Goal: Task Accomplishment & Management: Manage account settings

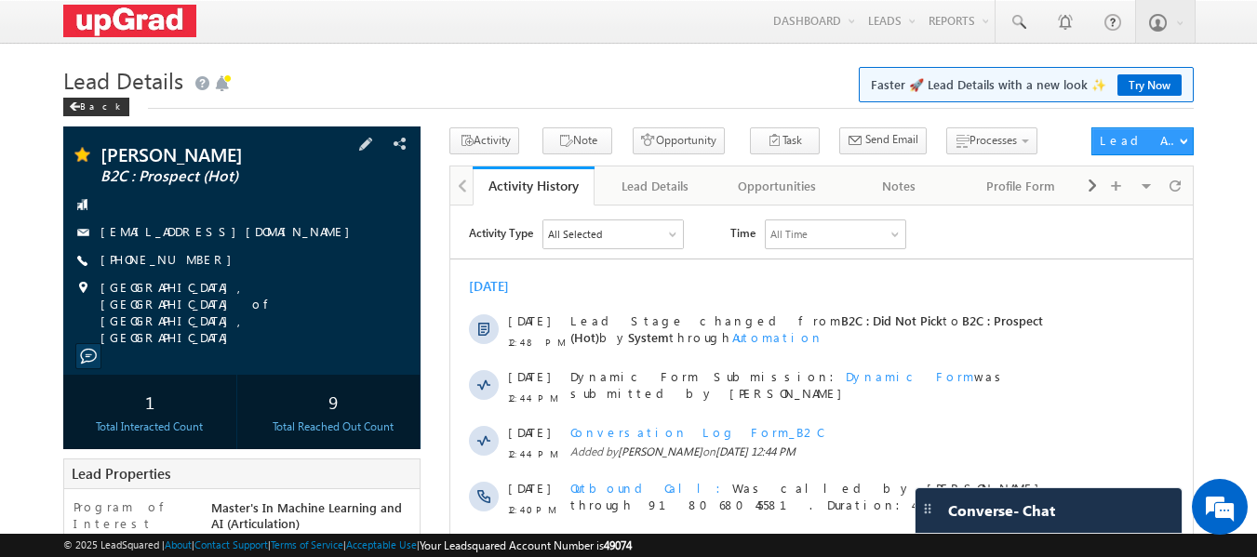
click at [243, 236] on div "supriyajha272@gmail.com" at bounding box center [243, 232] width 340 height 19
drag, startPoint x: 205, startPoint y: 265, endPoint x: 193, endPoint y: 279, distance: 18.5
click at [193, 279] on div "Supriya kumari B2C : Prospect (Hot) supriyajha272@gmail.com +91-7319608034" at bounding box center [243, 245] width 340 height 201
copy div "+91-7319608034"
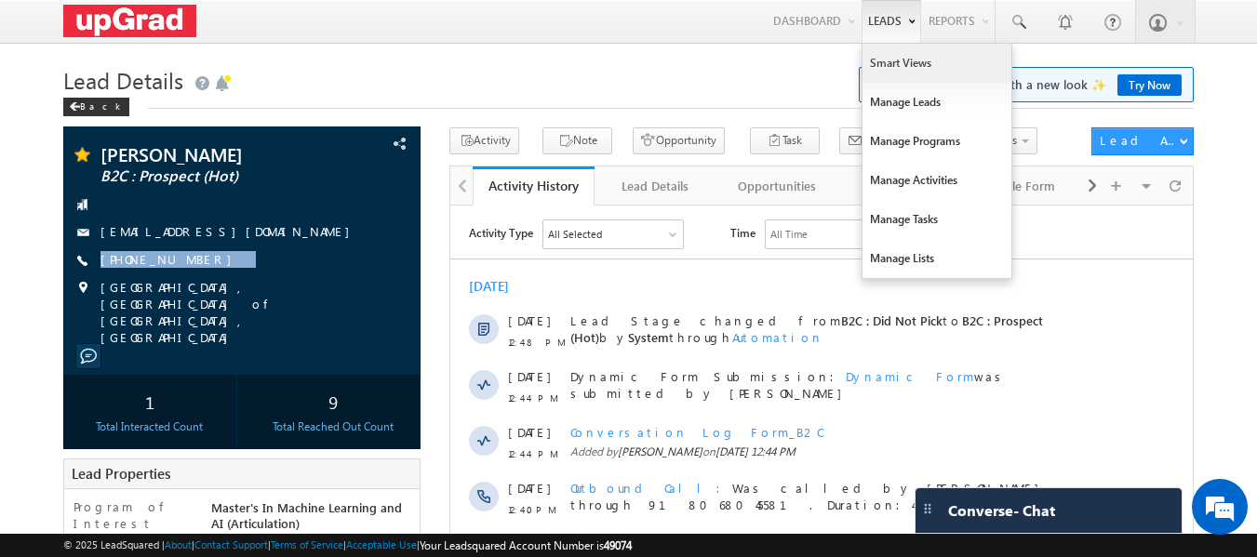
click at [893, 71] on link "Smart Views" at bounding box center [937, 63] width 149 height 39
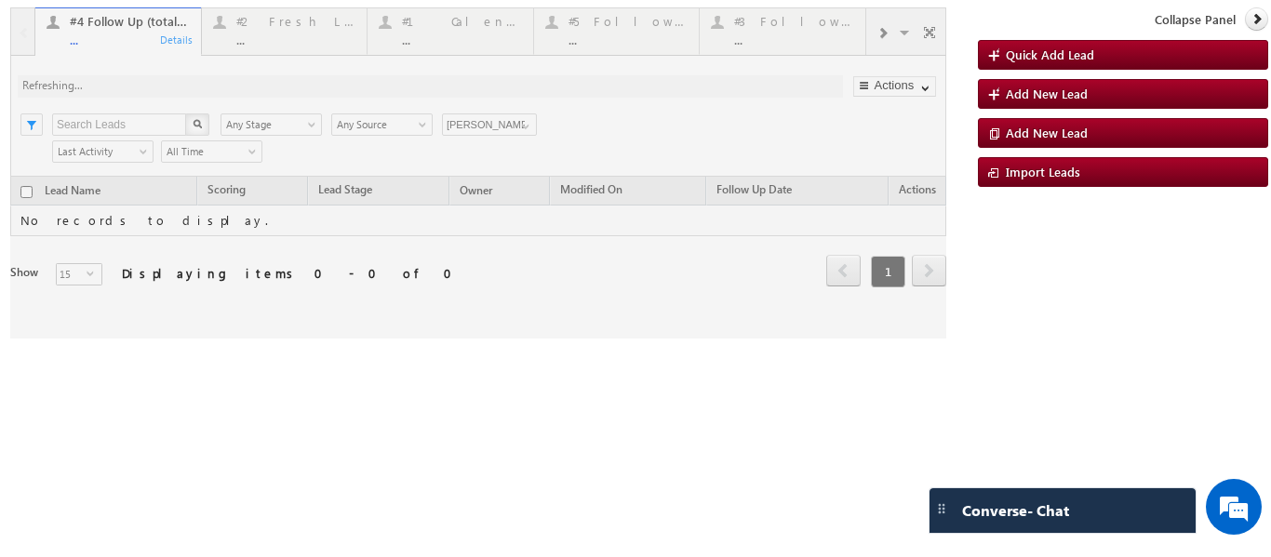
click at [262, 44] on div at bounding box center [478, 172] width 936 height 331
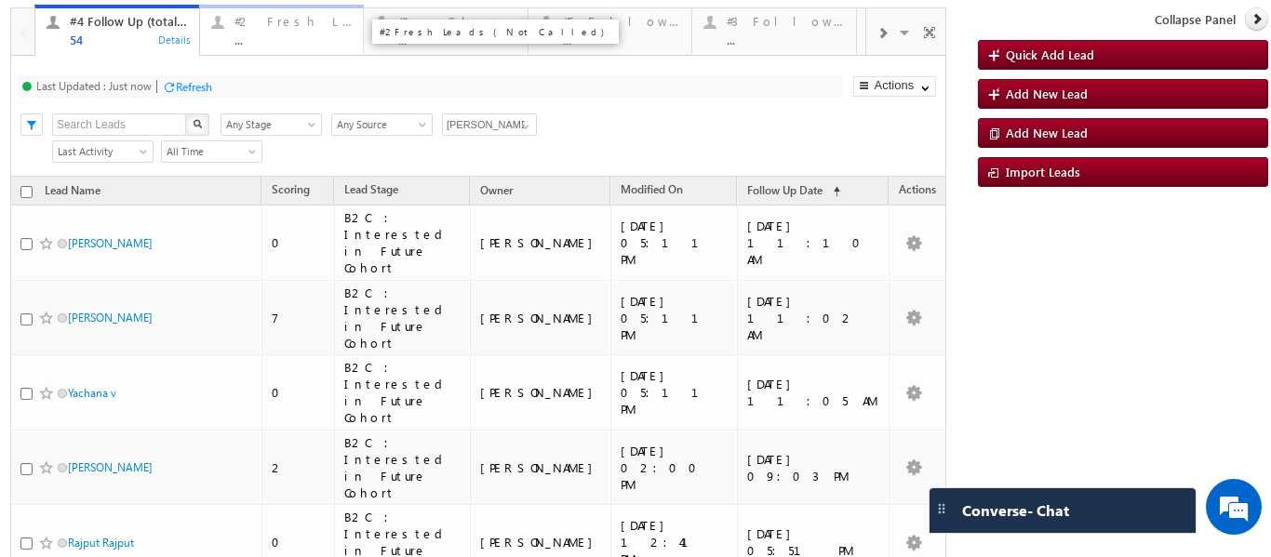
click at [258, 45] on div "..." at bounding box center [294, 40] width 118 height 14
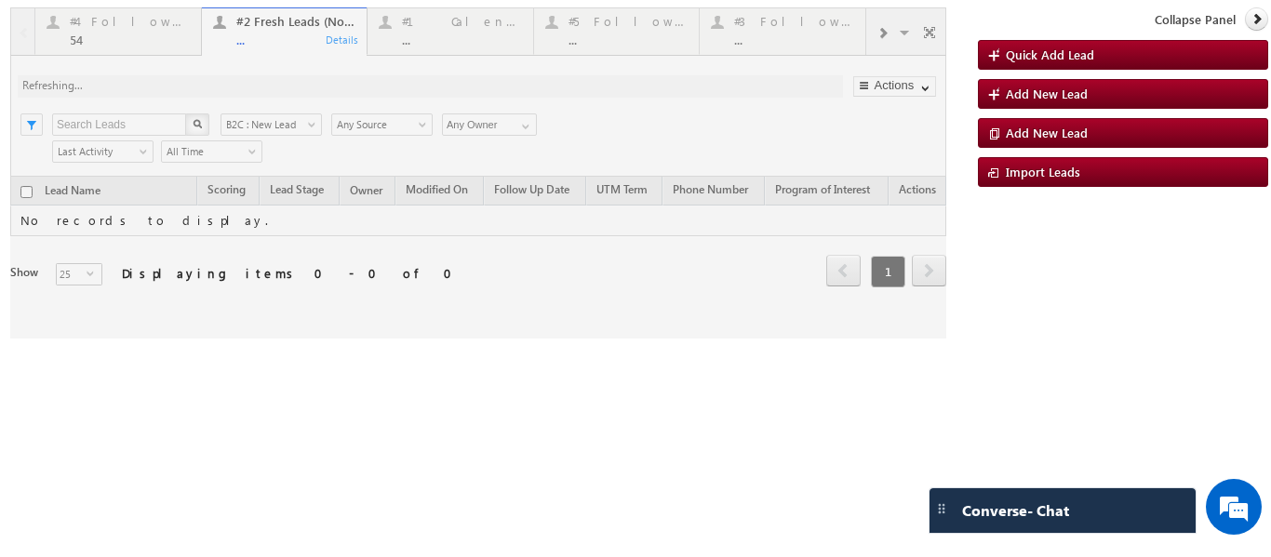
click at [259, 42] on div at bounding box center [478, 172] width 936 height 331
click at [277, 45] on div at bounding box center [478, 172] width 936 height 331
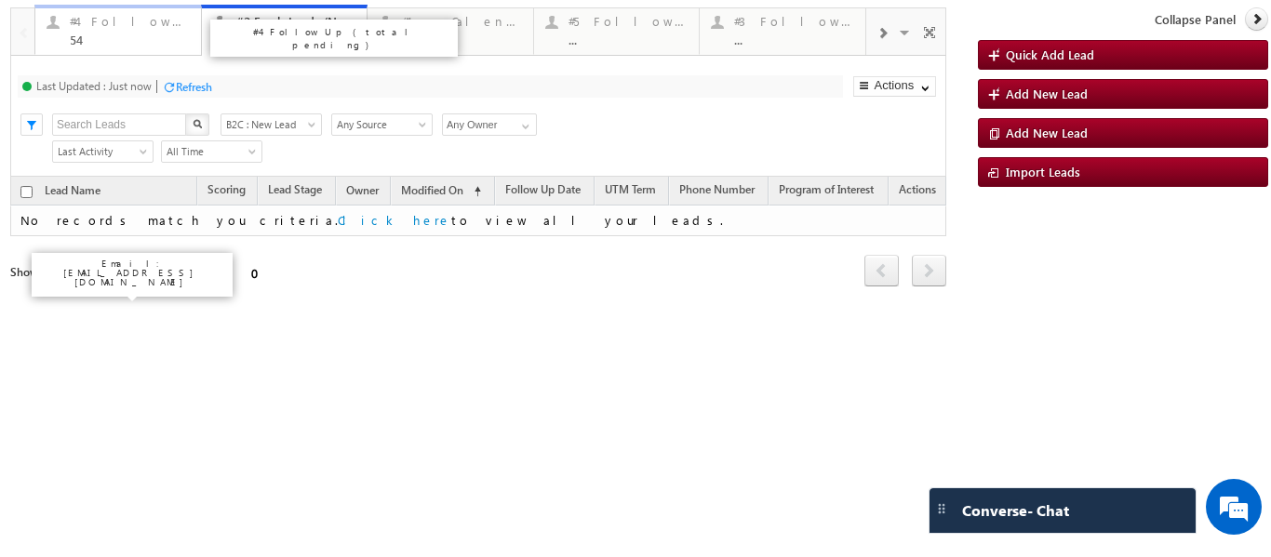
click at [112, 40] on div "54" at bounding box center [130, 40] width 120 height 14
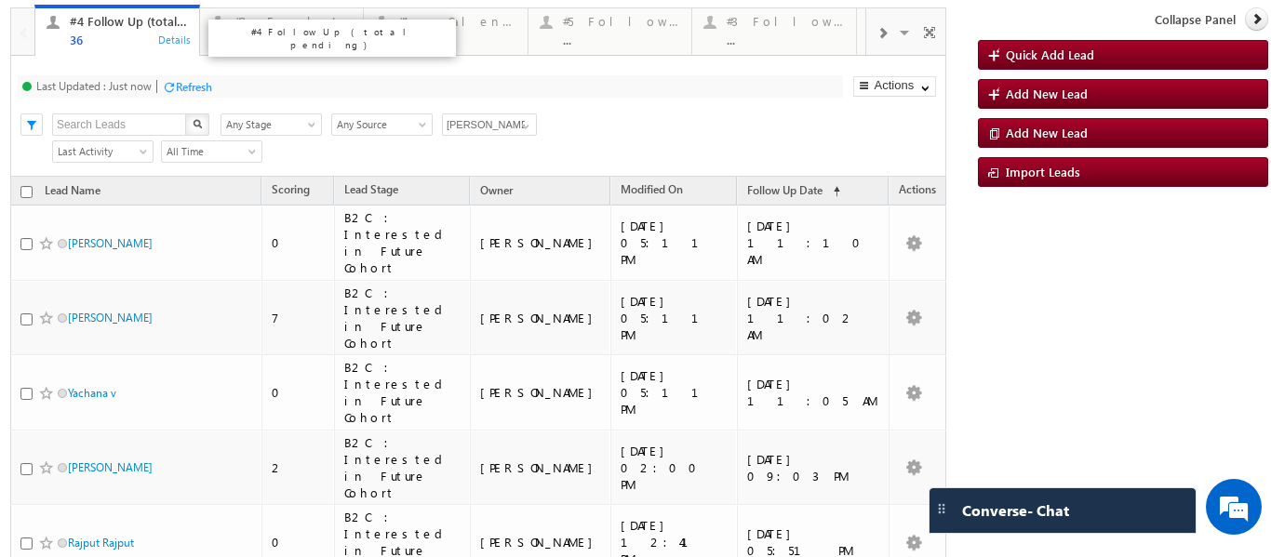
click at [91, 39] on div "36" at bounding box center [129, 40] width 118 height 14
click at [520, 125] on span at bounding box center [525, 126] width 15 height 15
click at [521, 122] on span at bounding box center [525, 126] width 15 height 15
click at [521, 127] on span at bounding box center [525, 126] width 15 height 15
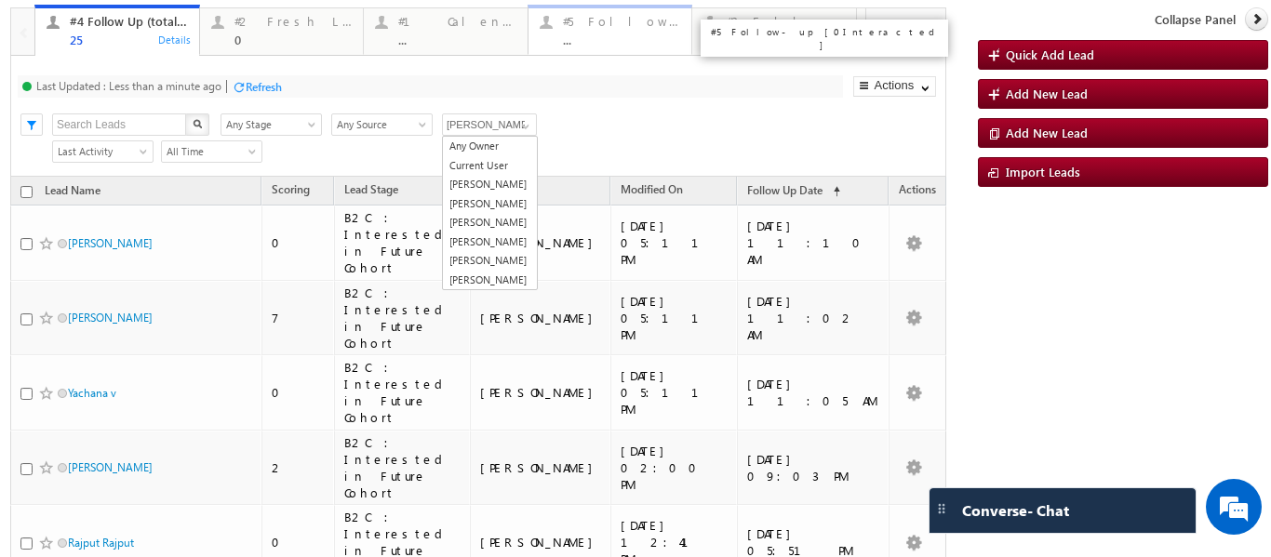
click at [631, 33] on div "..." at bounding box center [622, 40] width 118 height 14
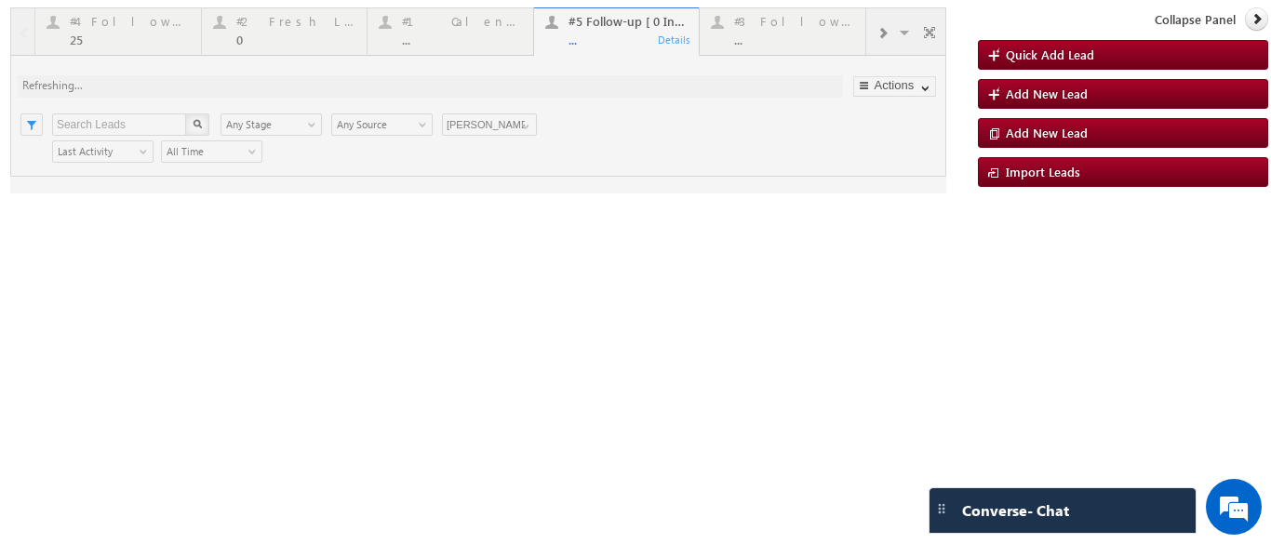
click at [608, 35] on div at bounding box center [478, 100] width 936 height 186
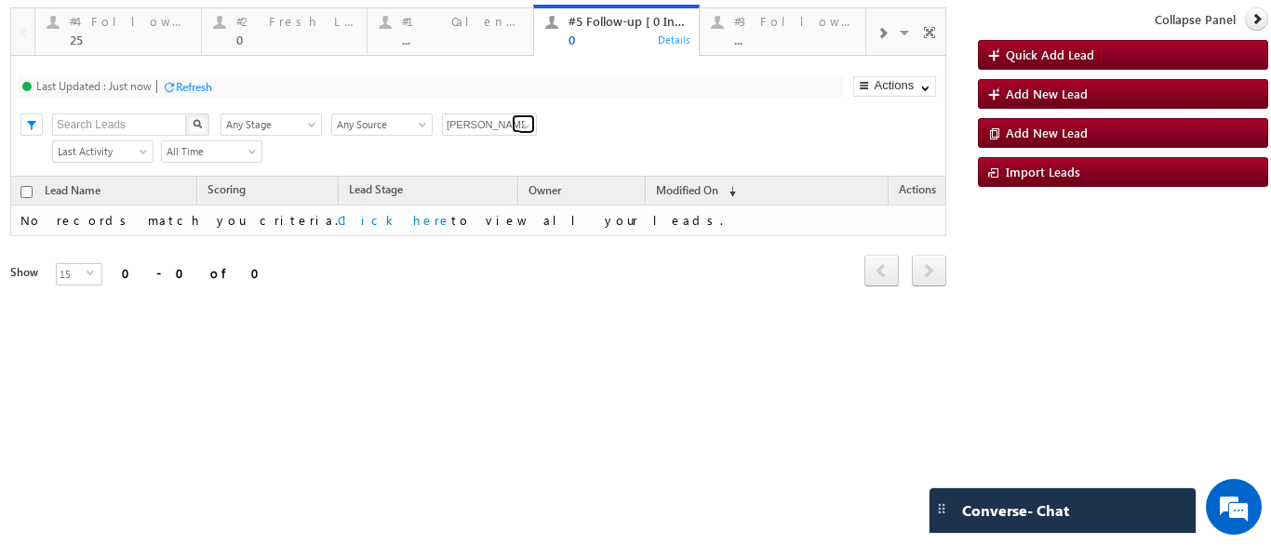
click at [525, 125] on span at bounding box center [525, 126] width 15 height 15
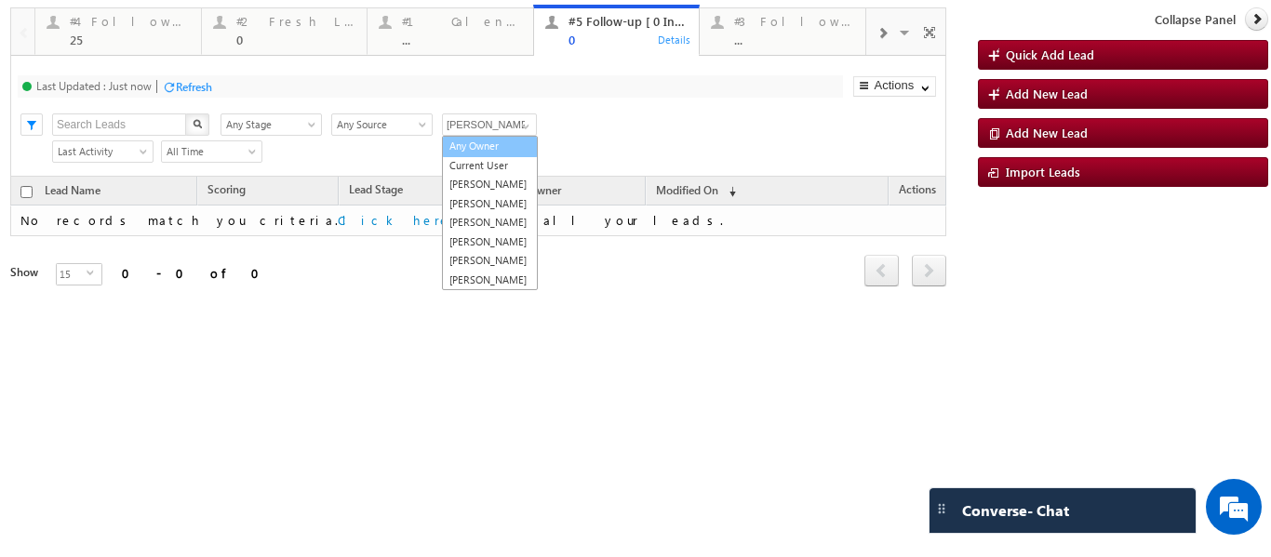
click at [474, 140] on link "Any Owner" at bounding box center [490, 146] width 96 height 21
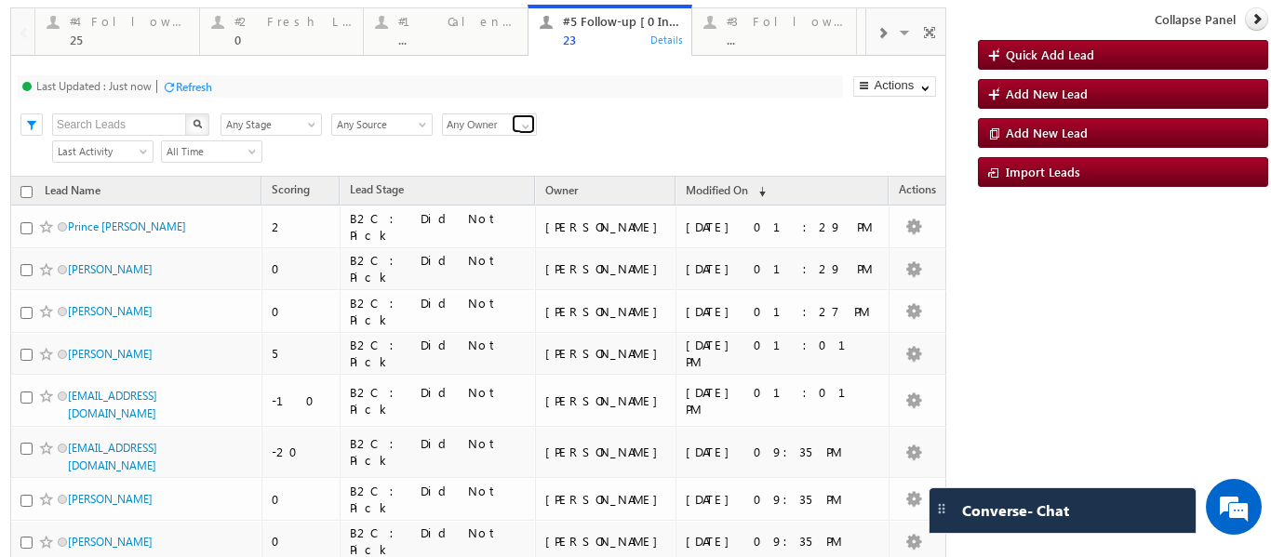
click at [530, 122] on span at bounding box center [525, 126] width 15 height 15
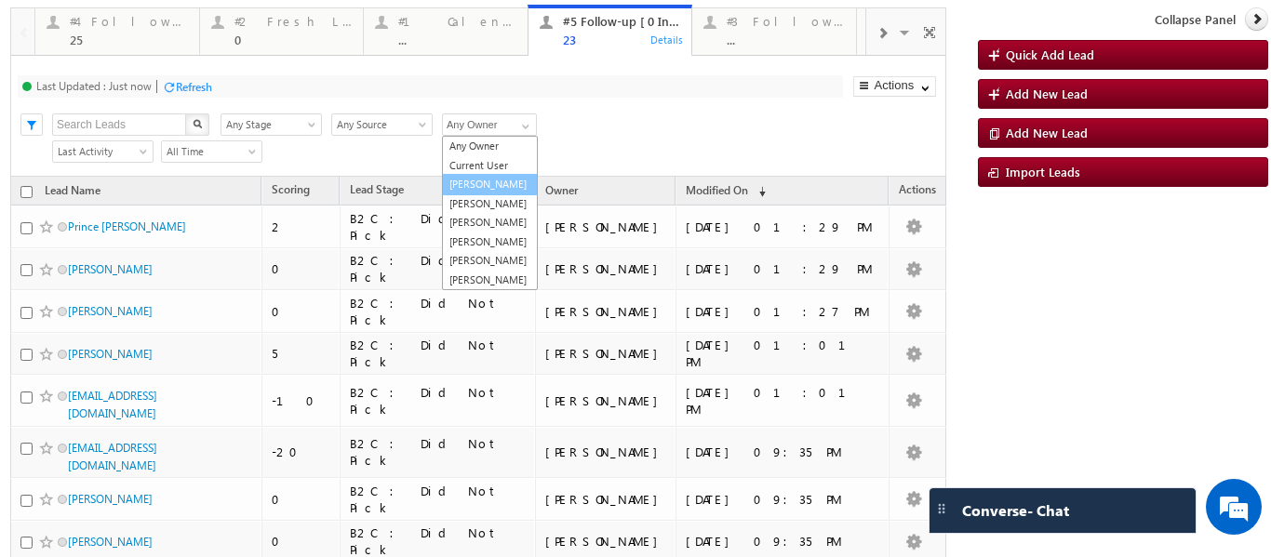
click at [483, 189] on link "Balamurugan Ranganathan" at bounding box center [490, 184] width 96 height 21
type input "Balamurugan Ranganathan"
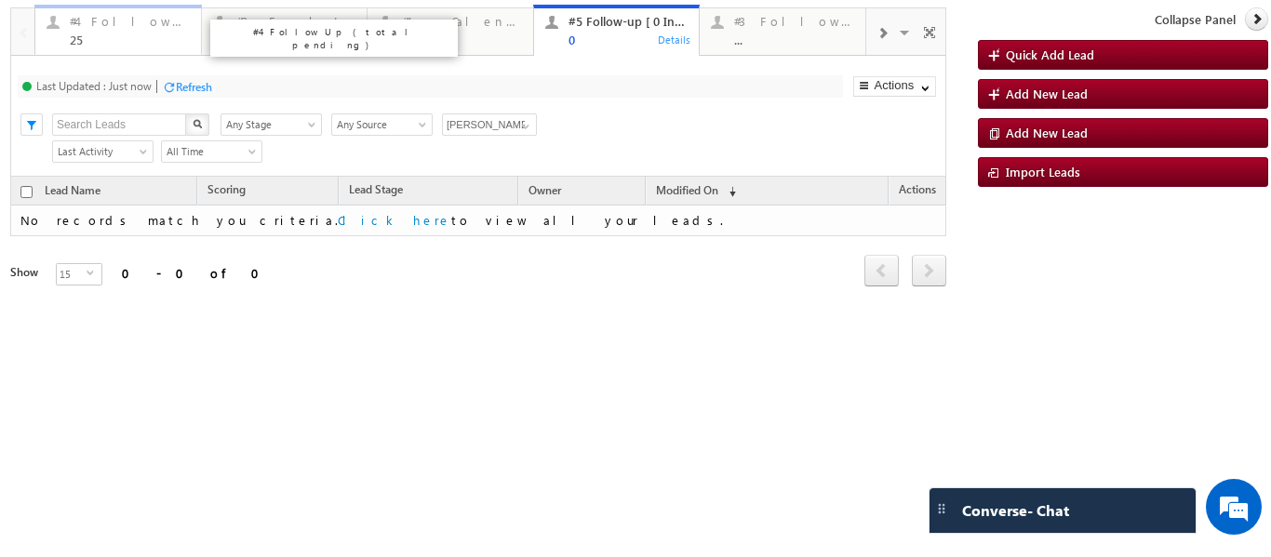
click at [113, 35] on div "25" at bounding box center [130, 40] width 120 height 14
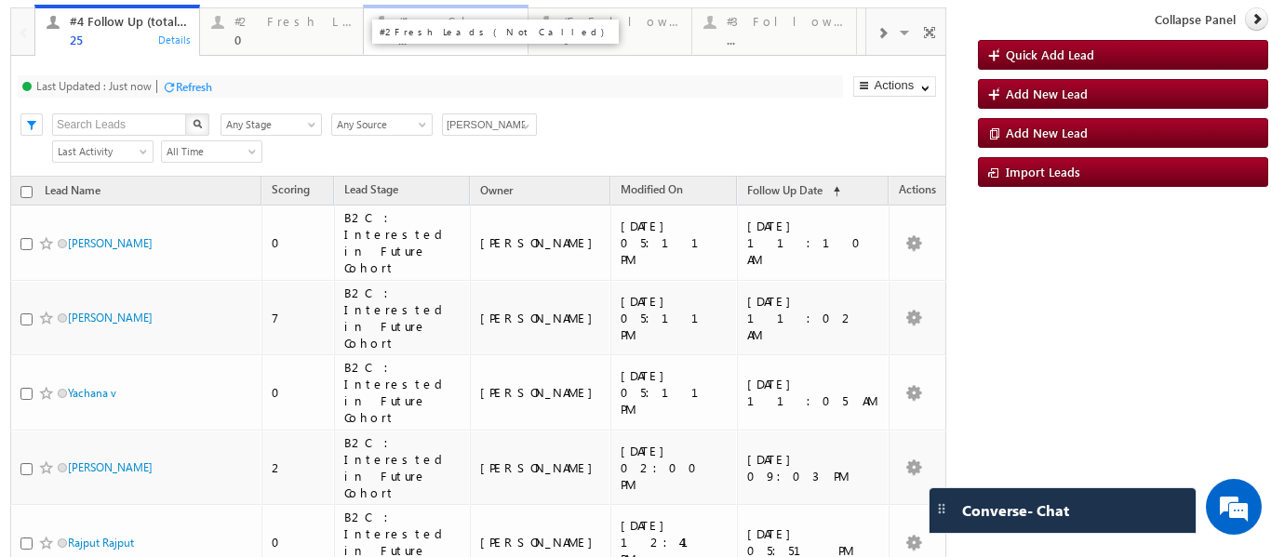
drag, startPoint x: 288, startPoint y: 23, endPoint x: 511, endPoint y: 27, distance: 223.4
click at [299, 34] on div "0" at bounding box center [294, 40] width 118 height 14
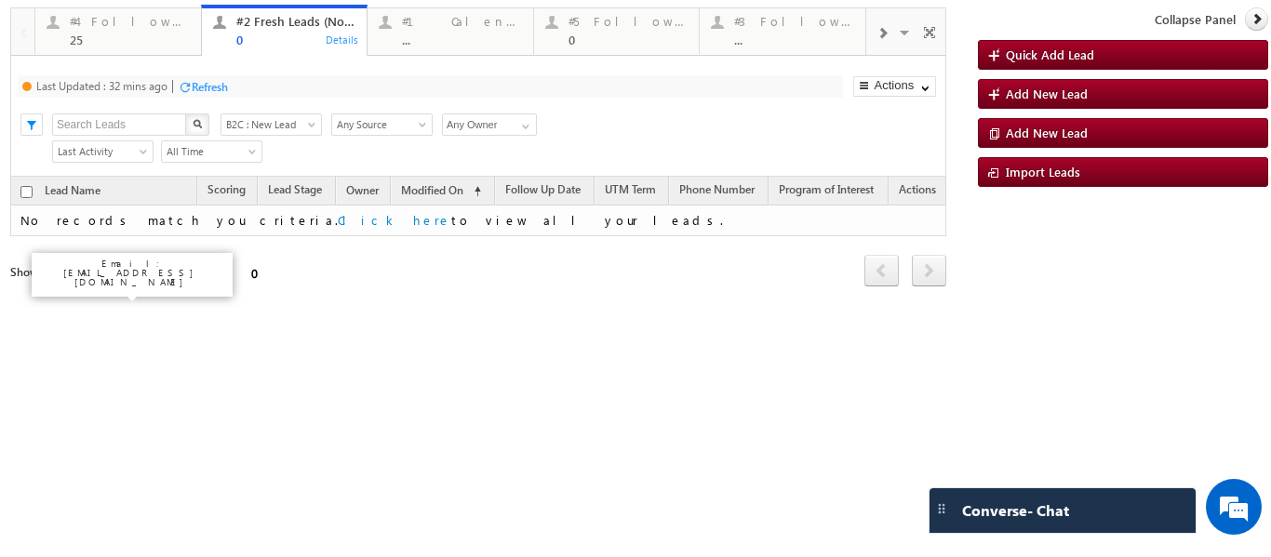
click at [409, 28] on div "#1 Calendly Bookings For Today" at bounding box center [462, 21] width 120 height 15
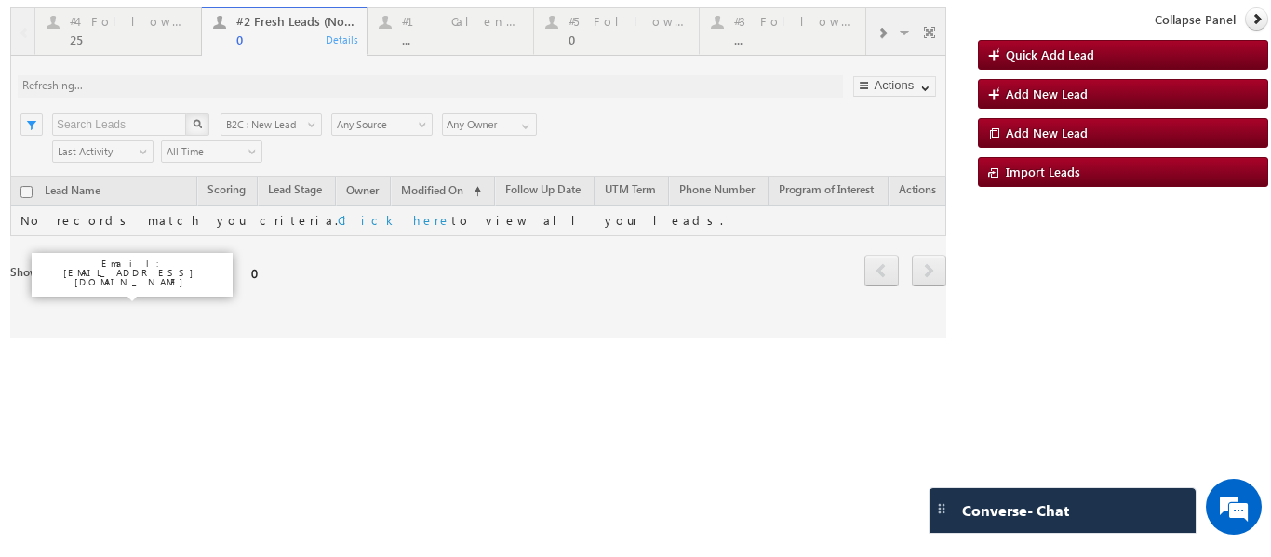
click at [437, 31] on div at bounding box center [478, 172] width 936 height 331
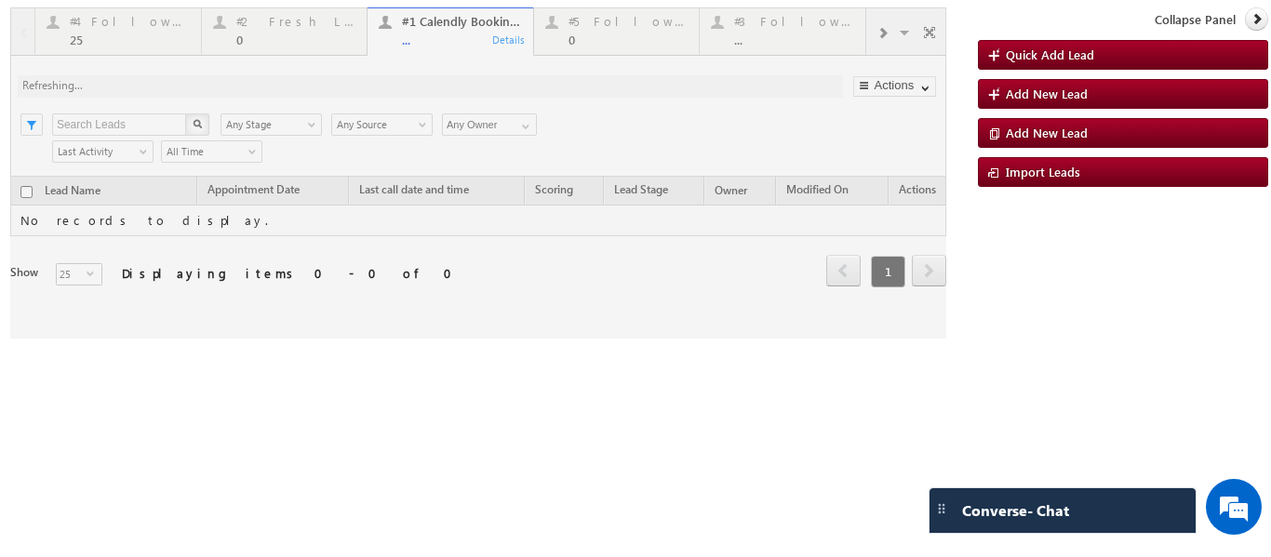
click at [432, 34] on div at bounding box center [478, 172] width 936 height 331
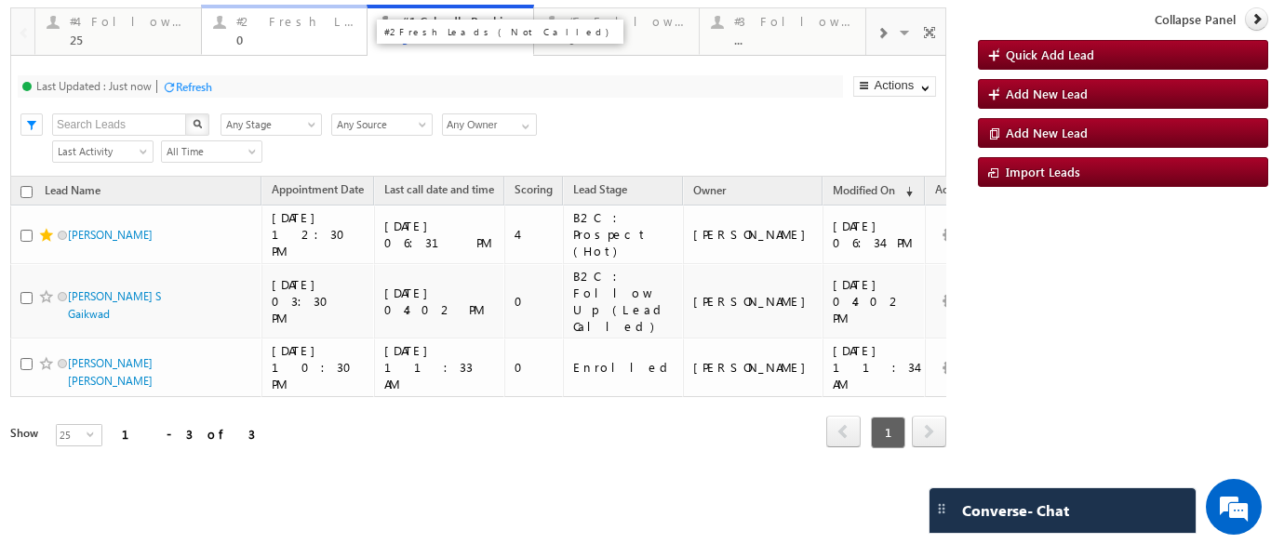
click at [282, 41] on div "0" at bounding box center [296, 40] width 120 height 14
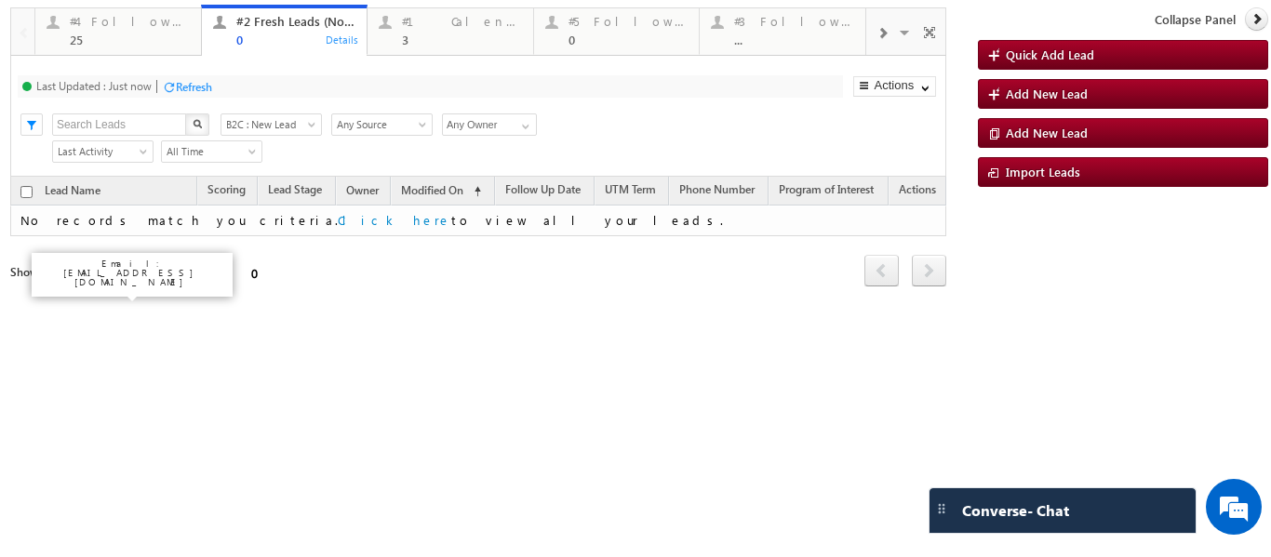
click at [190, 89] on div "Refresh" at bounding box center [194, 87] width 36 height 14
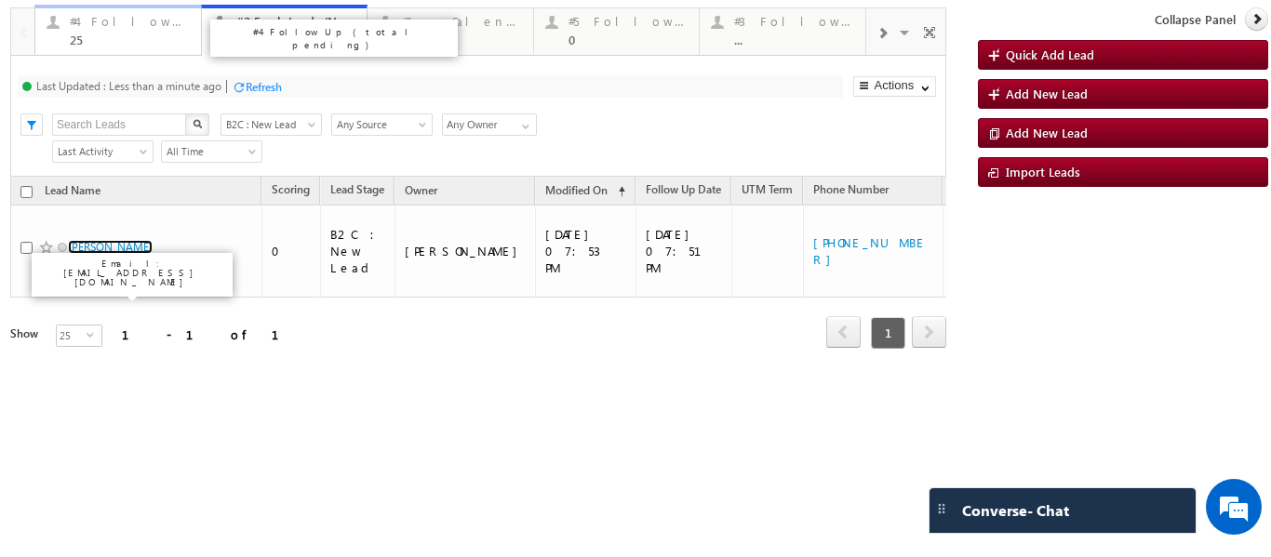
click at [125, 26] on div "#4 Follow Up (total pending)" at bounding box center [130, 21] width 120 height 15
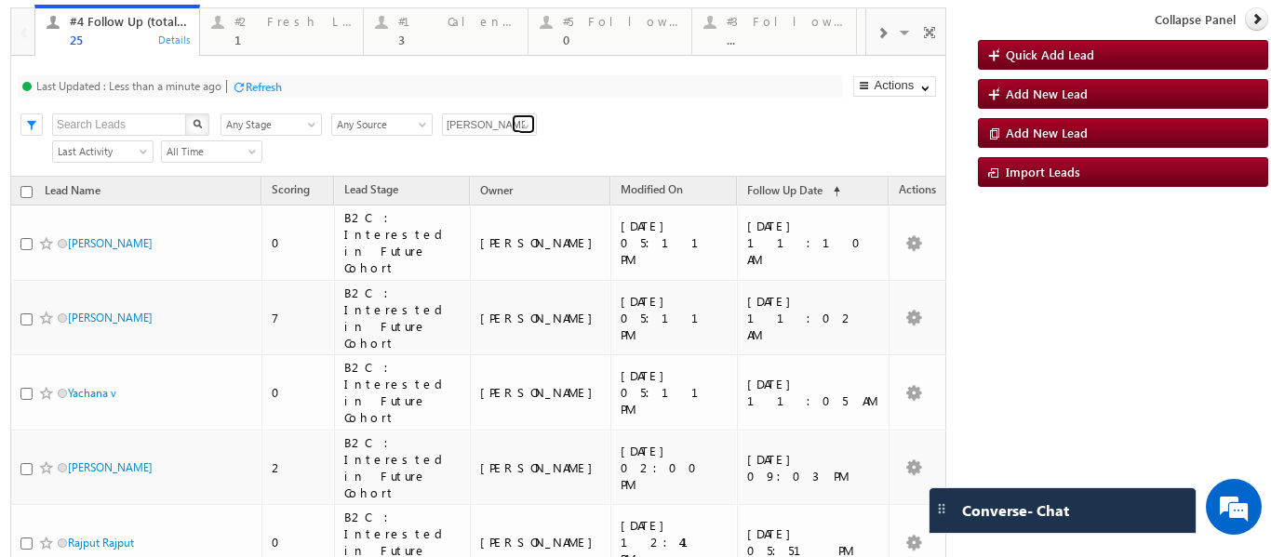
click at [527, 128] on span at bounding box center [525, 126] width 15 height 15
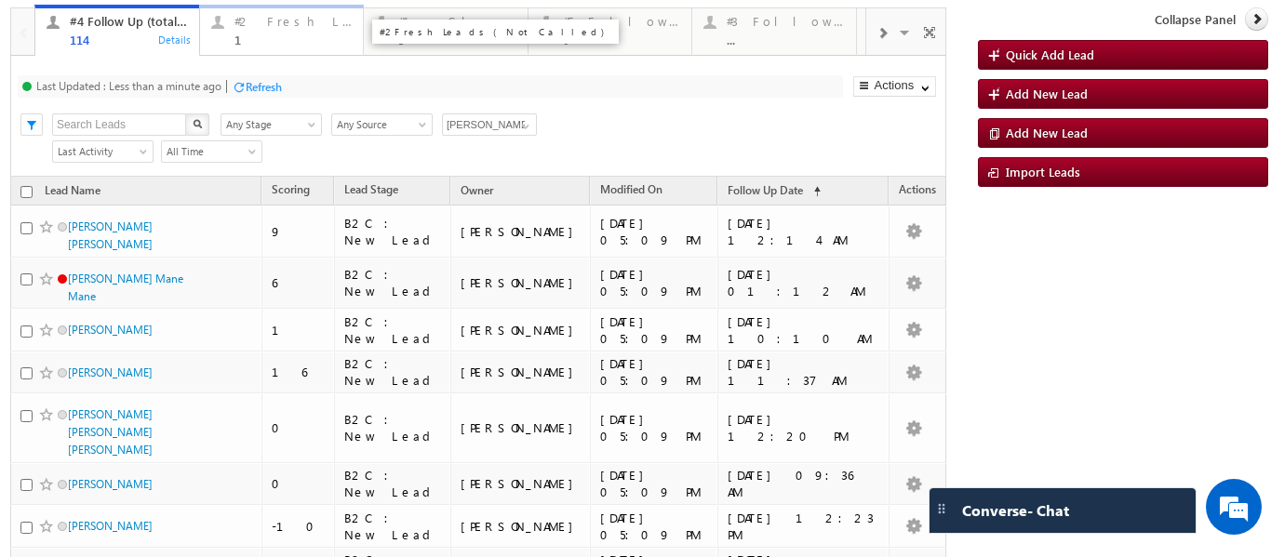
click at [271, 23] on div "#2 Fresh Leads (Not Called)" at bounding box center [294, 21] width 118 height 15
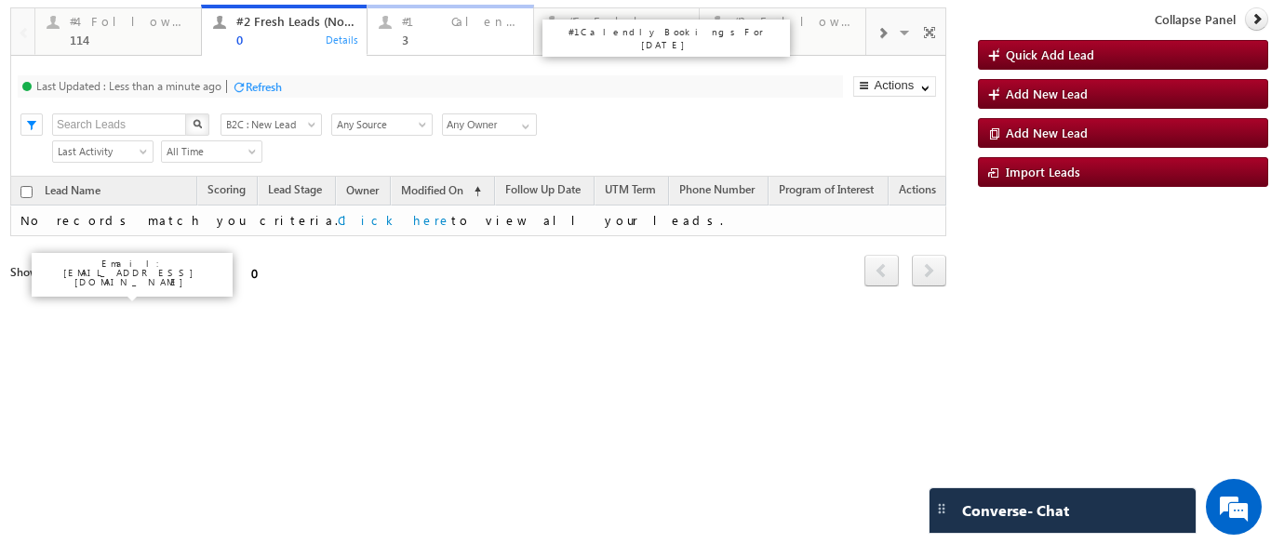
click at [454, 28] on div "#1 Calendly Bookings For Today" at bounding box center [462, 21] width 120 height 15
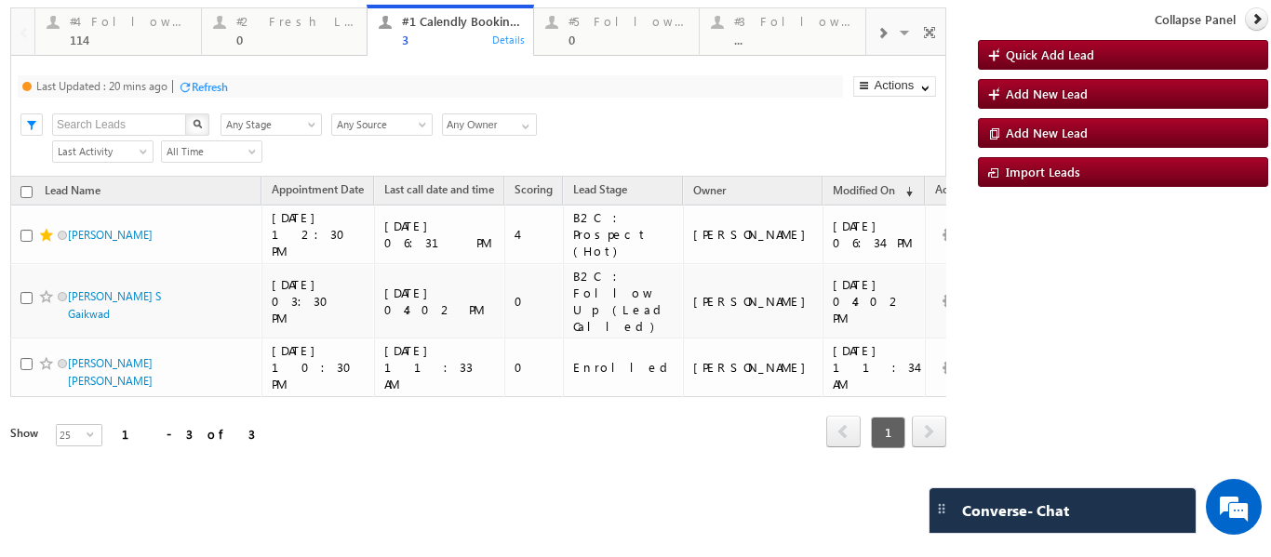
click at [433, 41] on div "#2 Fresh Leads (Not Called)" at bounding box center [500, 32] width 247 height 24
click at [288, 21] on div "#2 Fresh Leads (Not Called)" at bounding box center [296, 21] width 120 height 15
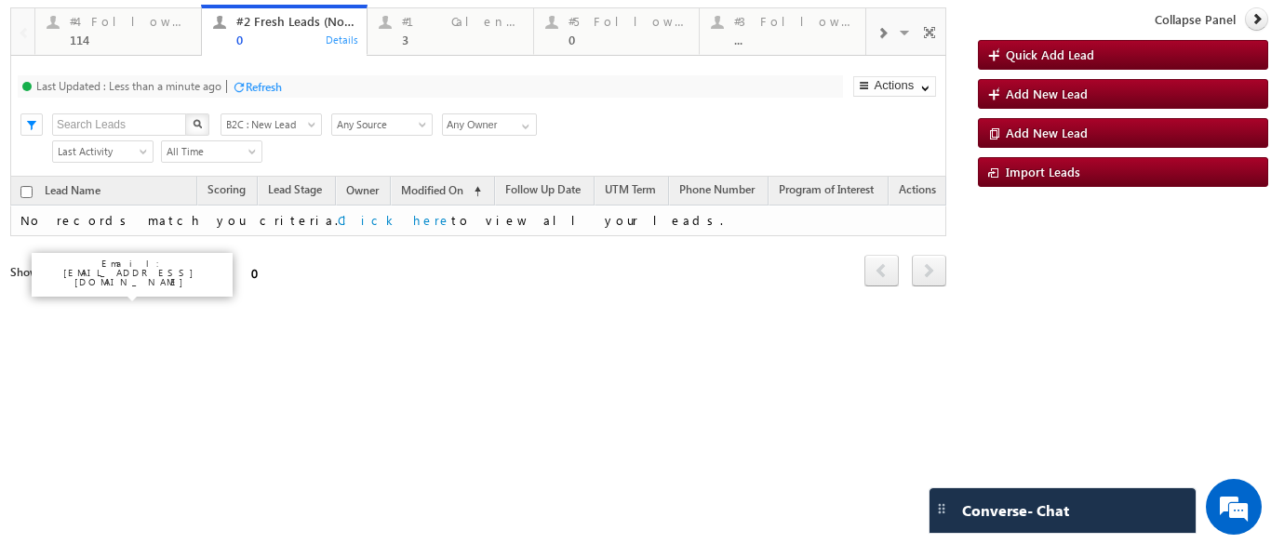
click at [244, 37] on div "0" at bounding box center [296, 40] width 120 height 14
click at [390, 36] on div "#1 Calendly Bookings For Today 3 Details" at bounding box center [450, 28] width 162 height 36
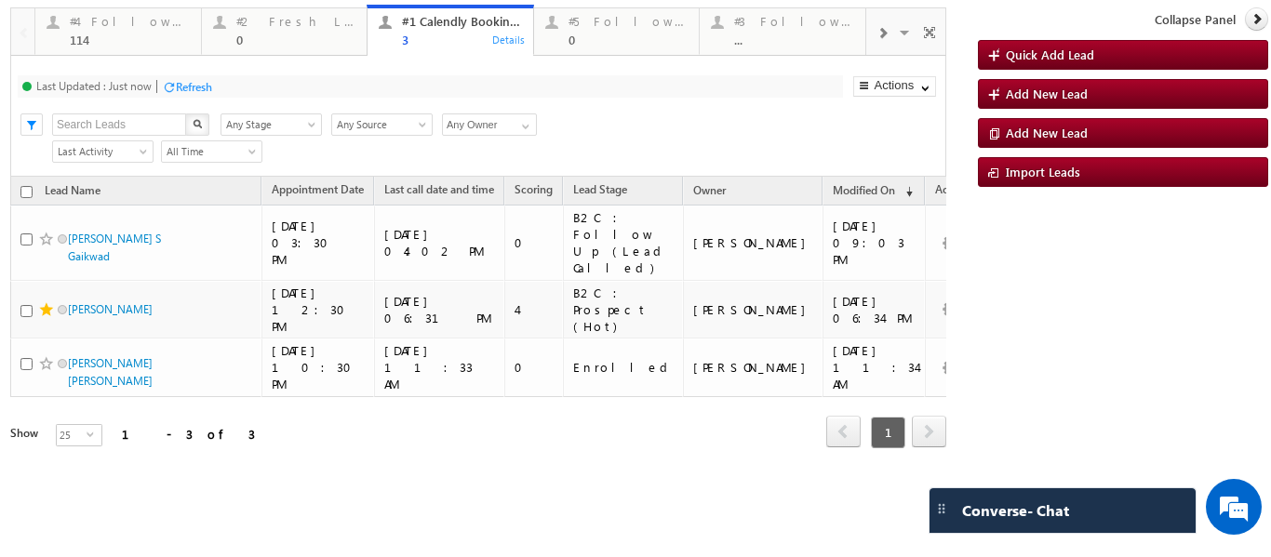
click at [243, 38] on div "#4 Follow Up (total pending)" at bounding box center [334, 38] width 248 height 37
click at [244, 37] on div "0" at bounding box center [296, 40] width 120 height 14
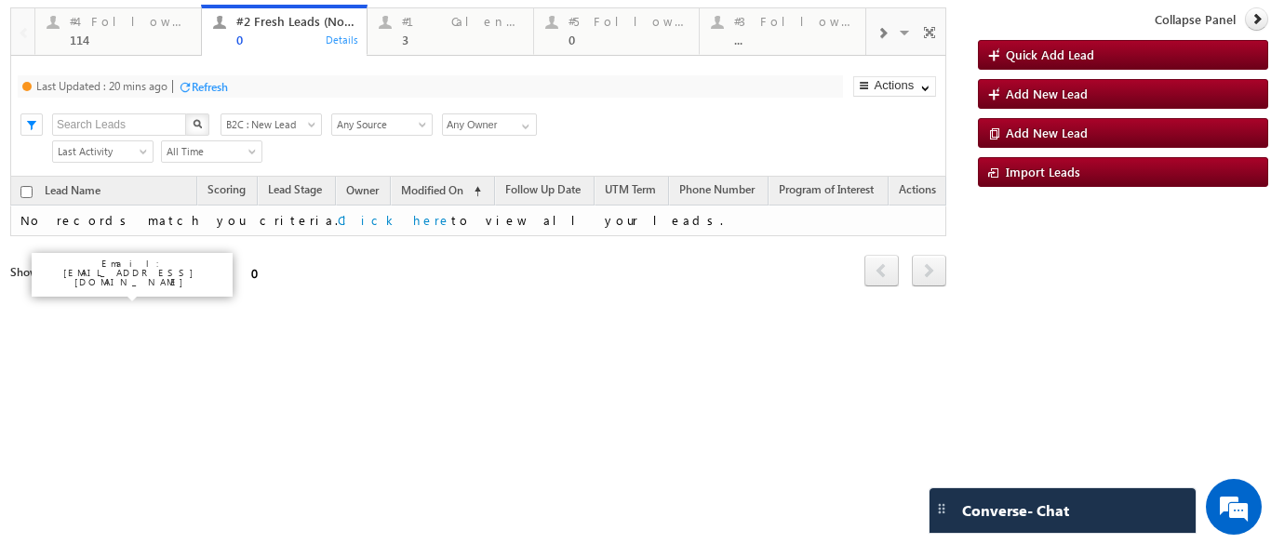
click at [266, 32] on p "#4 Follow Up (total pending)" at bounding box center [334, 38] width 233 height 26
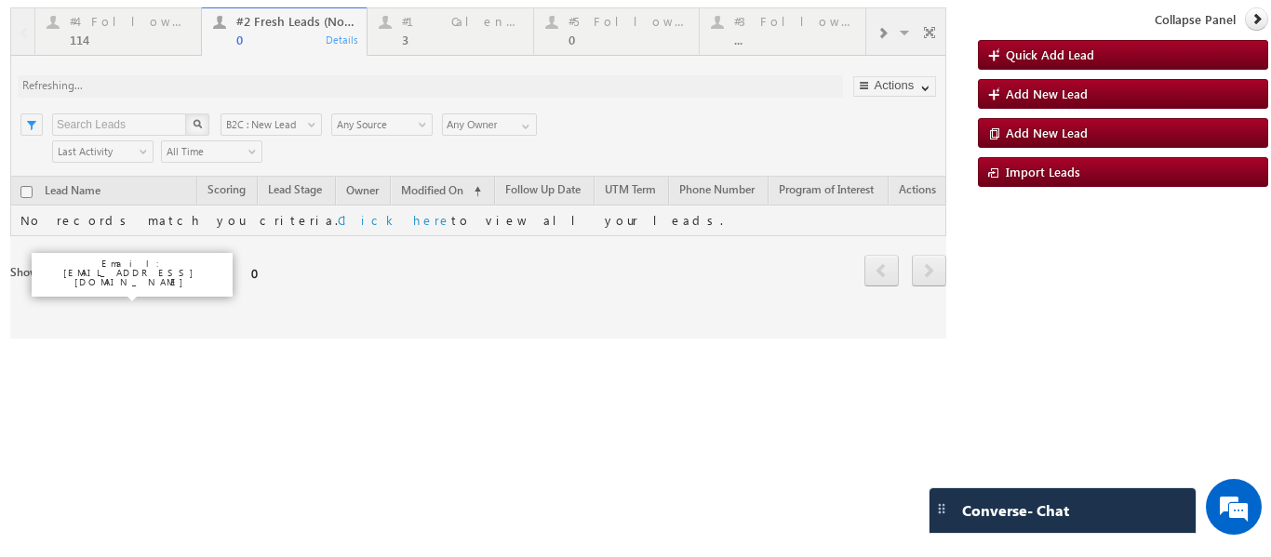
click at [247, 27] on div at bounding box center [478, 172] width 936 height 331
click at [283, 33] on div at bounding box center [478, 172] width 936 height 331
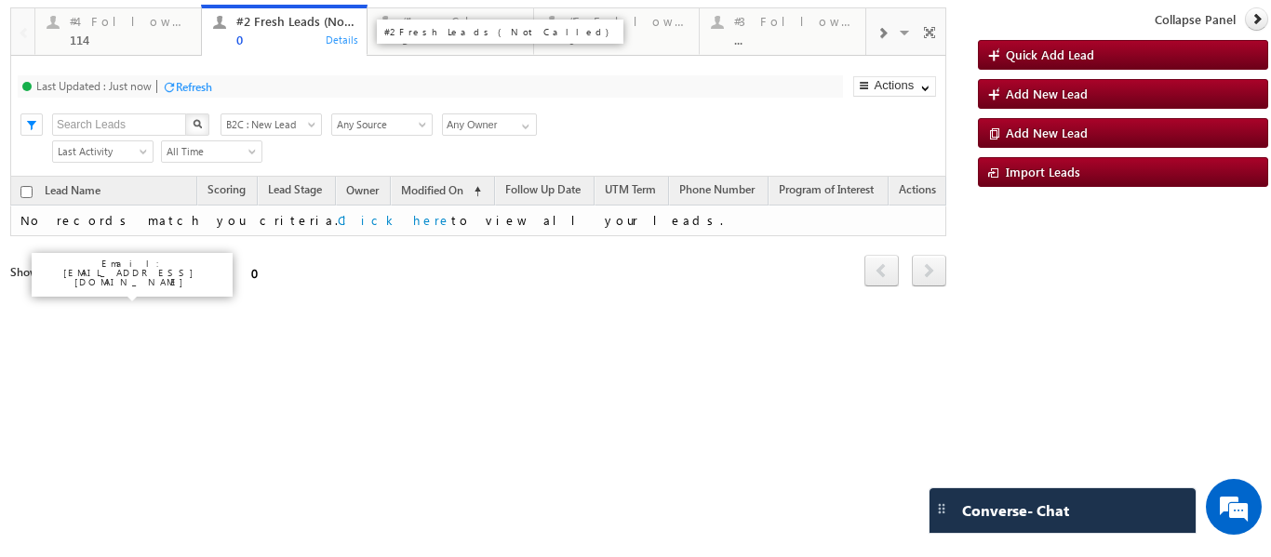
click at [263, 53] on link "#2 Fresh Leads (Not Called) 0 Details" at bounding box center [285, 31] width 168 height 52
click at [262, 43] on div "0" at bounding box center [296, 40] width 120 height 14
click at [199, 87] on div "Refresh" at bounding box center [194, 87] width 36 height 14
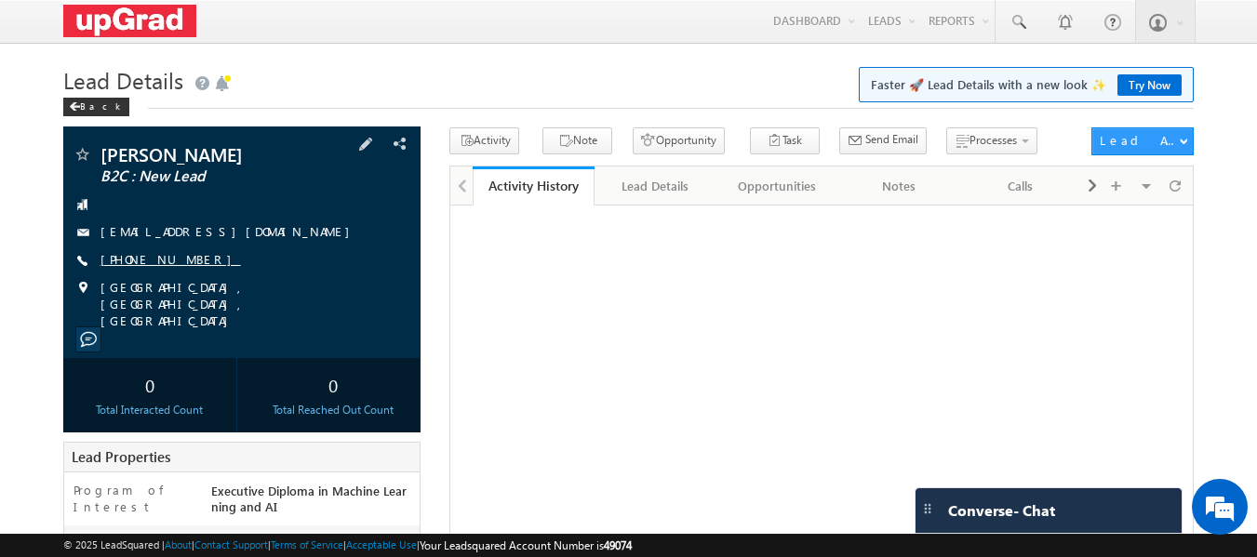
click at [174, 254] on link "[PHONE_NUMBER]" at bounding box center [171, 259] width 141 height 16
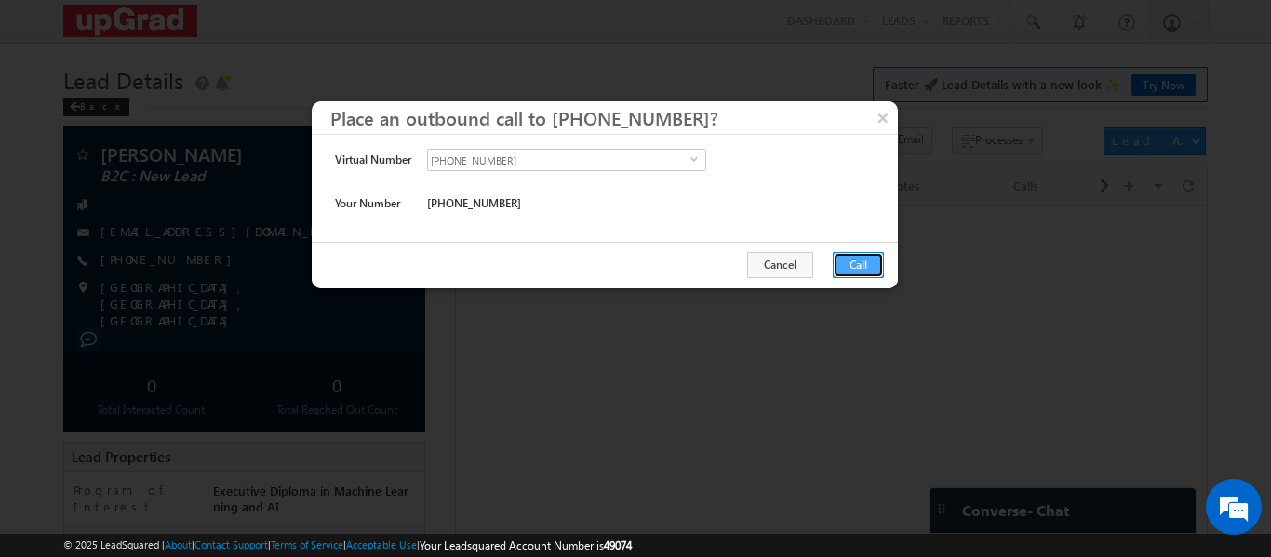
click at [844, 262] on button "Call" at bounding box center [858, 265] width 51 height 26
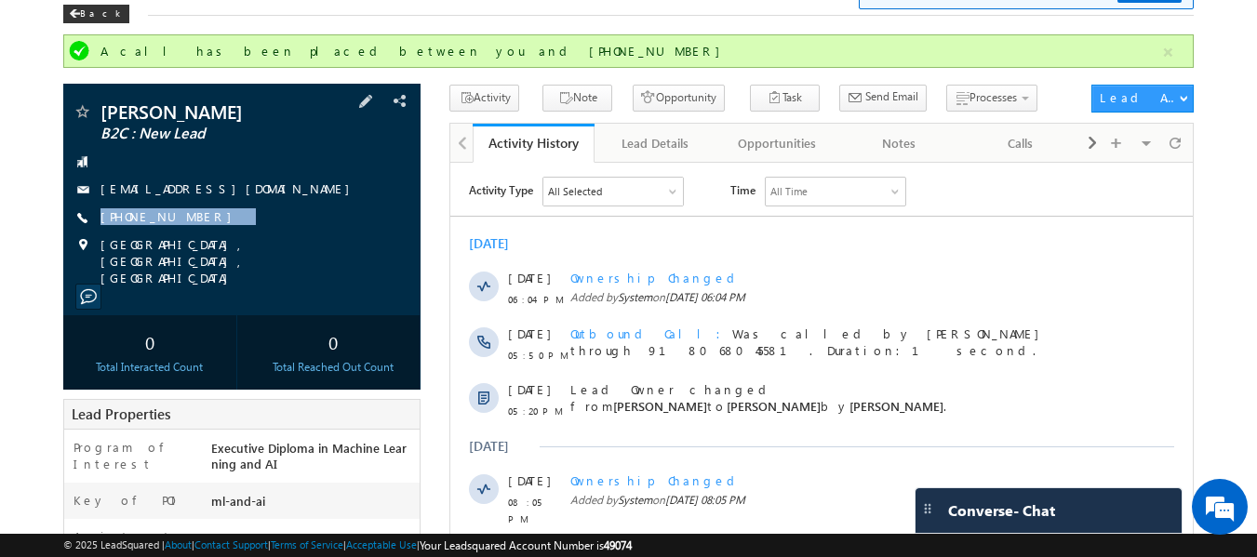
drag, startPoint x: 227, startPoint y: 224, endPoint x: 198, endPoint y: 232, distance: 29.8
click at [198, 232] on div "[PERSON_NAME] B2C : New Lead [EMAIL_ADDRESS][DOMAIN_NAME] [PHONE_NUMBER]" at bounding box center [243, 194] width 340 height 184
copy div "[PHONE_NUMBER]"
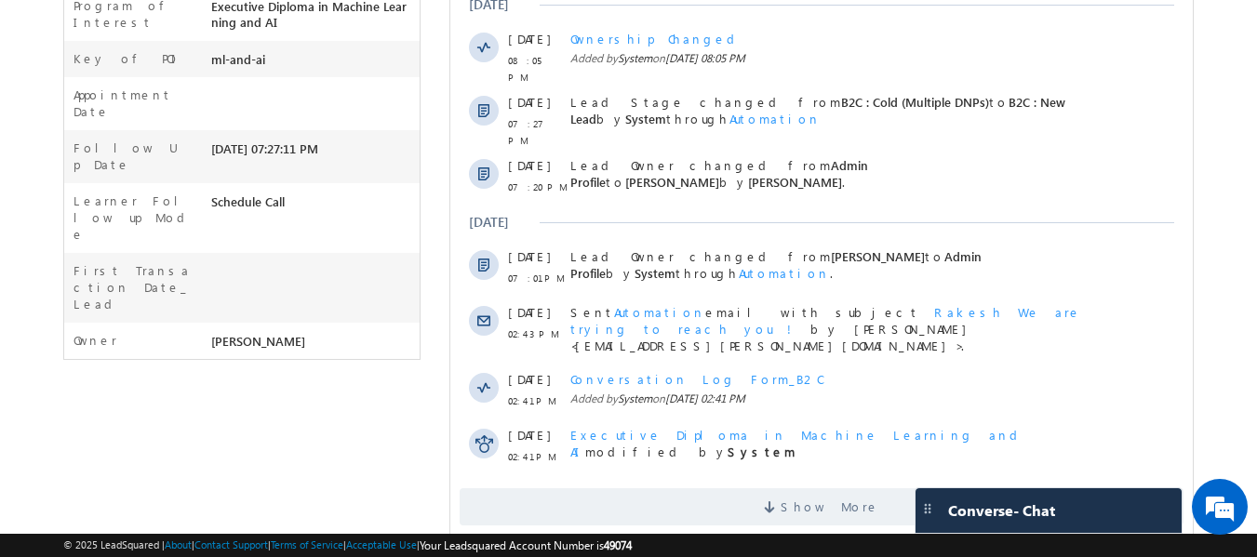
scroll to position [582, 0]
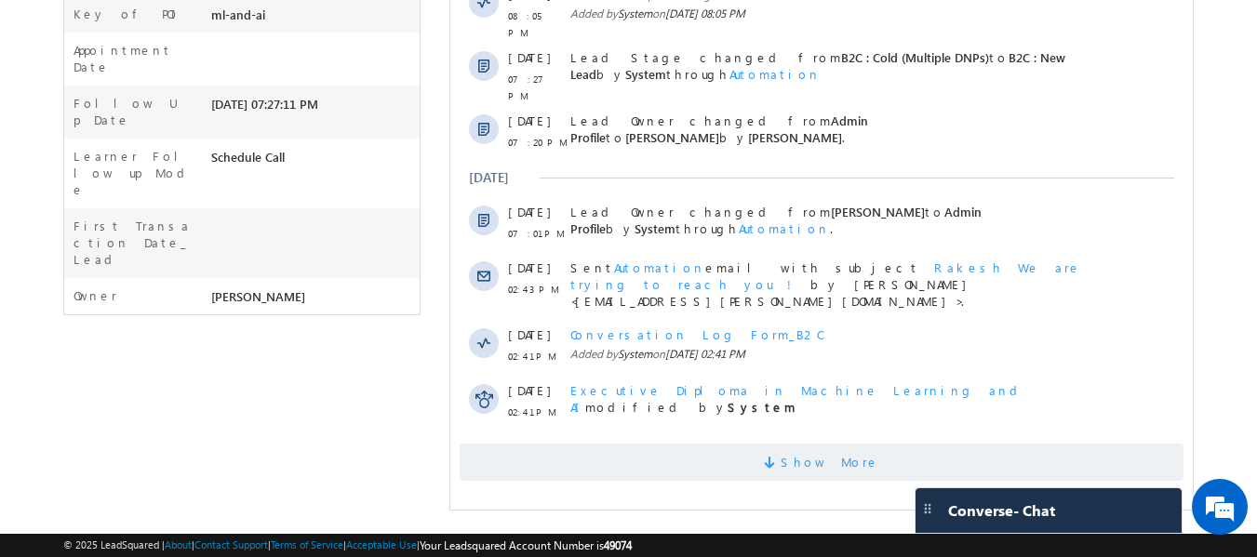
click at [731, 444] on span "Show More" at bounding box center [822, 462] width 724 height 37
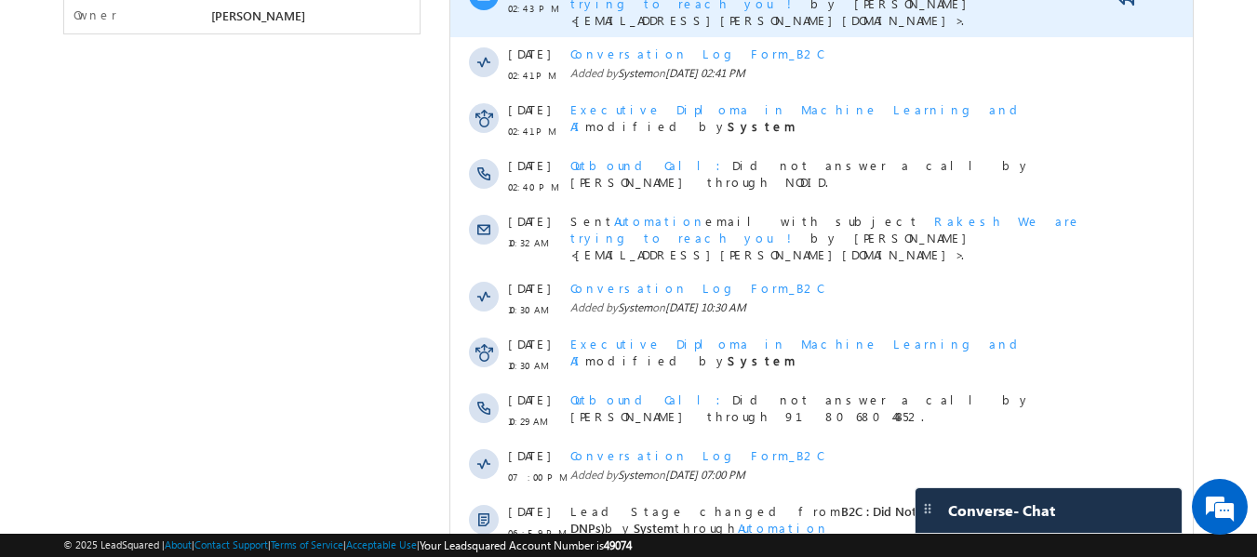
scroll to position [116, 0]
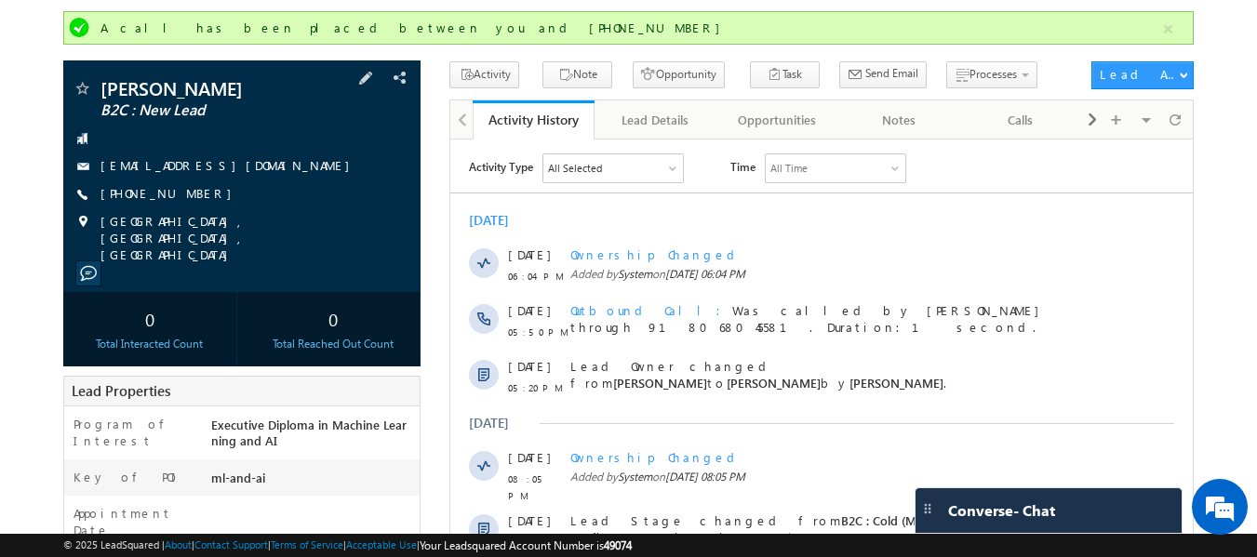
click at [260, 192] on div "+91-9892857058" at bounding box center [243, 194] width 340 height 19
drag, startPoint x: 248, startPoint y: 195, endPoint x: 222, endPoint y: 208, distance: 28.7
click at [222, 208] on div "Rakesh Gupta B2C : New Lead rakeshgupta3103@gmail.com +91-9892857058" at bounding box center [243, 171] width 340 height 184
copy div "+91-9892857058"
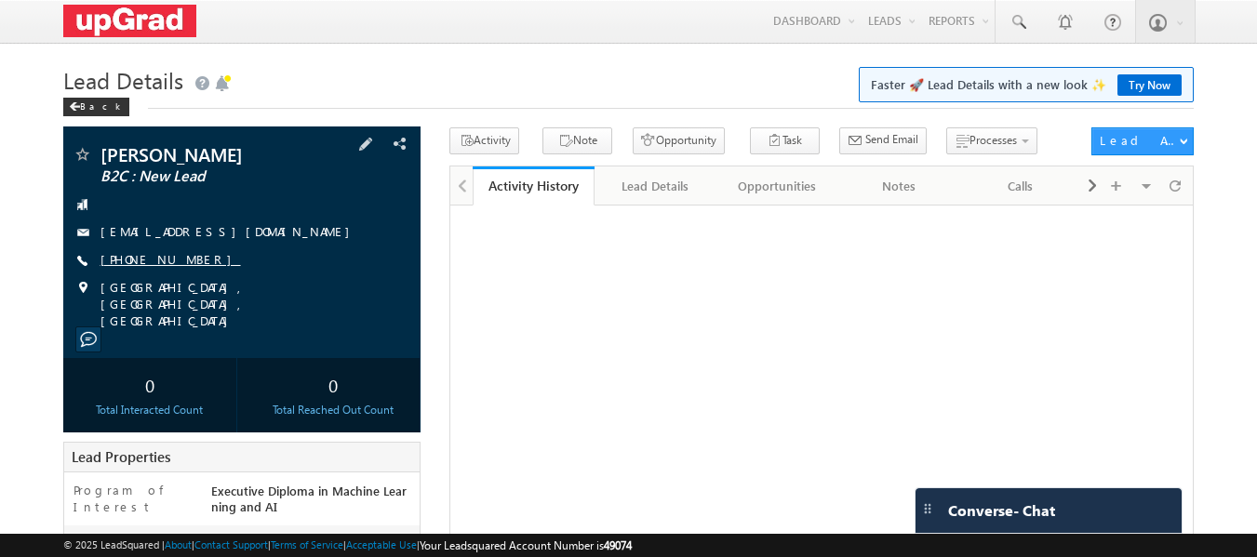
click at [153, 262] on link "+91-8910303693" at bounding box center [171, 259] width 141 height 16
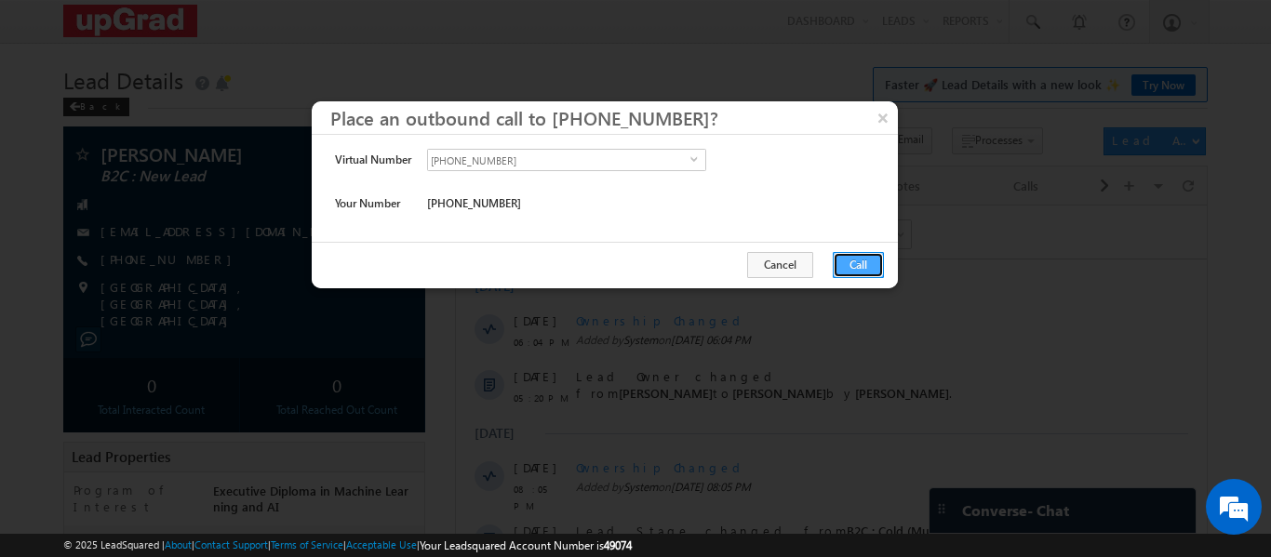
drag, startPoint x: 858, startPoint y: 263, endPoint x: 401, endPoint y: 54, distance: 502.7
click at [858, 263] on button "Call" at bounding box center [858, 265] width 51 height 26
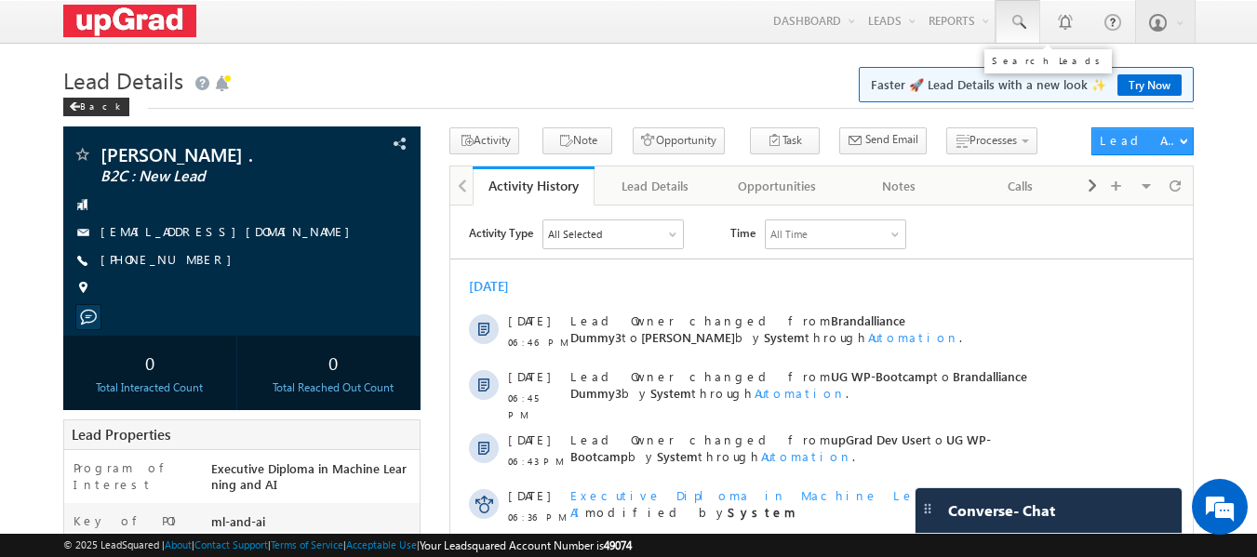
click at [1027, 20] on span at bounding box center [1018, 22] width 19 height 19
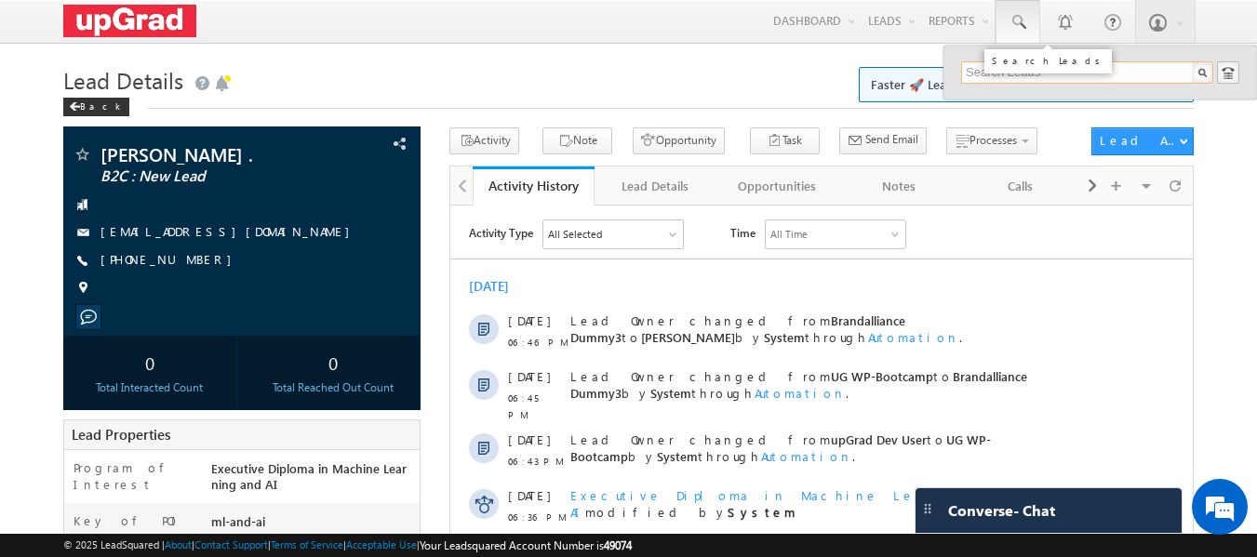
paste input "99014 65808"
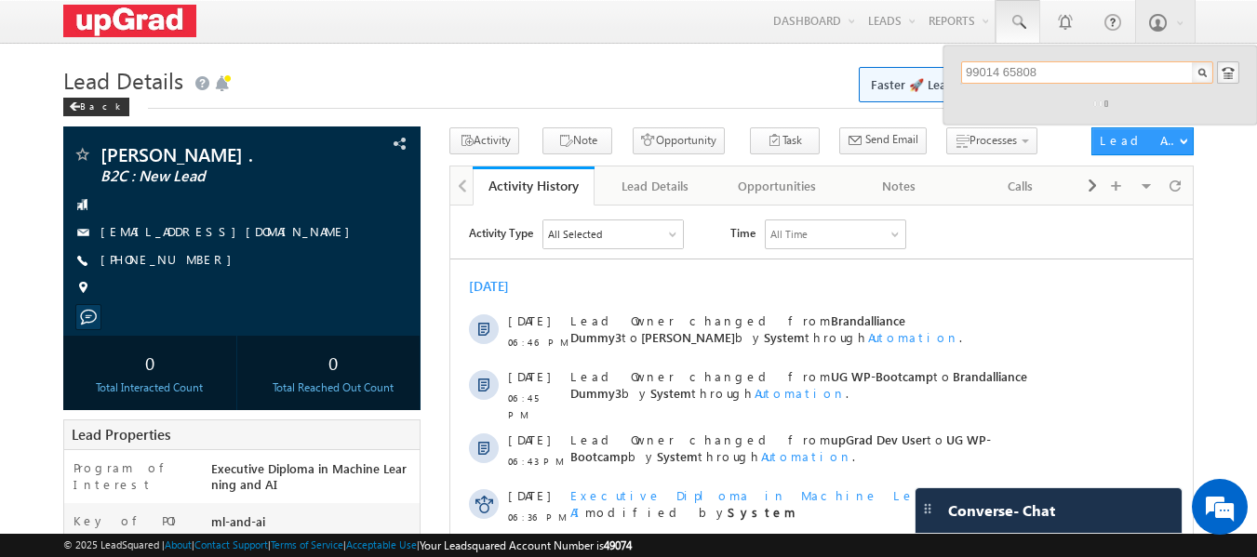
click at [1006, 70] on input "99014 65808" at bounding box center [1087, 72] width 252 height 22
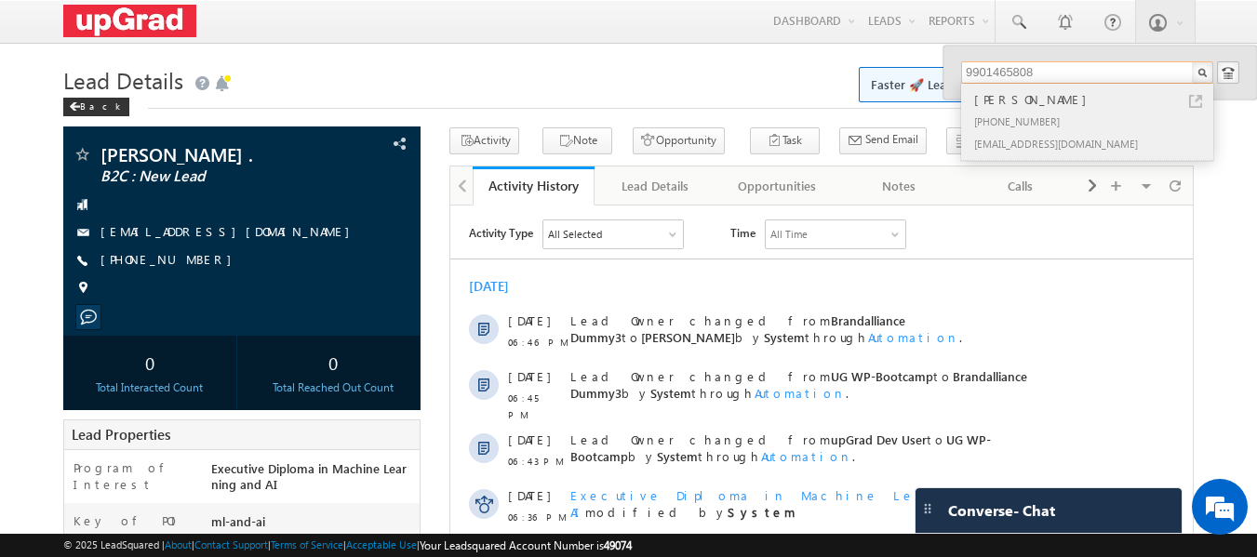
type input "9901465808"
click at [1012, 102] on div "Raj Motwani" at bounding box center [1095, 99] width 249 height 20
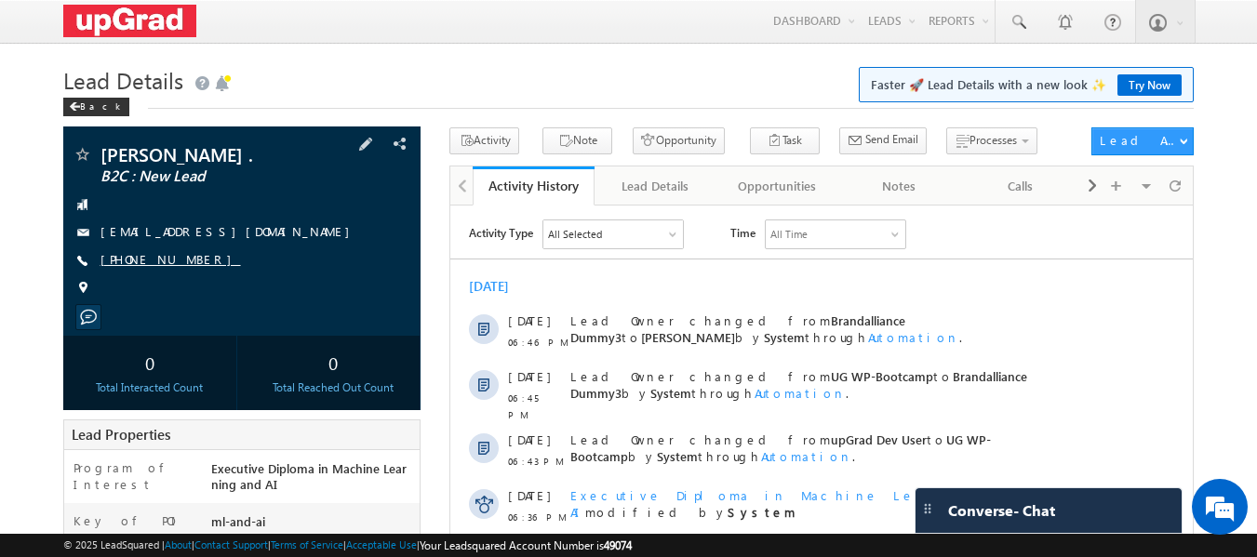
click at [149, 266] on link "[PHONE_NUMBER]" at bounding box center [171, 259] width 141 height 16
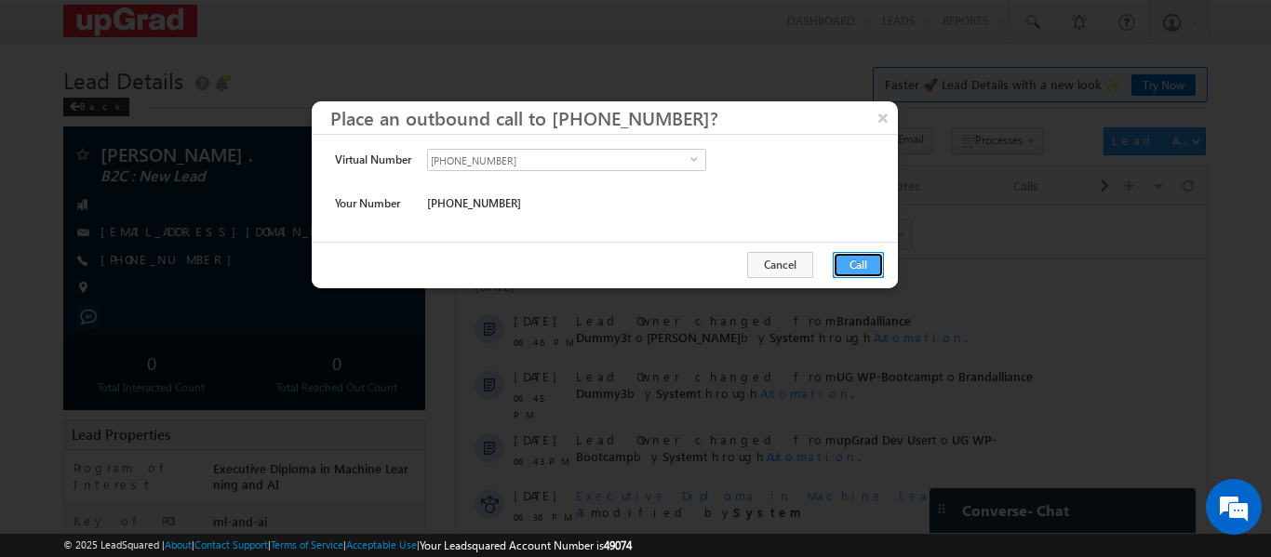
click at [879, 257] on button "Call" at bounding box center [858, 265] width 51 height 26
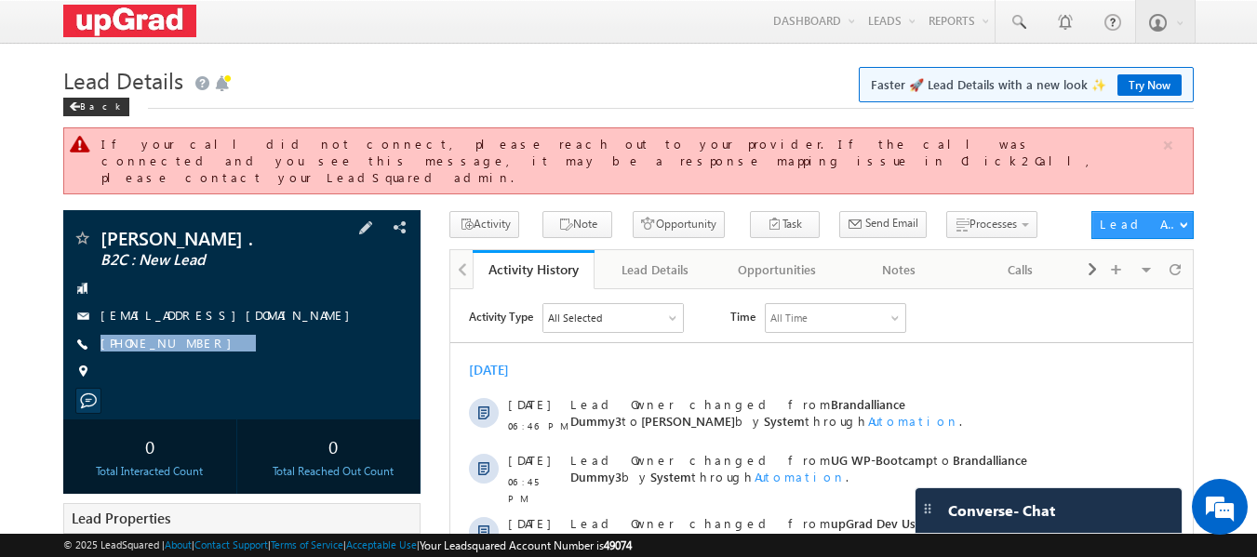
drag, startPoint x: 233, startPoint y: 327, endPoint x: 201, endPoint y: 345, distance: 36.7
click at [201, 345] on div "[PERSON_NAME] . B2C : New Lead [EMAIL_ADDRESS][DOMAIN_NAME] [PHONE_NUMBER]" at bounding box center [243, 310] width 340 height 162
copy div "[PHONE_NUMBER]"
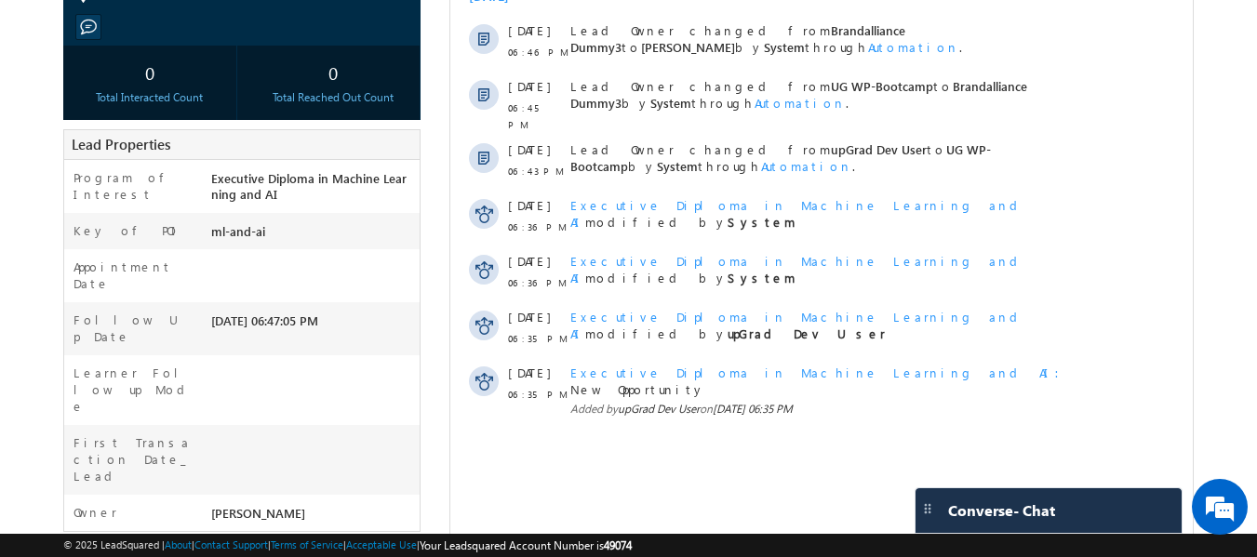
scroll to position [93, 0]
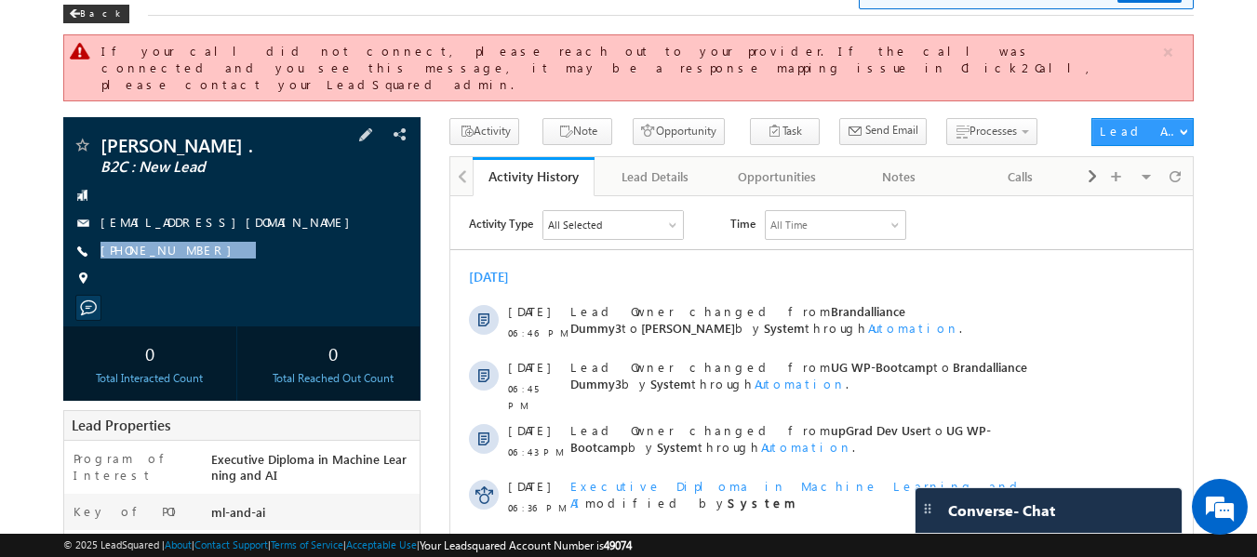
click at [271, 247] on div "[PERSON_NAME] . B2C : New Lead [EMAIL_ADDRESS][DOMAIN_NAME] [PHONE_NUMBER]" at bounding box center [243, 217] width 340 height 162
drag, startPoint x: 243, startPoint y: 245, endPoint x: 189, endPoint y: 259, distance: 55.8
click at [189, 259] on div "VIPIN BANSAL . B2C : New Lead bansalvipin94@gmail.com +91-8602318009" at bounding box center [243, 217] width 340 height 162
drag, startPoint x: 225, startPoint y: 214, endPoint x: 192, endPoint y: 249, distance: 48.7
click at [192, 249] on div "VIPIN BANSAL . B2C : New Lead bansalvipin94@gmail.com +91-8602318009" at bounding box center [243, 217] width 340 height 162
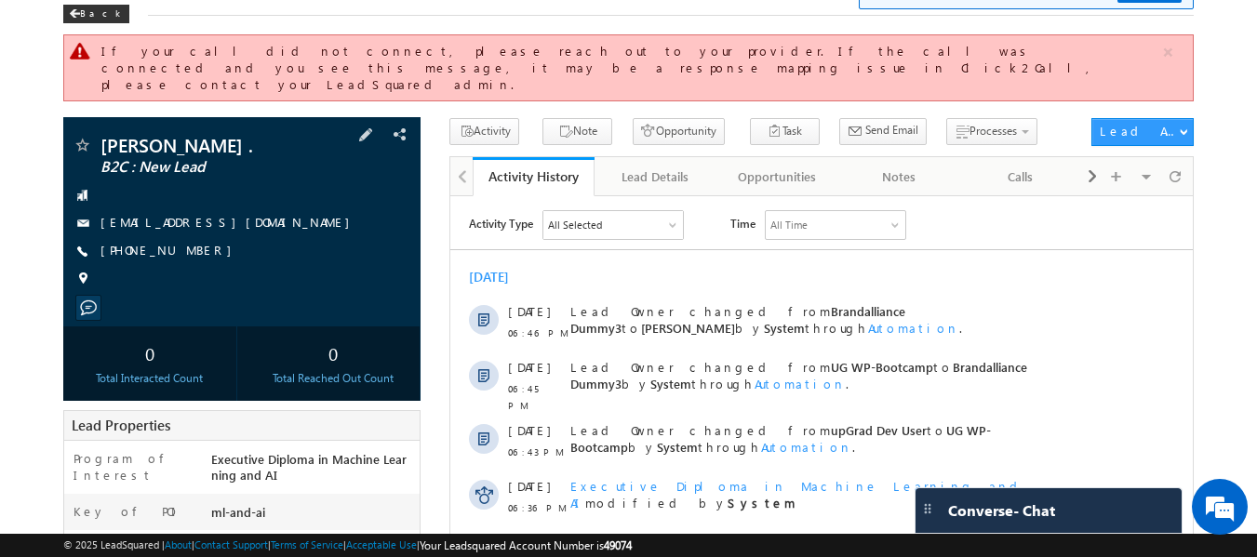
click at [273, 250] on div "VIPIN BANSAL . B2C : New Lead bansalvipin94@gmail.com +91-8602318009" at bounding box center [243, 217] width 340 height 162
drag, startPoint x: 253, startPoint y: 234, endPoint x: 183, endPoint y: 276, distance: 81.9
click at [183, 276] on div "VIPIN BANSAL . B2C : New Lead bansalvipin94@gmail.com +91-8602318009" at bounding box center [243, 217] width 340 height 162
copy div "+91-8602318009"
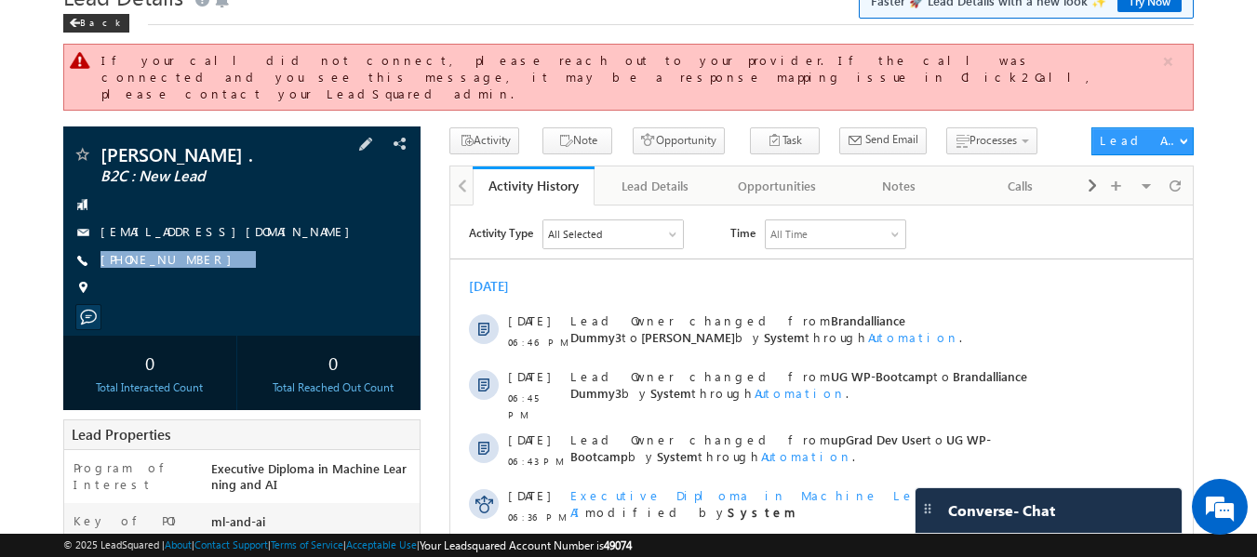
scroll to position [0, 0]
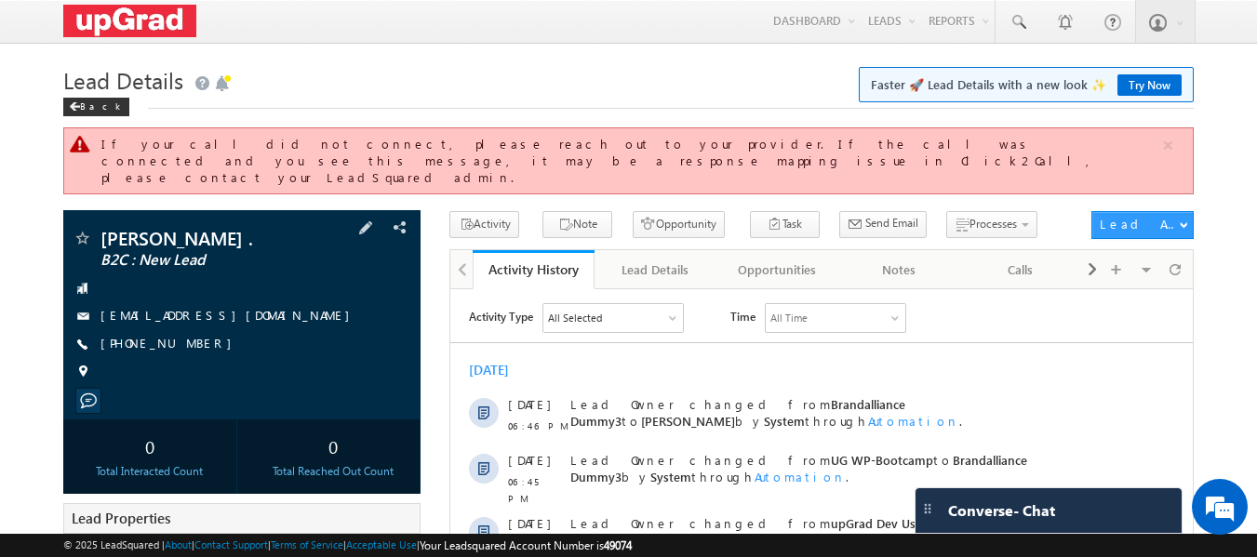
click at [248, 335] on div "+91-8602318009" at bounding box center [243, 344] width 340 height 19
drag, startPoint x: 246, startPoint y: 323, endPoint x: 187, endPoint y: 354, distance: 66.2
click at [187, 354] on div "VIPIN BANSAL . B2C : New Lead bansalvipin94@gmail.com +91-8602318009" at bounding box center [243, 310] width 340 height 162
copy div "+91-8602318009"
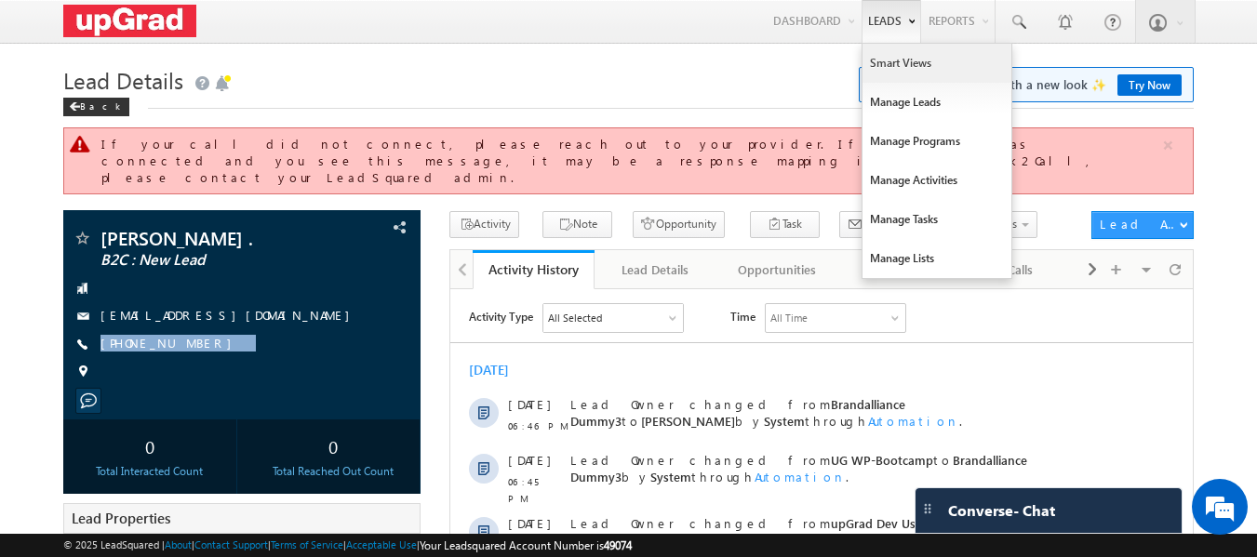
click at [880, 56] on link "Smart Views" at bounding box center [937, 63] width 149 height 39
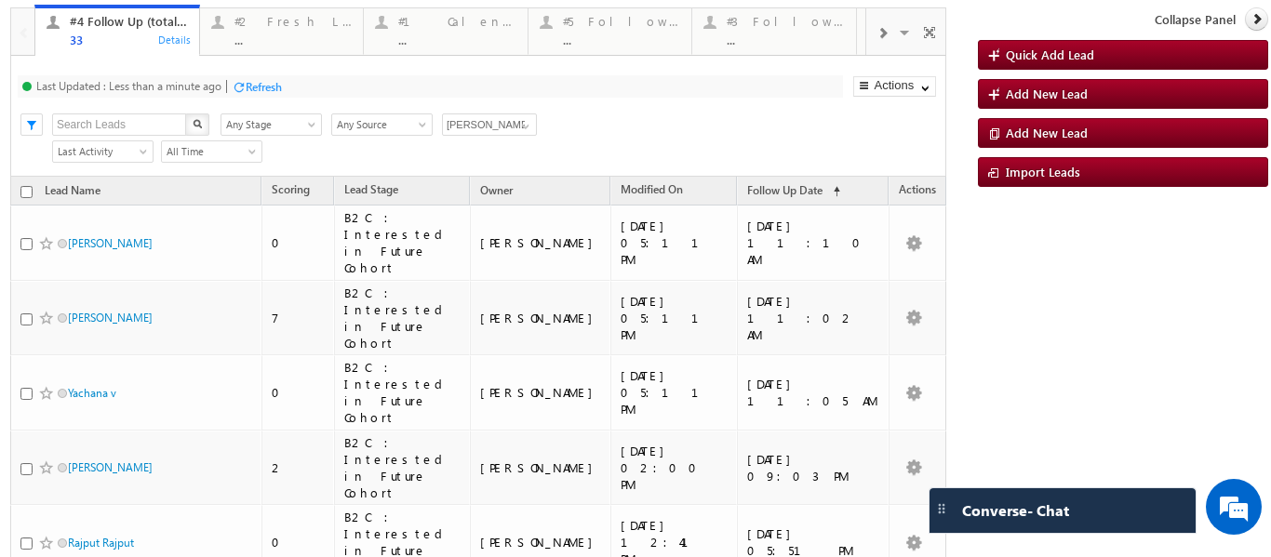
click at [877, 38] on span at bounding box center [882, 33] width 11 height 15
click at [877, 37] on span at bounding box center [882, 33] width 11 height 15
click at [877, 36] on span at bounding box center [882, 33] width 11 height 15
click at [593, 40] on div "..." at bounding box center [621, 40] width 118 height 14
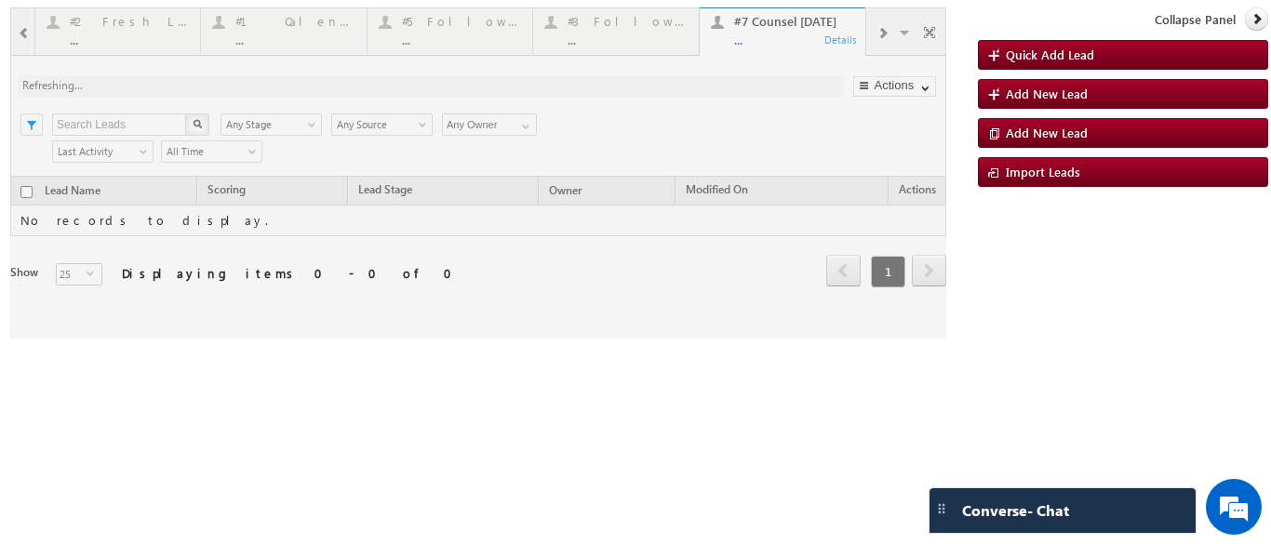
click at [757, 30] on div at bounding box center [478, 172] width 936 height 331
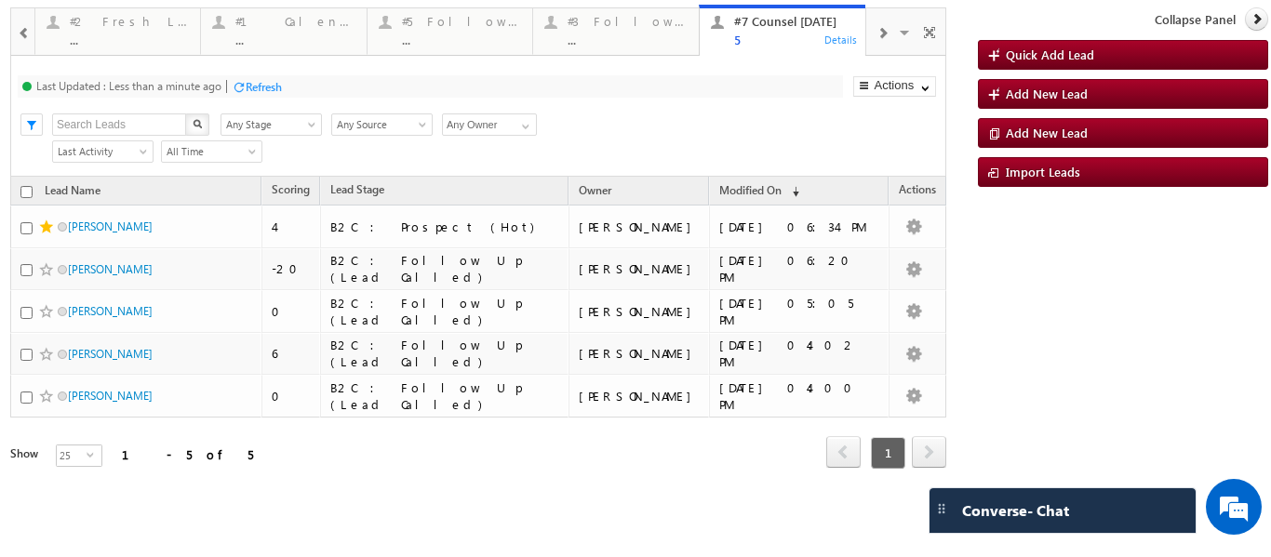
click at [276, 77] on div "Refresh" at bounding box center [257, 86] width 50 height 18
click at [143, 23] on div "#2 Fresh Leads (Not Called)" at bounding box center [130, 21] width 120 height 15
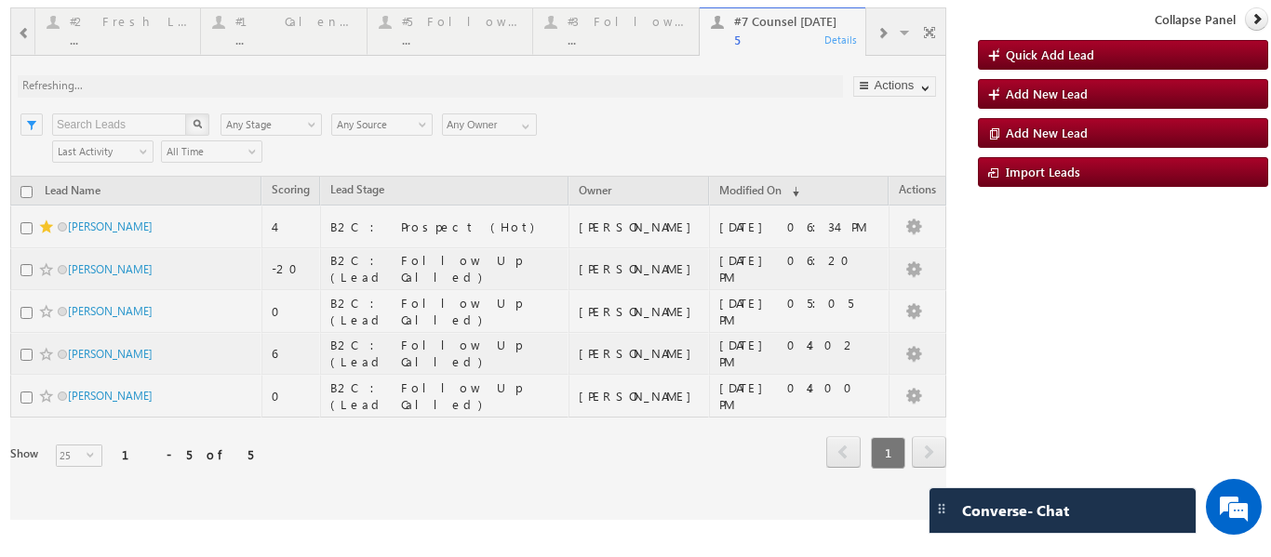
click at [27, 24] on div at bounding box center [478, 263] width 936 height 513
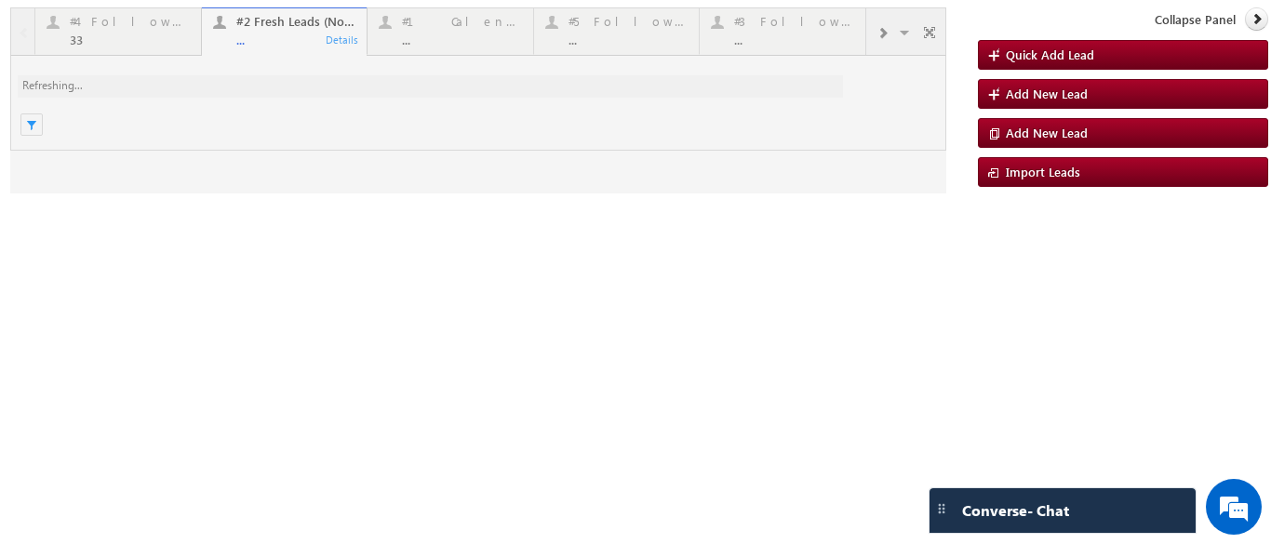
click at [113, 30] on div at bounding box center [478, 100] width 936 height 186
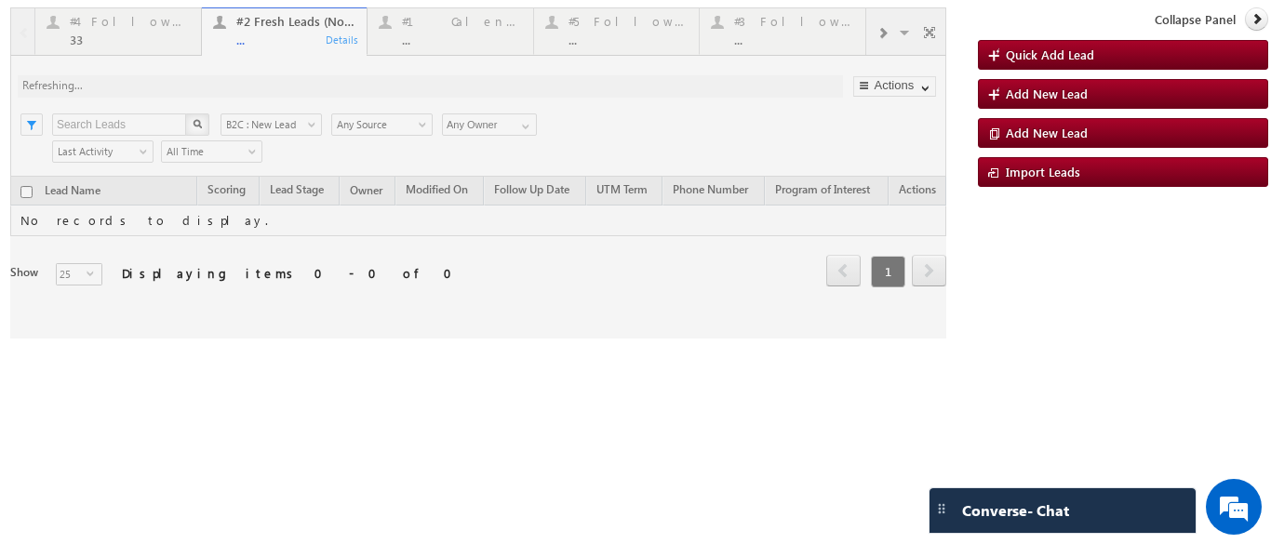
click at [104, 32] on div at bounding box center [478, 172] width 936 height 331
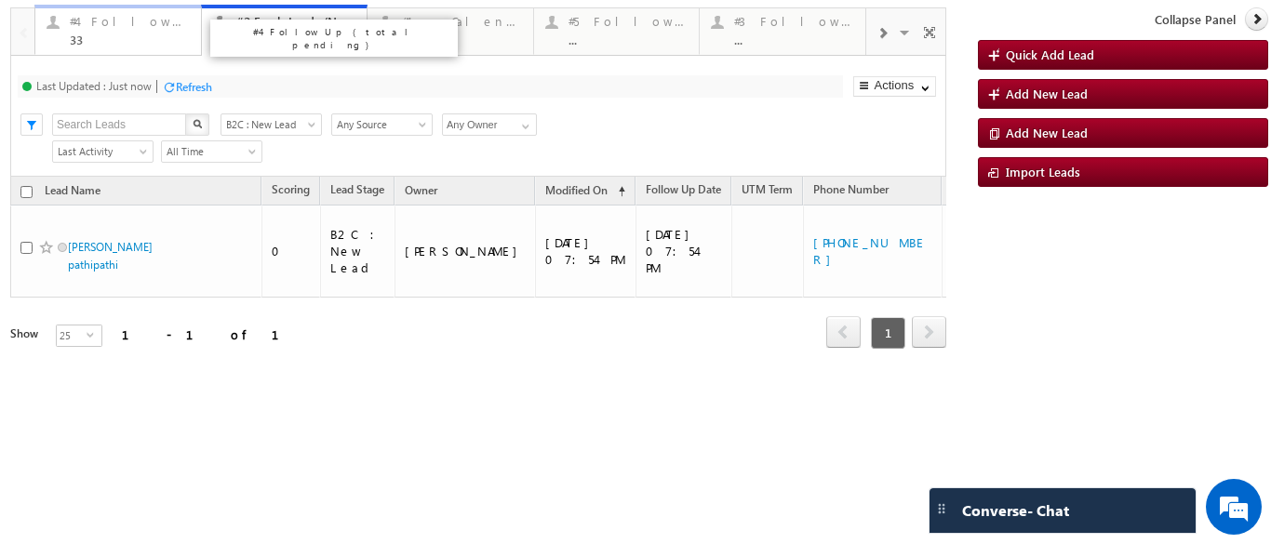
click at [131, 36] on div "33" at bounding box center [130, 40] width 120 height 14
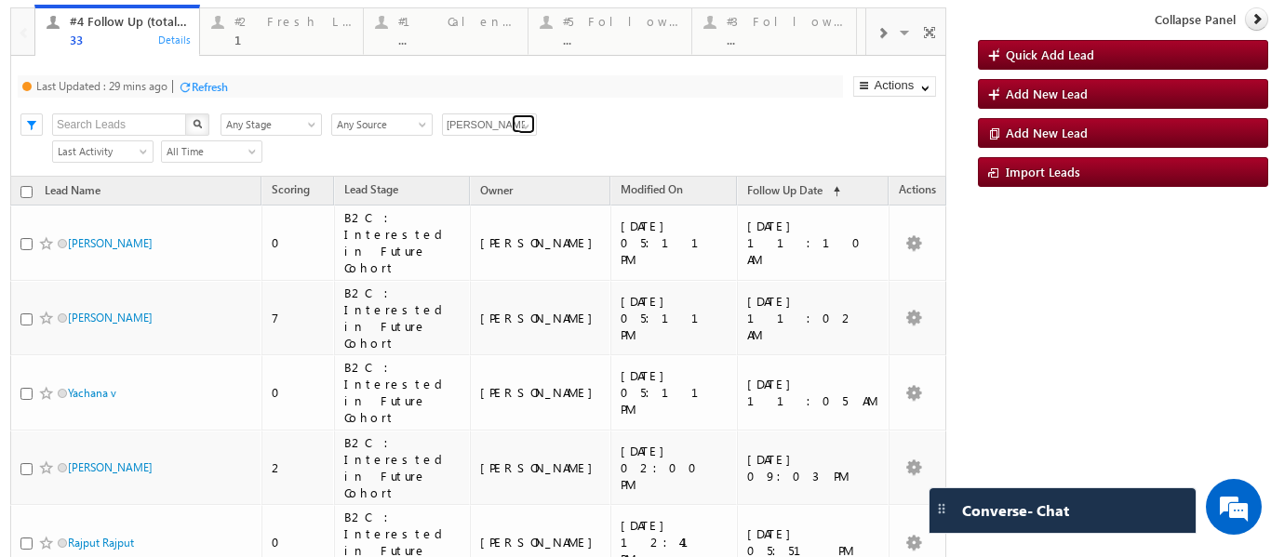
click at [524, 130] on span at bounding box center [525, 126] width 15 height 15
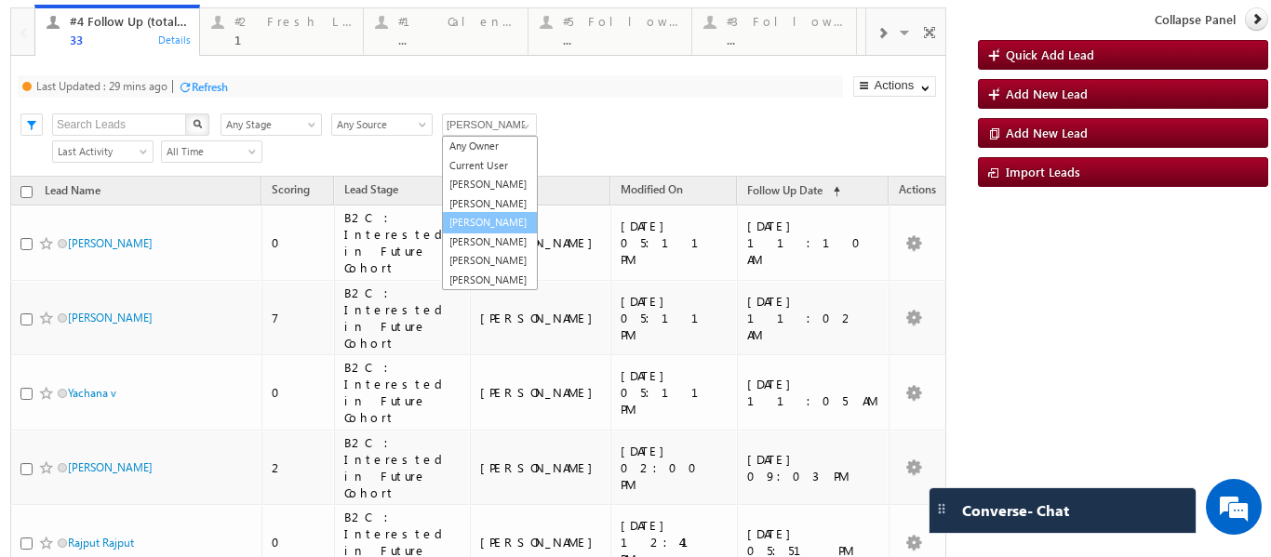
click at [480, 234] on link "[PERSON_NAME]" at bounding box center [490, 222] width 96 height 21
type input "[PERSON_NAME]"
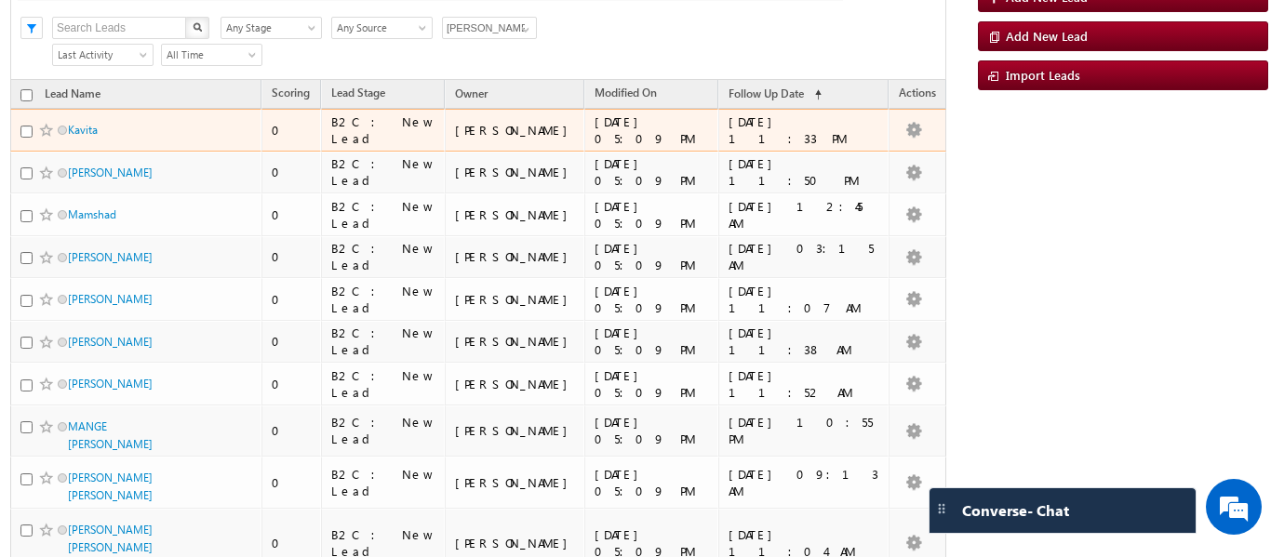
scroll to position [423, 0]
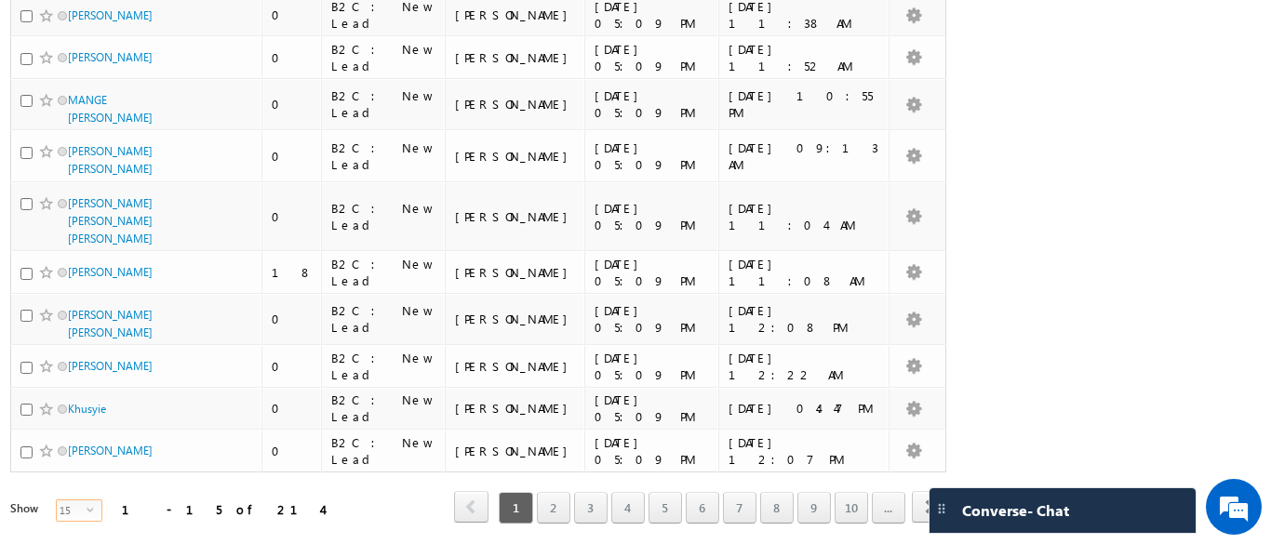
click at [87, 501] on span "select" at bounding box center [94, 517] width 15 height 32
click at [61, 530] on li "25" at bounding box center [67, 533] width 45 height 19
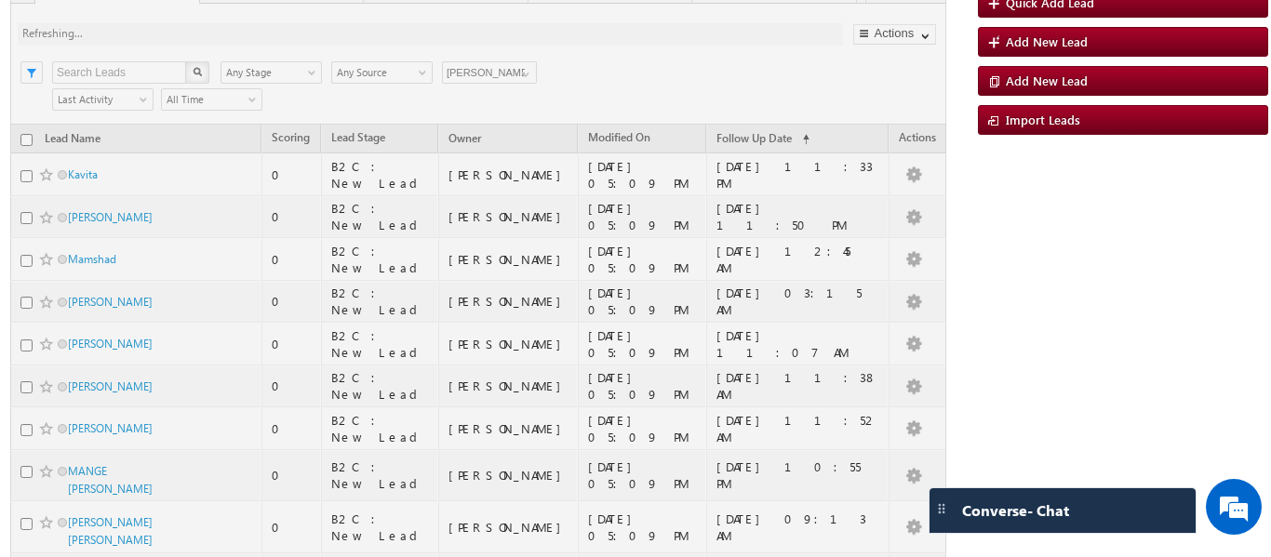
scroll to position [51, 0]
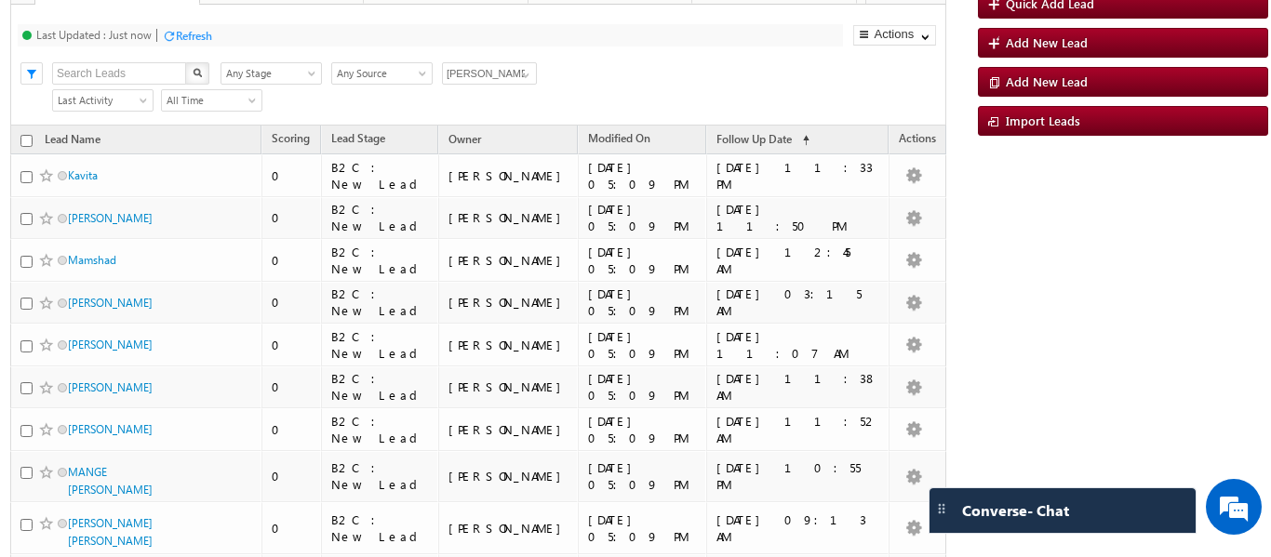
click at [28, 140] on input "checkbox" at bounding box center [26, 141] width 12 height 12
checkbox input "true"
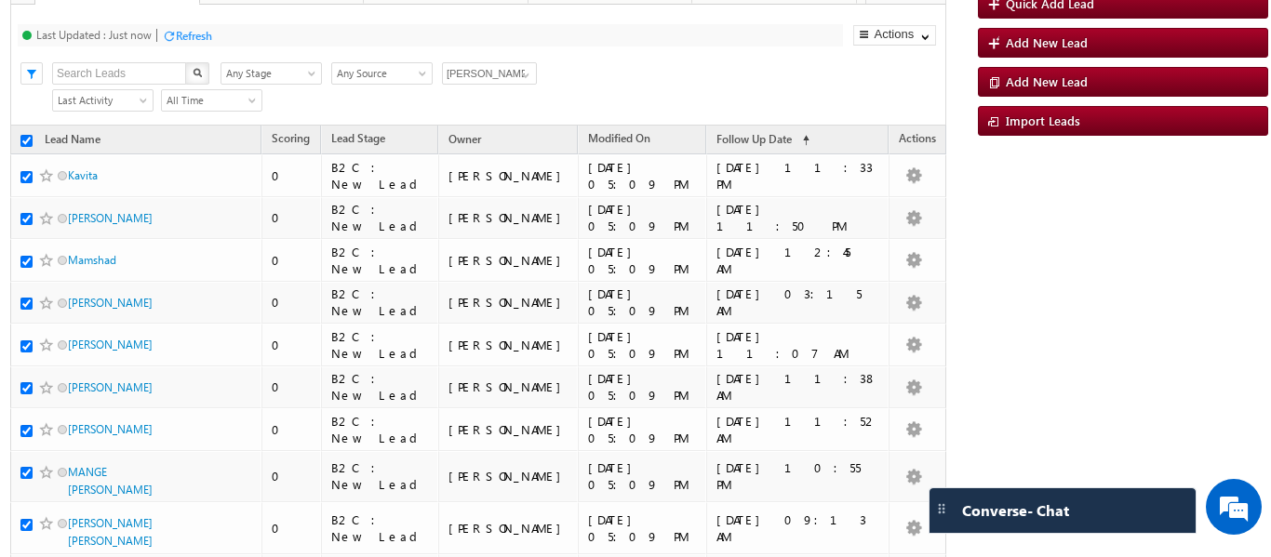
checkbox input "true"
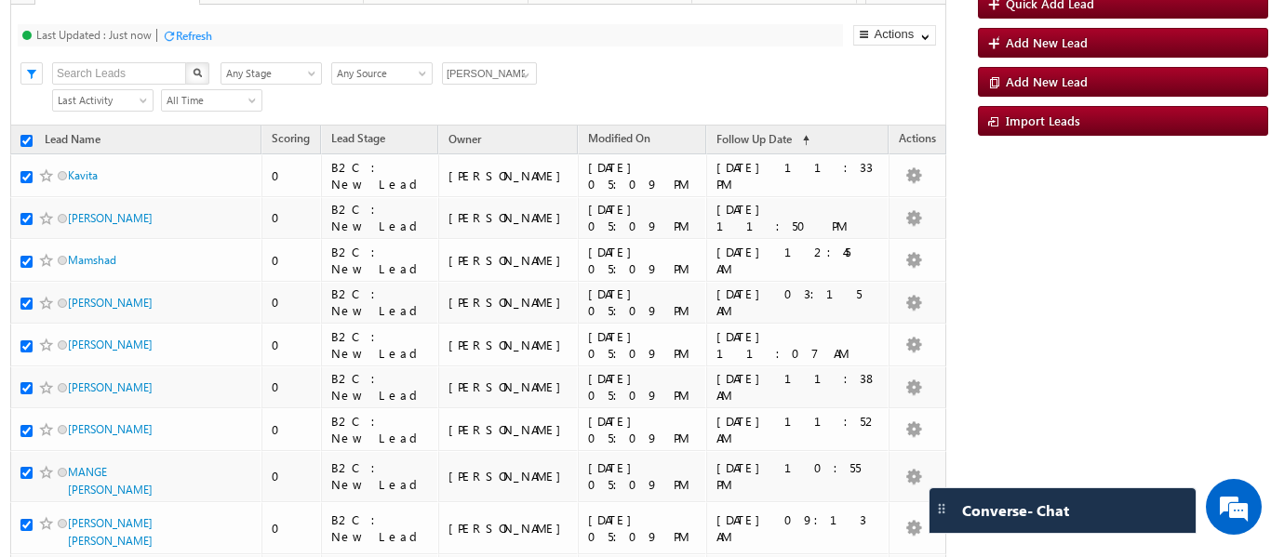
checkbox input "true"
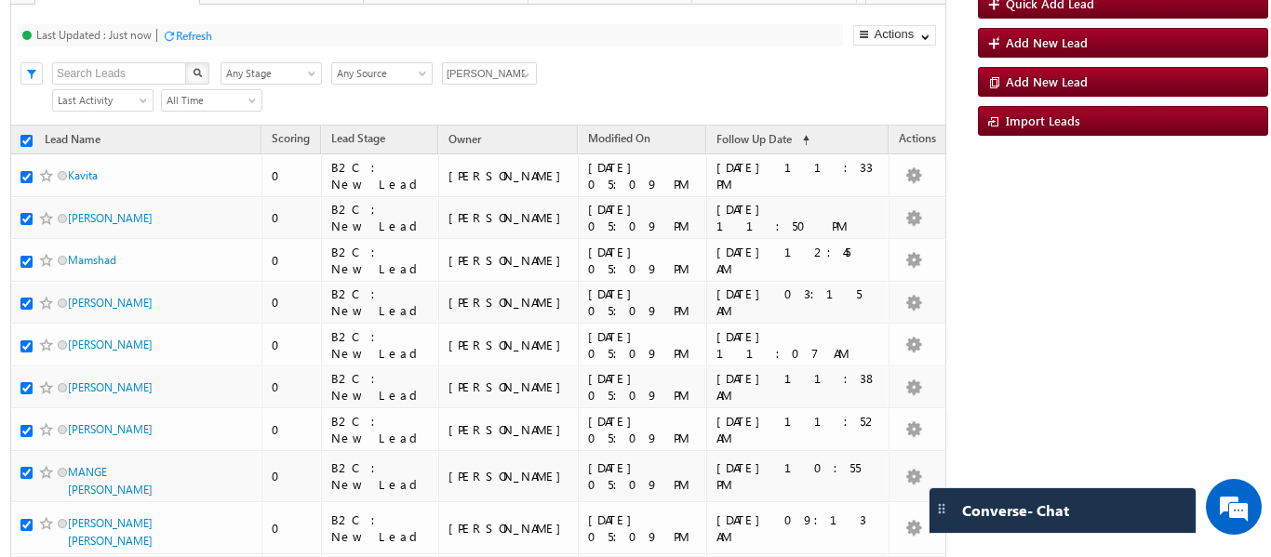
checkbox input "true"
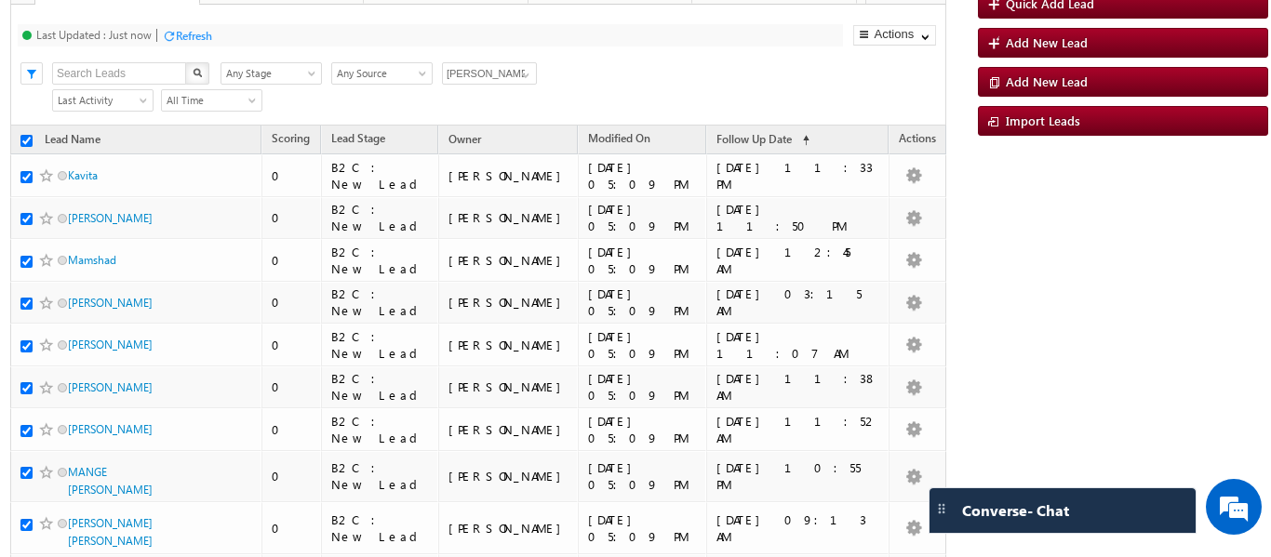
checkbox input "true"
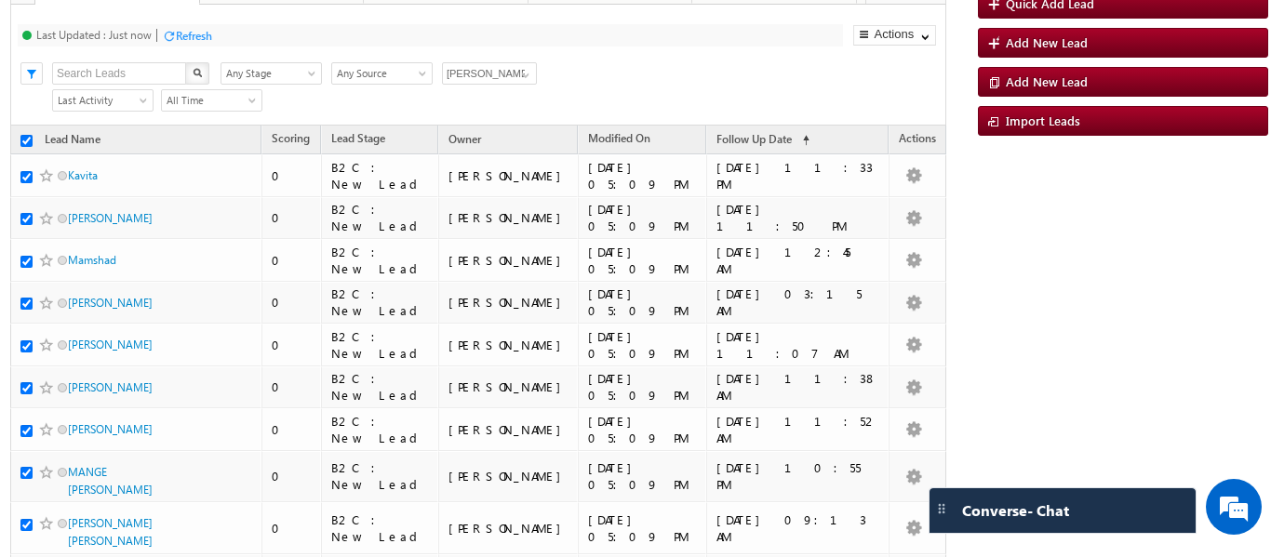
checkbox input "true"
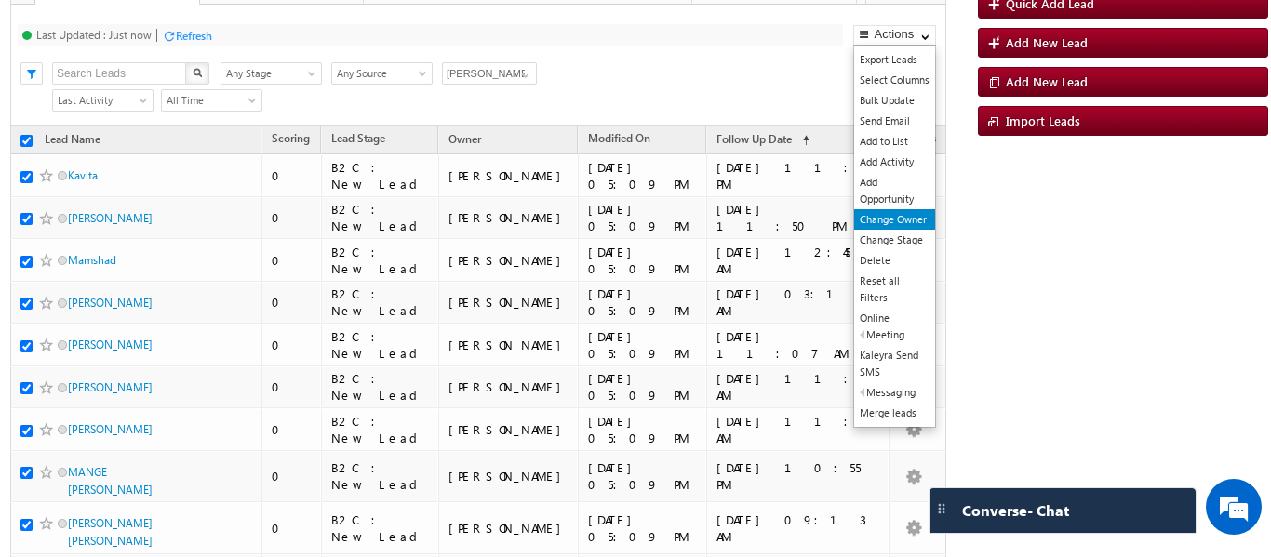
click at [891, 221] on link "Change Owner" at bounding box center [894, 219] width 81 height 20
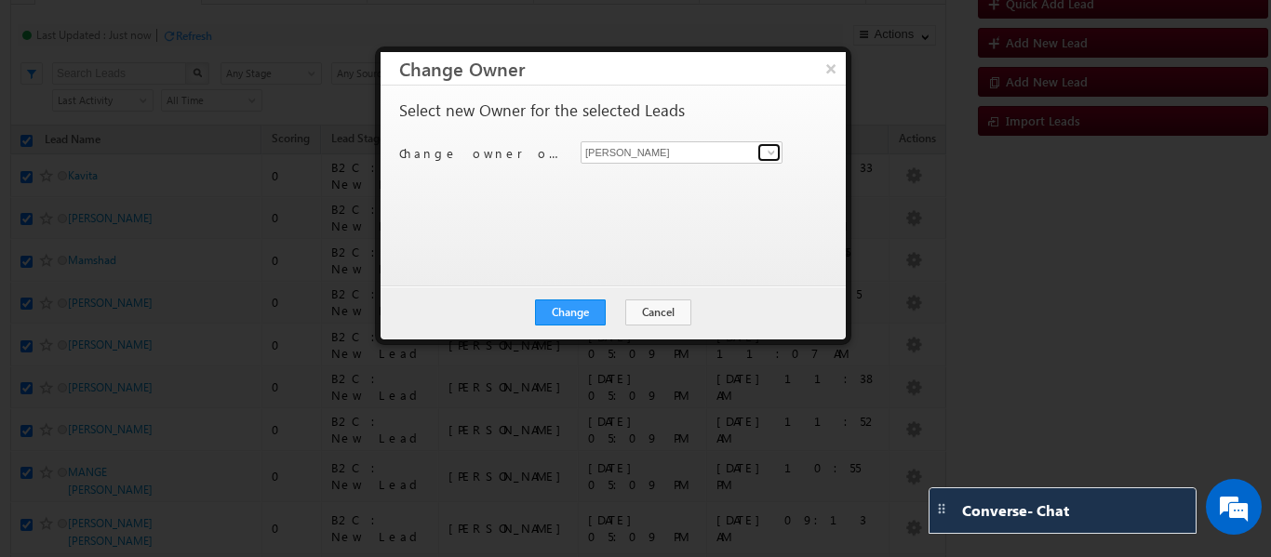
click at [772, 154] on span at bounding box center [771, 152] width 15 height 15
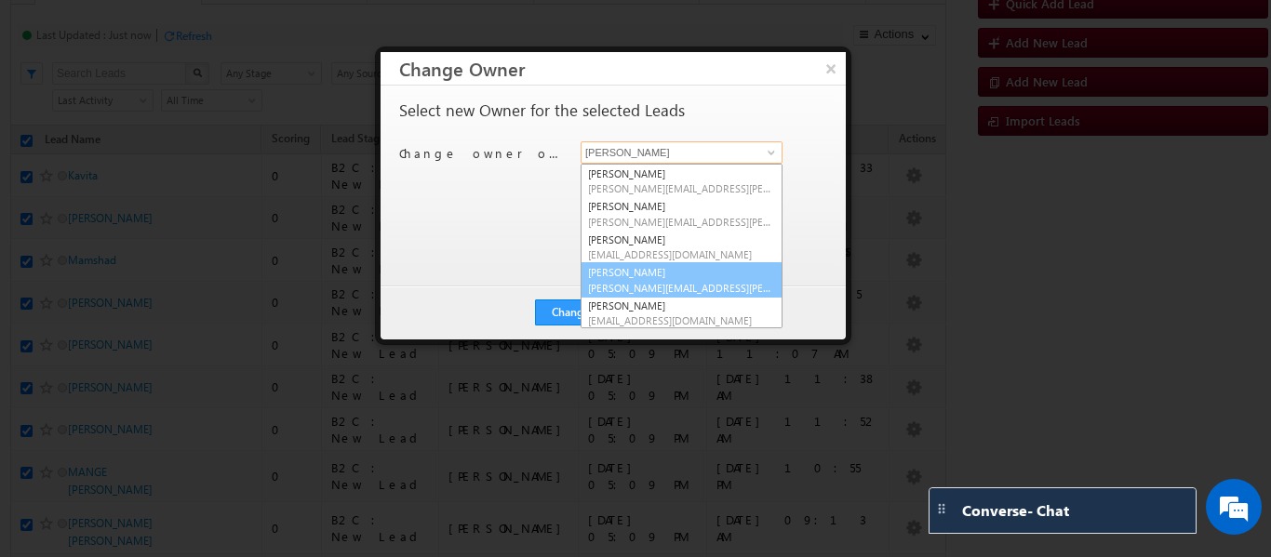
click at [645, 275] on link "Smrita Panday smrita.panday@upgrad.com" at bounding box center [682, 279] width 202 height 35
type input "Smrita Panday"
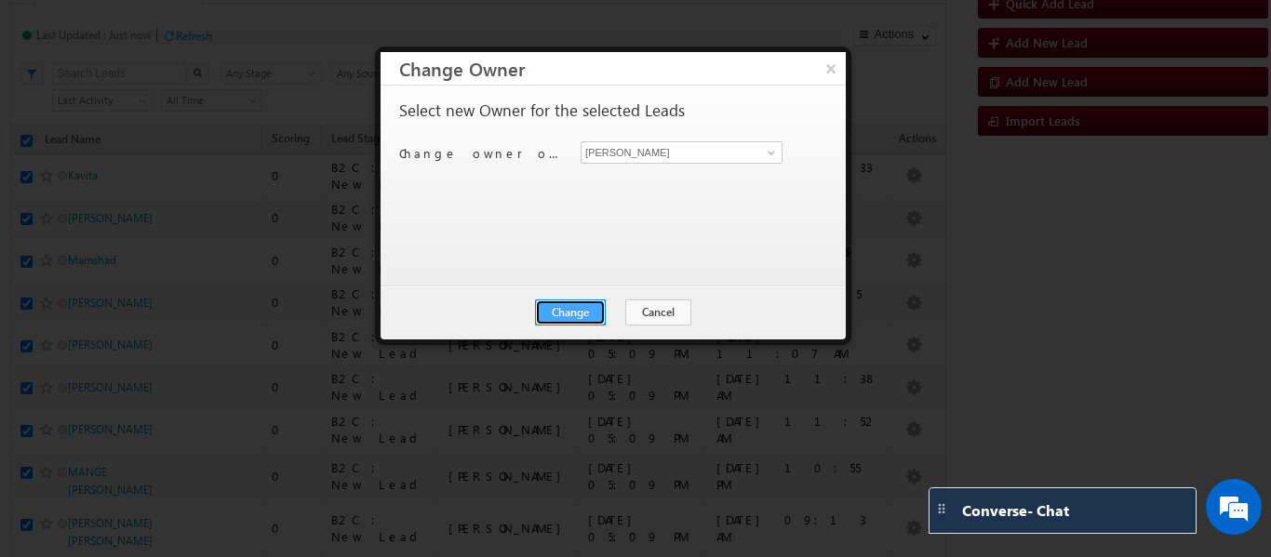
click at [586, 308] on button "Change" at bounding box center [570, 313] width 71 height 26
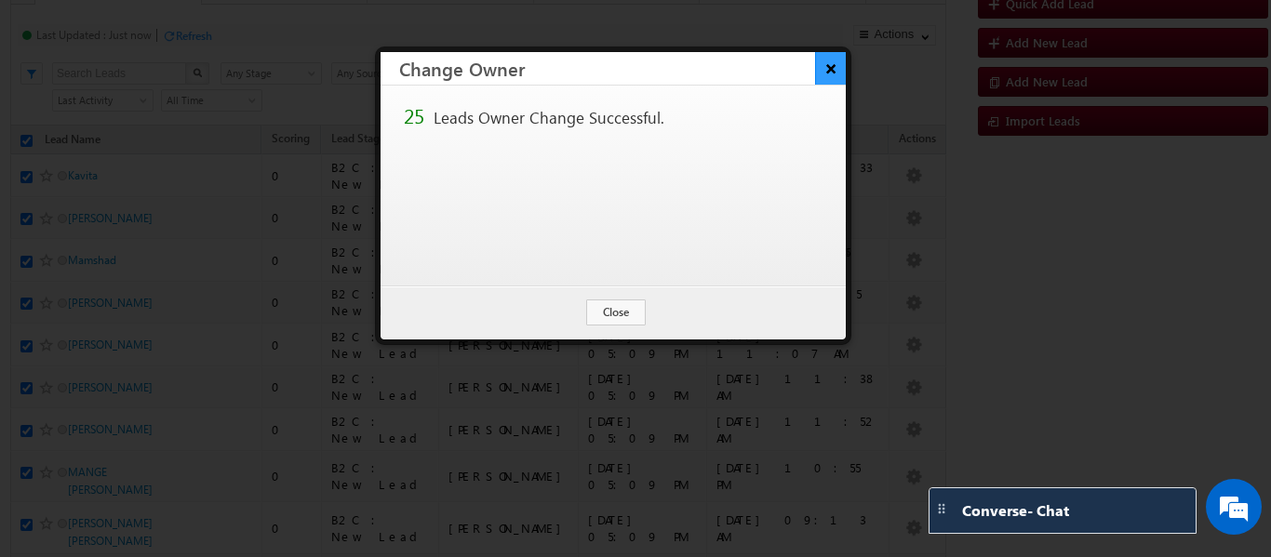
click at [824, 65] on button "×" at bounding box center [830, 68] width 31 height 33
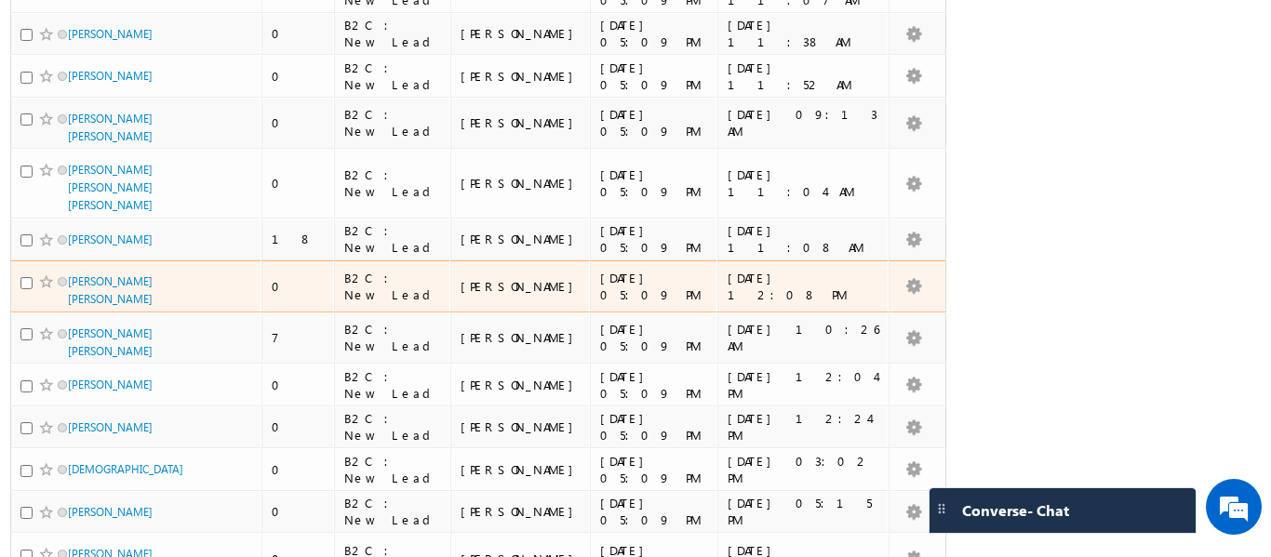
scroll to position [41, 0]
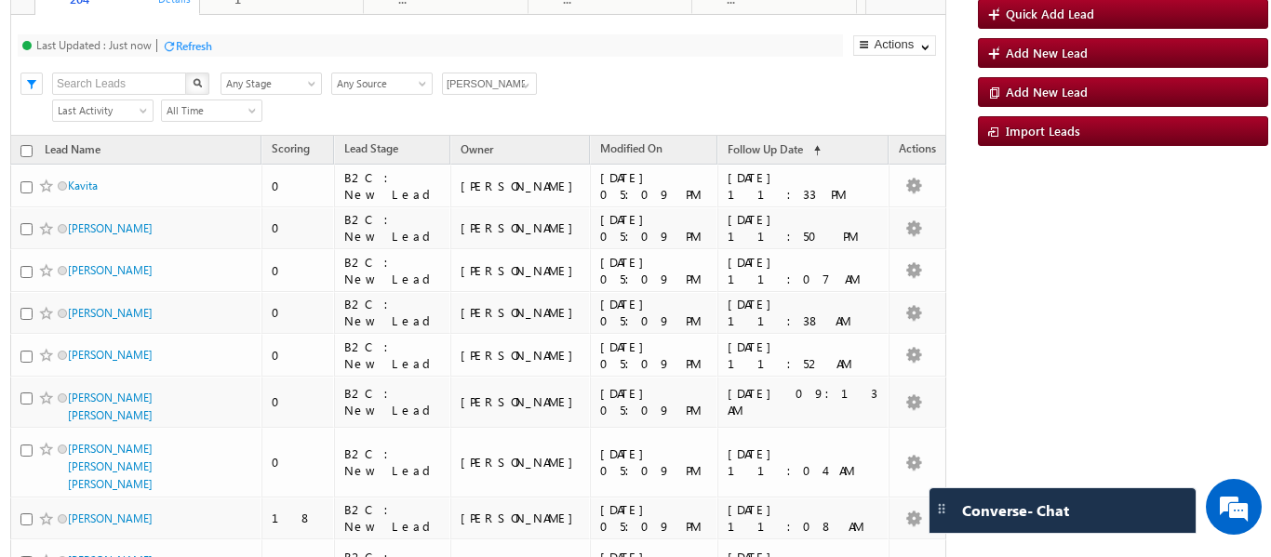
click at [25, 151] on input "checkbox" at bounding box center [26, 151] width 12 height 12
checkbox input "true"
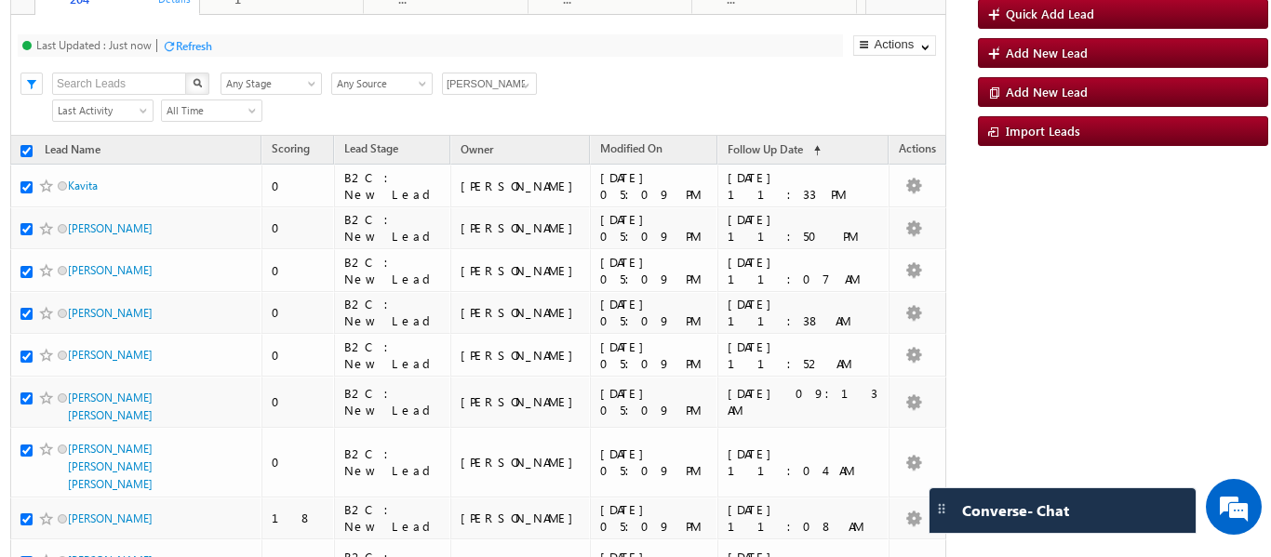
checkbox input "true"
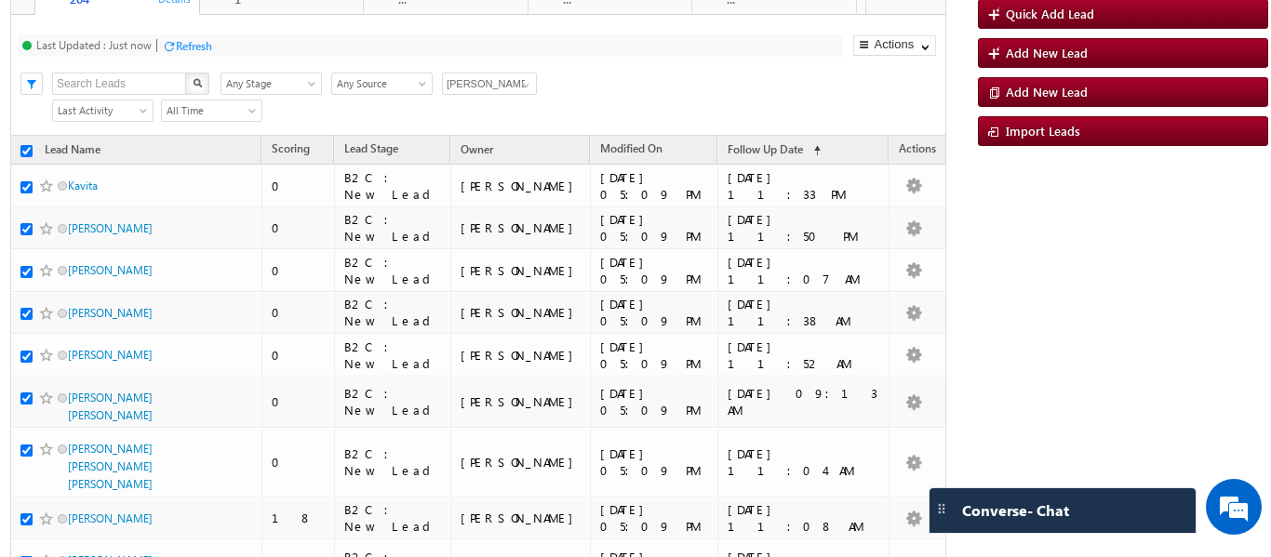
checkbox input "true"
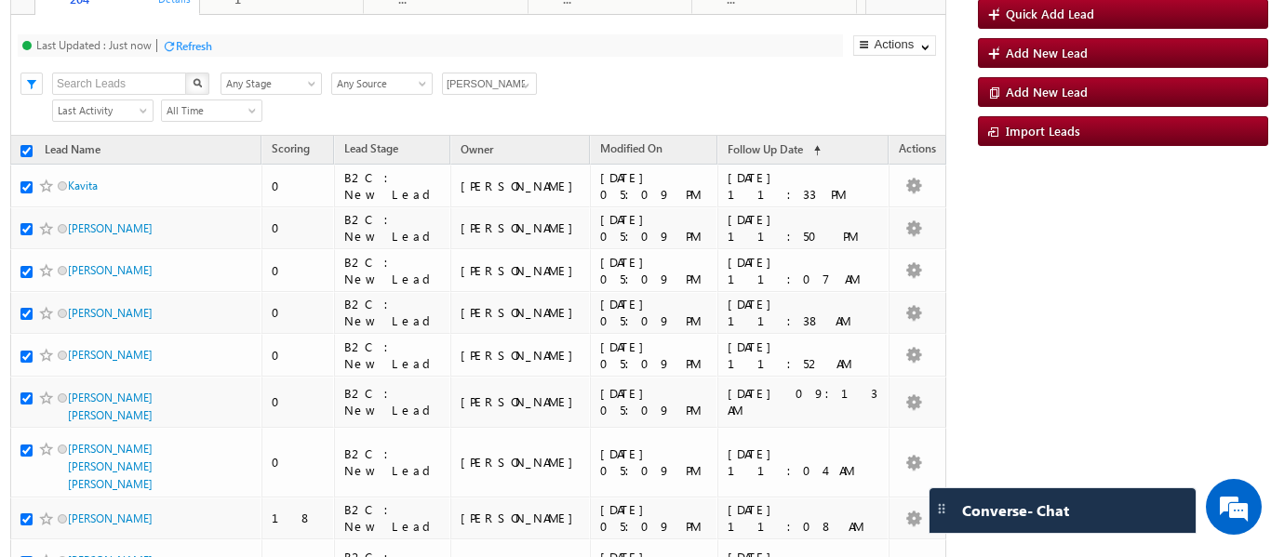
checkbox input "true"
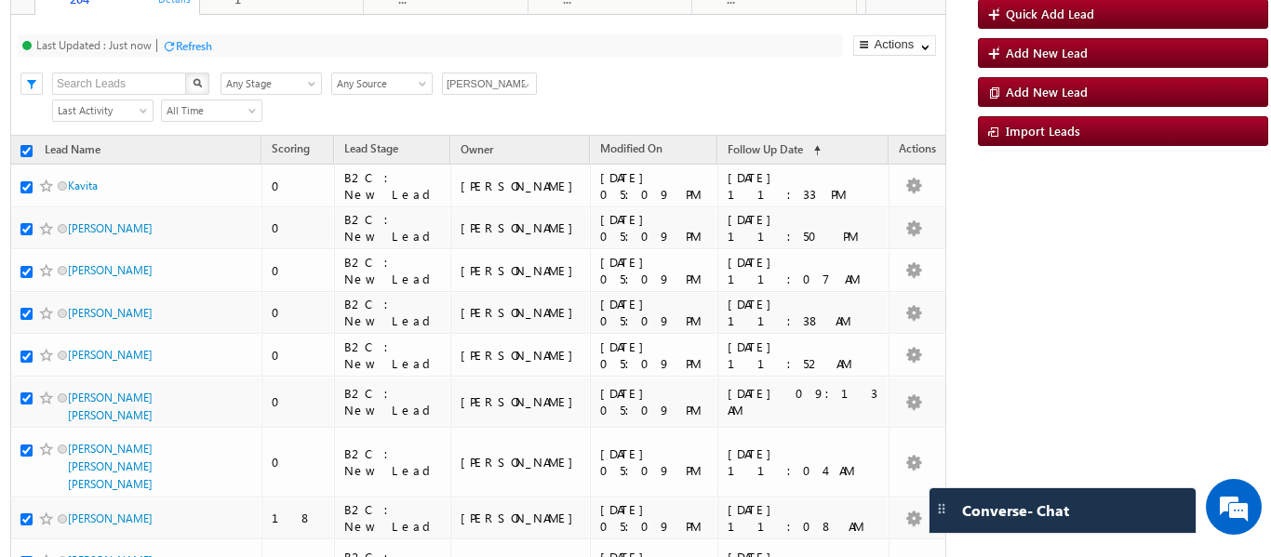
checkbox input "true"
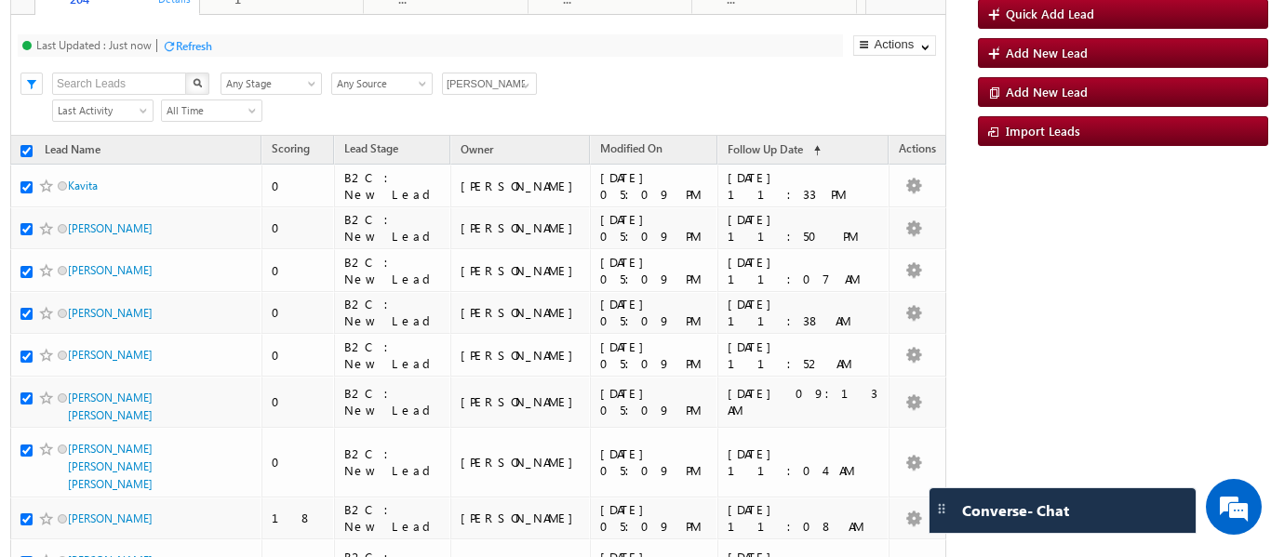
checkbox input "true"
click at [25, 149] on input "checkbox" at bounding box center [26, 151] width 12 height 12
checkbox input "false"
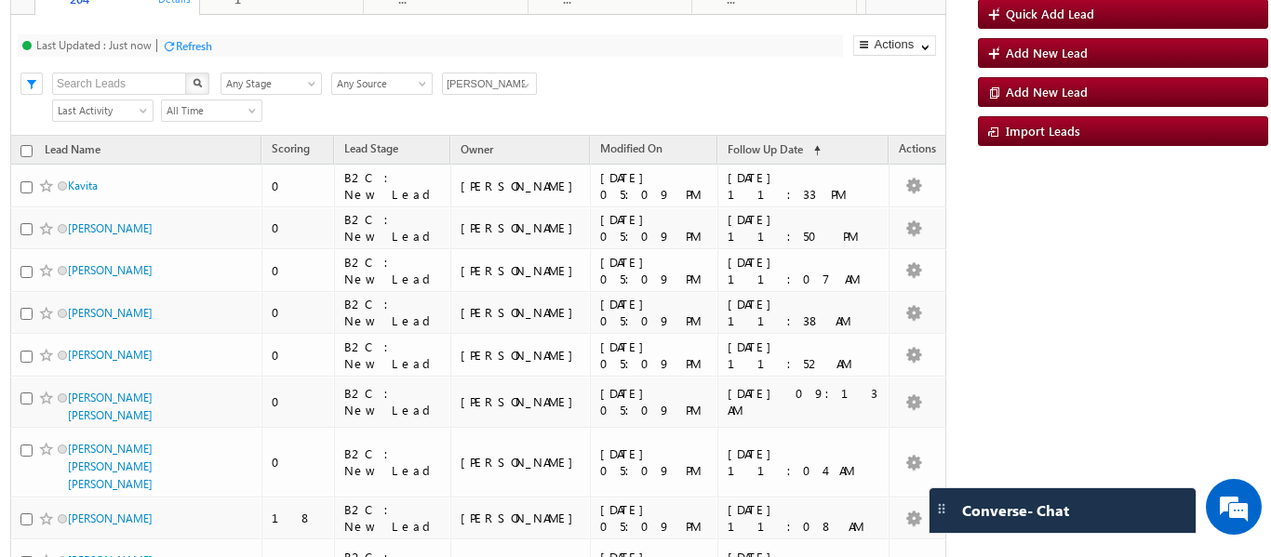
checkbox input "false"
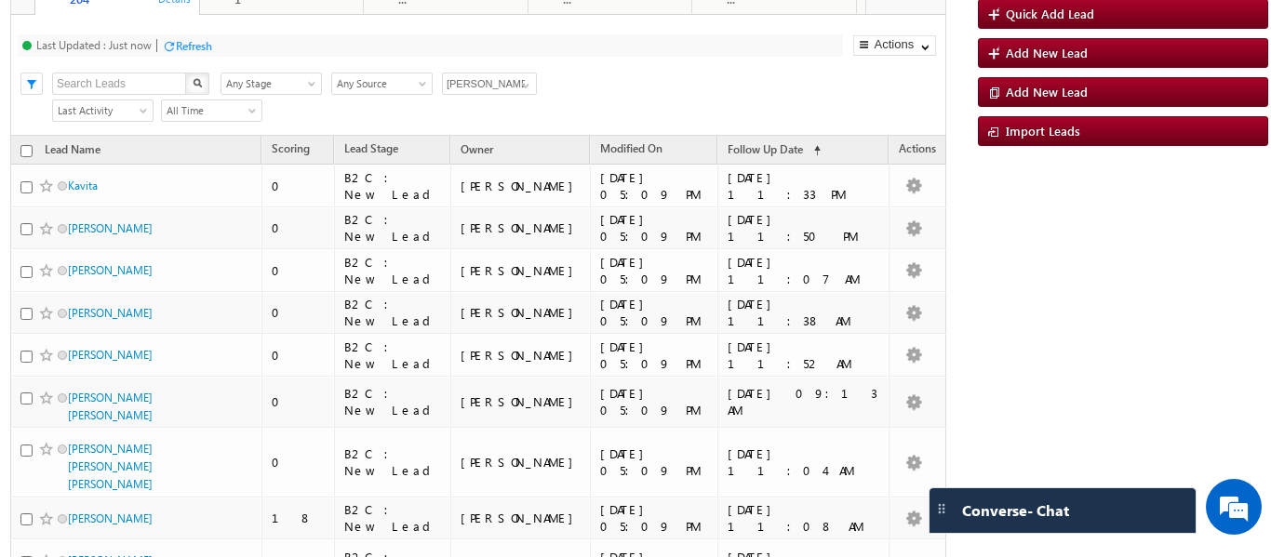
checkbox input "false"
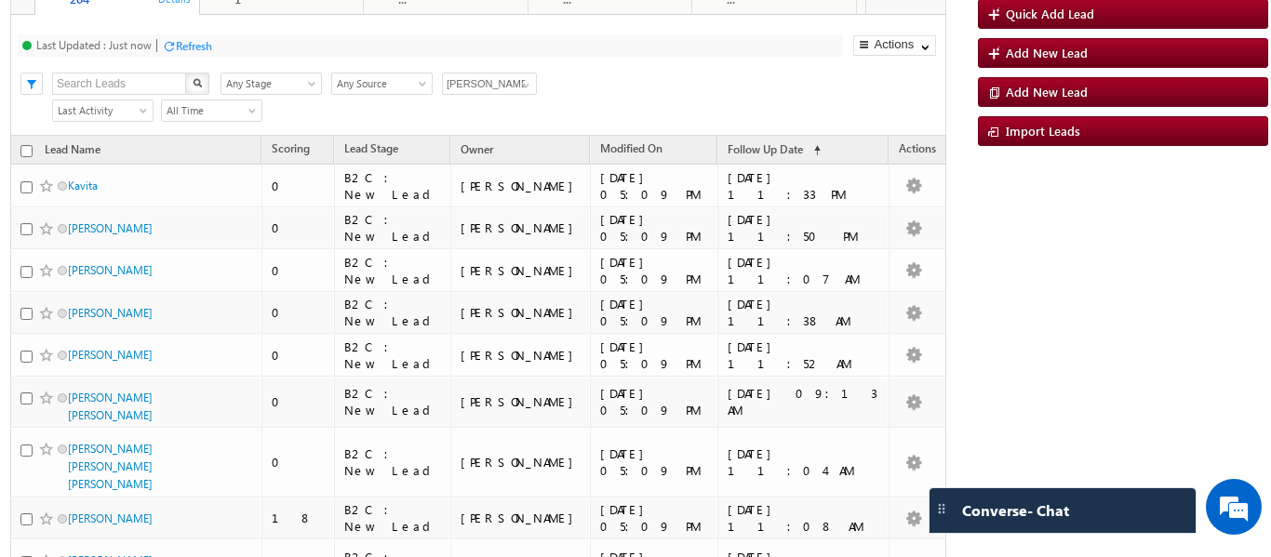
checkbox input "false"
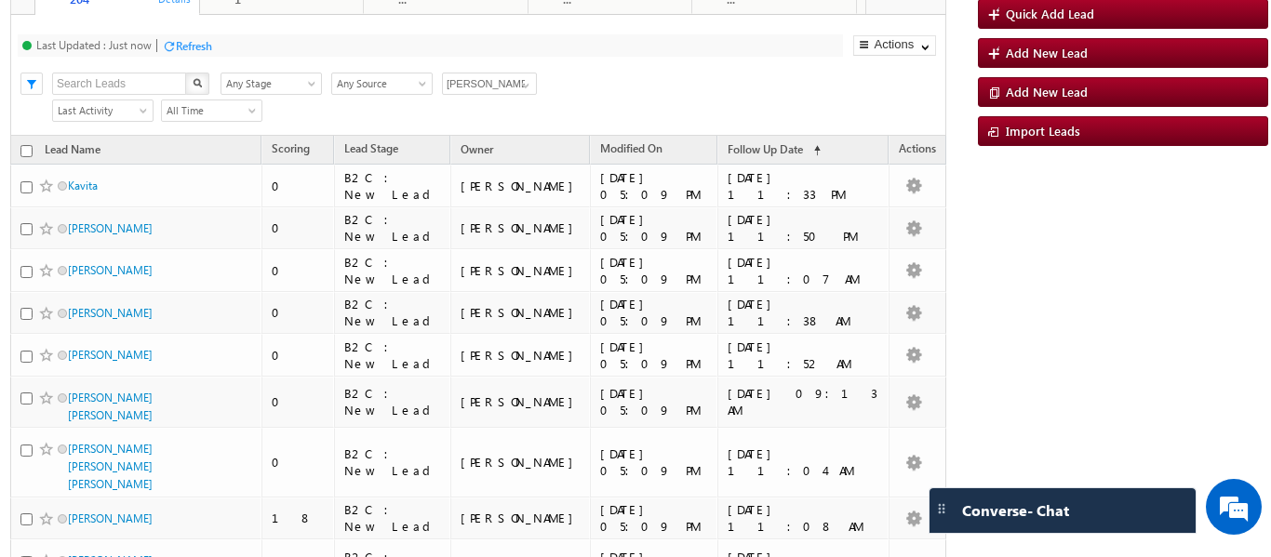
checkbox input "false"
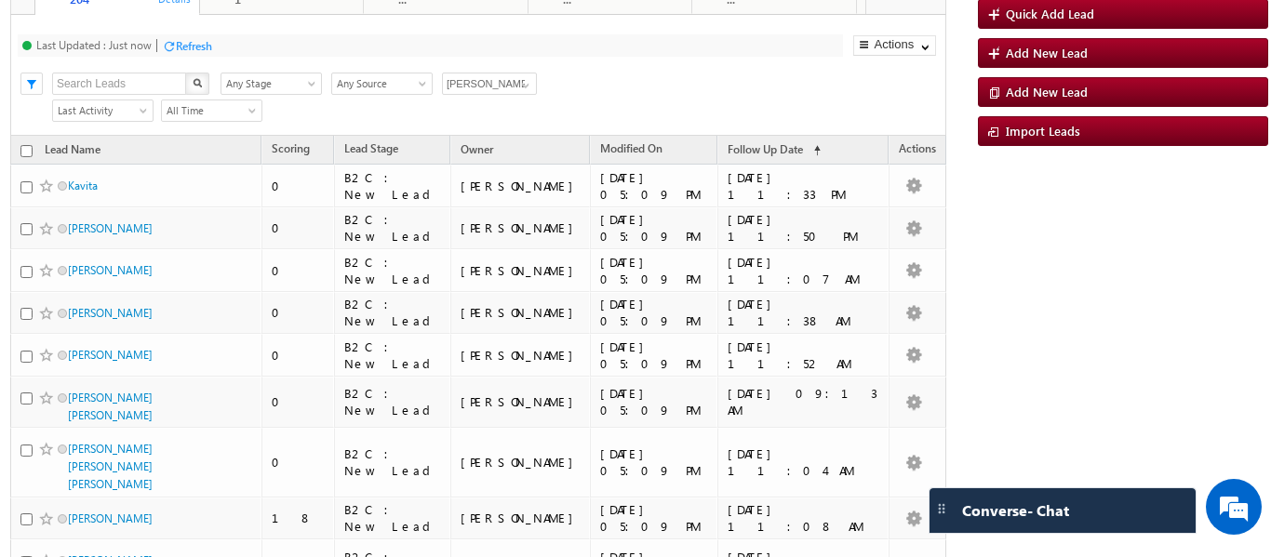
checkbox input "false"
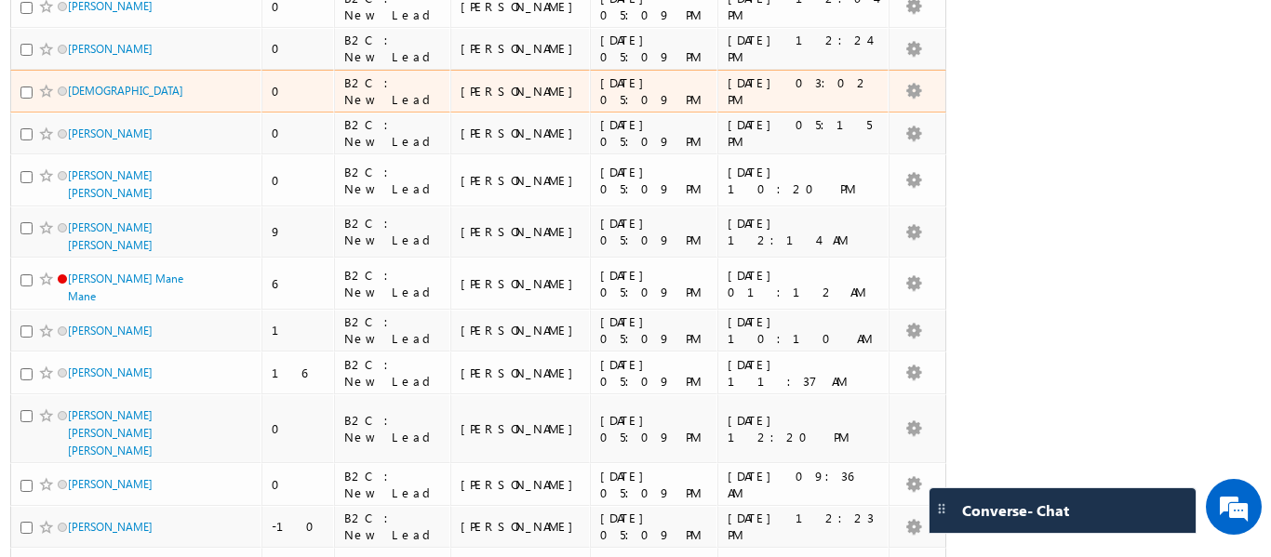
scroll to position [879, 0]
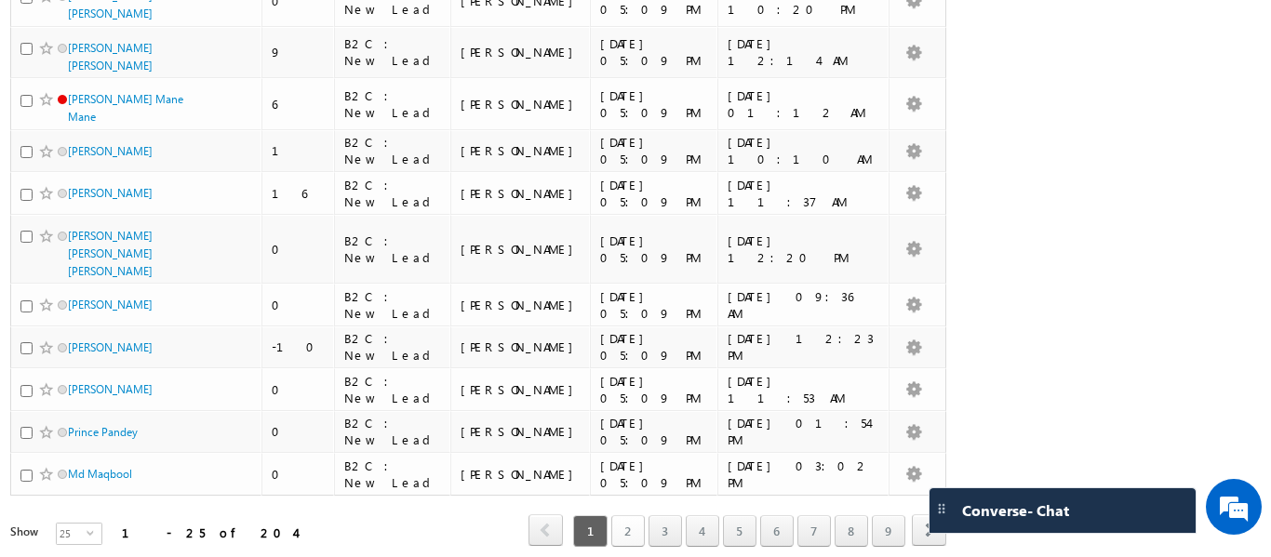
click at [615, 516] on link "2" at bounding box center [628, 532] width 34 height 32
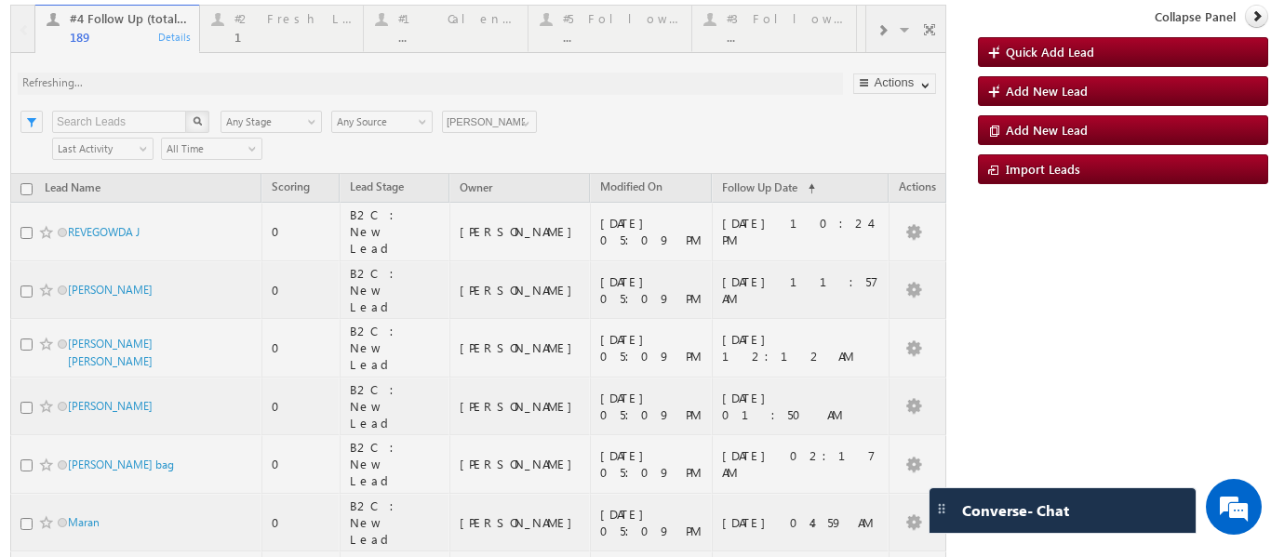
scroll to position [0, 0]
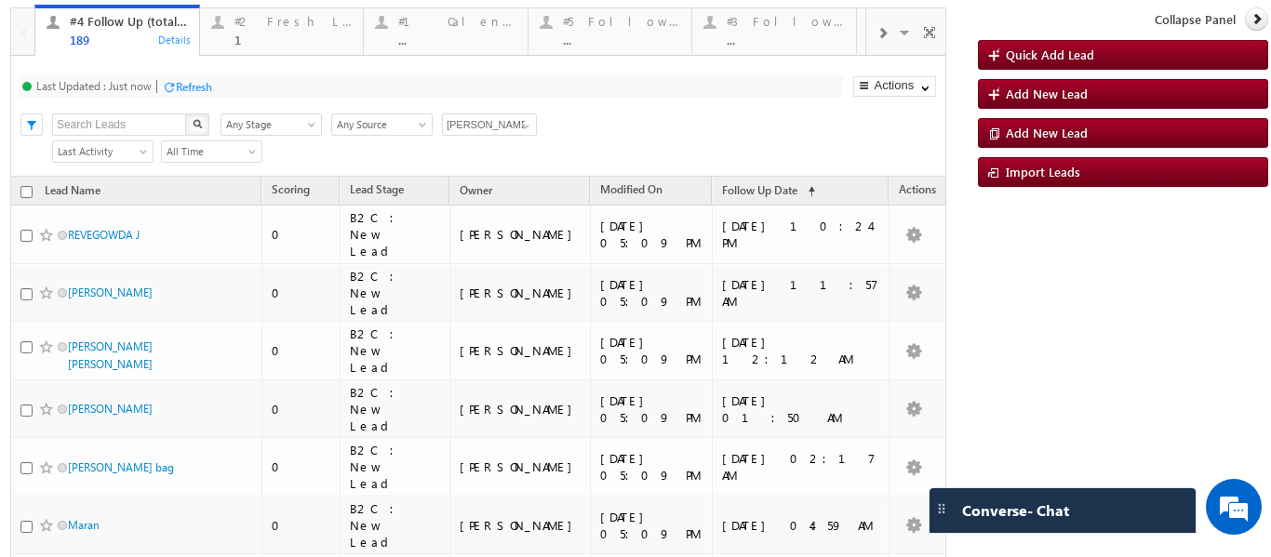
click at [24, 192] on input "checkbox" at bounding box center [26, 192] width 12 height 12
checkbox input "true"
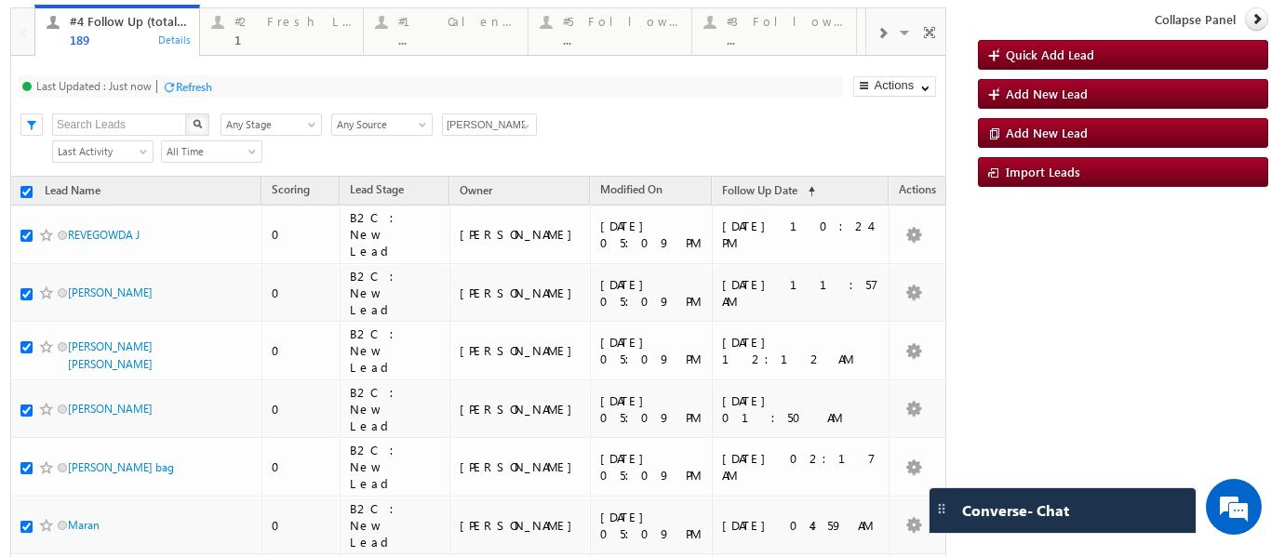
checkbox input "true"
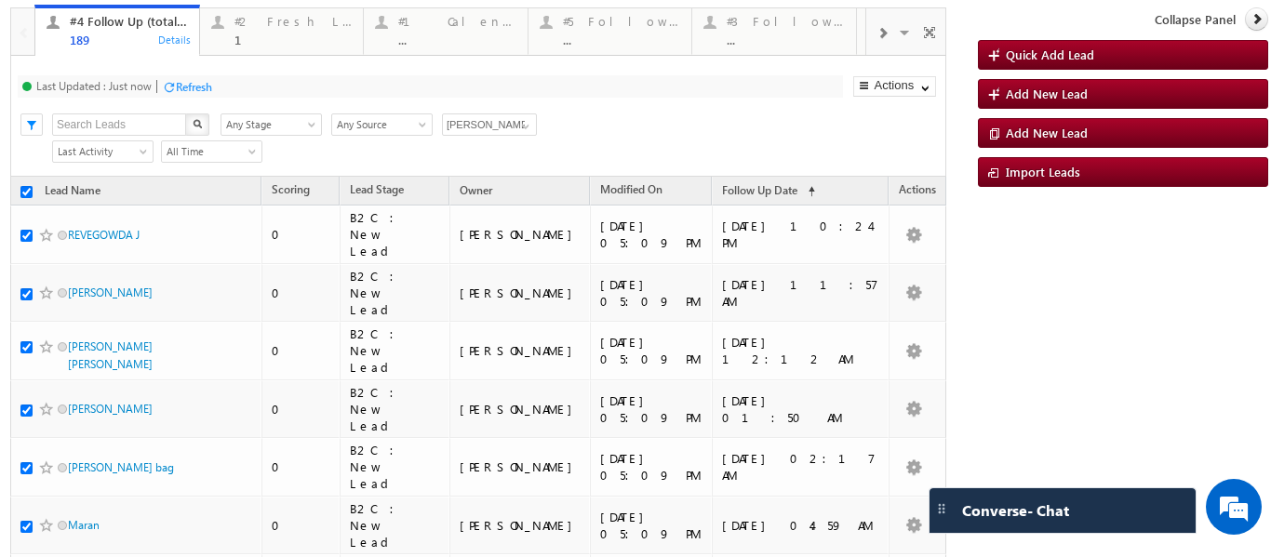
checkbox input "true"
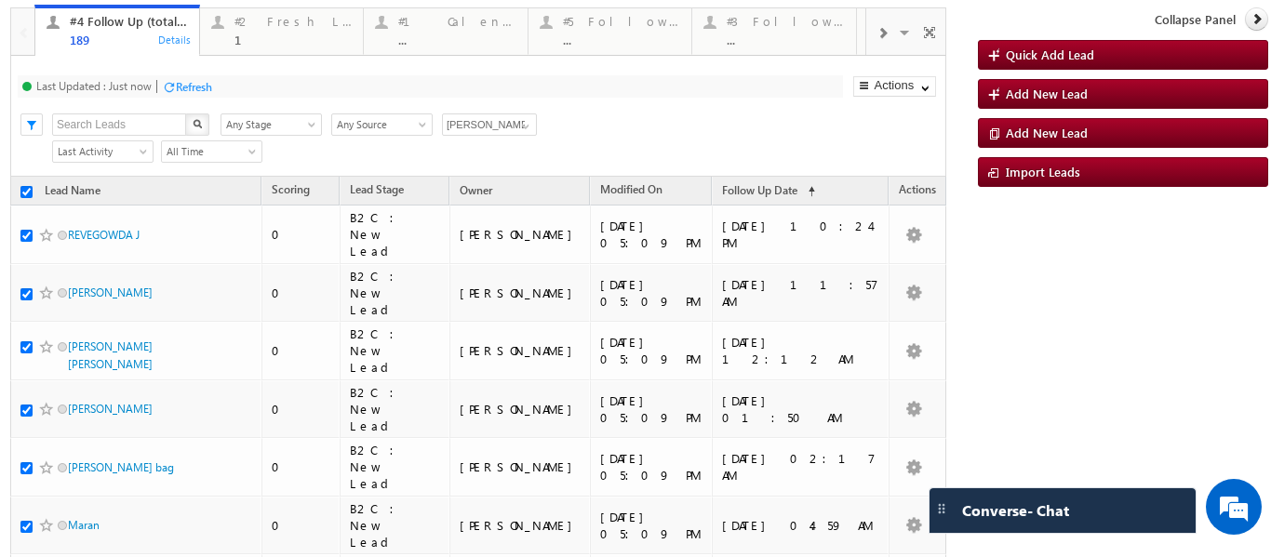
checkbox input "true"
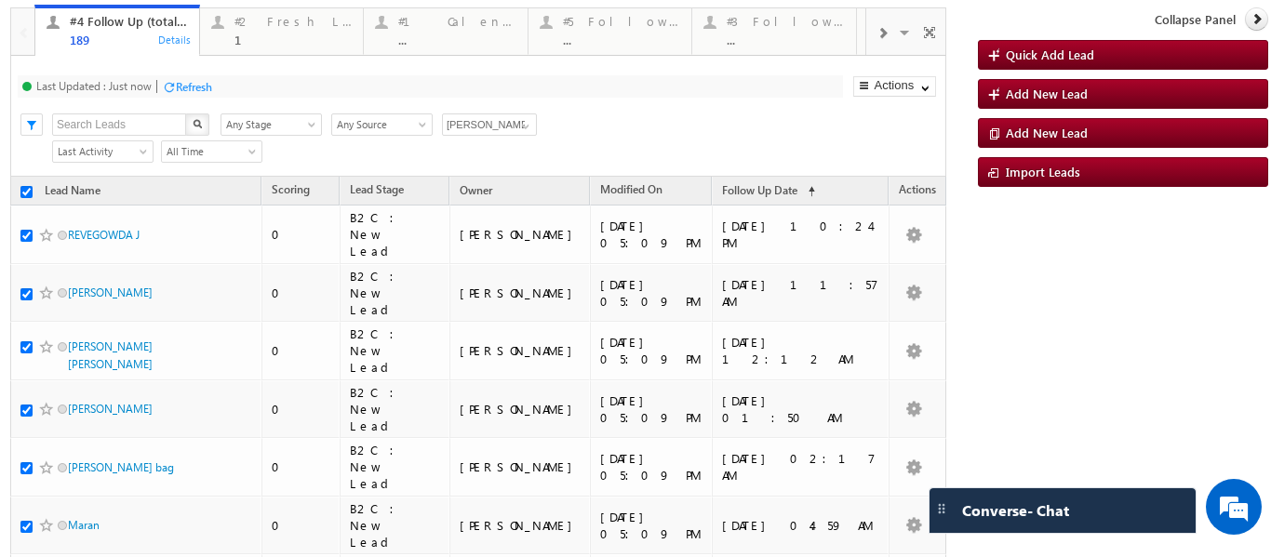
checkbox input "true"
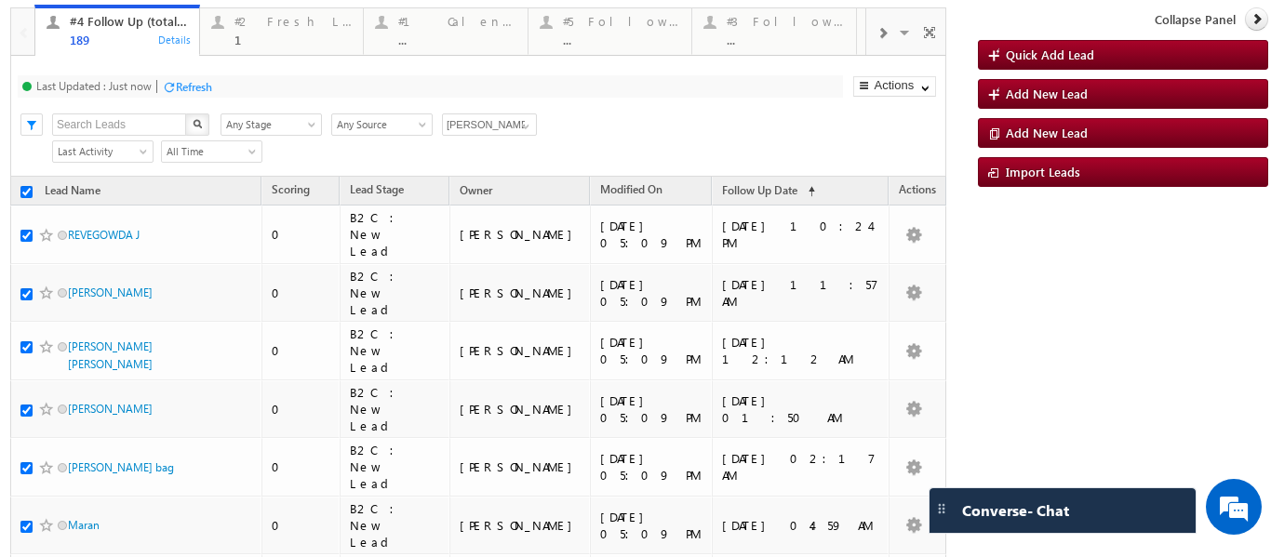
checkbox input "true"
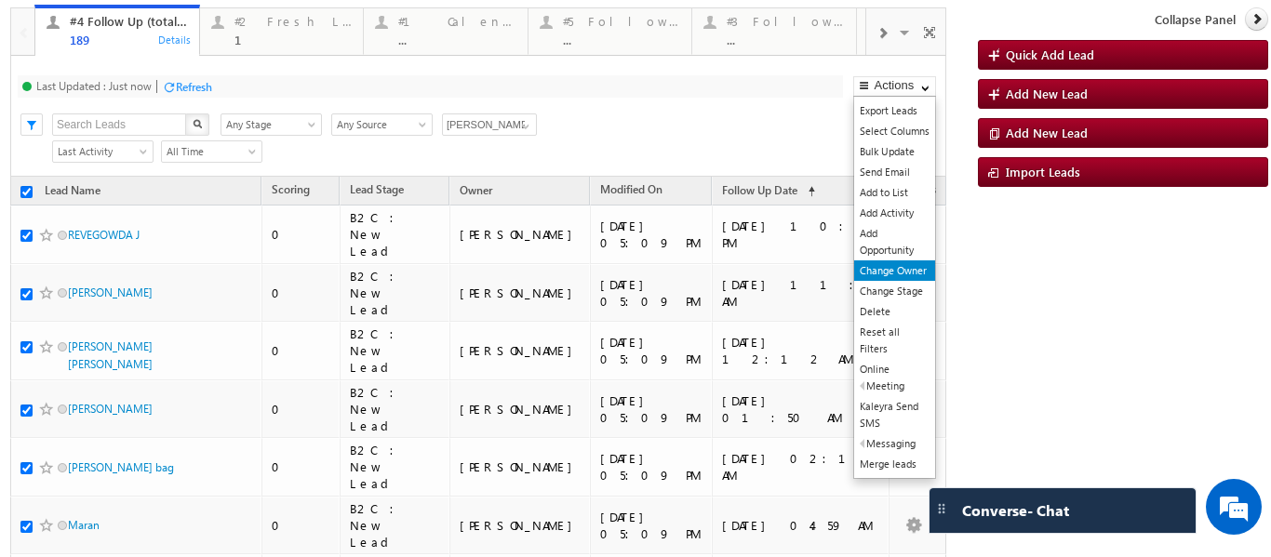
click at [885, 267] on link "Change Owner" at bounding box center [894, 271] width 81 height 20
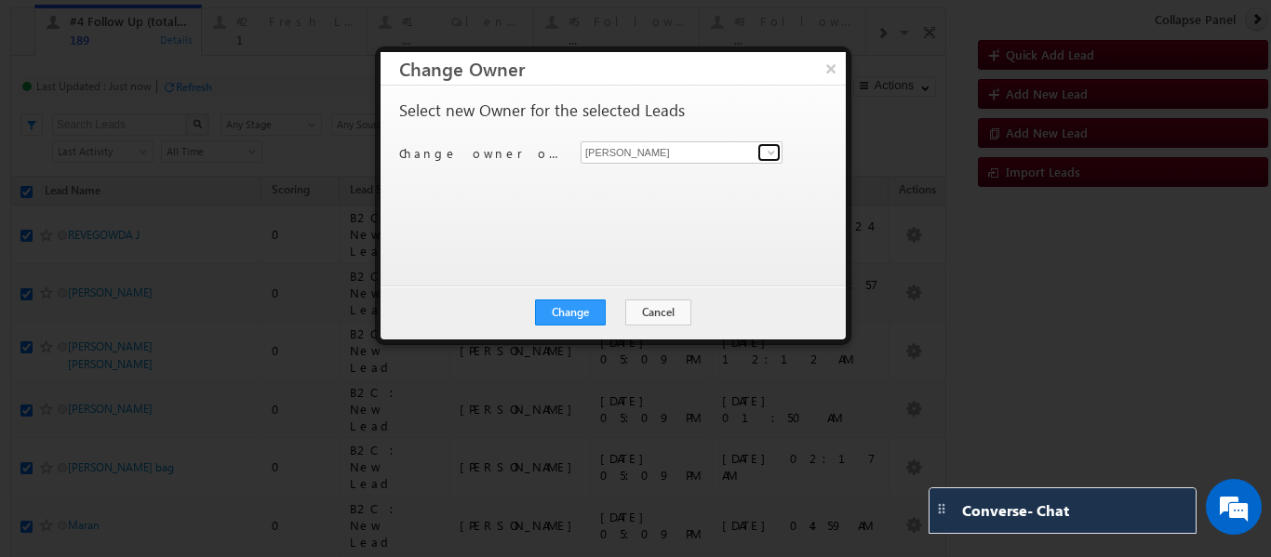
click at [778, 148] on span at bounding box center [771, 152] width 15 height 15
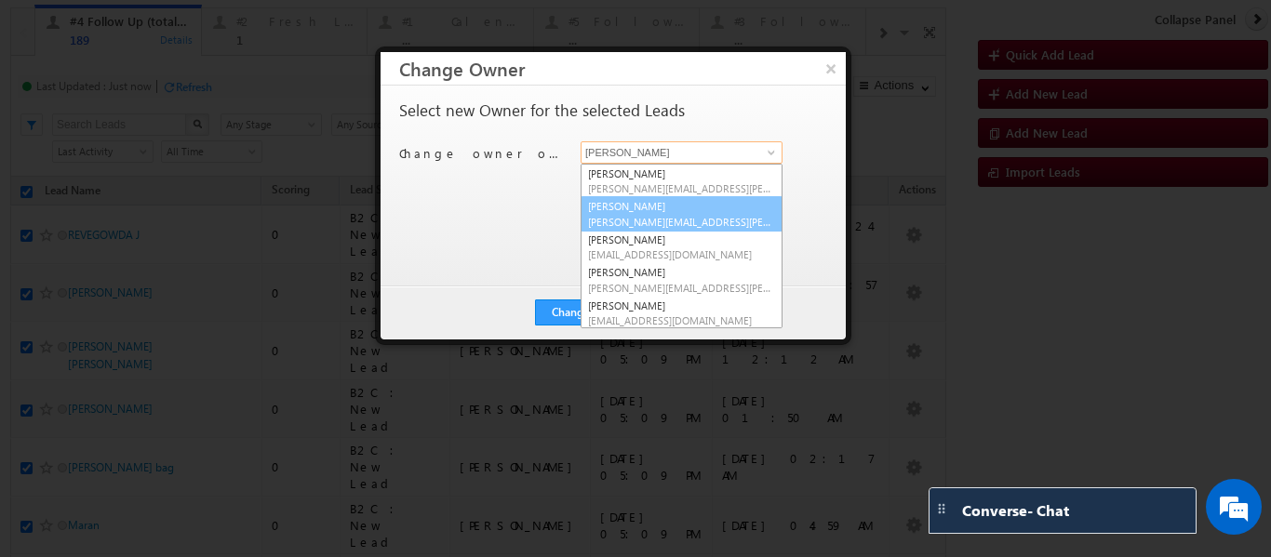
click at [639, 208] on link "Rajib Chowdhury rajib.chowdhury@upgrad.com" at bounding box center [682, 213] width 202 height 35
type input "Rajib Chowdhury"
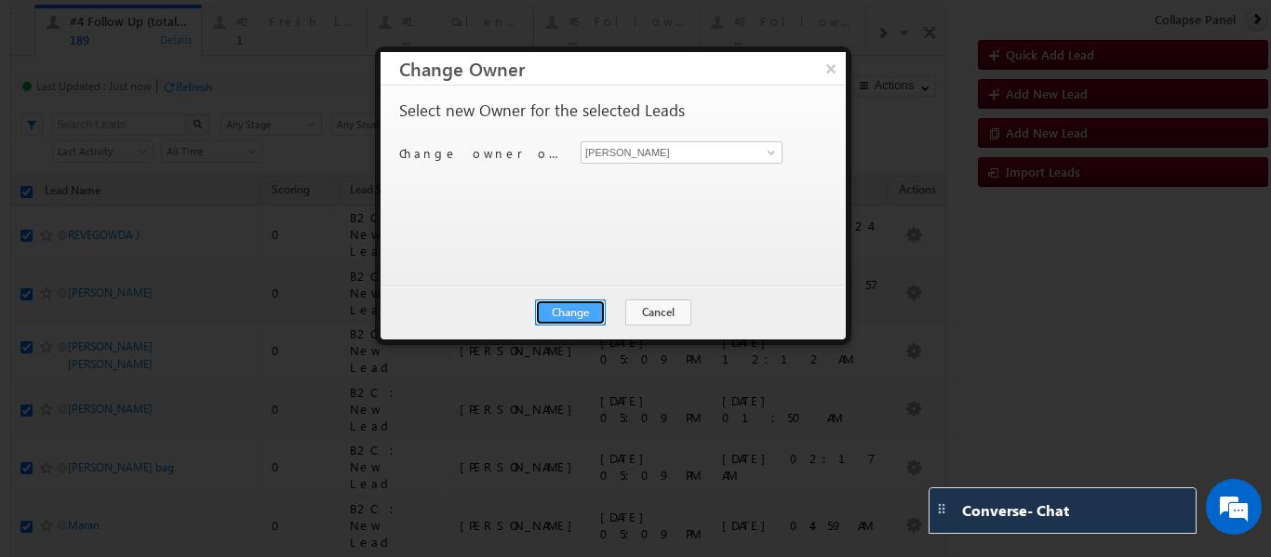
click at [581, 304] on button "Change" at bounding box center [570, 313] width 71 height 26
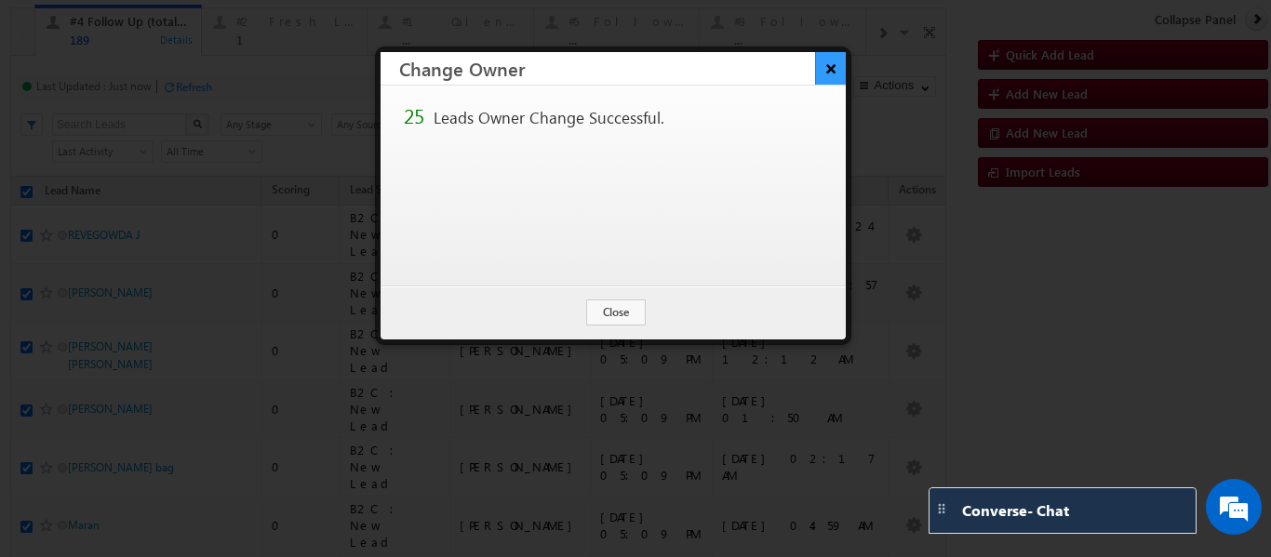
click at [829, 73] on button "×" at bounding box center [830, 68] width 31 height 33
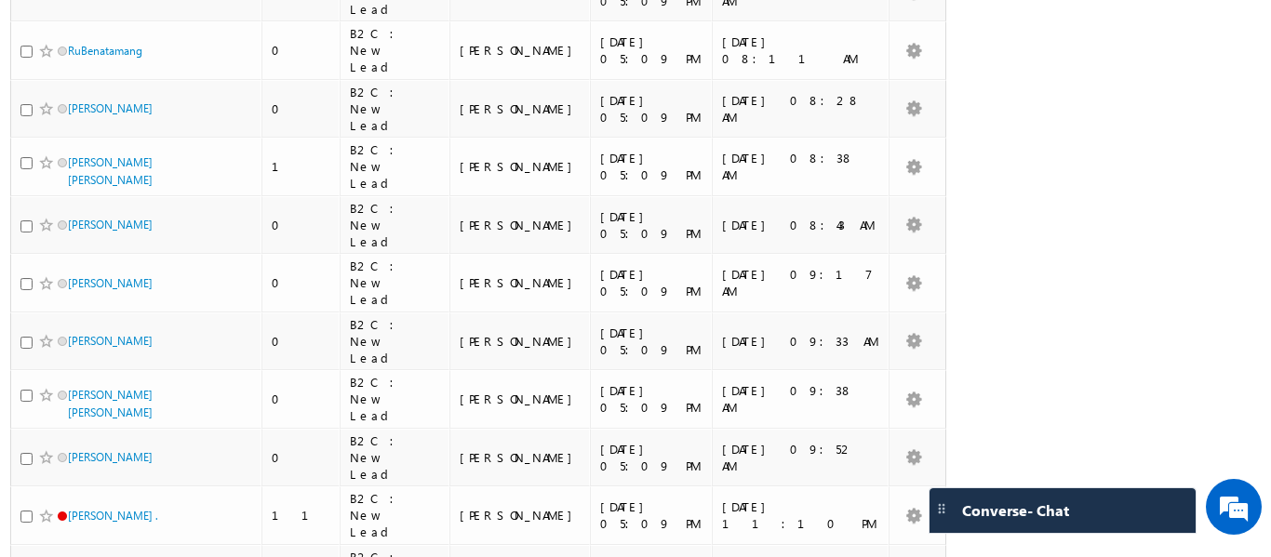
scroll to position [832, 0]
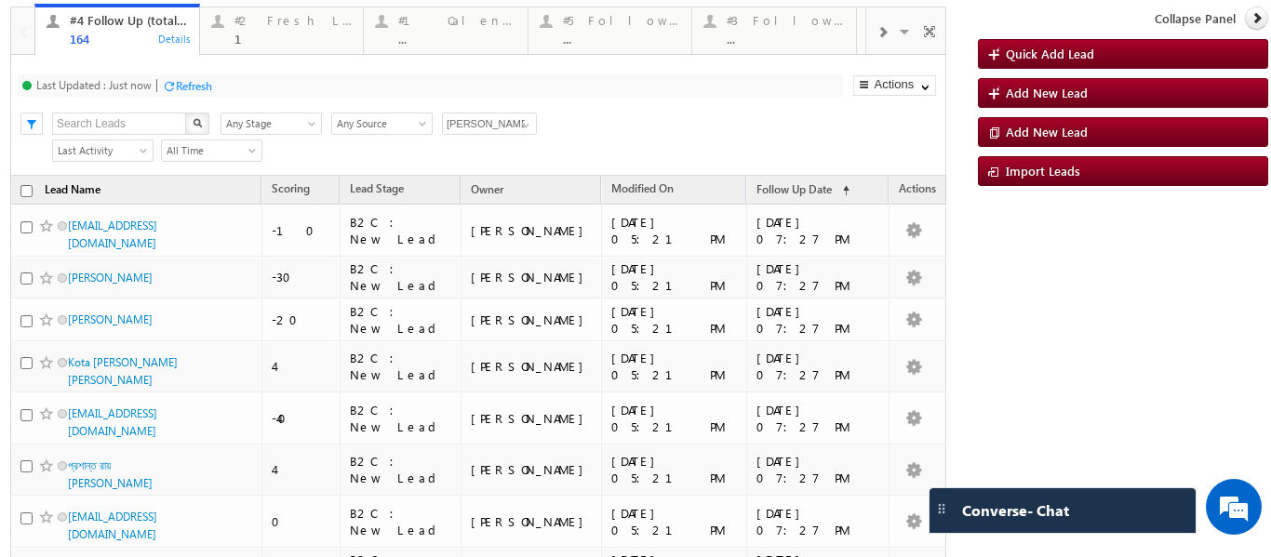
scroll to position [0, 0]
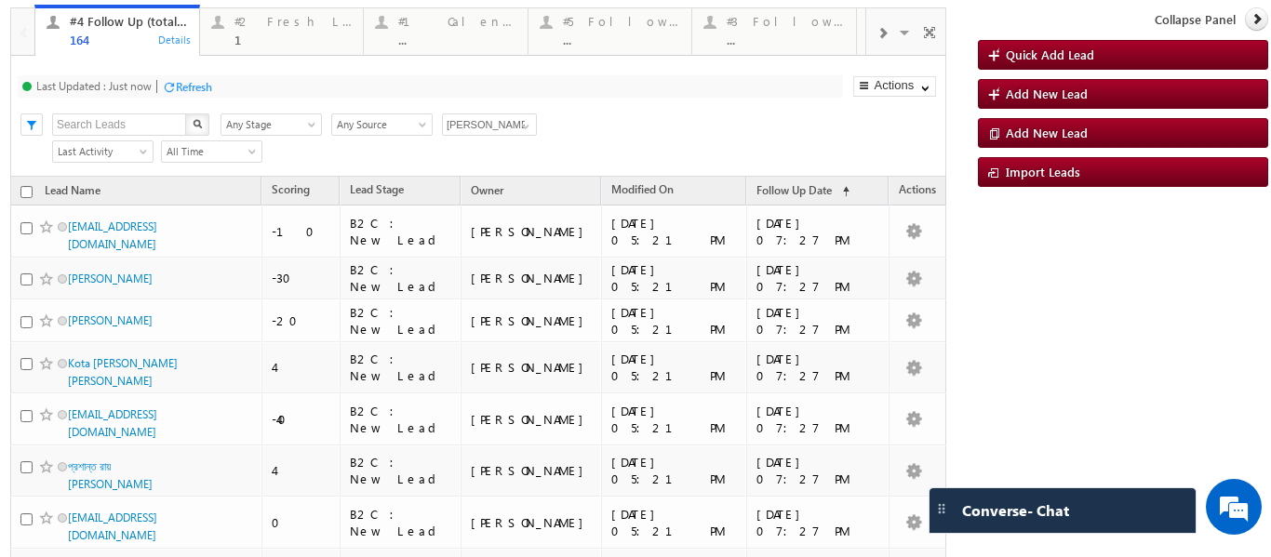
click at [24, 192] on input "checkbox" at bounding box center [26, 192] width 12 height 12
checkbox input "true"
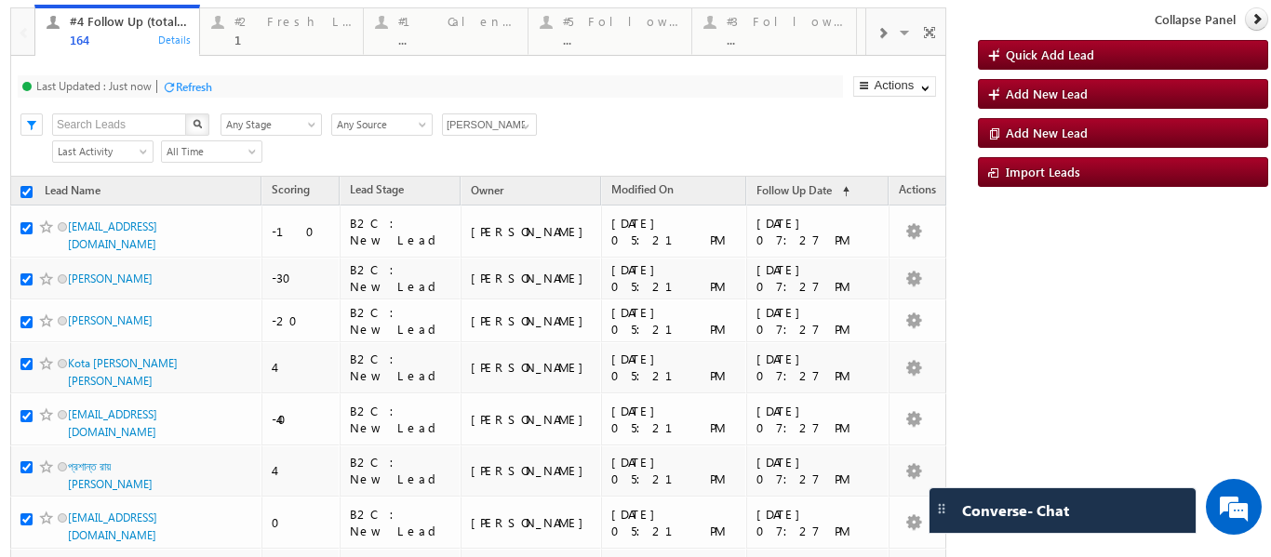
checkbox input "true"
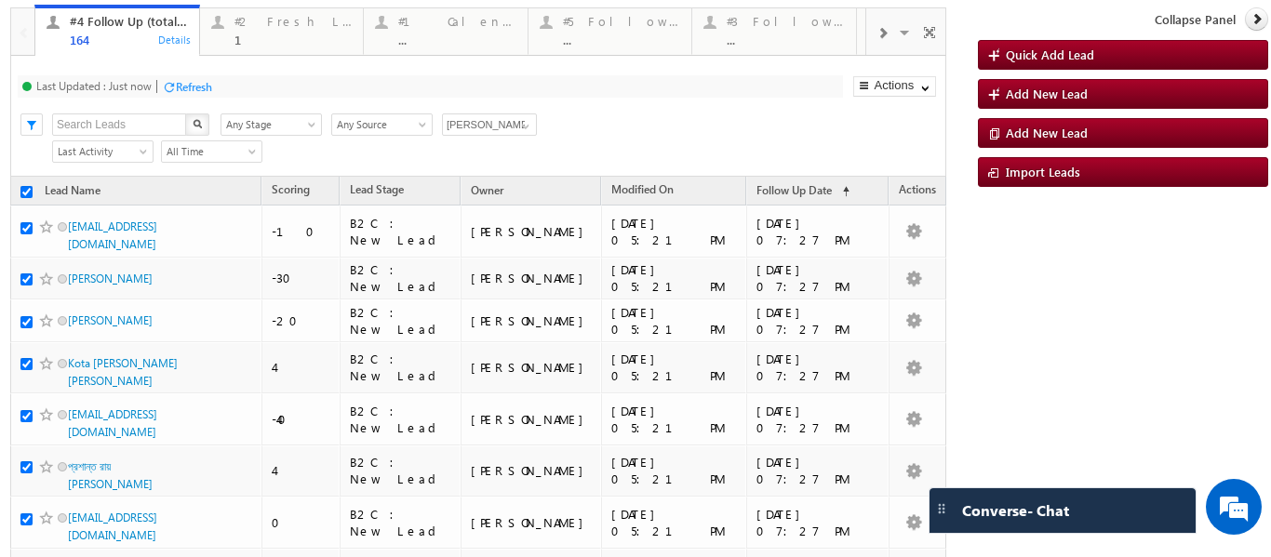
checkbox input "true"
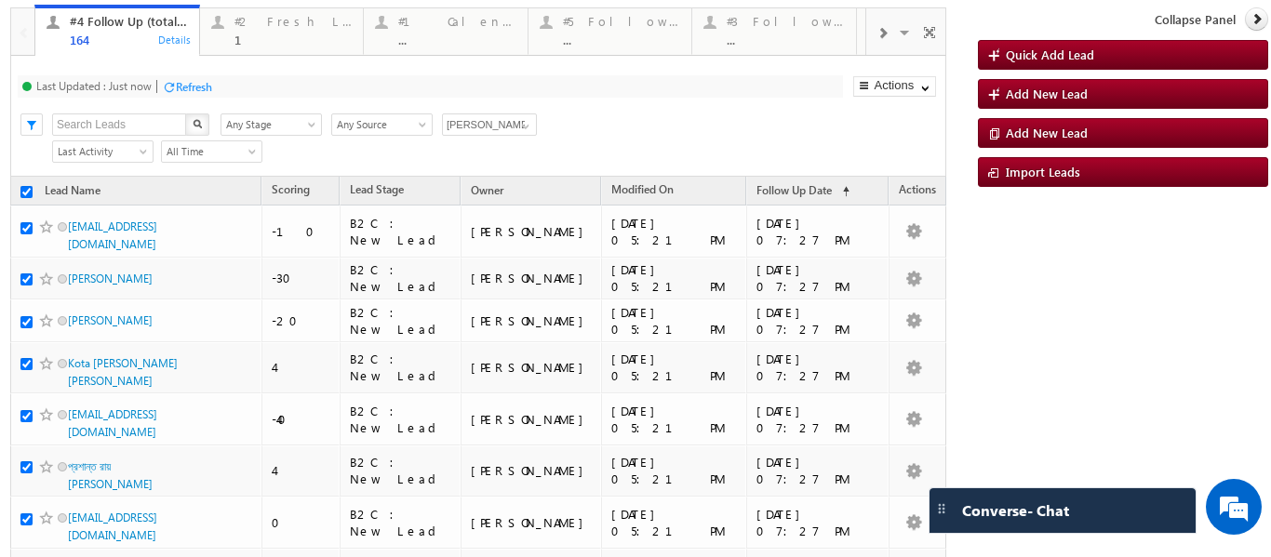
checkbox input "true"
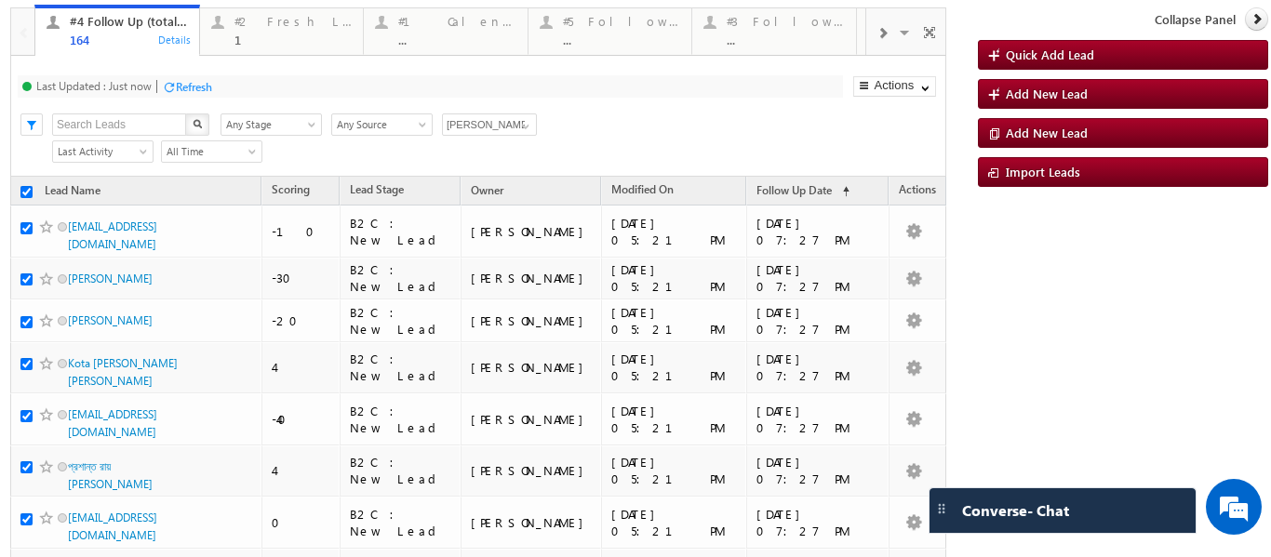
checkbox input "true"
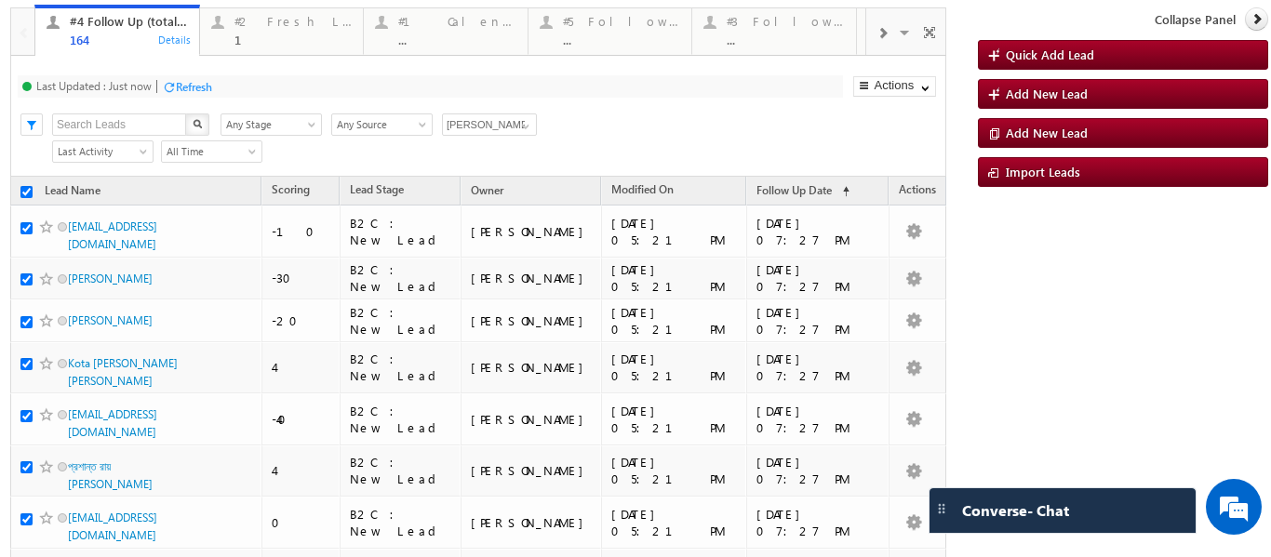
checkbox input "true"
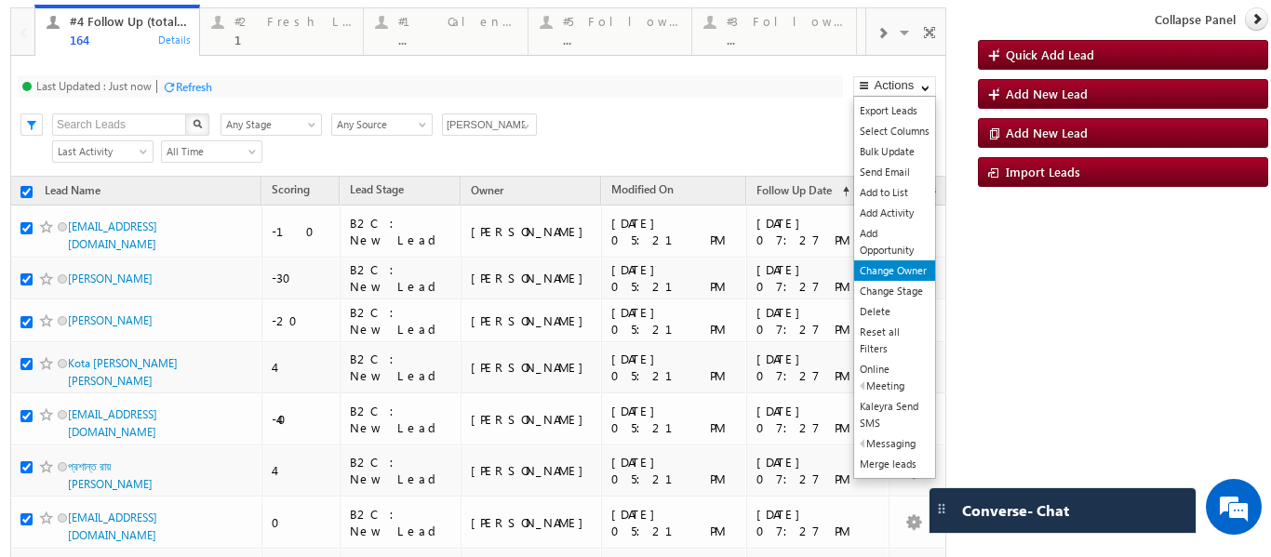
click at [881, 272] on link "Change Owner" at bounding box center [894, 271] width 81 height 20
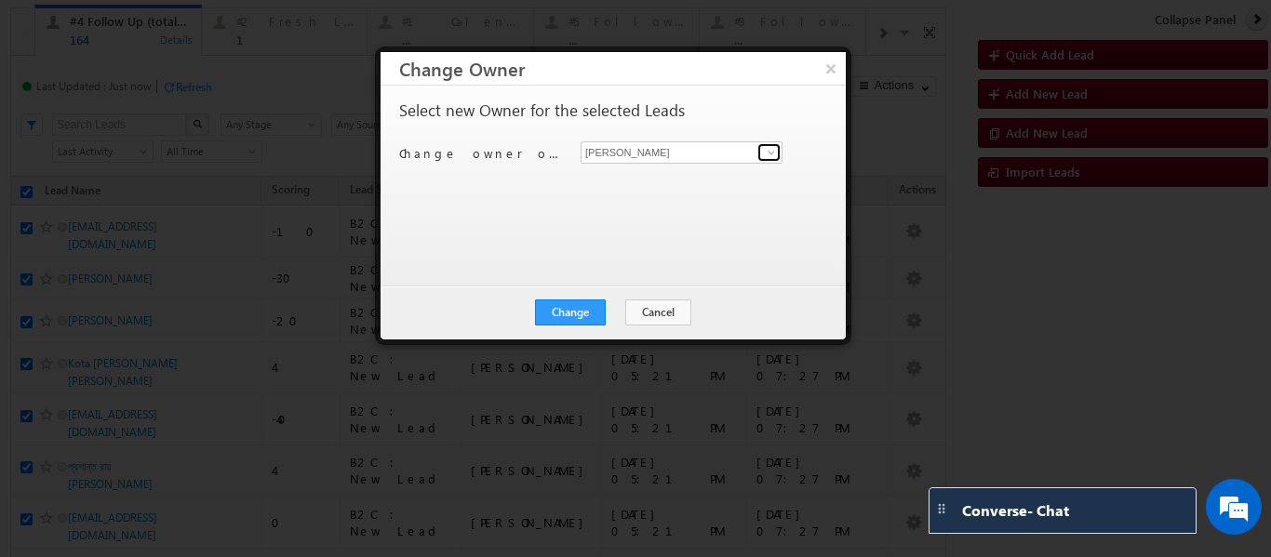
click at [773, 153] on span at bounding box center [771, 152] width 15 height 15
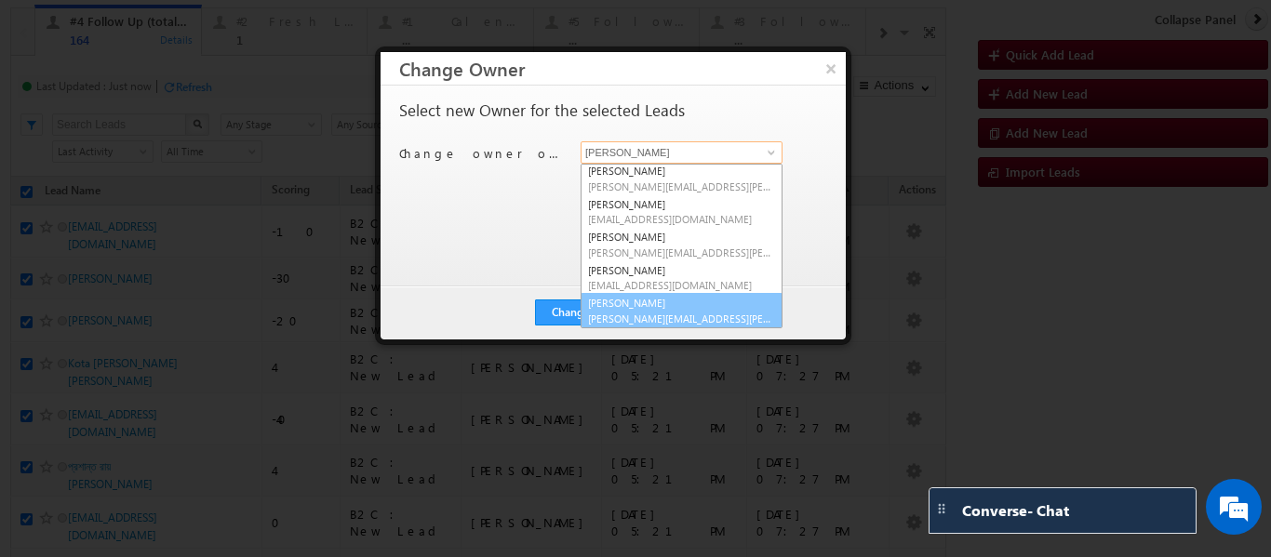
scroll to position [36, 0]
click at [664, 311] on span "[PERSON_NAME][EMAIL_ADDRESS][PERSON_NAME][DOMAIN_NAME]" at bounding box center [681, 318] width 187 height 14
type input "Veerendra Singh"
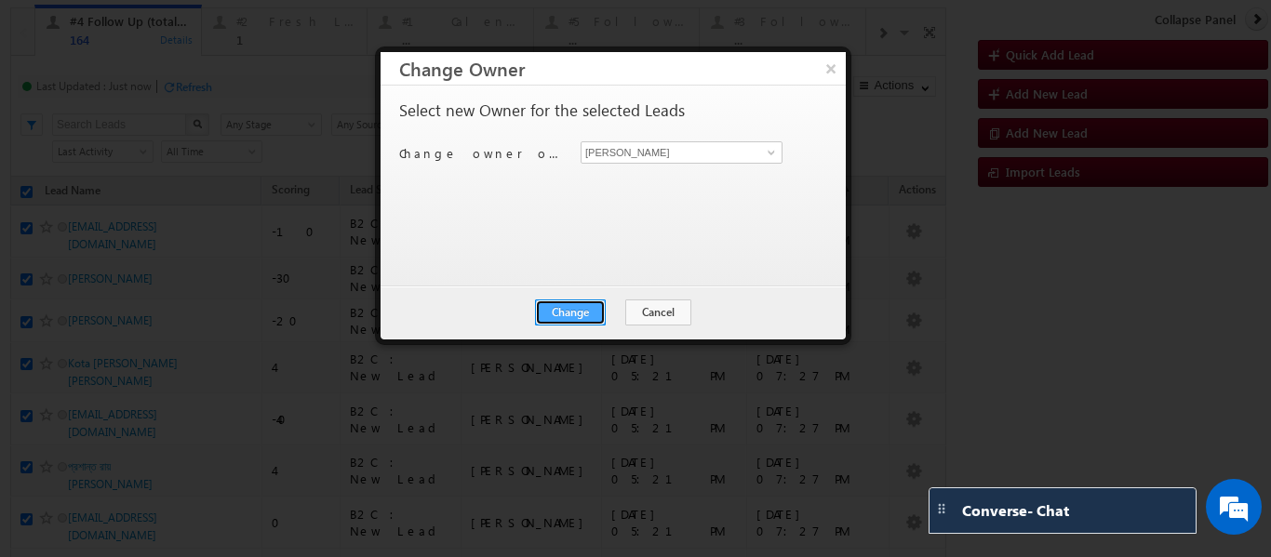
click at [588, 305] on button "Change" at bounding box center [570, 313] width 71 height 26
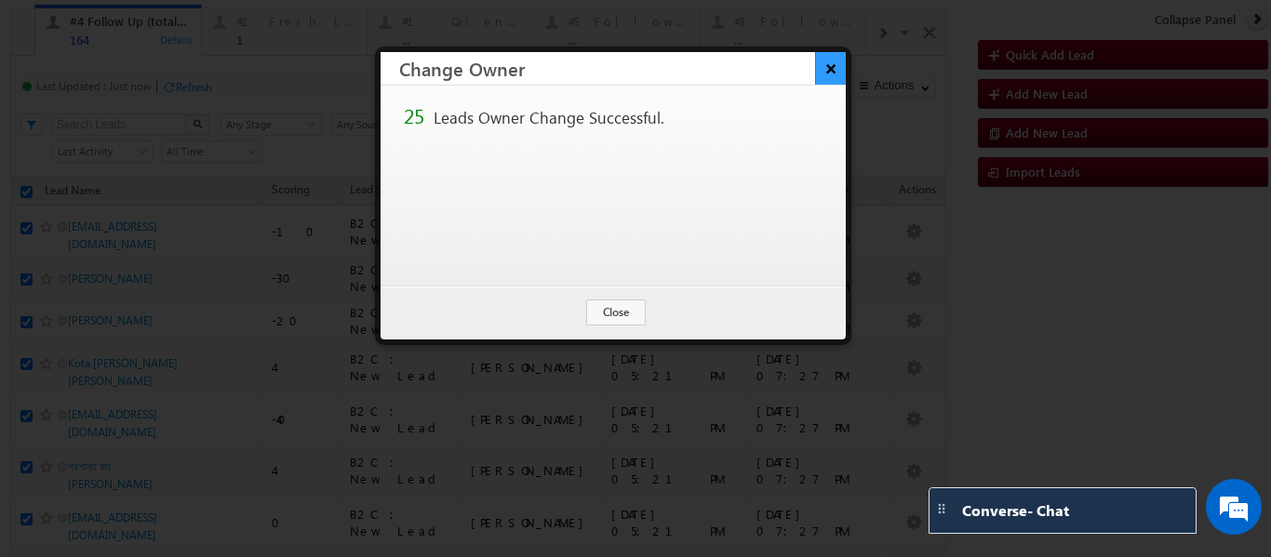
click at [838, 71] on button "×" at bounding box center [830, 68] width 31 height 33
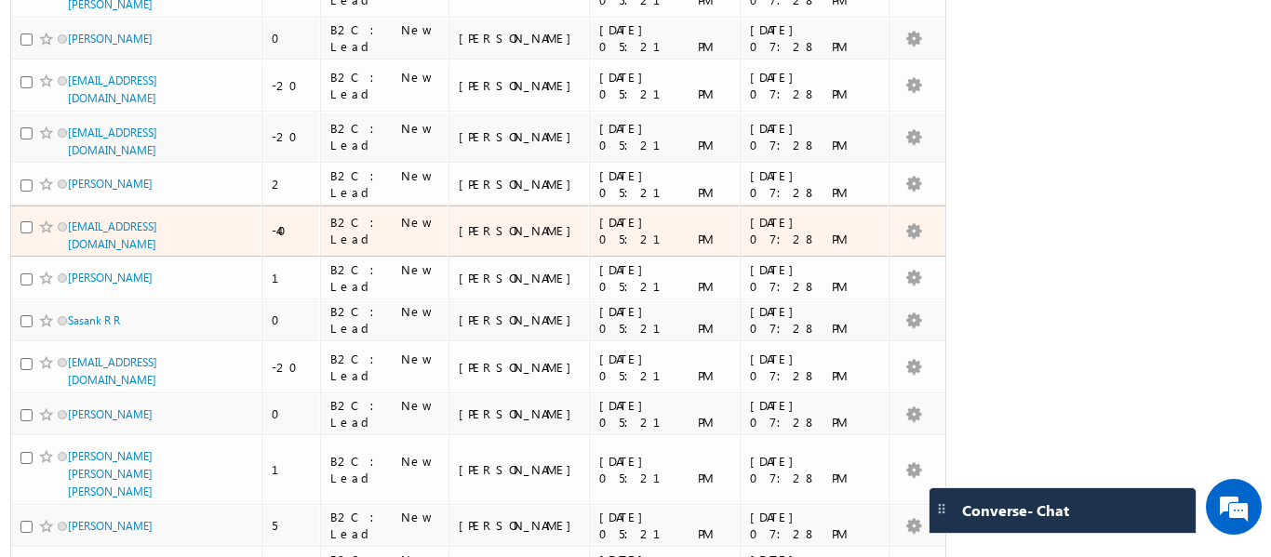
scroll to position [877, 0]
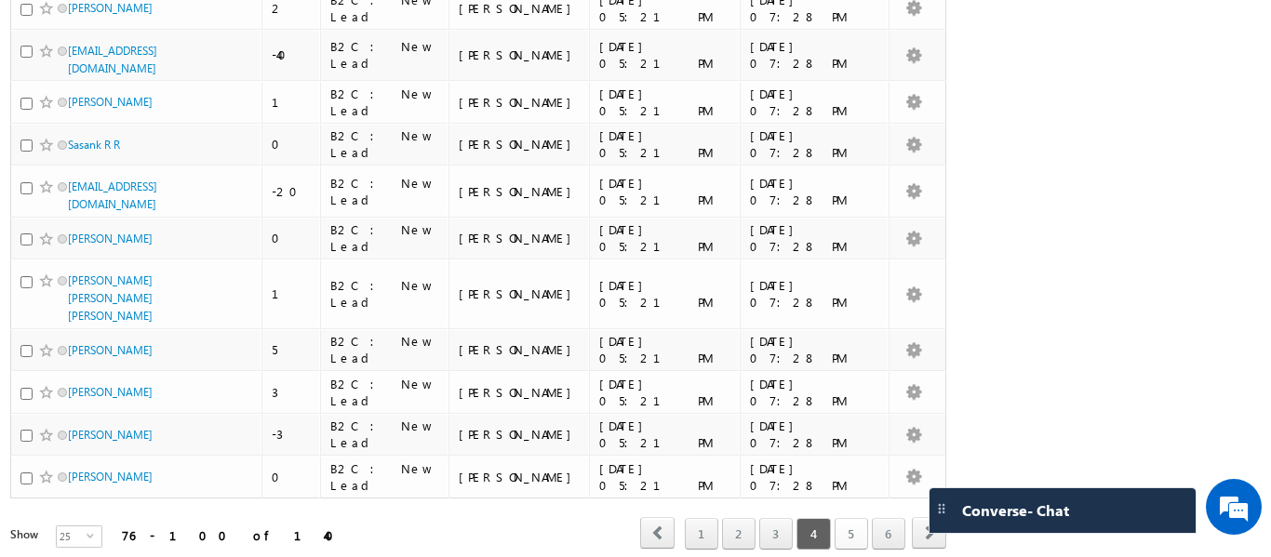
click at [837, 518] on link "5" at bounding box center [852, 534] width 34 height 32
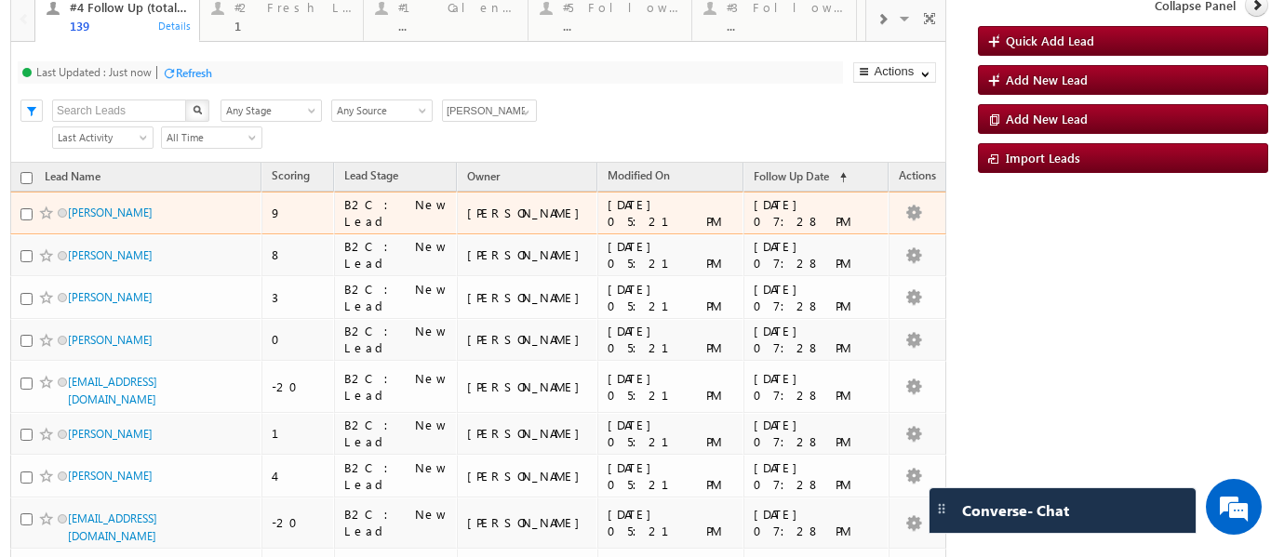
scroll to position [0, 0]
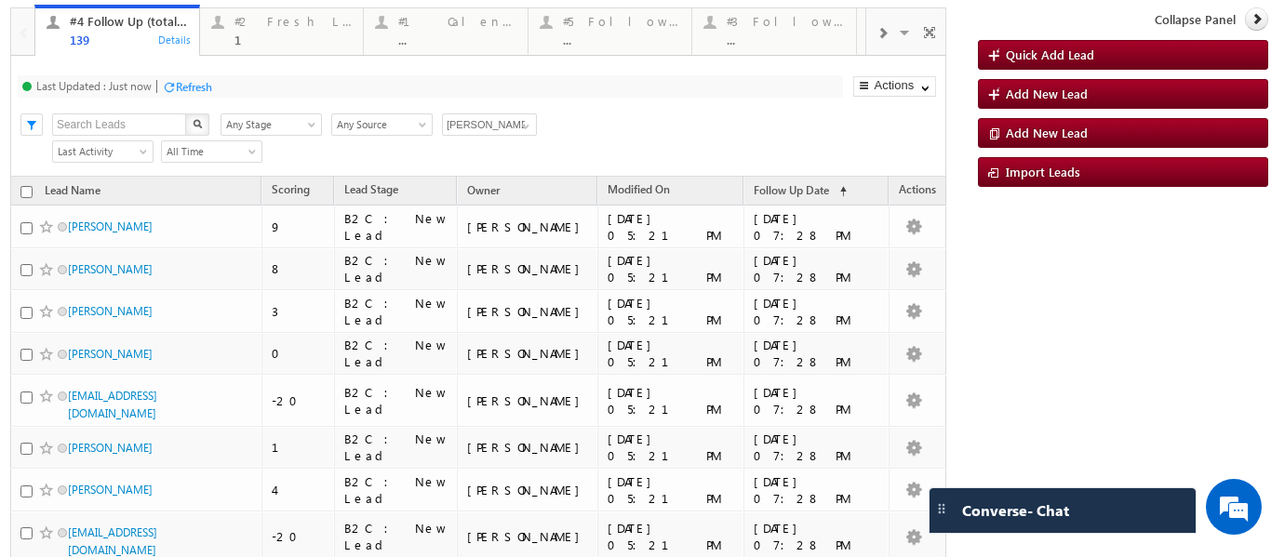
click at [26, 194] on input "checkbox" at bounding box center [26, 192] width 12 height 12
checkbox input "true"
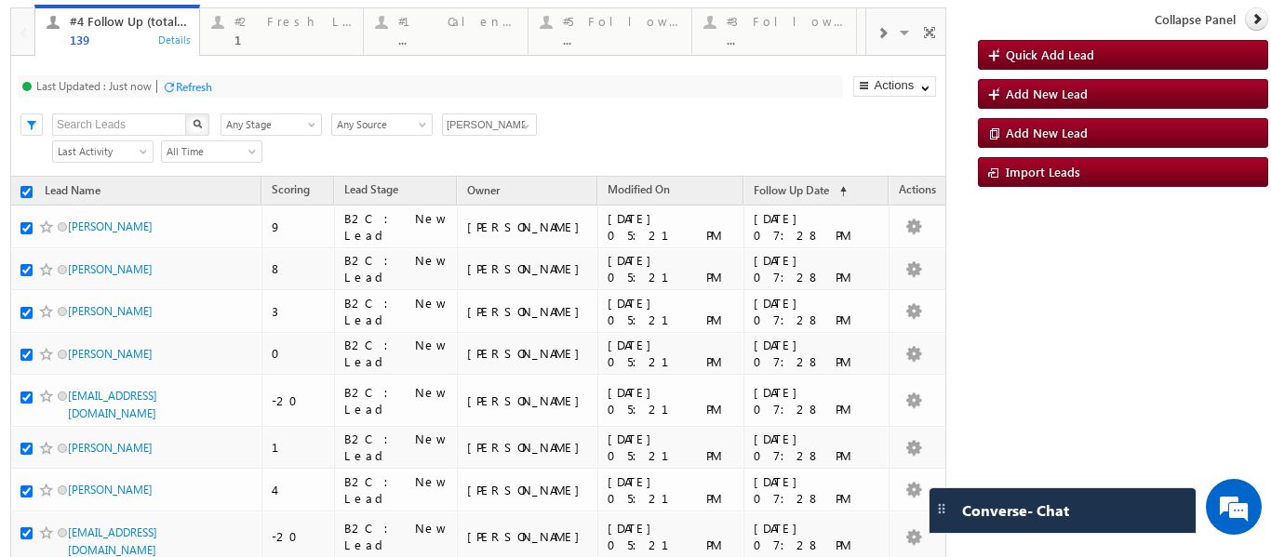
checkbox input "true"
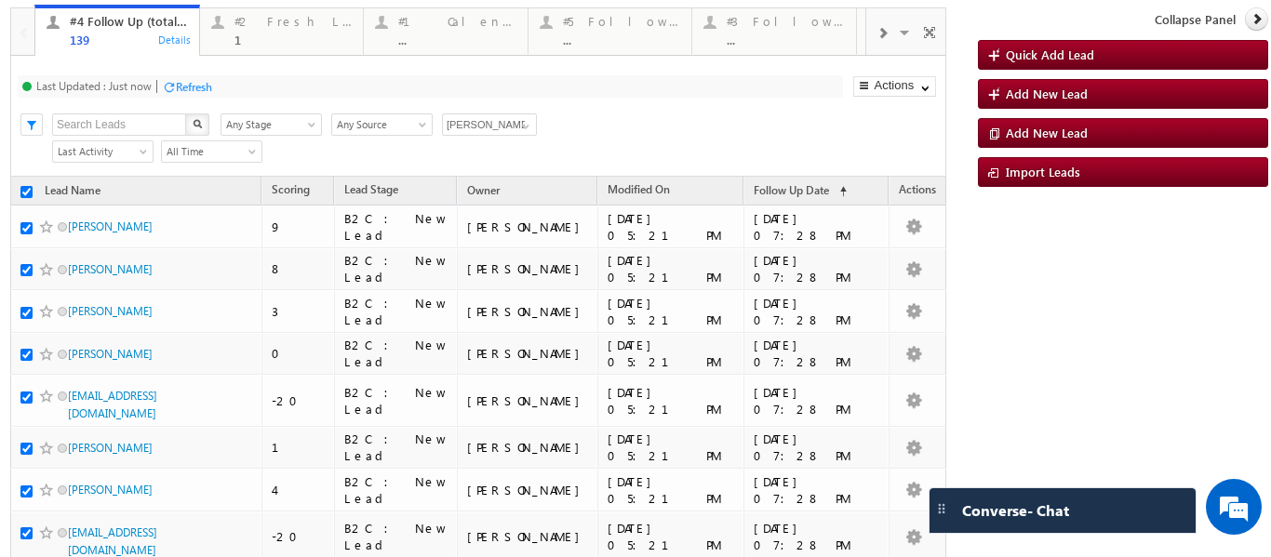
checkbox input "true"
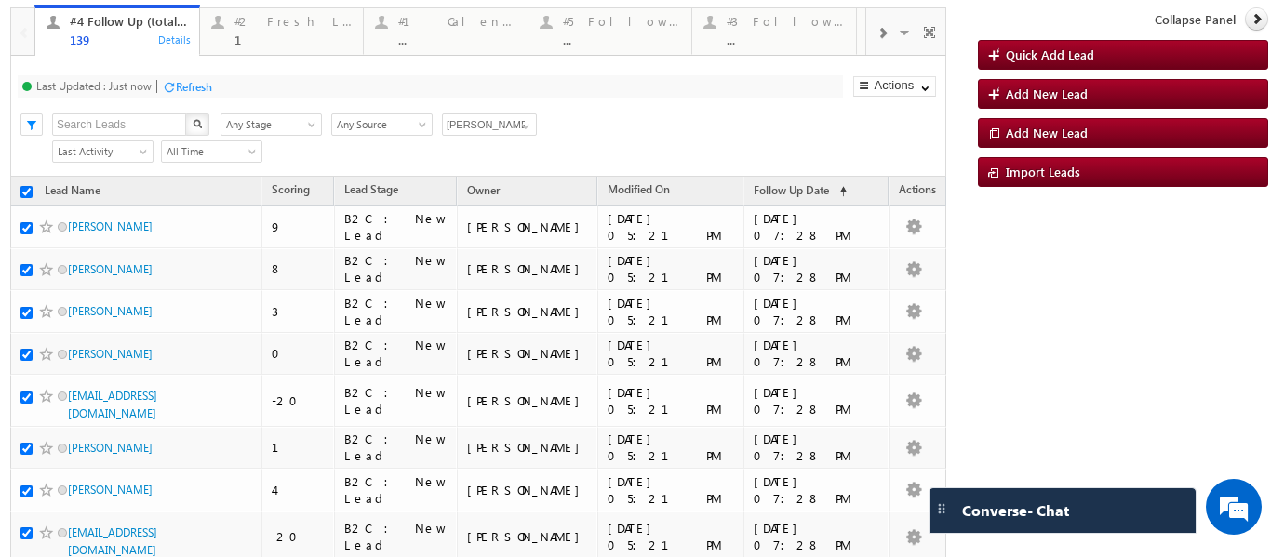
checkbox input "true"
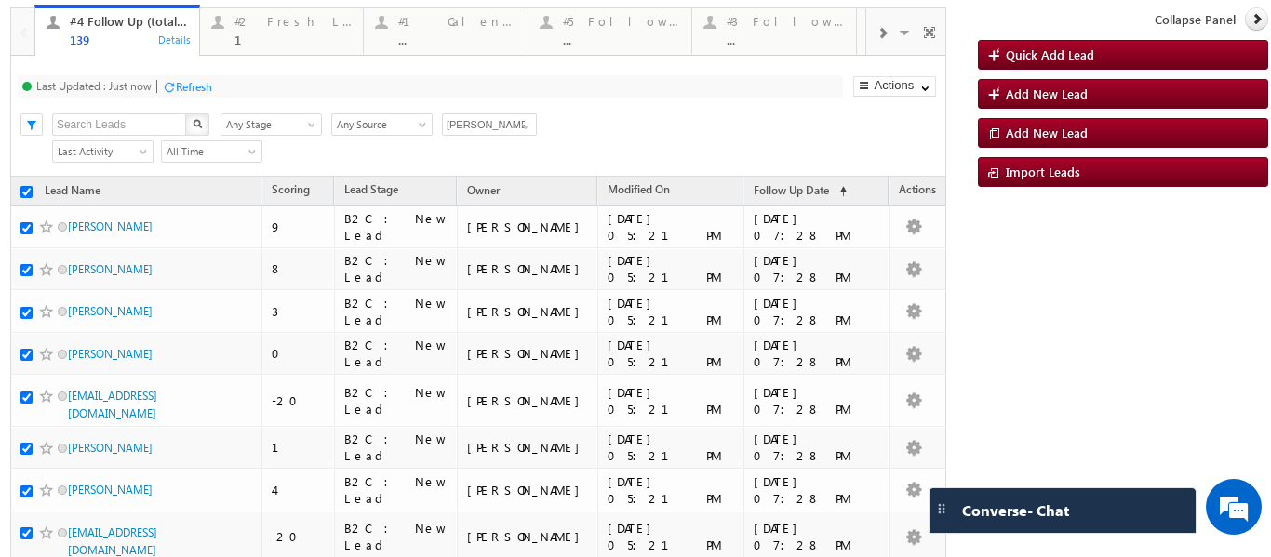
checkbox input "true"
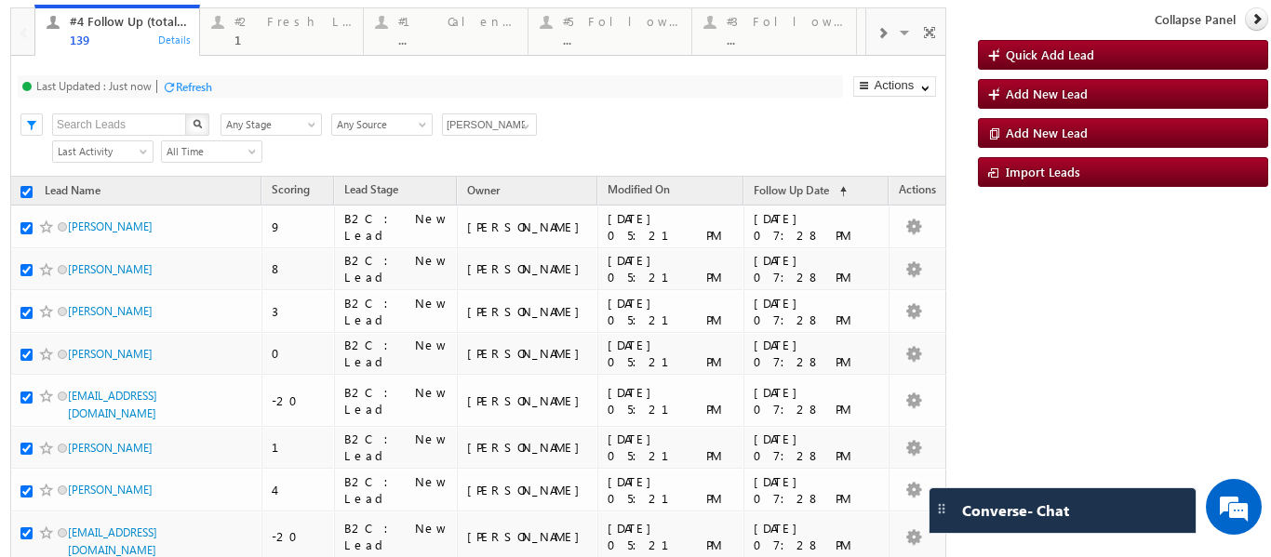
checkbox input "true"
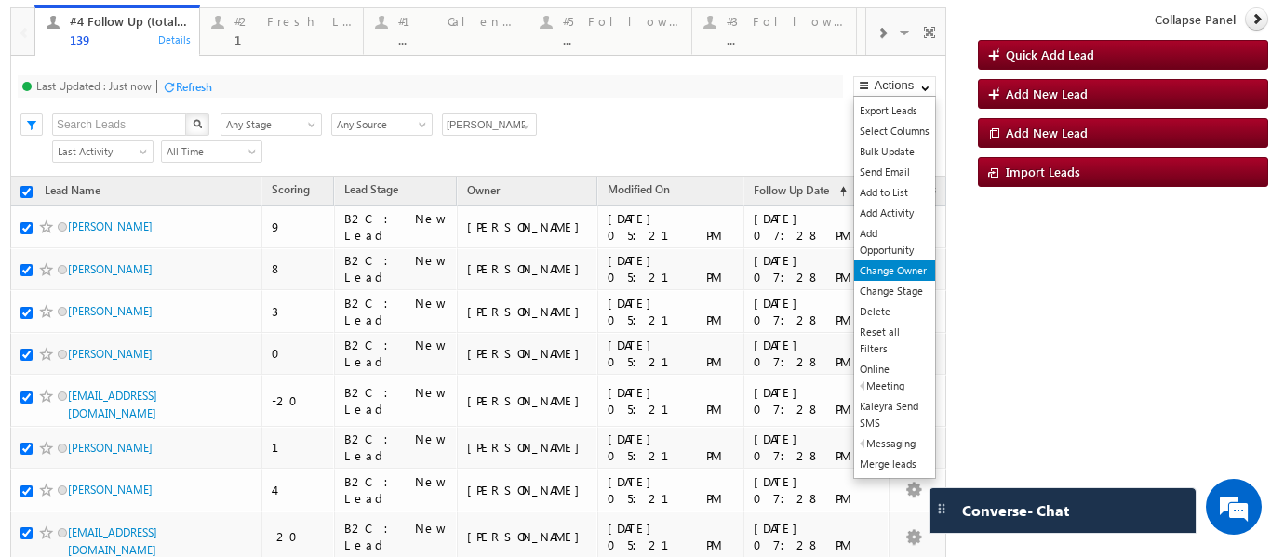
click at [882, 274] on link "Change Owner" at bounding box center [894, 271] width 81 height 20
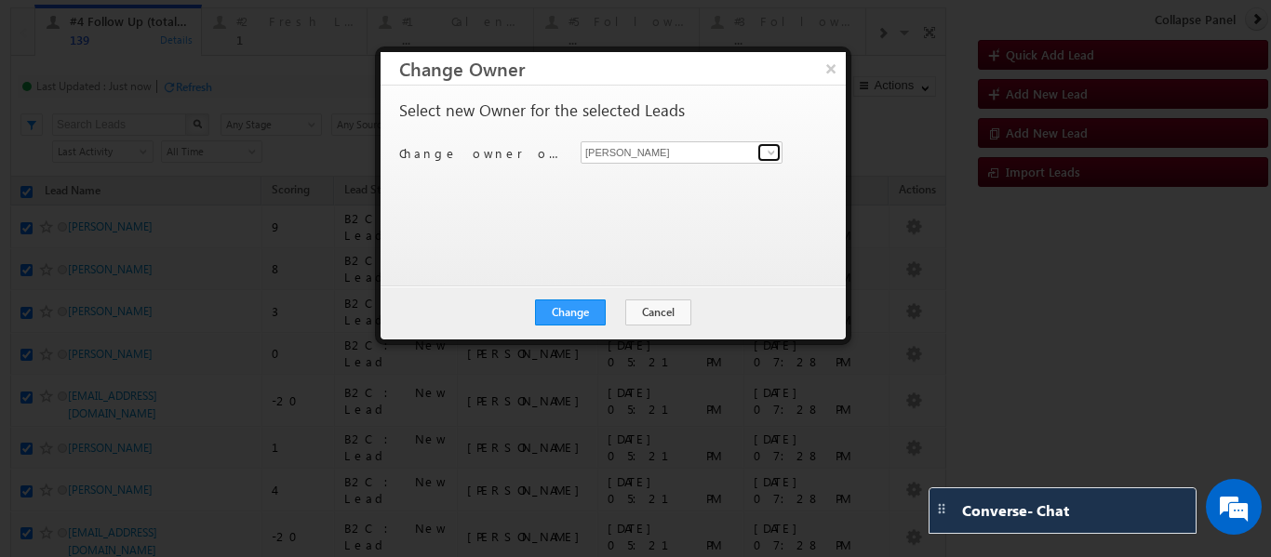
click at [775, 156] on span at bounding box center [771, 152] width 15 height 15
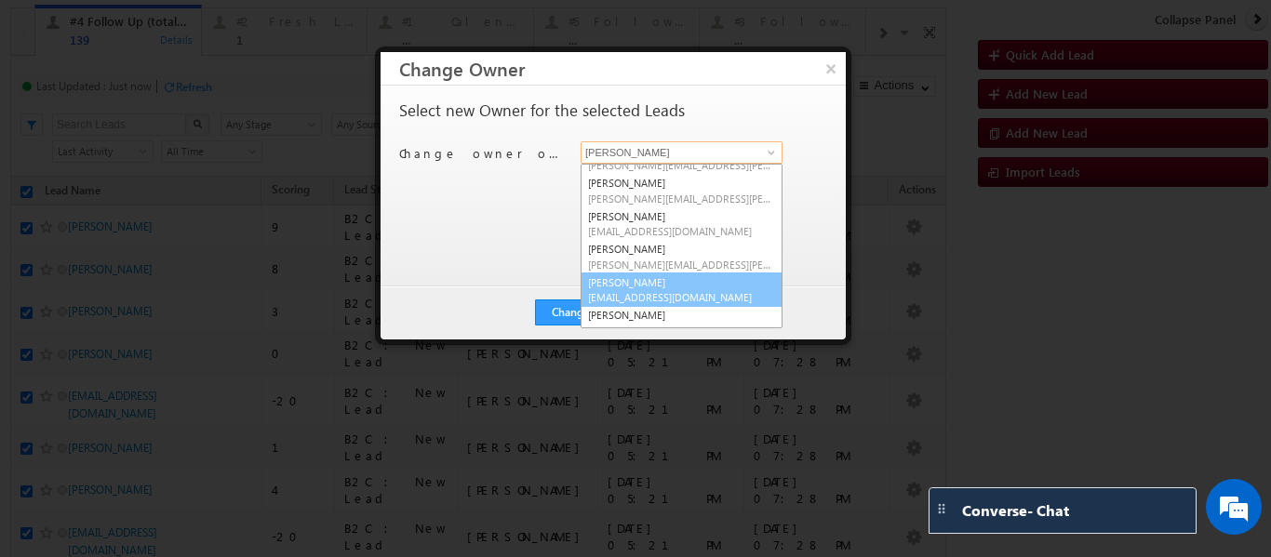
scroll to position [35, 0]
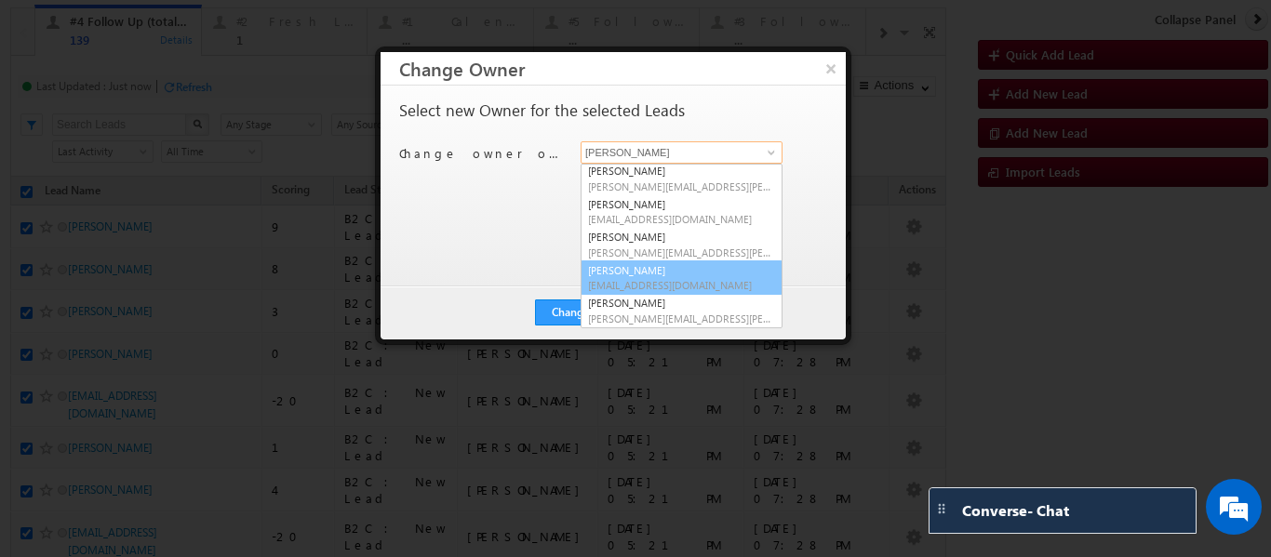
click at [647, 273] on link "Sphoorthi Valmiki sphoorthi.valmiki@upgrad.com" at bounding box center [682, 278] width 202 height 35
type input "Sphoorthi Valmiki"
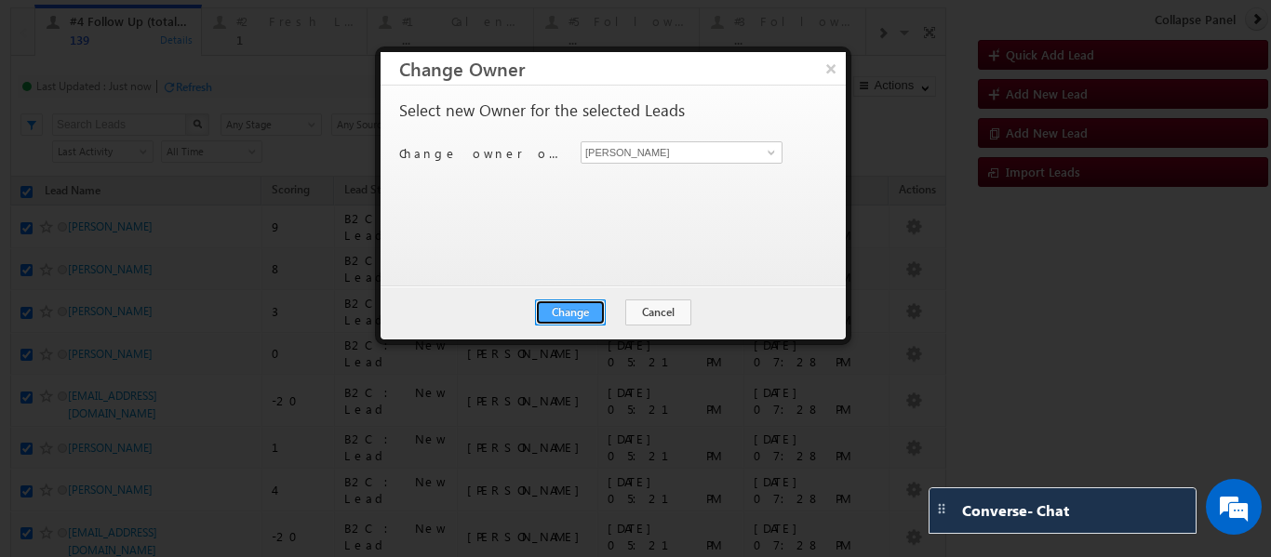
click at [557, 315] on button "Change" at bounding box center [570, 313] width 71 height 26
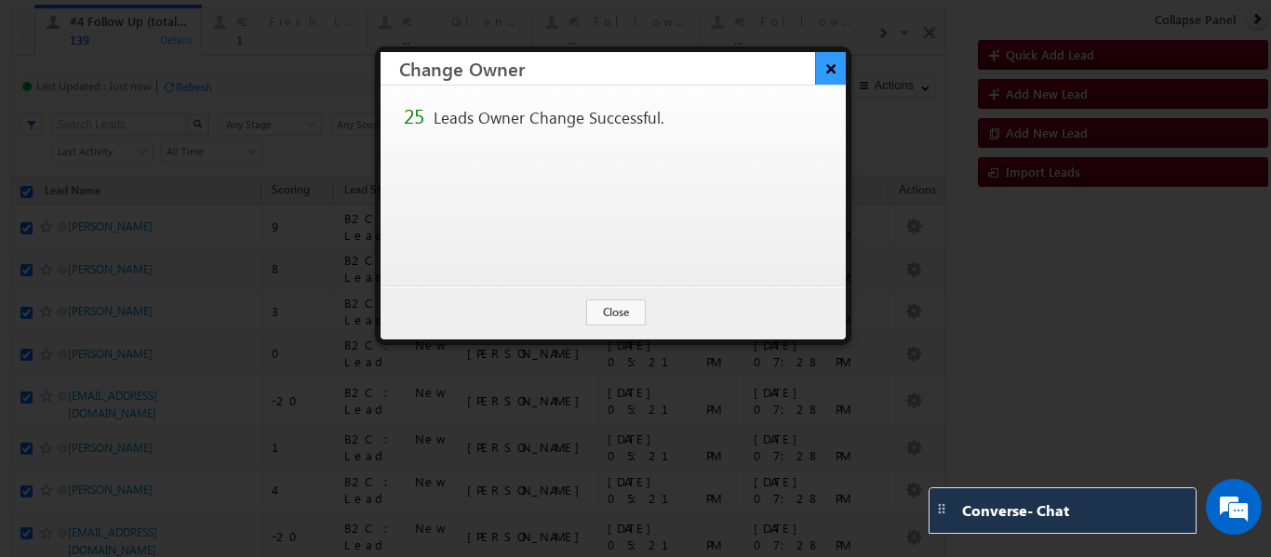
click at [833, 66] on button "×" at bounding box center [830, 68] width 31 height 33
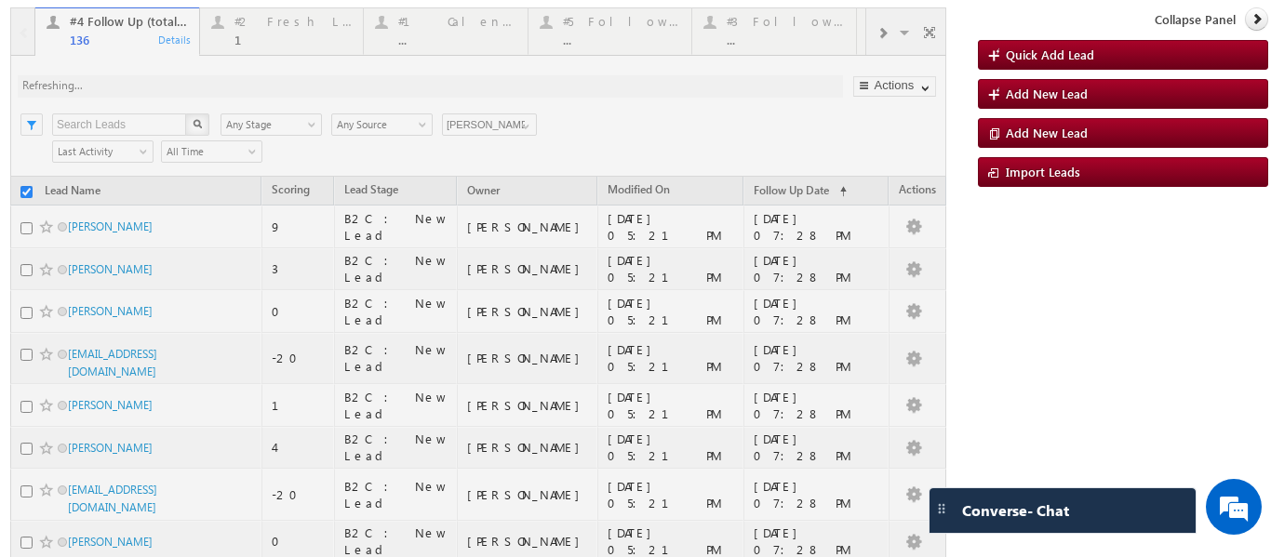
checkbox input "false"
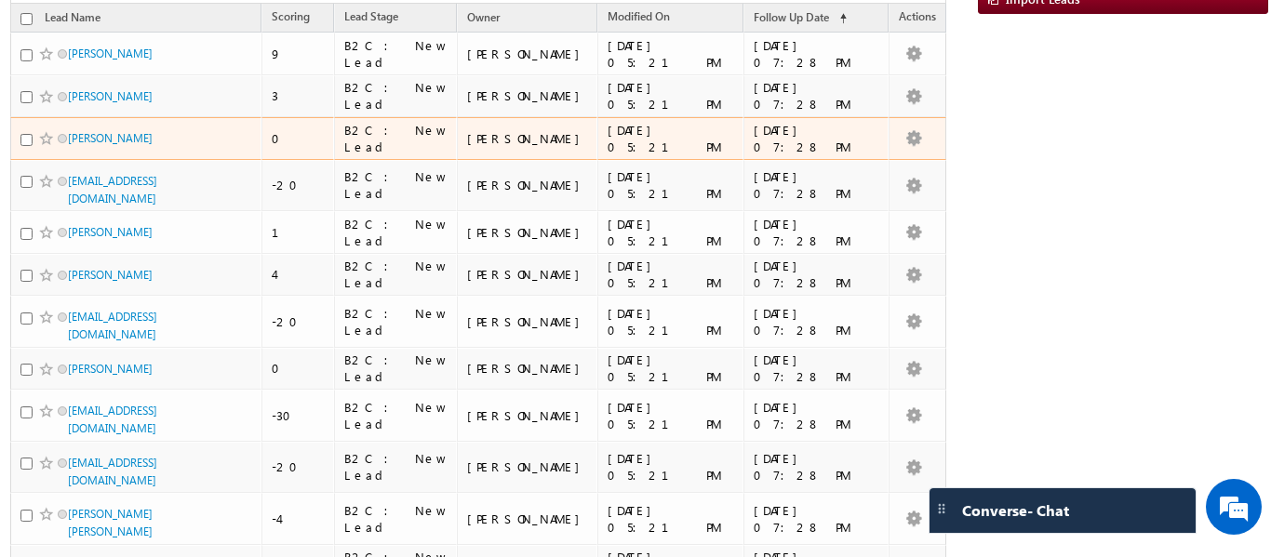
scroll to position [0, 0]
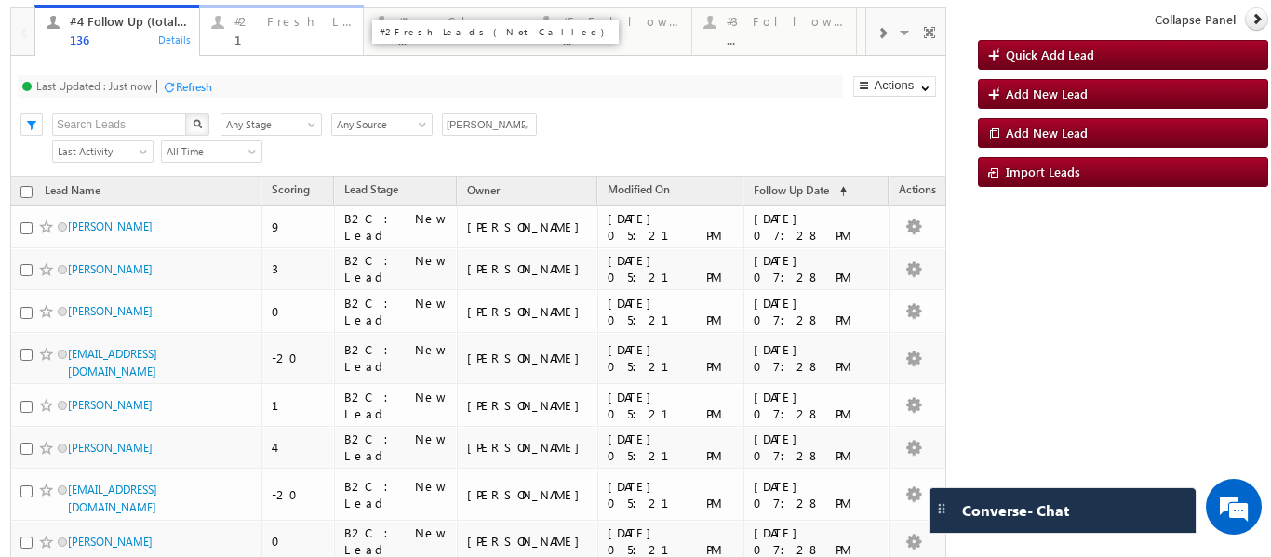
click at [244, 33] on div "1" at bounding box center [294, 40] width 118 height 14
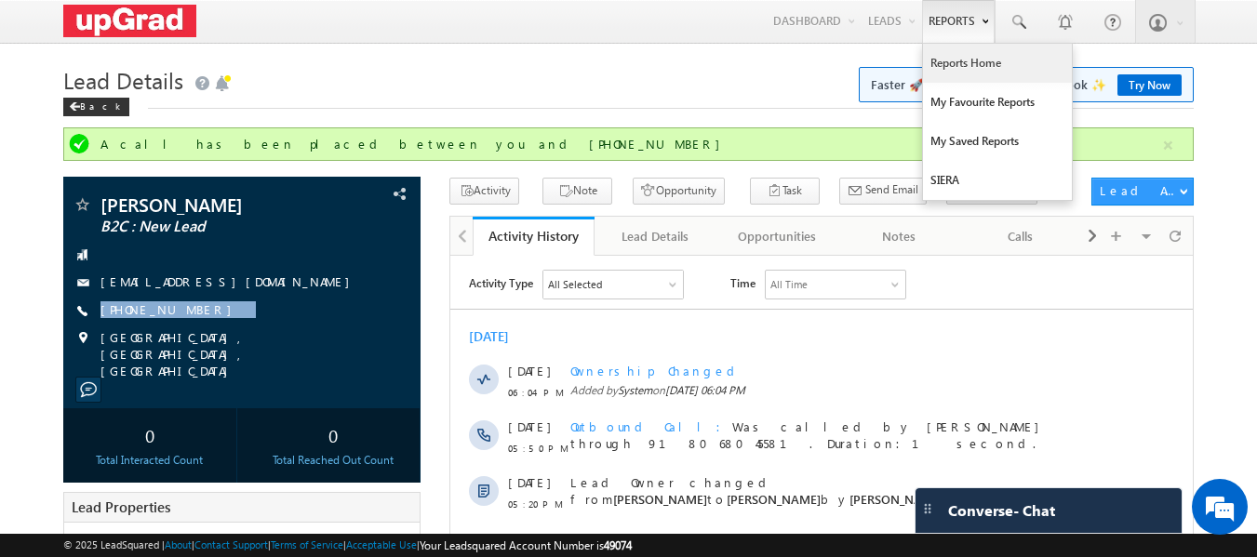
click at [957, 69] on link "Reports Home" at bounding box center [997, 63] width 149 height 39
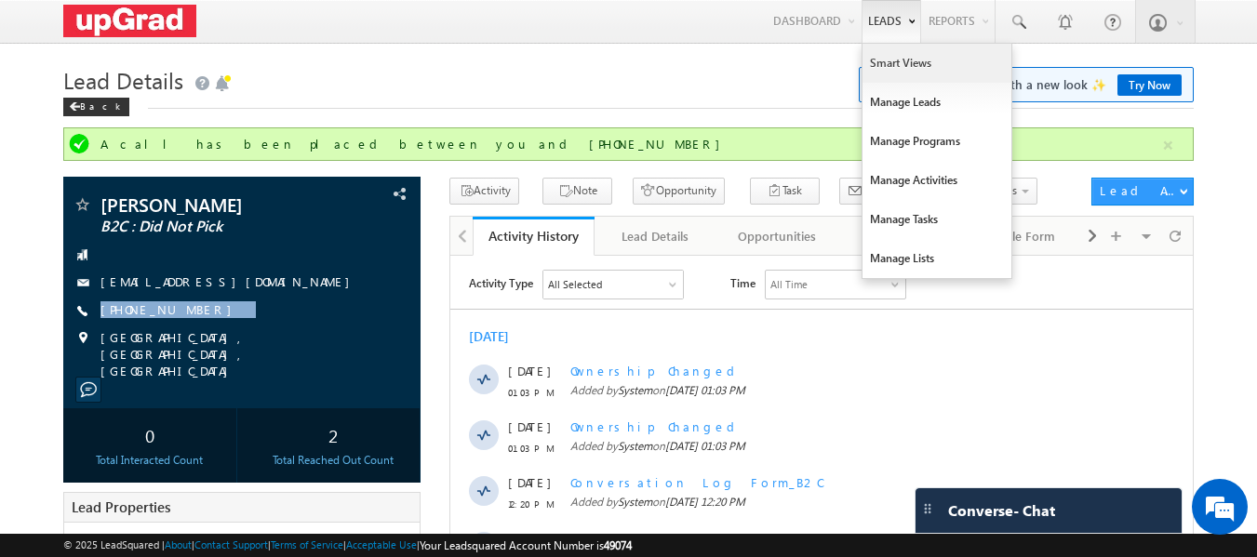
click at [900, 65] on link "Smart Views" at bounding box center [937, 63] width 149 height 39
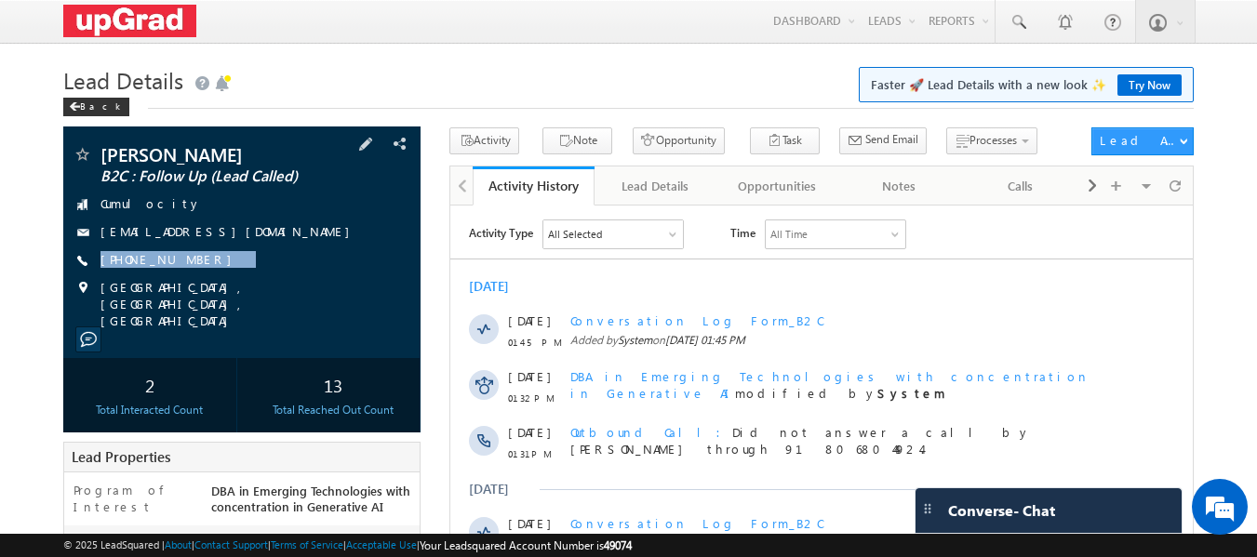
drag, startPoint x: 254, startPoint y: 251, endPoint x: 207, endPoint y: 273, distance: 52.1
click at [207, 273] on div "Raj Motwani B2C : Follow Up (Lead Called) Cumulocity motwanirajramesh@gmail.com…" at bounding box center [243, 237] width 340 height 184
copy div "+91-9901465808"
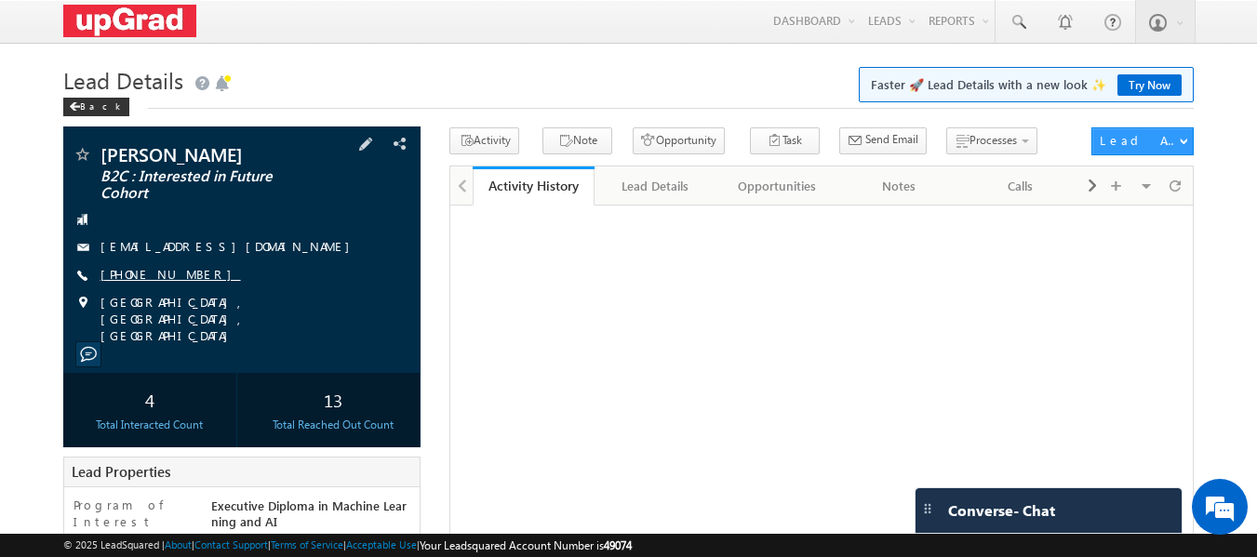
click at [170, 270] on link "[PHONE_NUMBER]" at bounding box center [171, 274] width 141 height 16
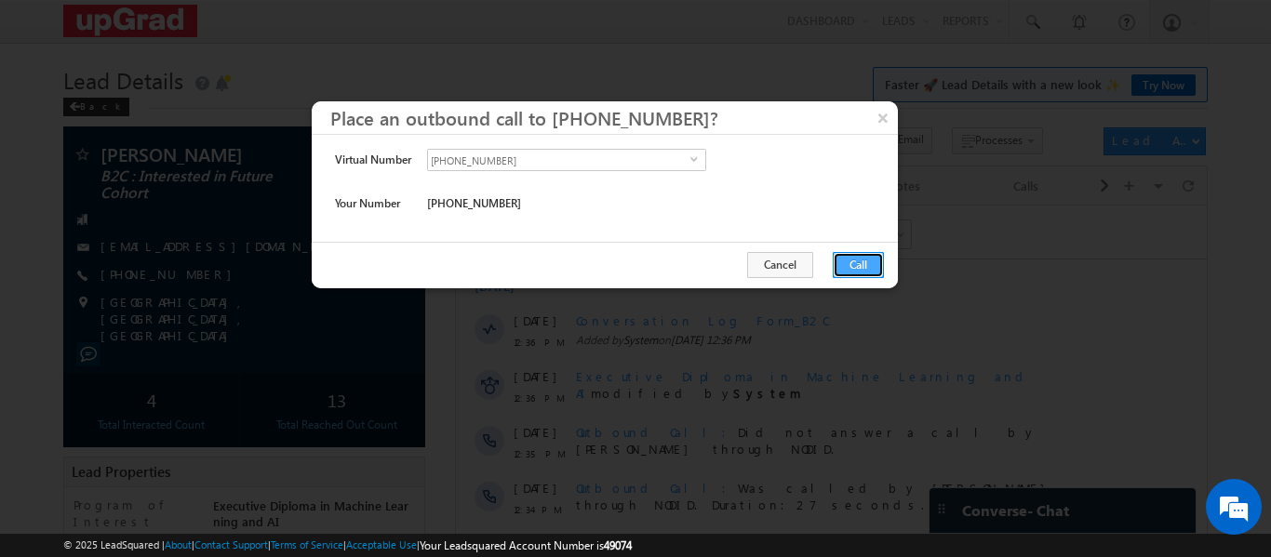
click at [857, 263] on button "Call" at bounding box center [858, 265] width 51 height 26
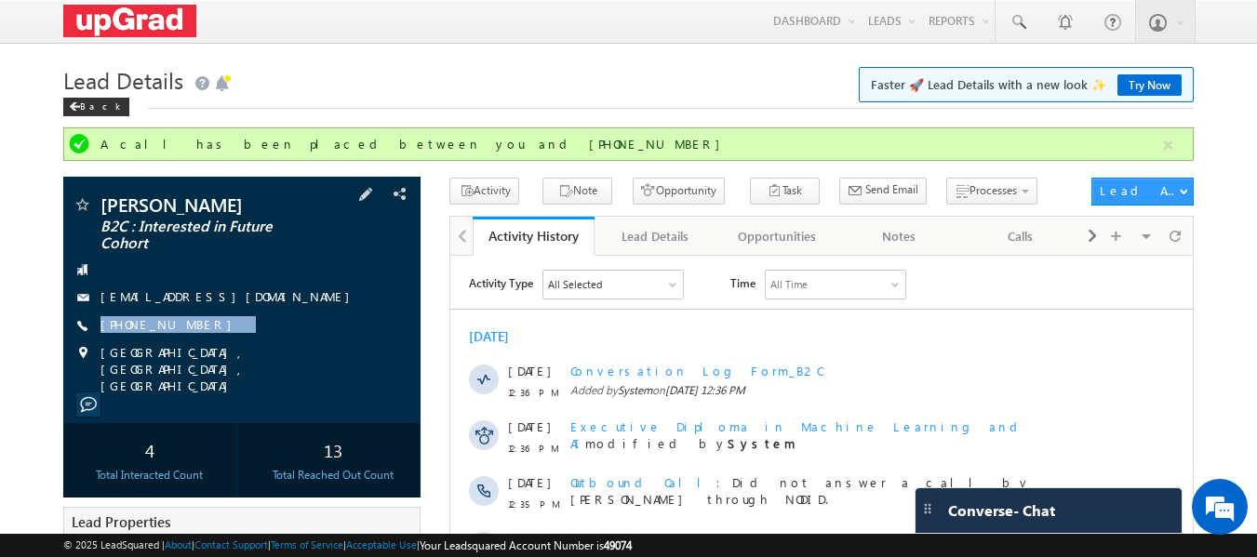
drag, startPoint x: 232, startPoint y: 314, endPoint x: 195, endPoint y: 340, distance: 45.4
click at [195, 340] on div "Teja Sree B2C : Interested in Future Cohort ravitejaswi79@gmail.com +91-7995245…" at bounding box center [243, 294] width 340 height 199
copy div "+91-7995245199"
click at [230, 315] on div "Teja Sree B2C : Interested in Future Cohort ravitejaswi79@gmail.com +91-7995245…" at bounding box center [243, 294] width 340 height 199
drag, startPoint x: 234, startPoint y: 318, endPoint x: 196, endPoint y: 337, distance: 41.6
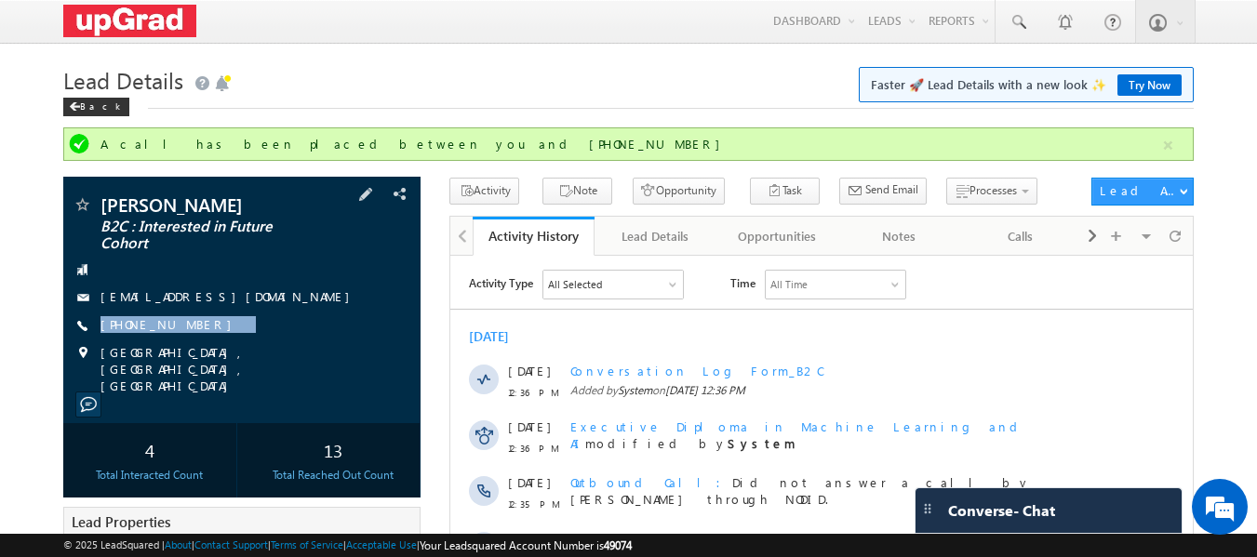
click at [196, 337] on div "Teja Sree B2C : Interested in Future Cohort ravitejaswi79@gmail.com +91-7995245…" at bounding box center [243, 294] width 340 height 199
copy div "+91-7995245199"
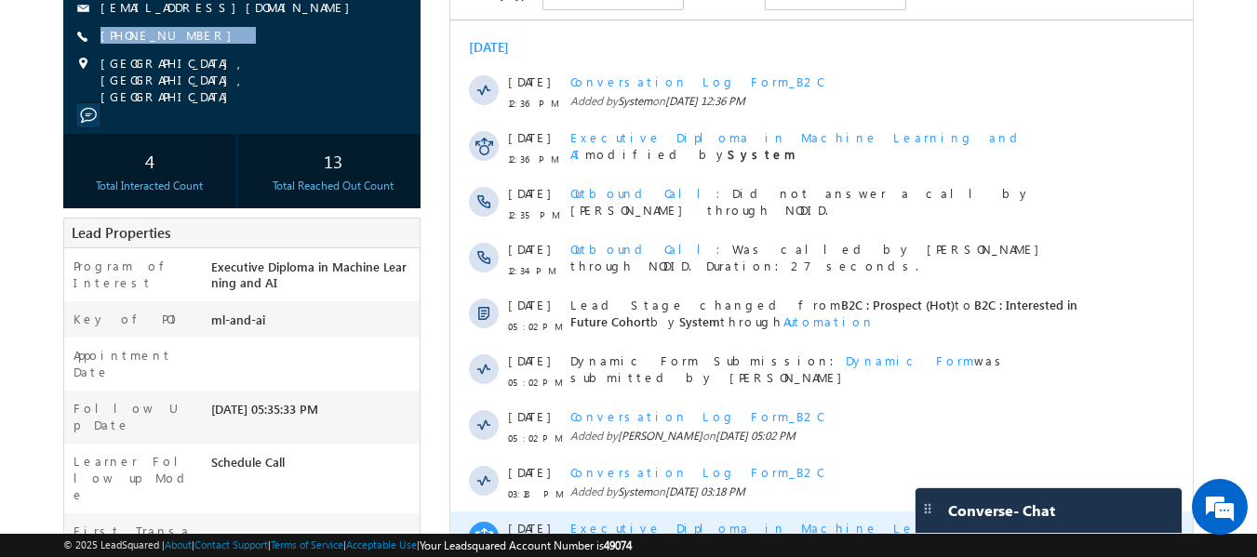
scroll to position [465, 0]
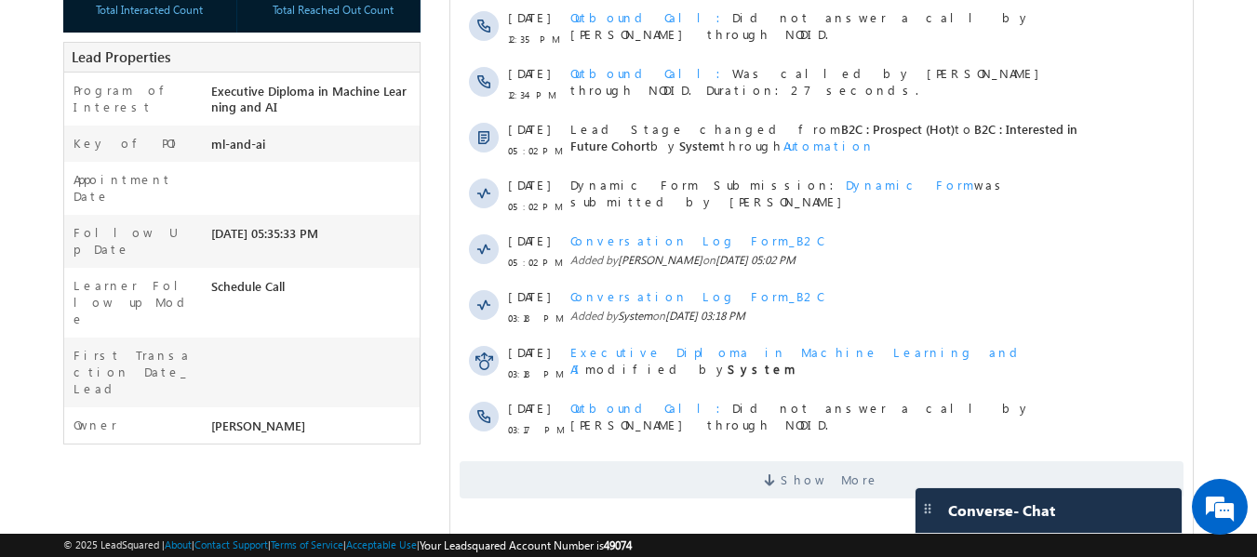
click at [825, 459] on div "Show More" at bounding box center [821, 473] width 743 height 51
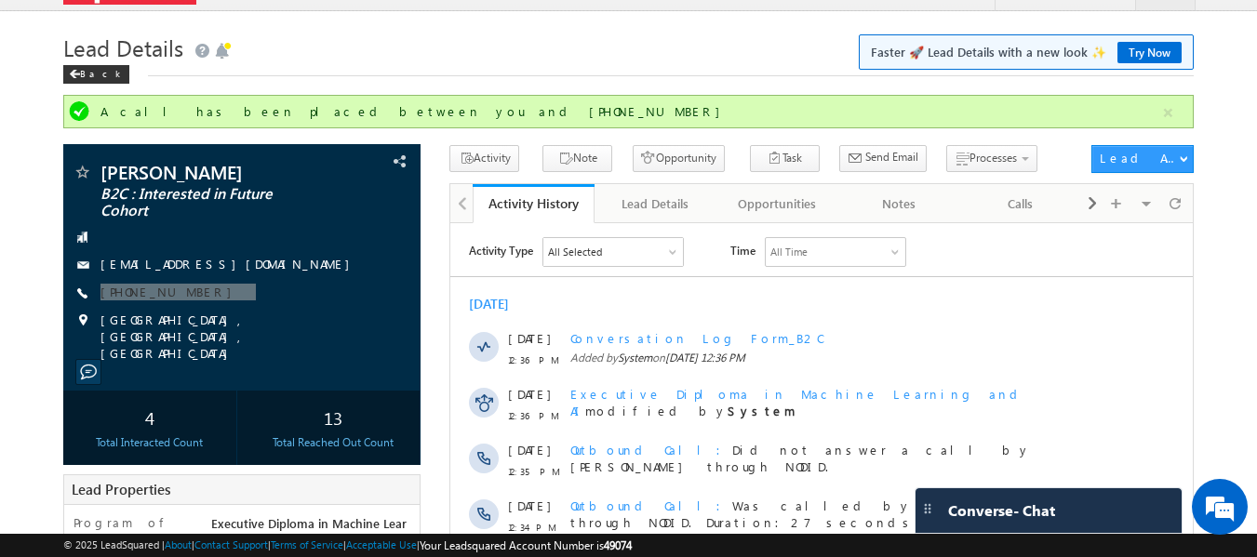
scroll to position [0, 0]
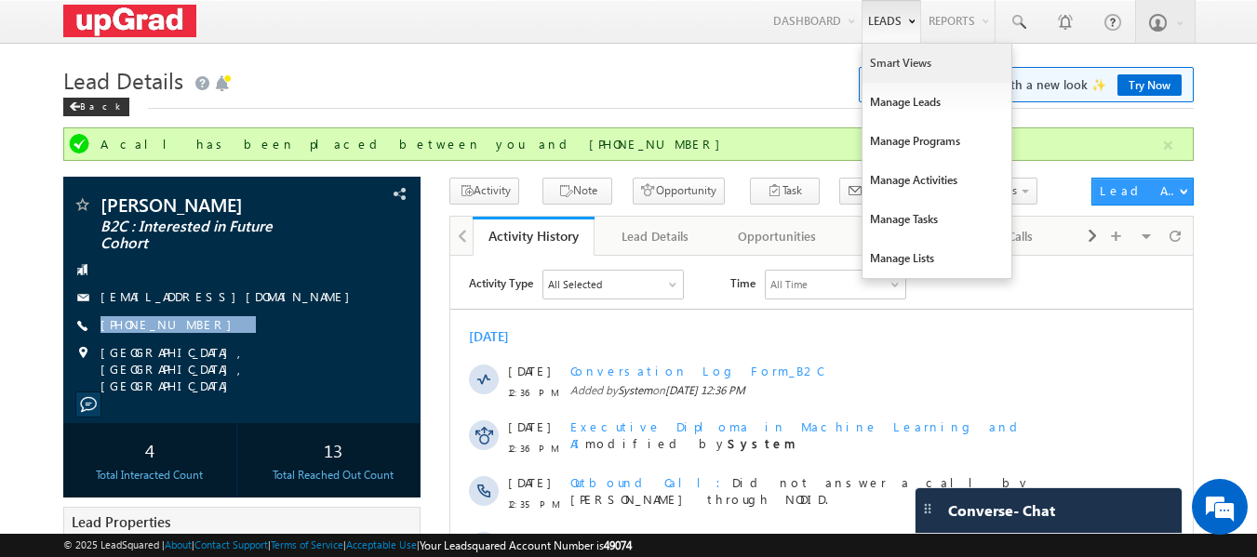
click at [904, 62] on link "Smart Views" at bounding box center [937, 63] width 149 height 39
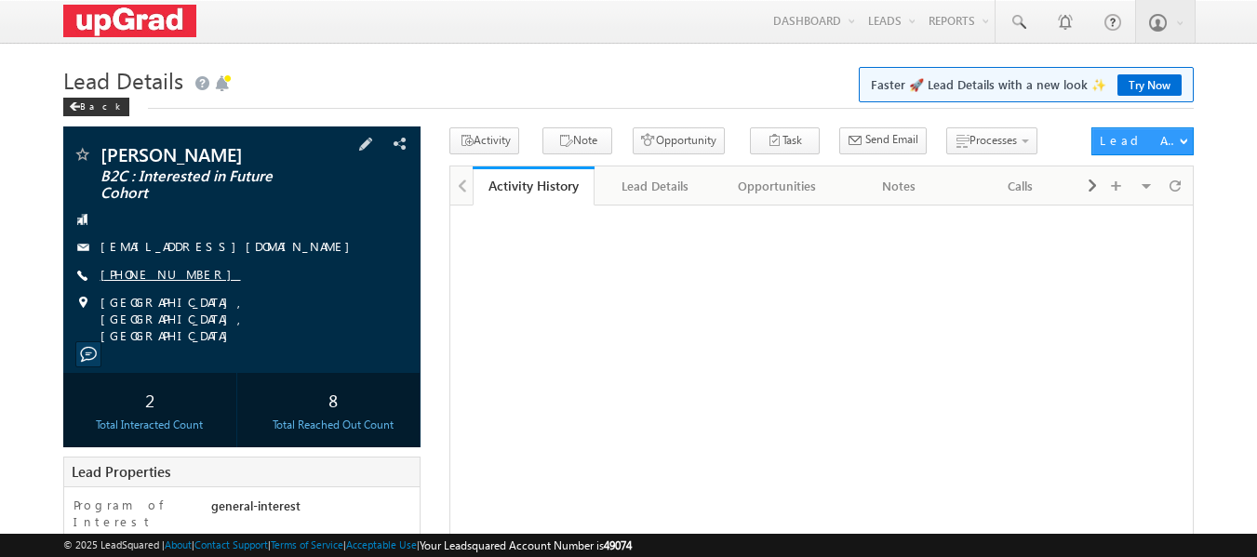
click at [155, 281] on link "[PHONE_NUMBER]" at bounding box center [171, 274] width 141 height 16
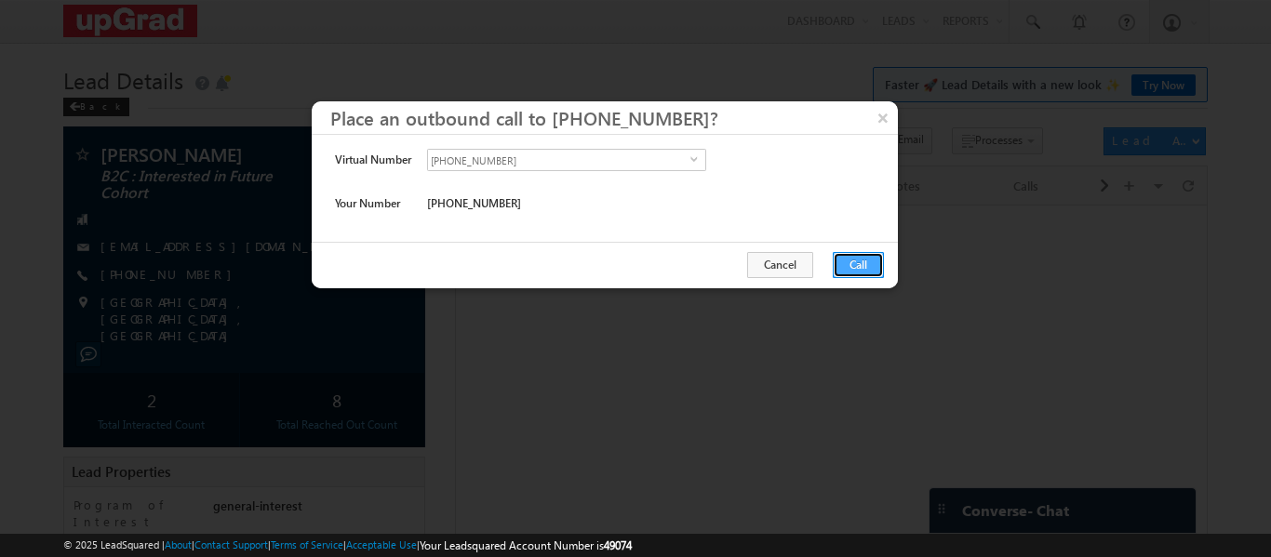
click at [857, 262] on button "Call" at bounding box center [858, 265] width 51 height 26
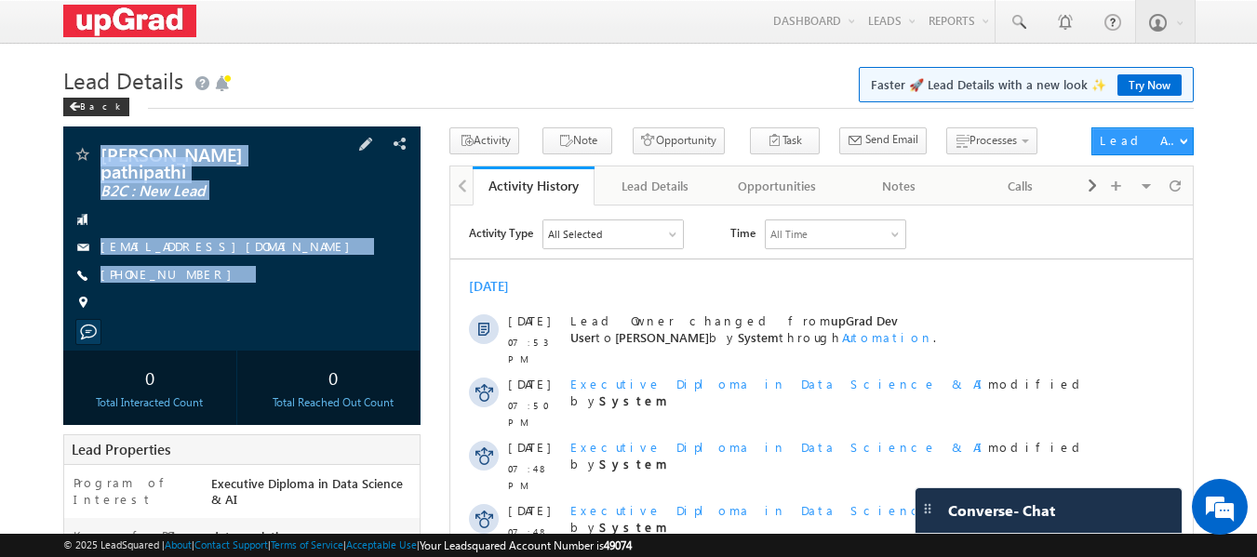
drag, startPoint x: 90, startPoint y: 133, endPoint x: 291, endPoint y: 318, distance: 273.3
click at [291, 318] on div "[PERSON_NAME] pathipathi B2C : New Lead [EMAIL_ADDRESS][DOMAIN_NAME]" at bounding box center [242, 239] width 358 height 224
copy div "[PERSON_NAME] pathipathi B2C : New Lead [EMAIL_ADDRESS][DOMAIN_NAME] [PHONE_NUM…"
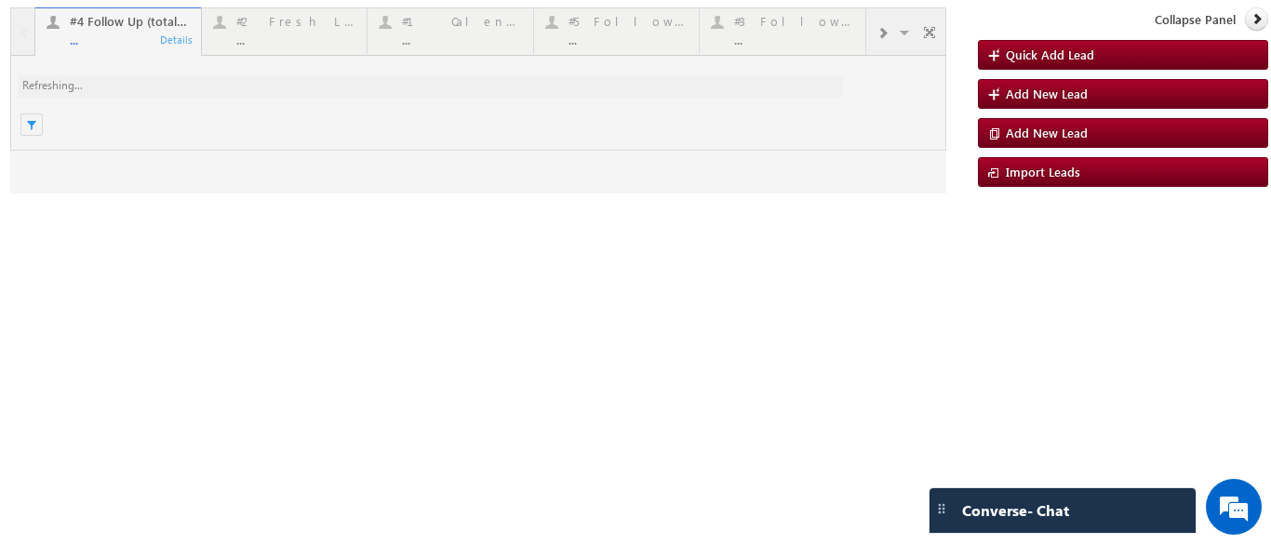
click at [98, 46] on div at bounding box center [478, 100] width 936 height 186
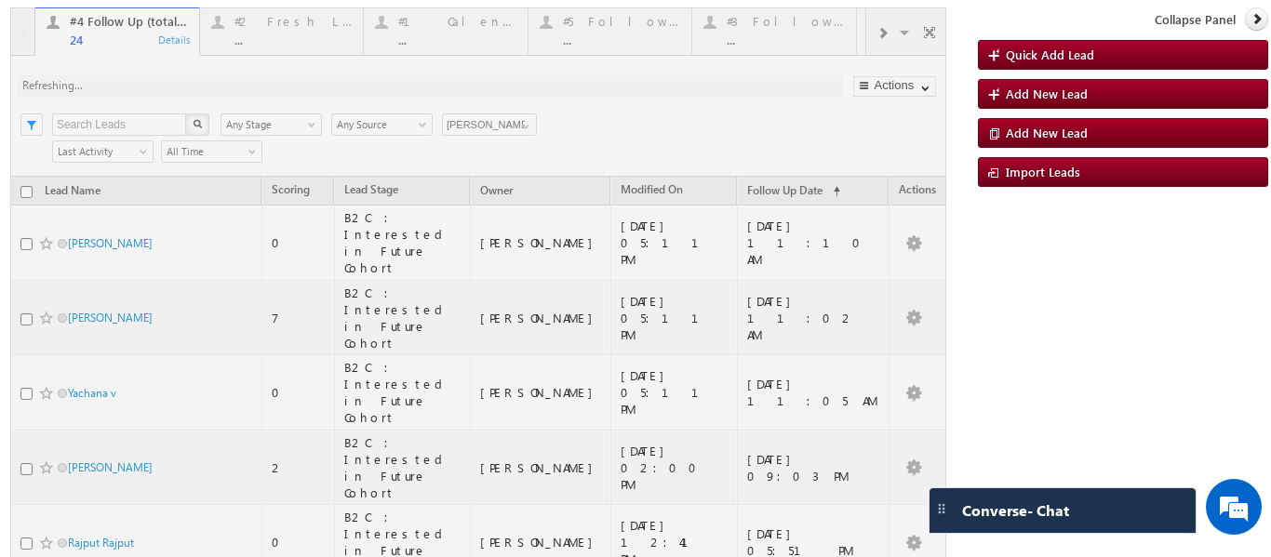
click at [272, 36] on p "#4 Follow Up (total pending)" at bounding box center [333, 31] width 250 height 13
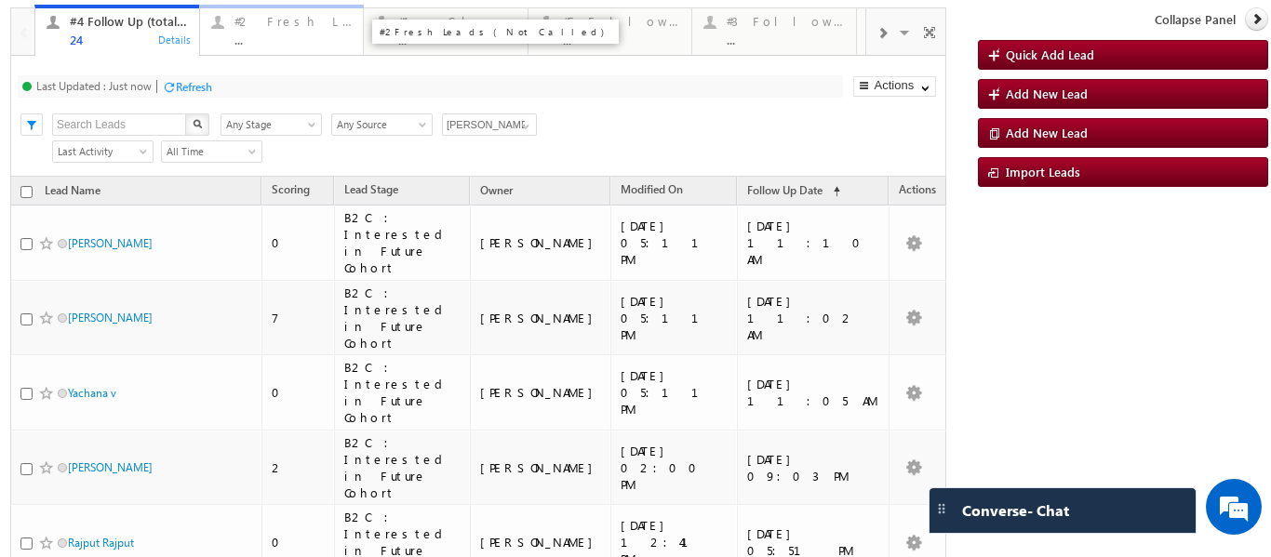
click at [253, 42] on div "..." at bounding box center [294, 40] width 118 height 14
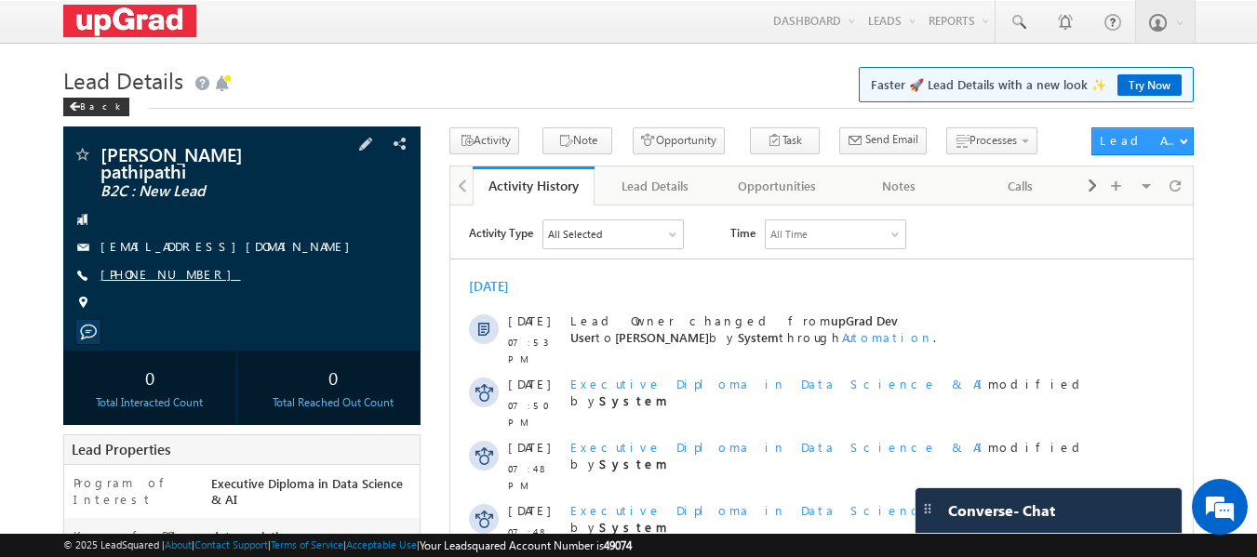
click at [157, 266] on link "[PHONE_NUMBER]" at bounding box center [171, 274] width 141 height 16
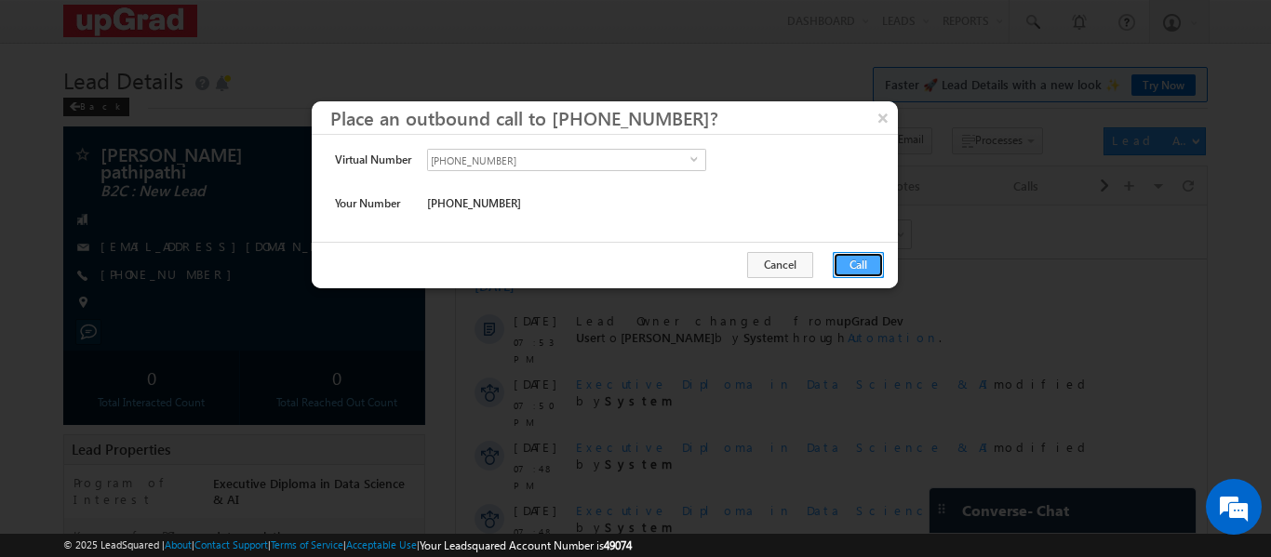
click at [845, 263] on button "Call" at bounding box center [858, 265] width 51 height 26
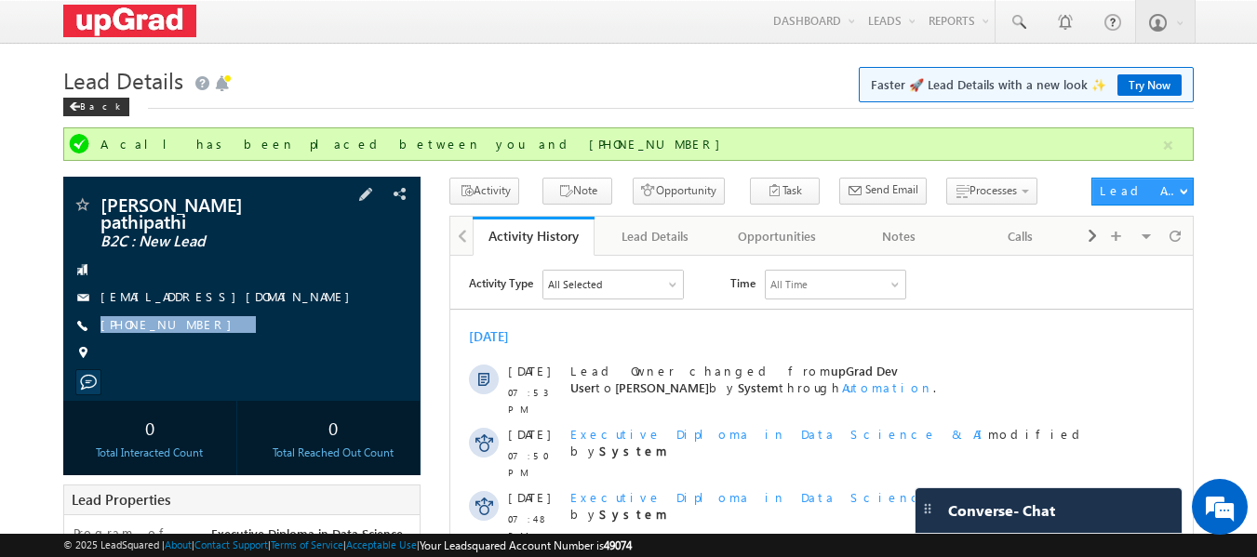
drag, startPoint x: 223, startPoint y: 295, endPoint x: 193, endPoint y: 332, distance: 48.3
click at [193, 332] on div "[PERSON_NAME] pathipathi B2C : New Lead [EMAIL_ADDRESS][DOMAIN_NAME] [PHONE_NUM…" at bounding box center [243, 283] width 340 height 177
copy div "[PHONE_NUMBER]"
click at [1172, 237] on span at bounding box center [1175, 236] width 11 height 33
drag, startPoint x: 243, startPoint y: 308, endPoint x: 201, endPoint y: 332, distance: 48.4
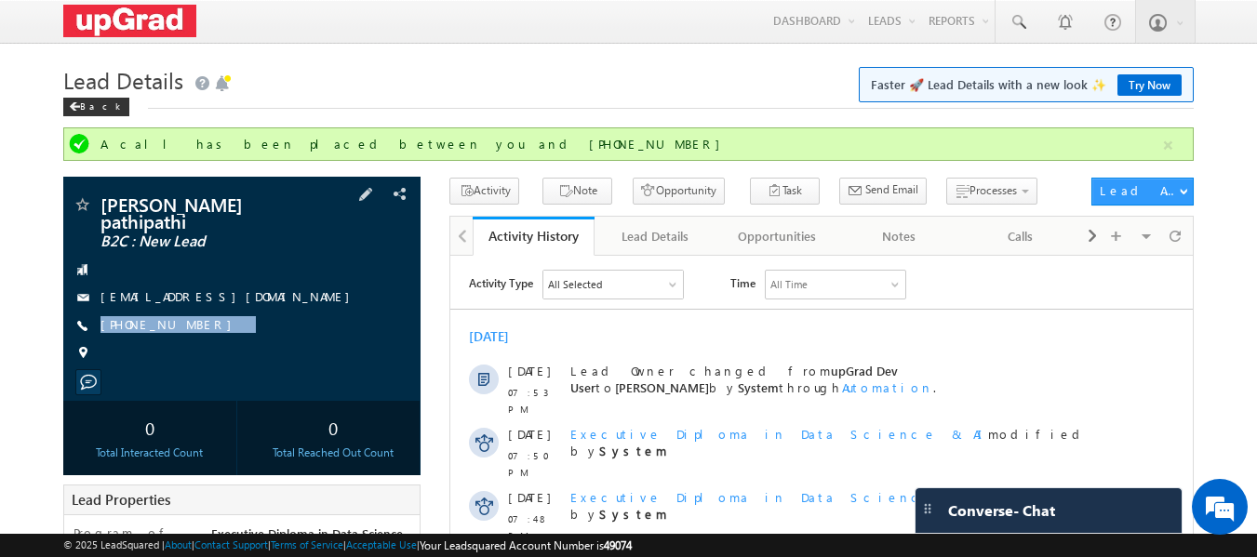
click at [201, 332] on div "[PERSON_NAME] pathipathi B2C : New Lead [EMAIL_ADDRESS][DOMAIN_NAME] [PHONE_NUM…" at bounding box center [243, 283] width 340 height 177
copy div "[PHONE_NUMBER]"
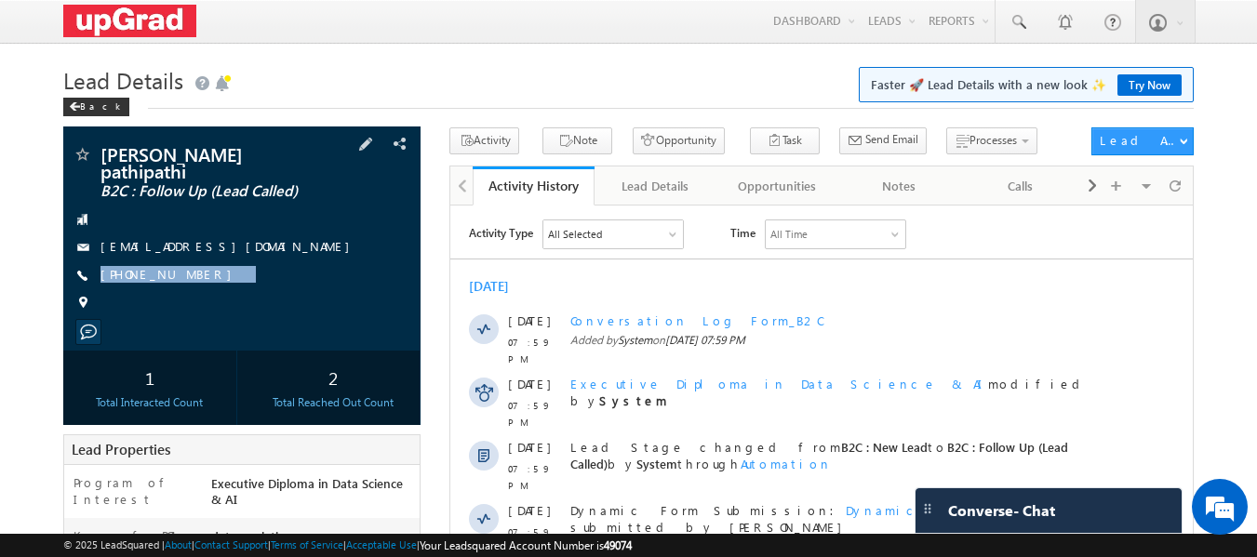
drag, startPoint x: 239, startPoint y: 269, endPoint x: 188, endPoint y: 281, distance: 52.6
click at [188, 281] on div "[PERSON_NAME] pathipathi B2C : Follow Up (Lead Called) [EMAIL_ADDRESS][DOMAIN_N…" at bounding box center [243, 233] width 340 height 177
copy div "[PHONE_NUMBER]"
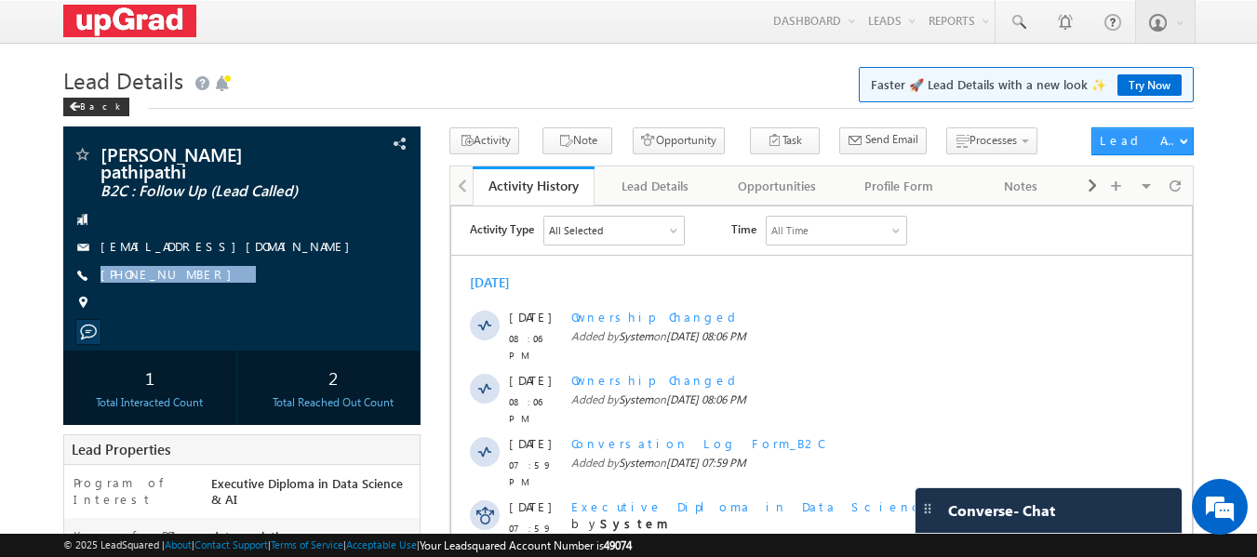
click at [210, 282] on div "[PERSON_NAME] pathipathi B2C : Follow Up (Lead Called) [EMAIL_ADDRESS][DOMAIN_N…" at bounding box center [243, 233] width 340 height 177
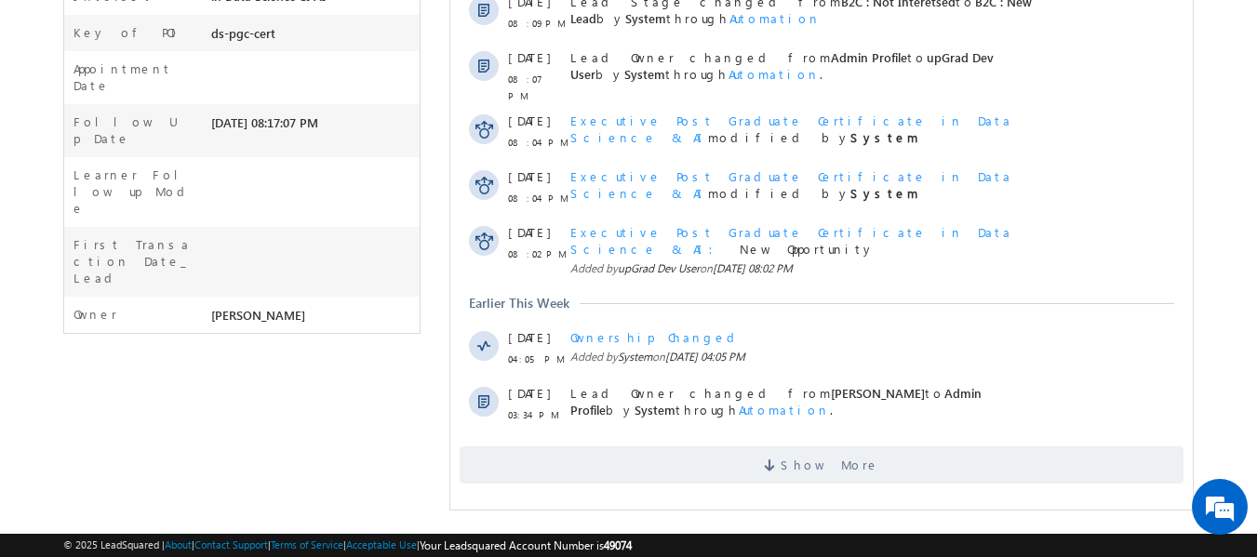
scroll to position [31, 0]
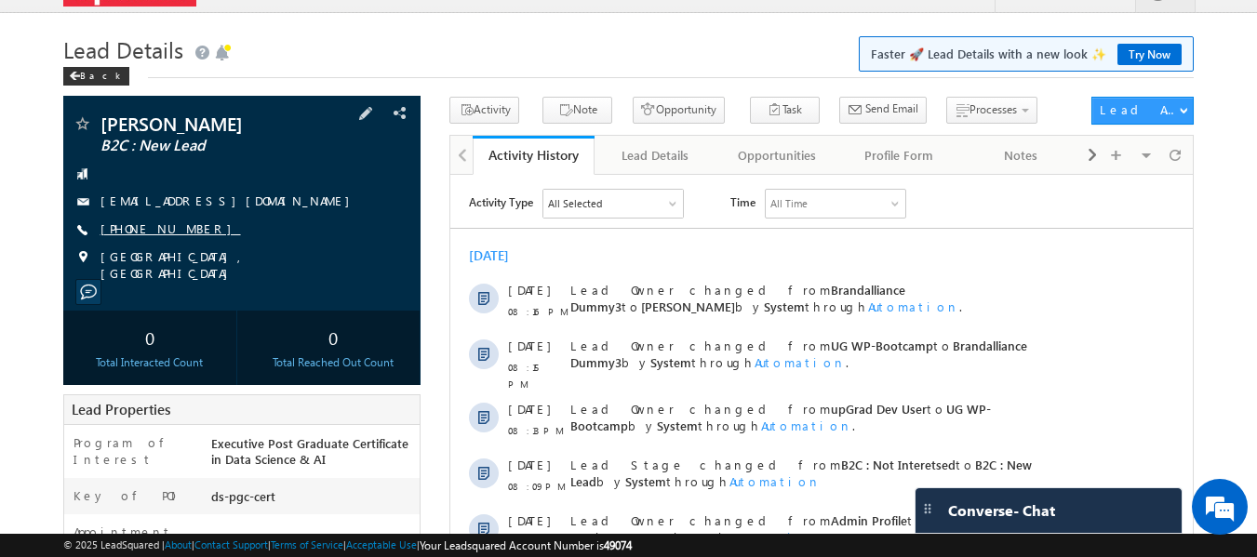
click at [147, 226] on link "[PHONE_NUMBER]" at bounding box center [171, 229] width 141 height 16
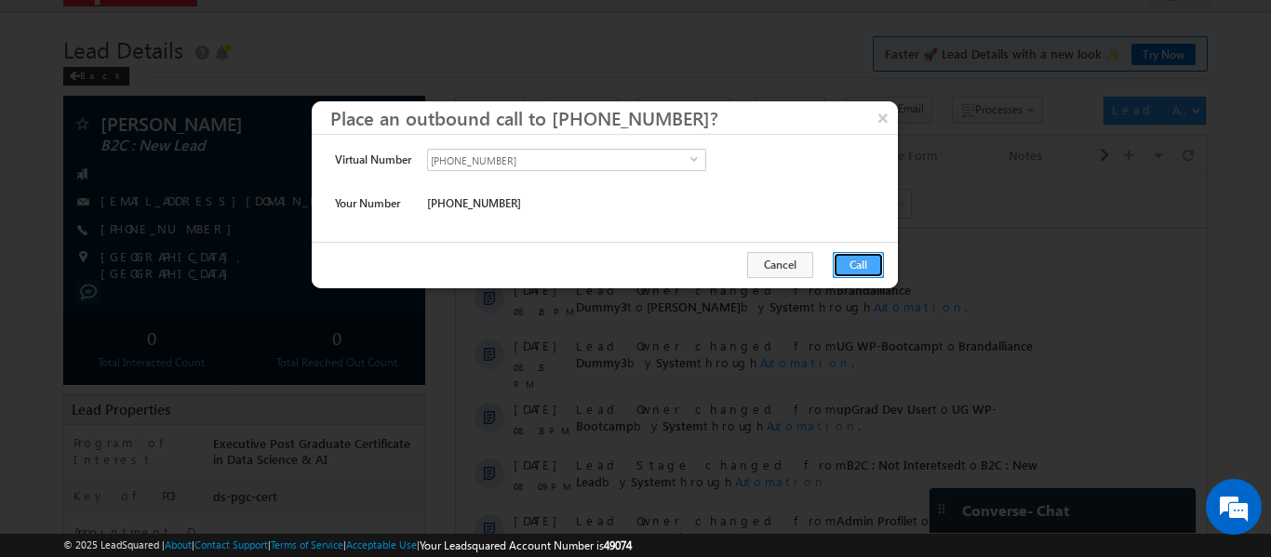
click at [849, 261] on button "Call" at bounding box center [858, 265] width 51 height 26
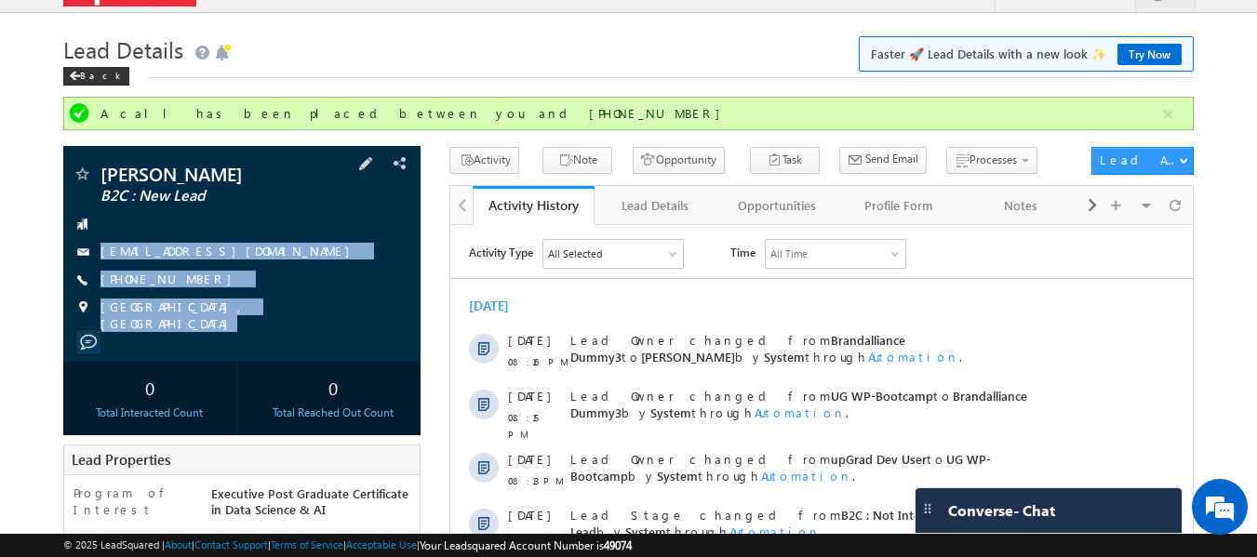
copy div "[EMAIL_ADDRESS][DOMAIN_NAME] [PHONE_NUMBER] [GEOGRAPHIC_DATA], [GEOGRAPHIC_DATA]"
drag, startPoint x: 111, startPoint y: 221, endPoint x: 307, endPoint y: 348, distance: 233.6
click at [307, 348] on div "[PERSON_NAME] B2C : New Lead [EMAIL_ADDRESS][DOMAIN_NAME]" at bounding box center [242, 253] width 358 height 215
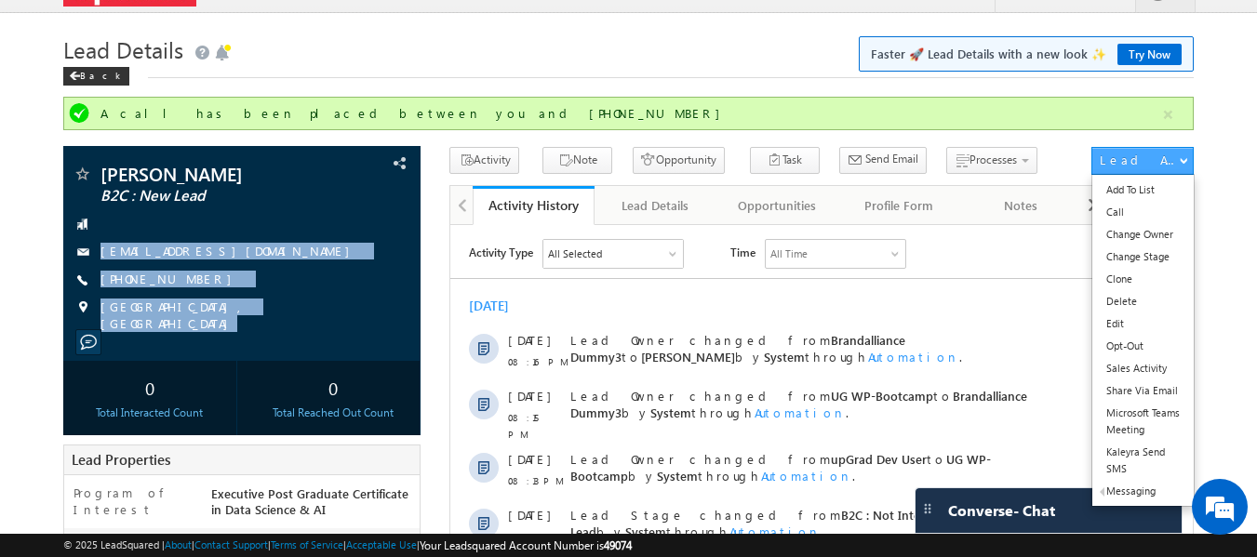
scroll to position [0, 0]
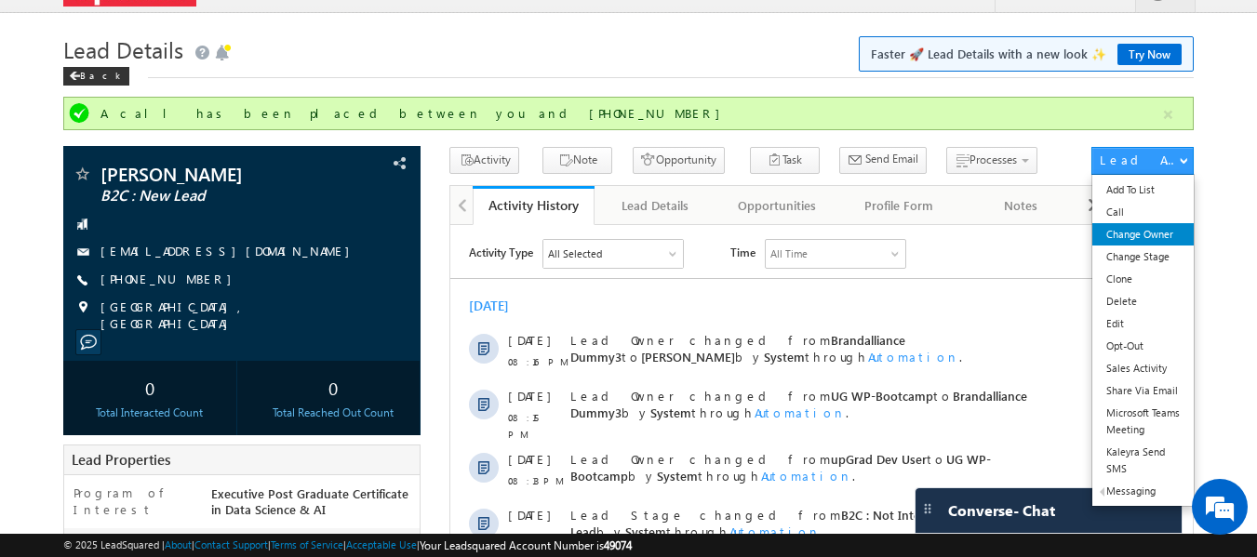
click at [1148, 238] on link "Change Owner" at bounding box center [1143, 234] width 101 height 22
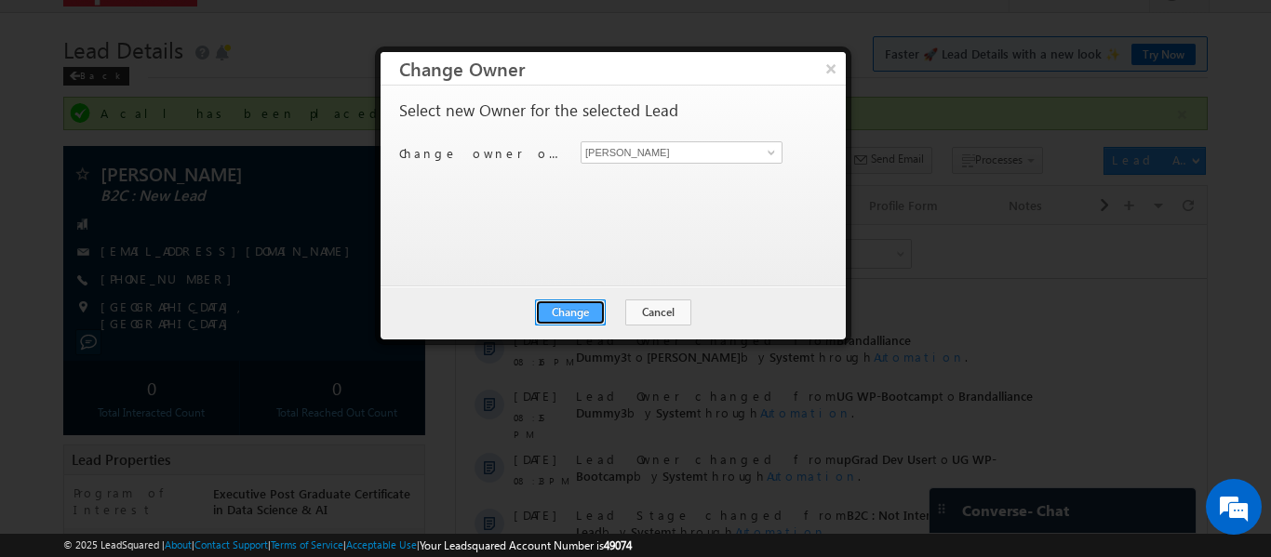
click at [584, 308] on button "Change" at bounding box center [570, 313] width 71 height 26
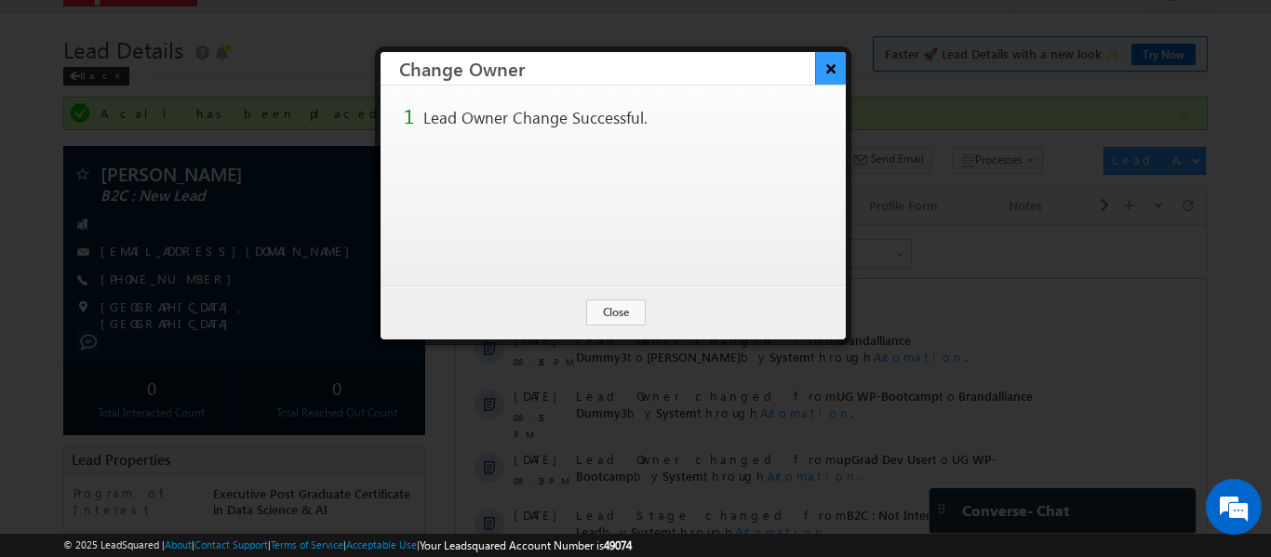
click at [822, 75] on button "×" at bounding box center [830, 68] width 31 height 33
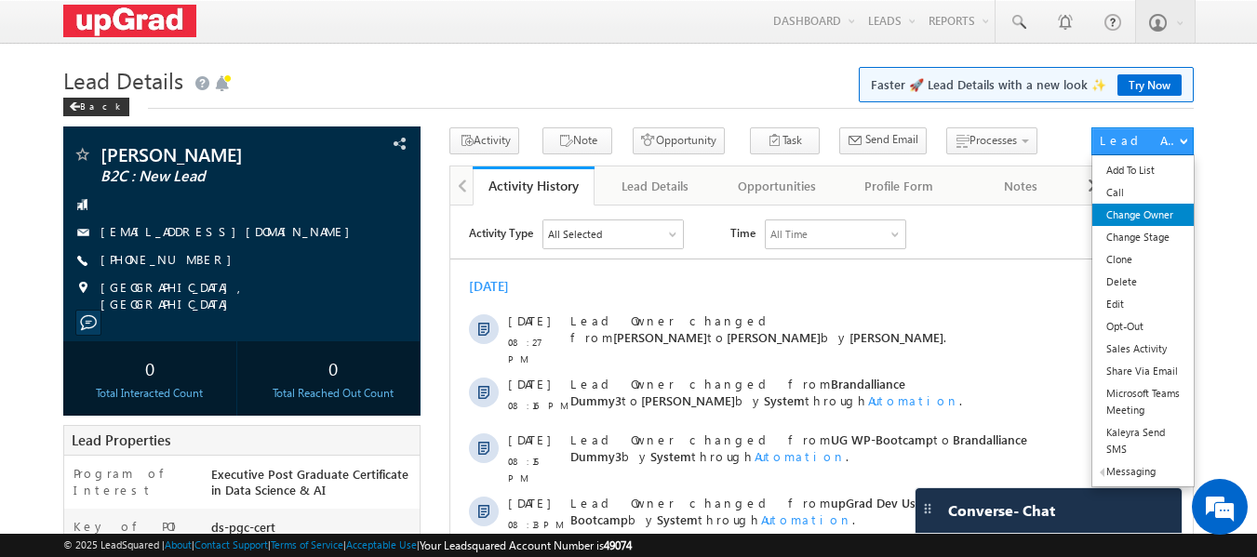
click at [1144, 220] on link "Change Owner" at bounding box center [1143, 215] width 101 height 22
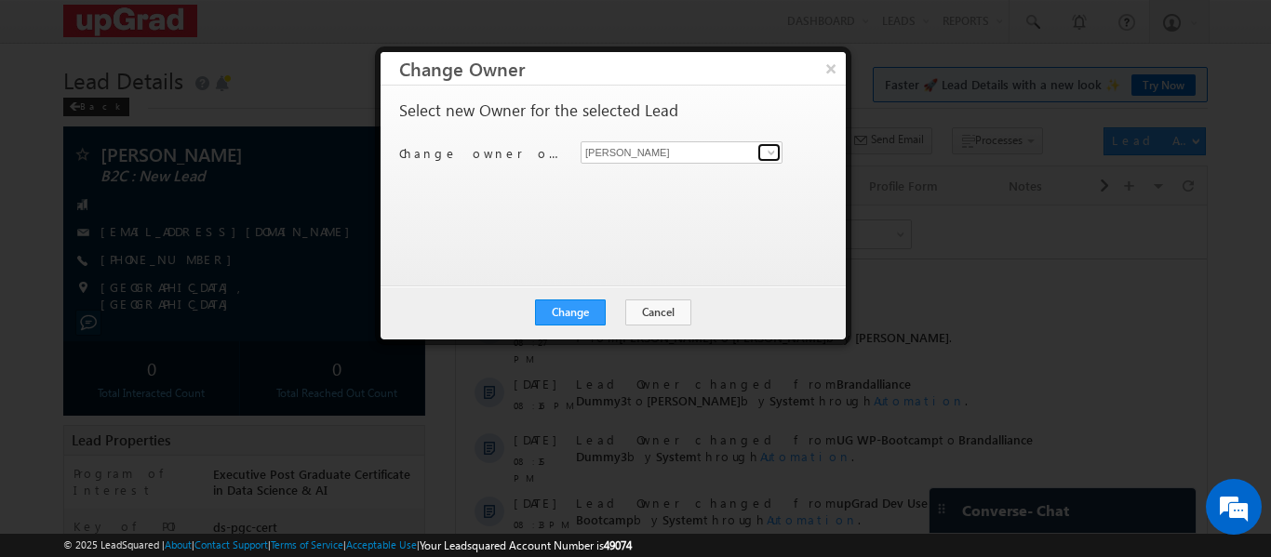
click at [768, 154] on span at bounding box center [771, 152] width 15 height 15
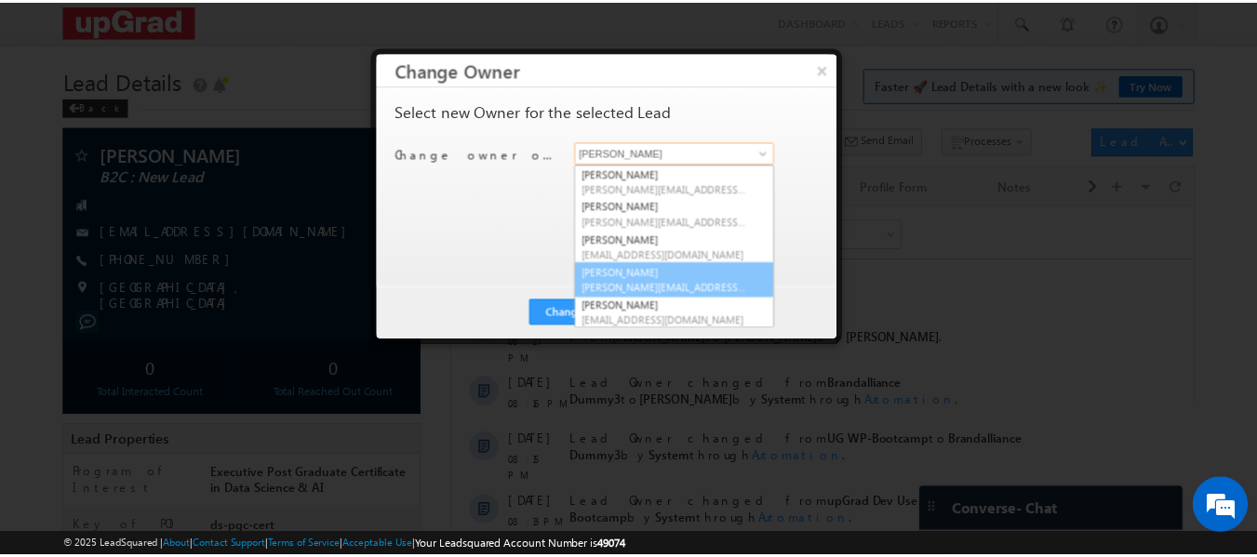
scroll to position [35, 0]
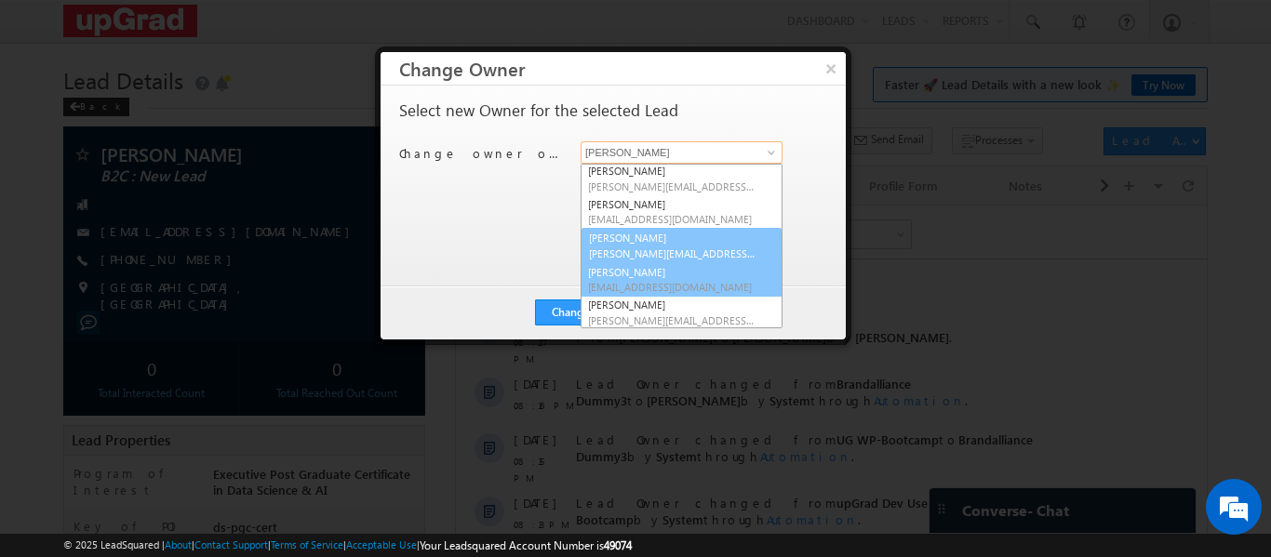
click at [642, 250] on span "[PERSON_NAME][EMAIL_ADDRESS][PERSON_NAME][DOMAIN_NAME]" at bounding box center [673, 254] width 168 height 14
type input "[PERSON_NAME]"
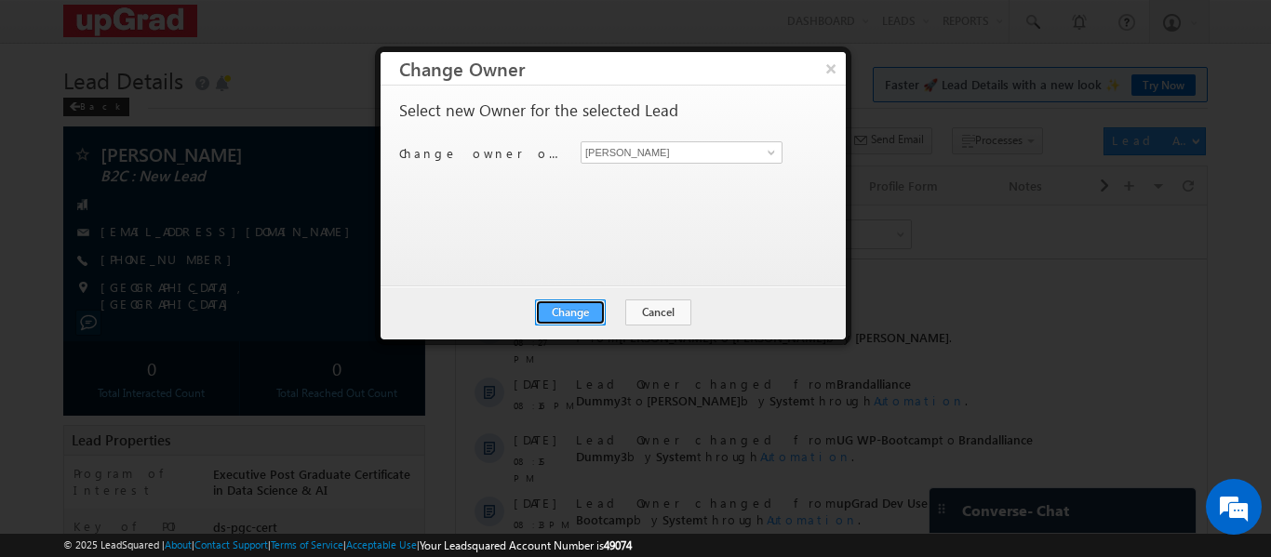
click at [587, 312] on button "Change" at bounding box center [570, 313] width 71 height 26
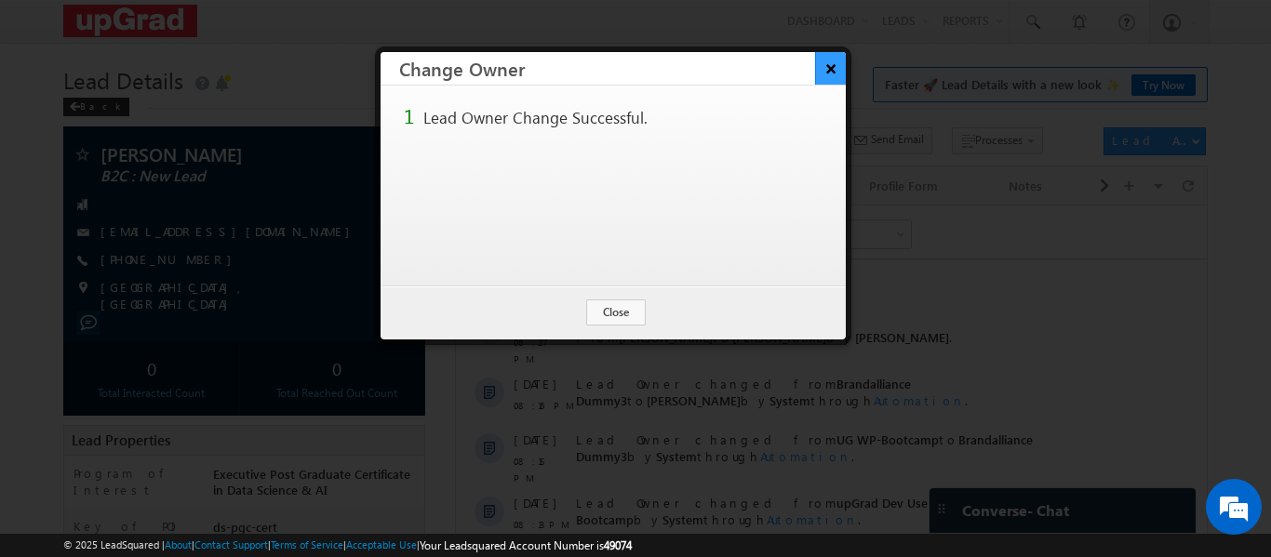
click at [823, 58] on button "×" at bounding box center [830, 68] width 31 height 33
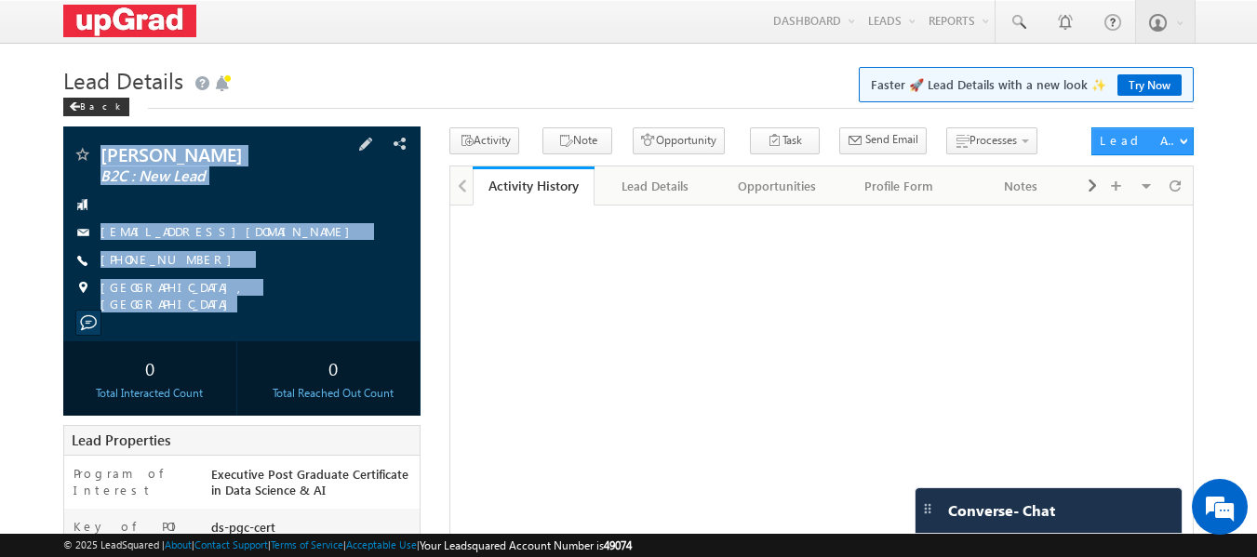
click at [243, 312] on div "Vishal KOSHTI B2C : New Lead vishalkoshtivishal@gmail.com" at bounding box center [242, 234] width 358 height 215
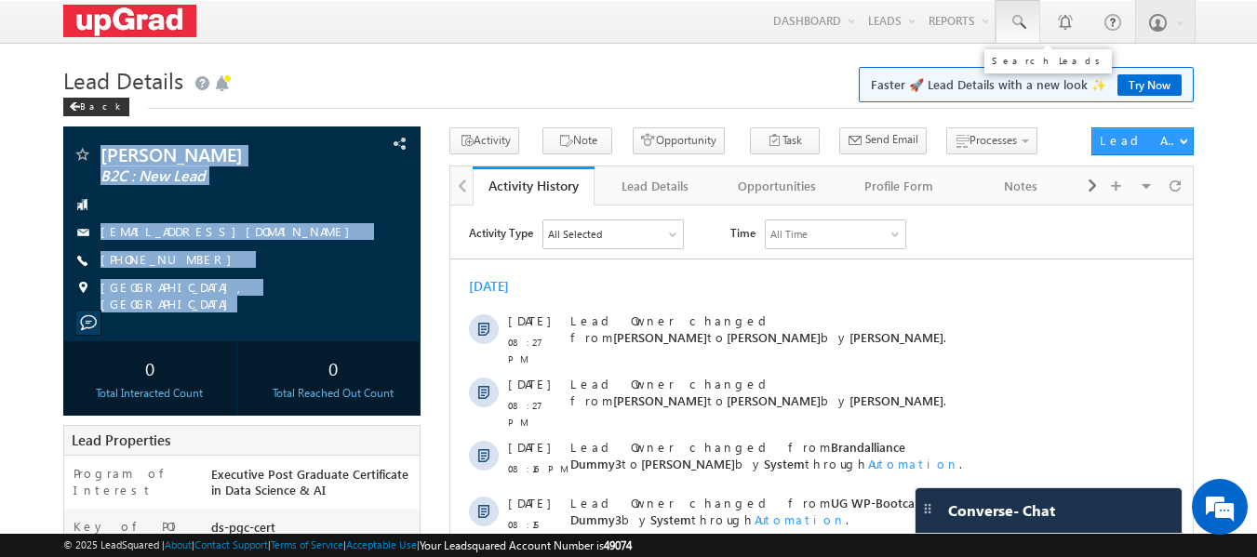
click at [1018, 21] on span at bounding box center [1018, 22] width 19 height 19
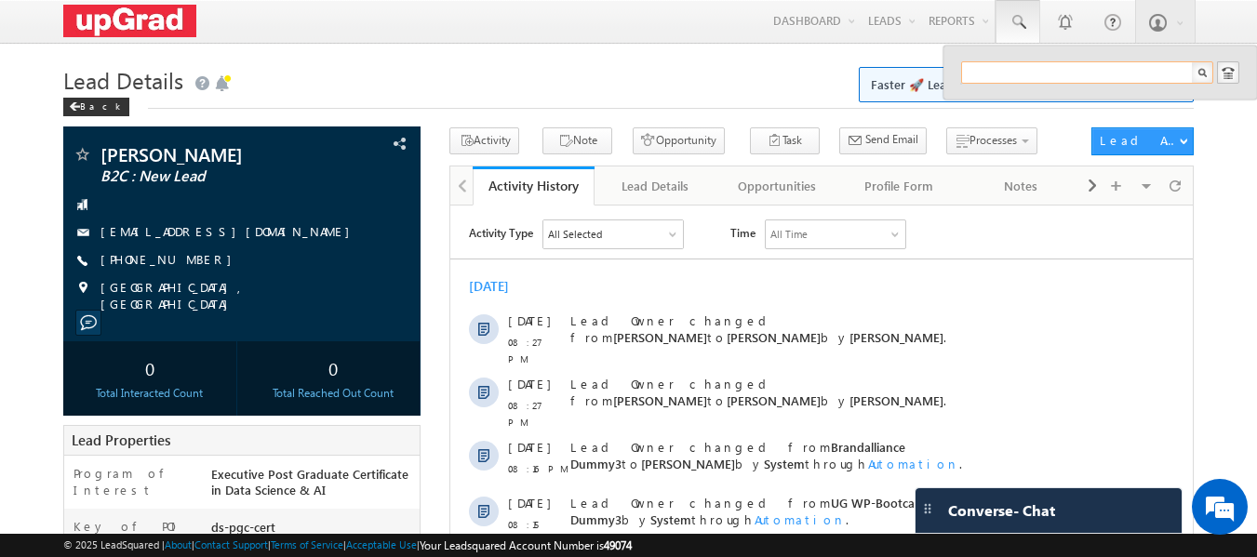
paste input "7310787504"
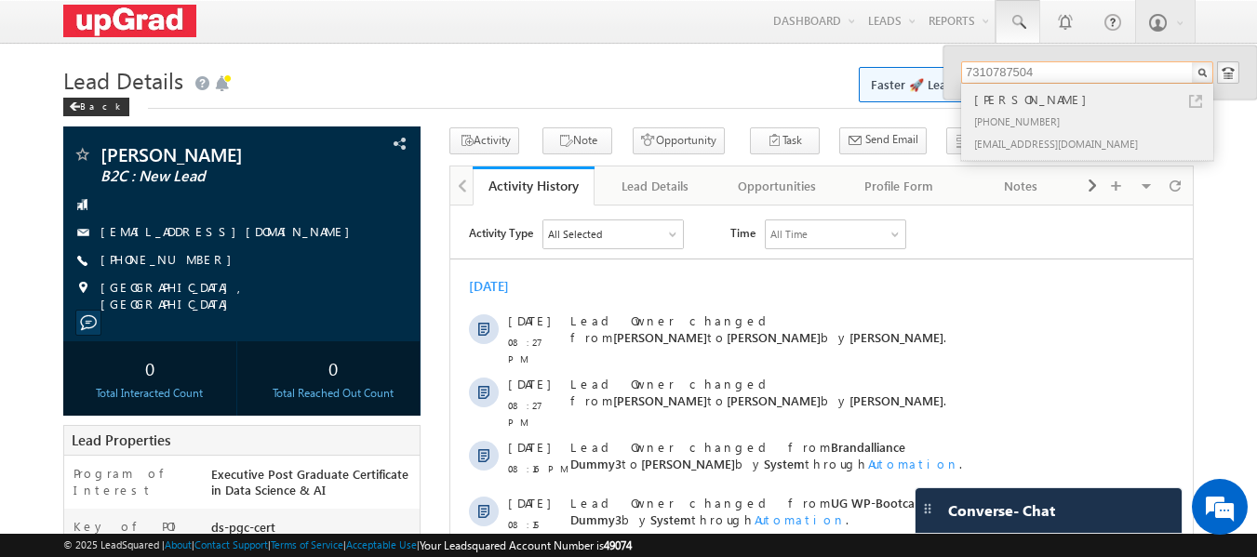
type input "7310787504"
click at [1023, 101] on div "Satyam jha" at bounding box center [1095, 99] width 249 height 20
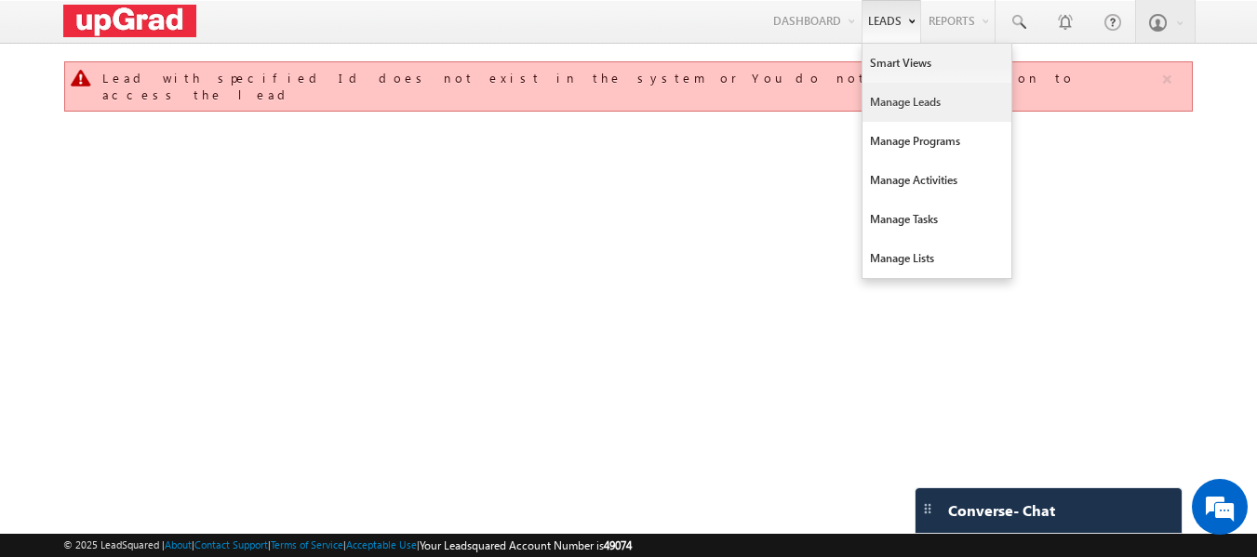
click at [907, 99] on link "Manage Leads" at bounding box center [937, 102] width 149 height 39
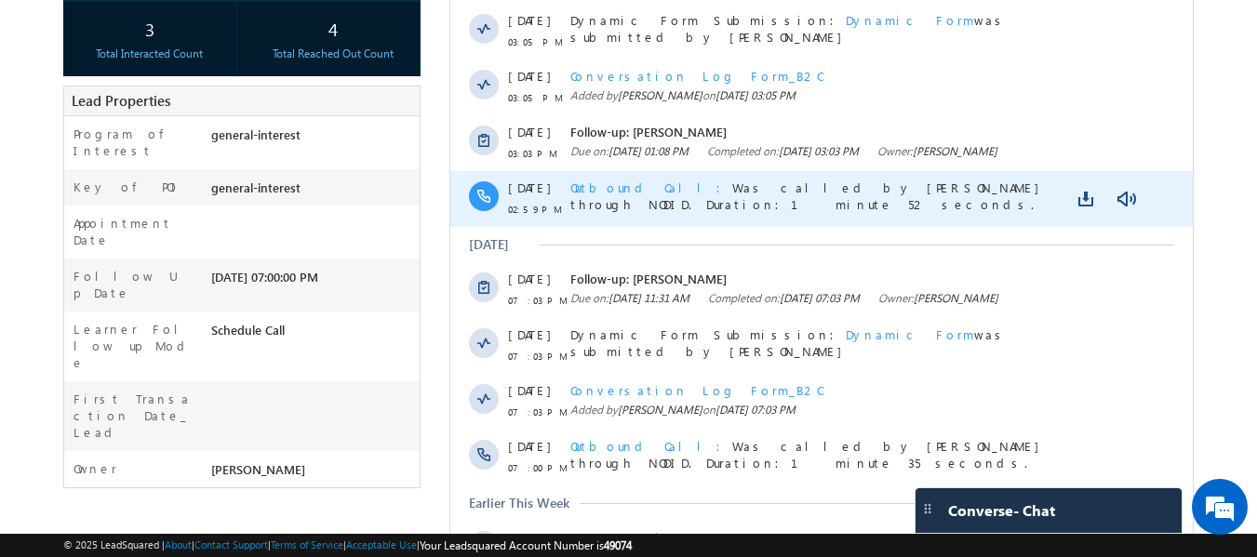
scroll to position [519, 0]
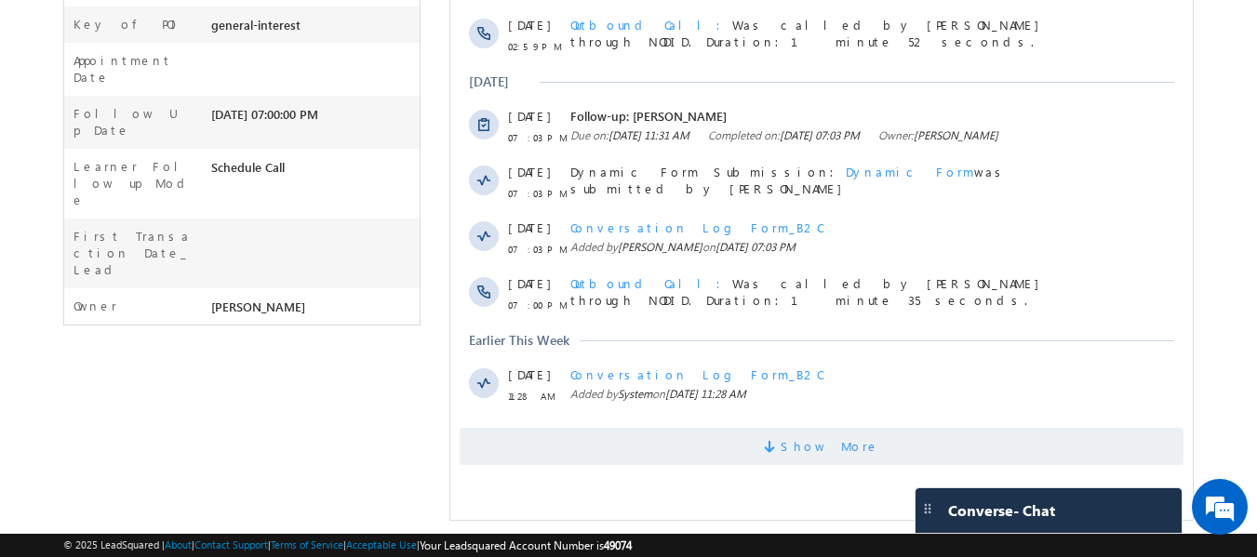
click at [800, 439] on span "Show More" at bounding box center [830, 446] width 99 height 37
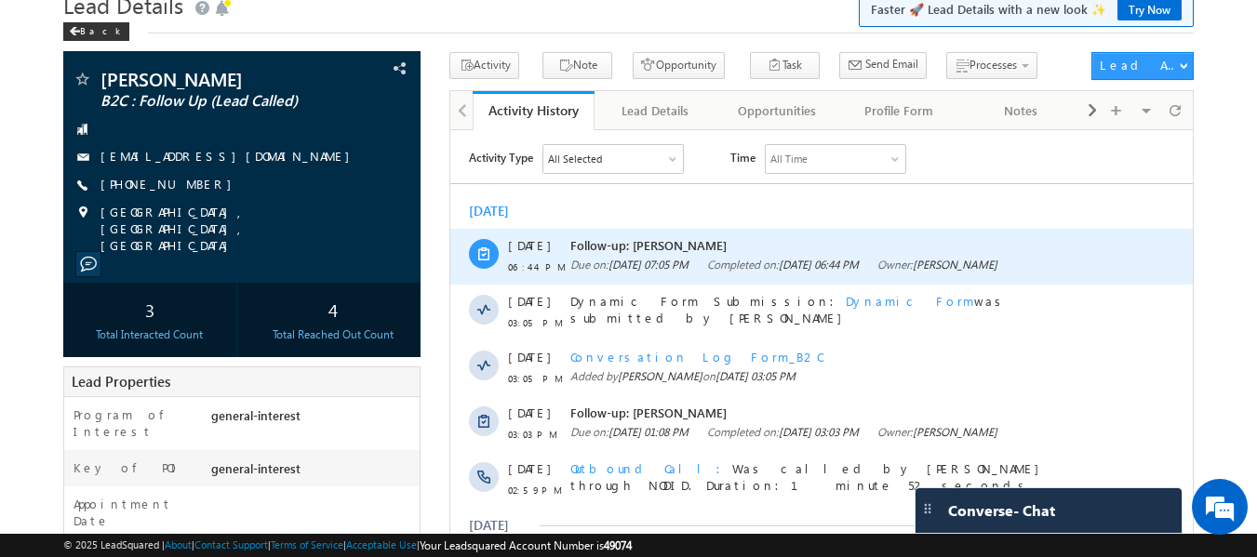
scroll to position [0, 0]
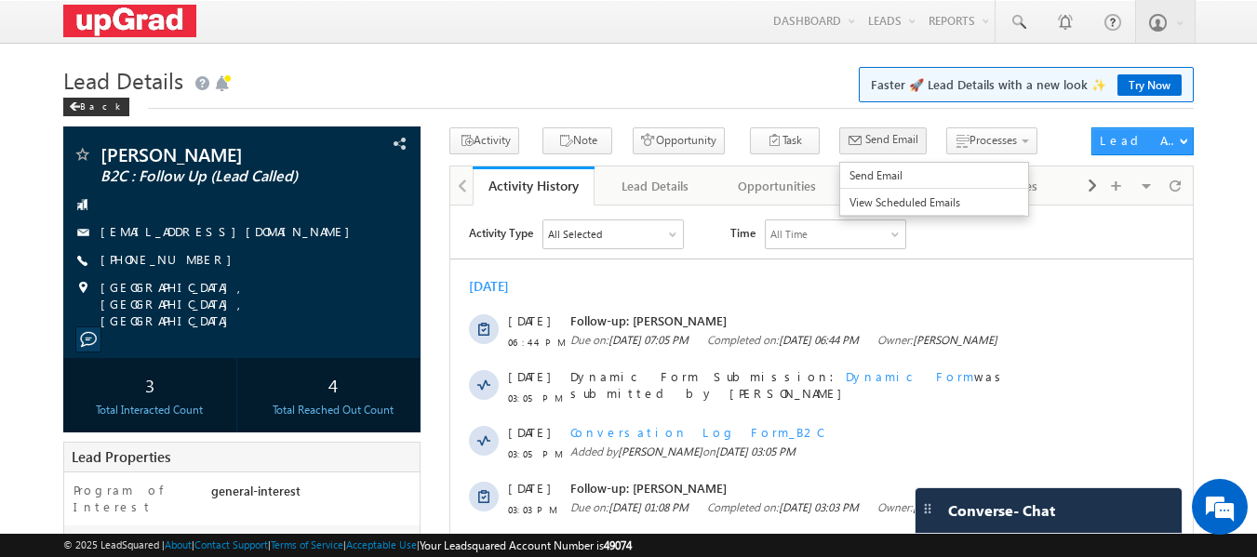
click at [866, 142] on span "Send Email" at bounding box center [892, 139] width 53 height 17
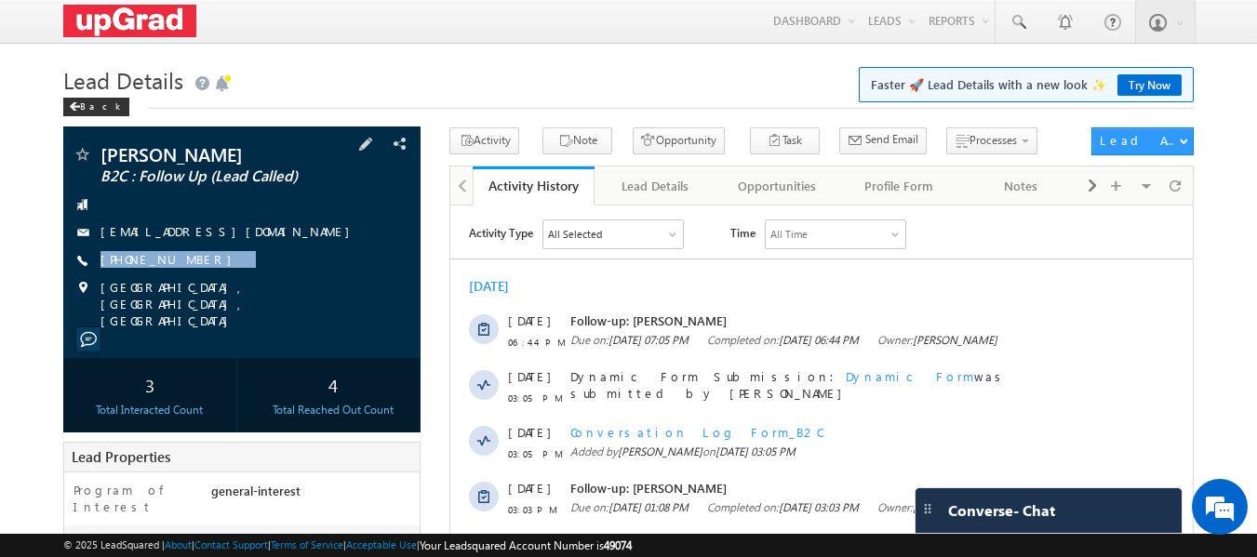
click at [202, 277] on div "Satyam jha B2C : Follow Up (Lead Called) satyampandit20857@gmail.com +91-731078…" at bounding box center [243, 237] width 340 height 184
copy div "+91-7310787504"
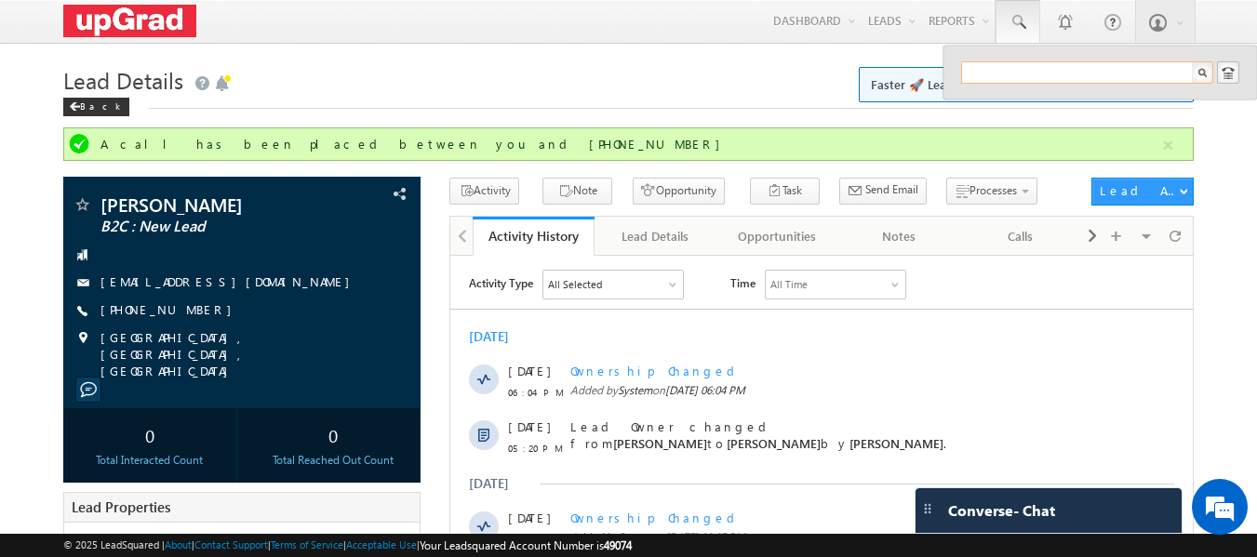
paste input "[EMAIL_ADDRESS][DOMAIN_NAME]"
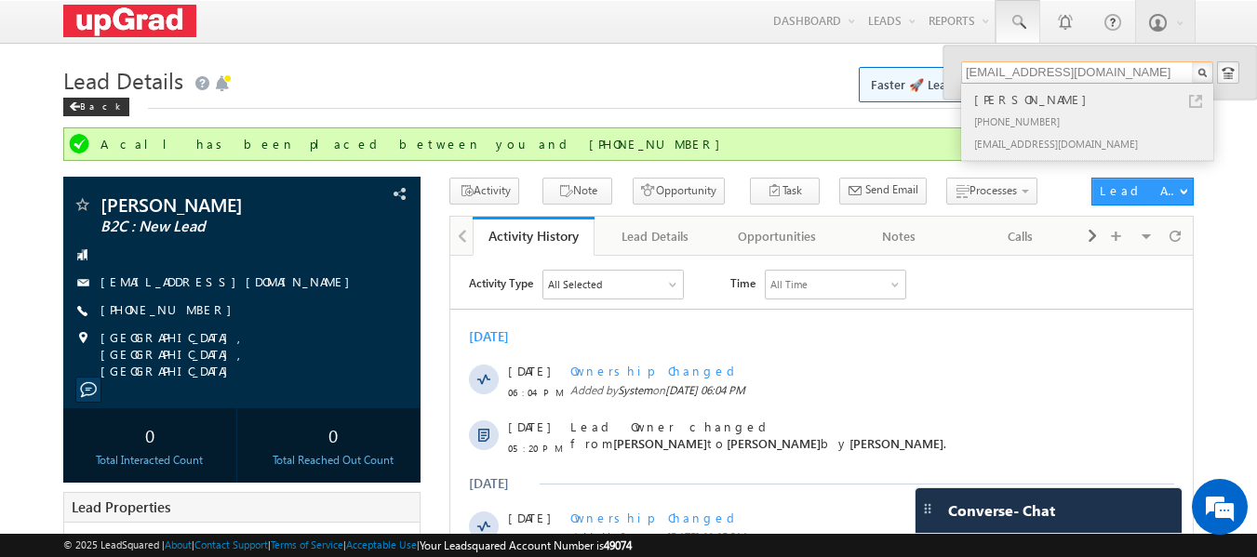
type input "[EMAIL_ADDRESS][DOMAIN_NAME]"
click at [1037, 104] on div "[PERSON_NAME]" at bounding box center [1095, 99] width 249 height 20
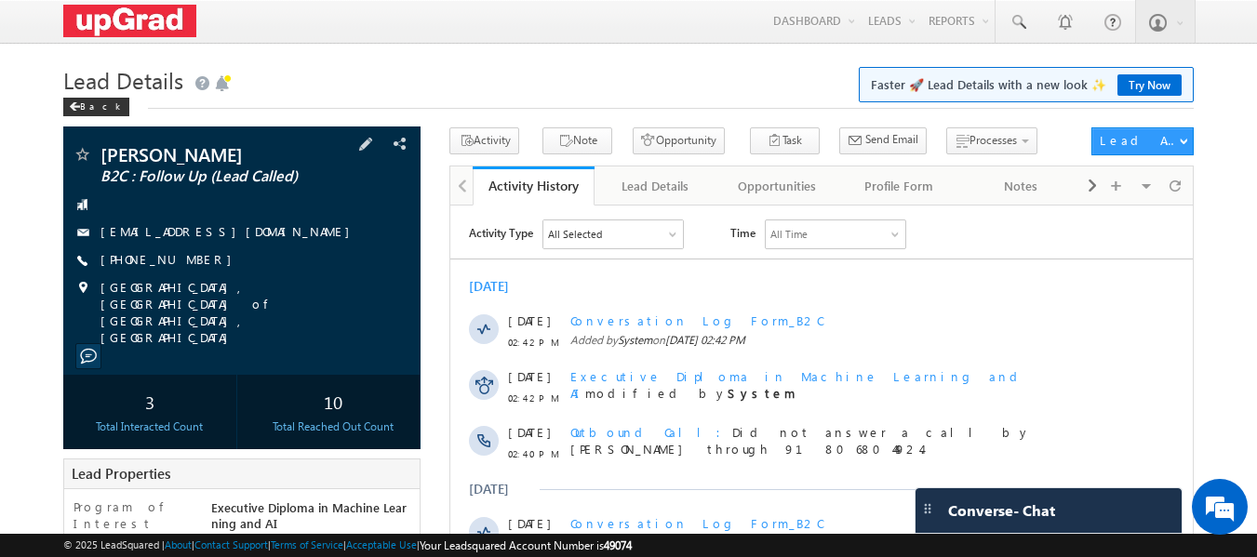
drag, startPoint x: 228, startPoint y: 243, endPoint x: 179, endPoint y: 269, distance: 55.8
click at [179, 269] on div "[PERSON_NAME] B2C : Follow Up (Lead Called) [EMAIL_ADDRESS][DOMAIN_NAME] [PHONE…" at bounding box center [243, 245] width 340 height 201
click at [230, 259] on div "[PHONE_NUMBER]" at bounding box center [243, 260] width 340 height 19
drag, startPoint x: 231, startPoint y: 258, endPoint x: 199, endPoint y: 273, distance: 35.0
click at [199, 273] on div "[PERSON_NAME] B2C : Follow Up (Lead Called) [EMAIL_ADDRESS][DOMAIN_NAME] [PHONE…" at bounding box center [243, 245] width 340 height 201
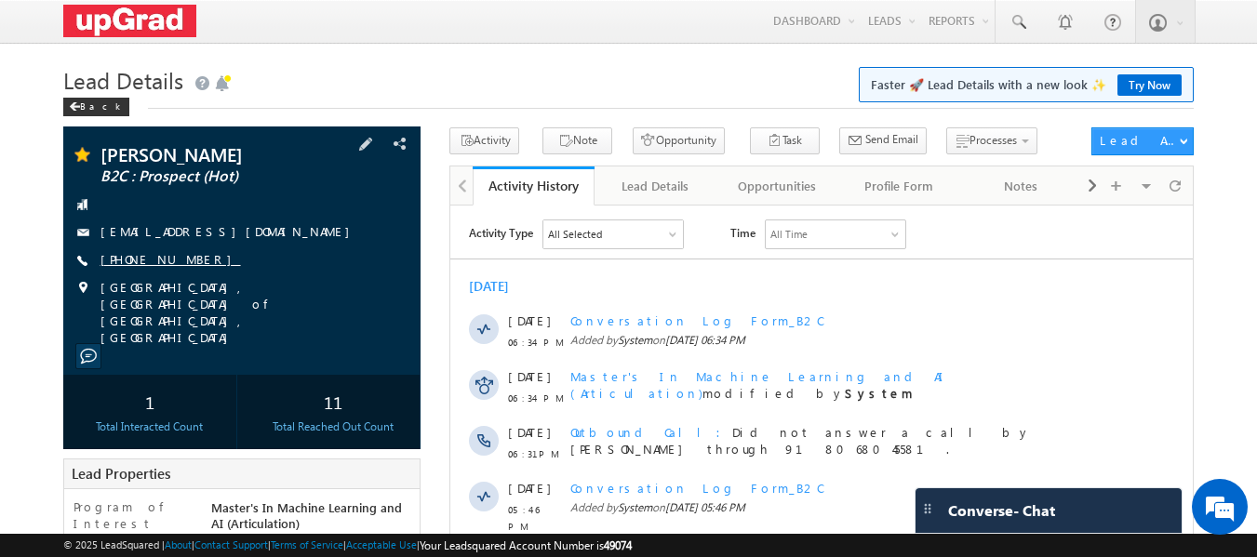
click at [180, 260] on link "[PHONE_NUMBER]" at bounding box center [171, 259] width 141 height 16
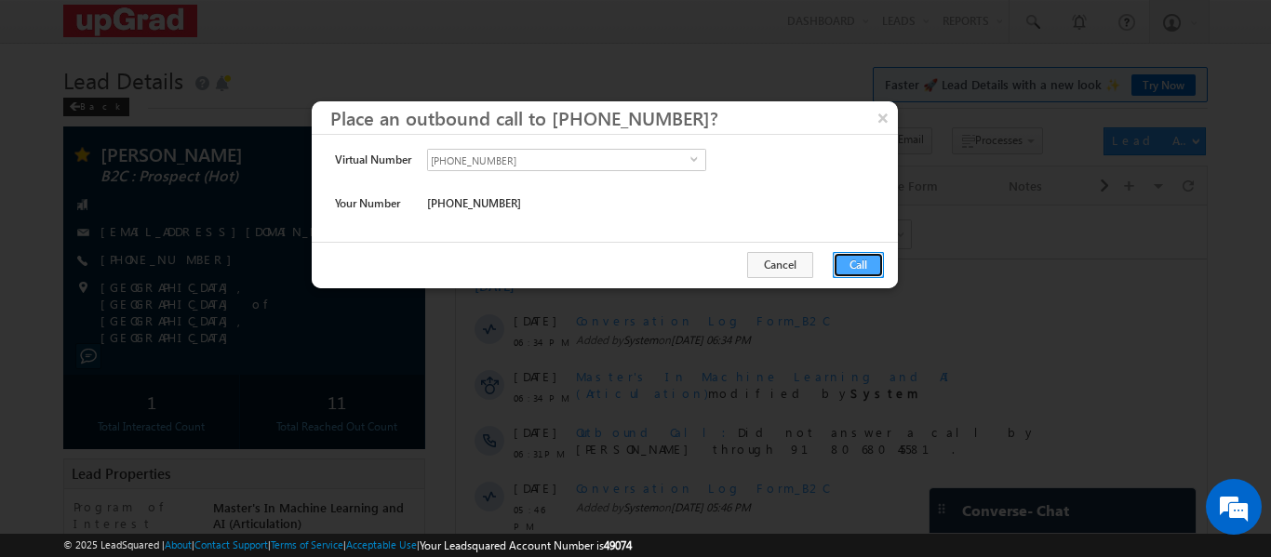
click at [856, 261] on button "Call" at bounding box center [858, 265] width 51 height 26
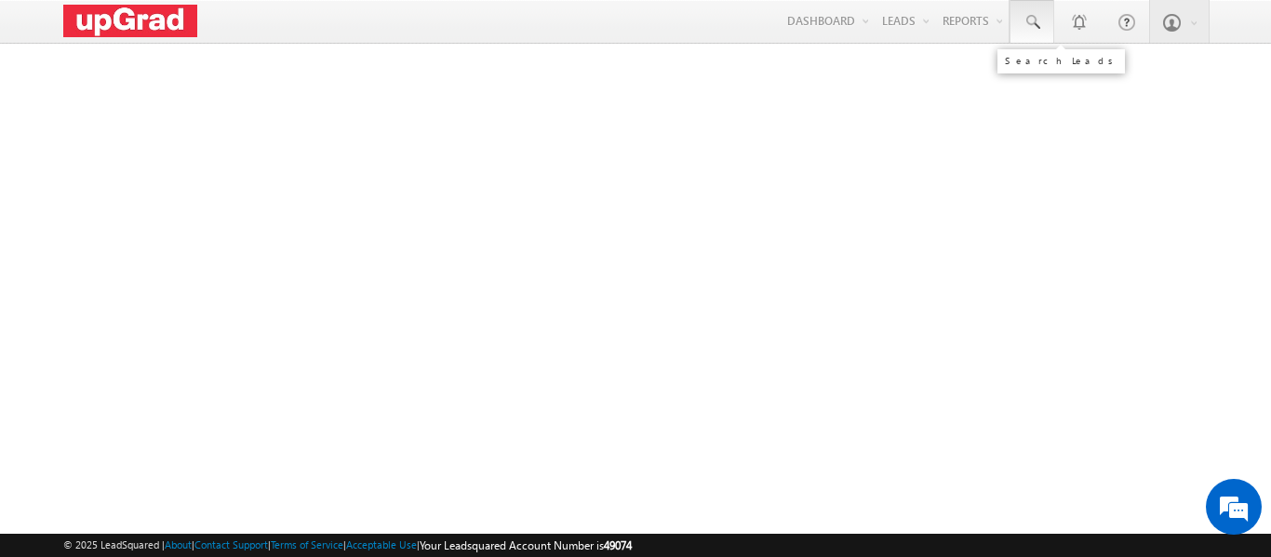
click at [1027, 21] on span at bounding box center [1032, 22] width 19 height 19
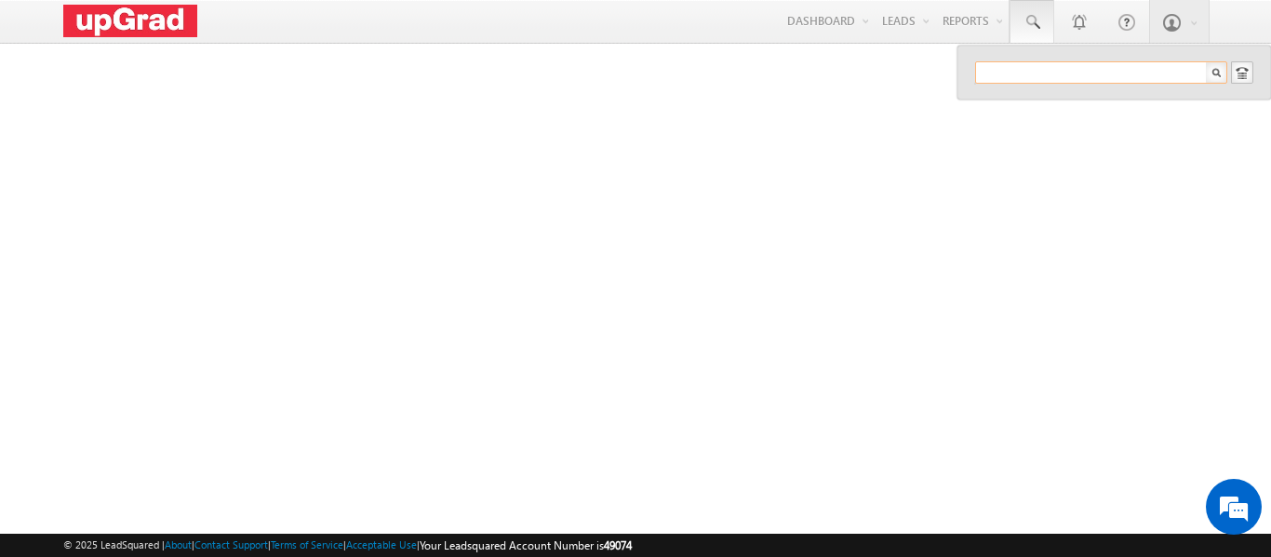
paste input "Nikkigautam999@gmail.com"
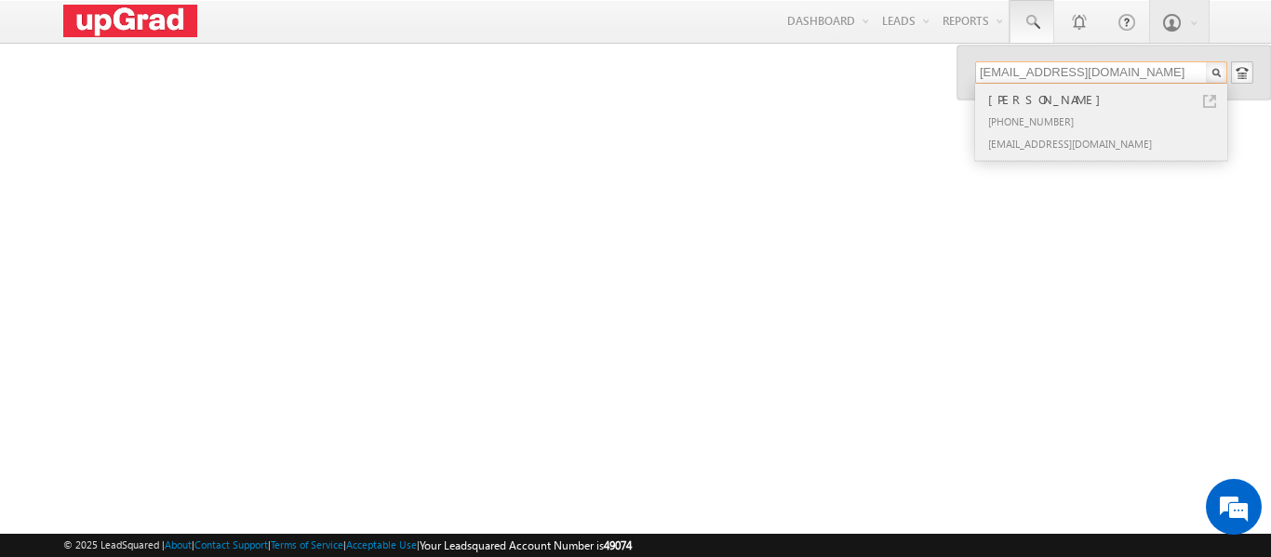
type input "Nikkigautam999@gmail.com"
click at [1048, 96] on div "Bharti Gautam" at bounding box center [1109, 99] width 249 height 20
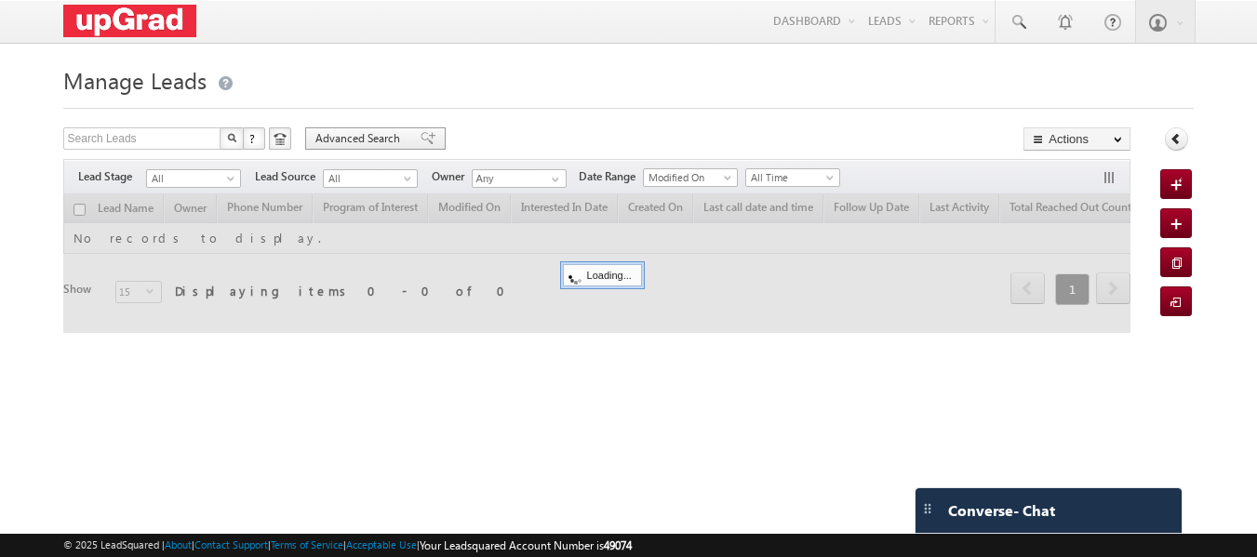
click at [383, 132] on span "Advanced Search" at bounding box center [360, 138] width 90 height 17
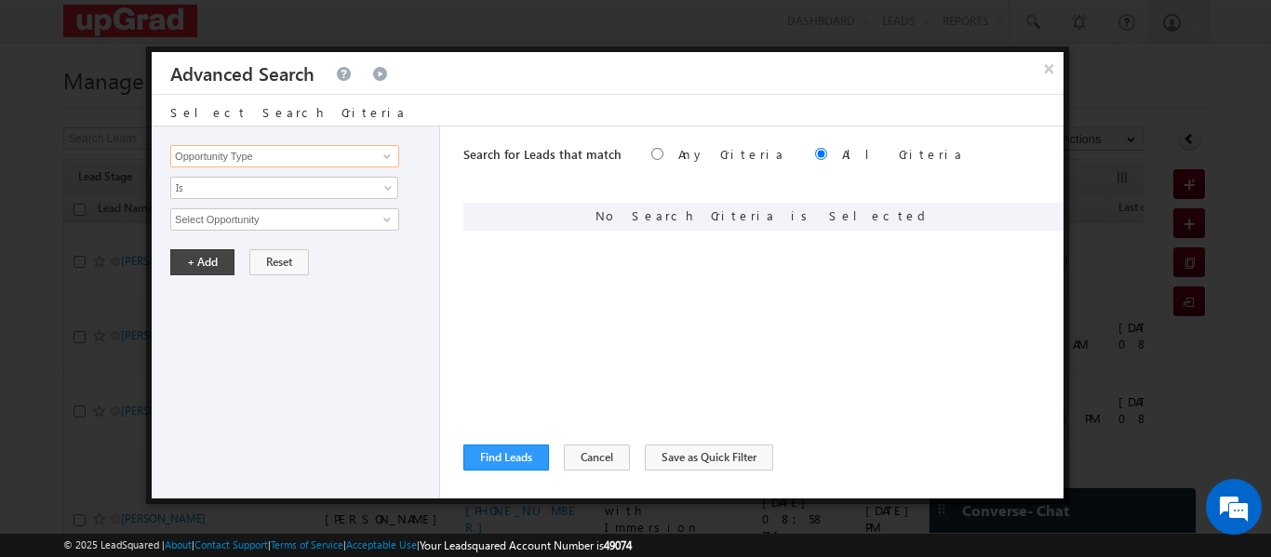
click at [348, 162] on input "Opportunity Type" at bounding box center [284, 156] width 229 height 22
click at [236, 212] on link "Lead Stage" at bounding box center [284, 213] width 229 height 21
type input "Lead Stage"
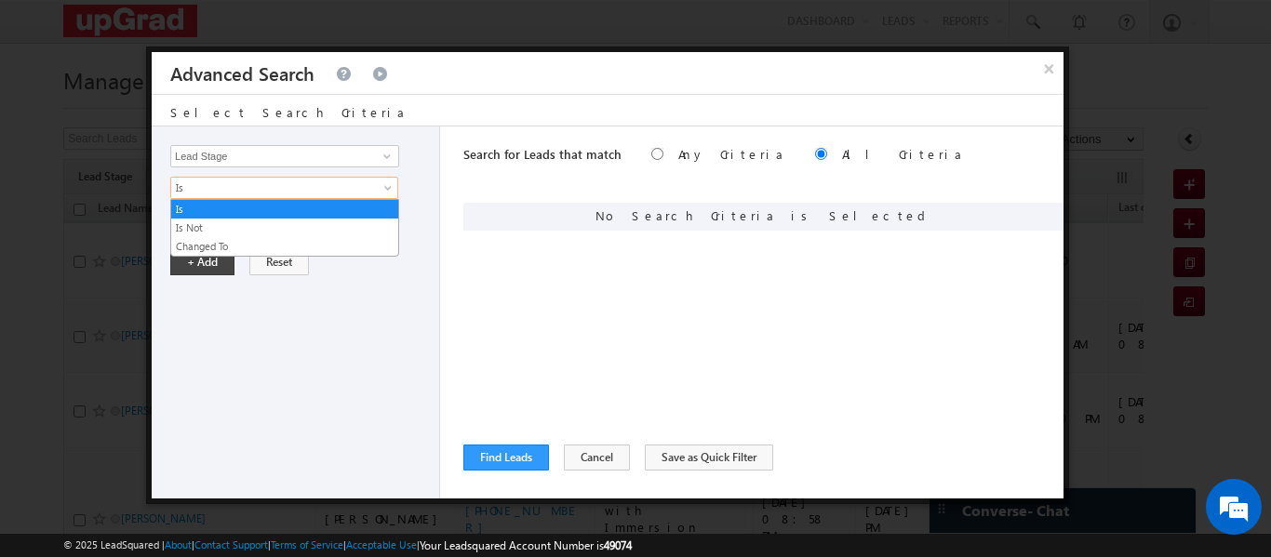
click at [262, 190] on span "Is" at bounding box center [272, 188] width 202 height 17
click at [235, 227] on link "Is Not" at bounding box center [284, 228] width 227 height 17
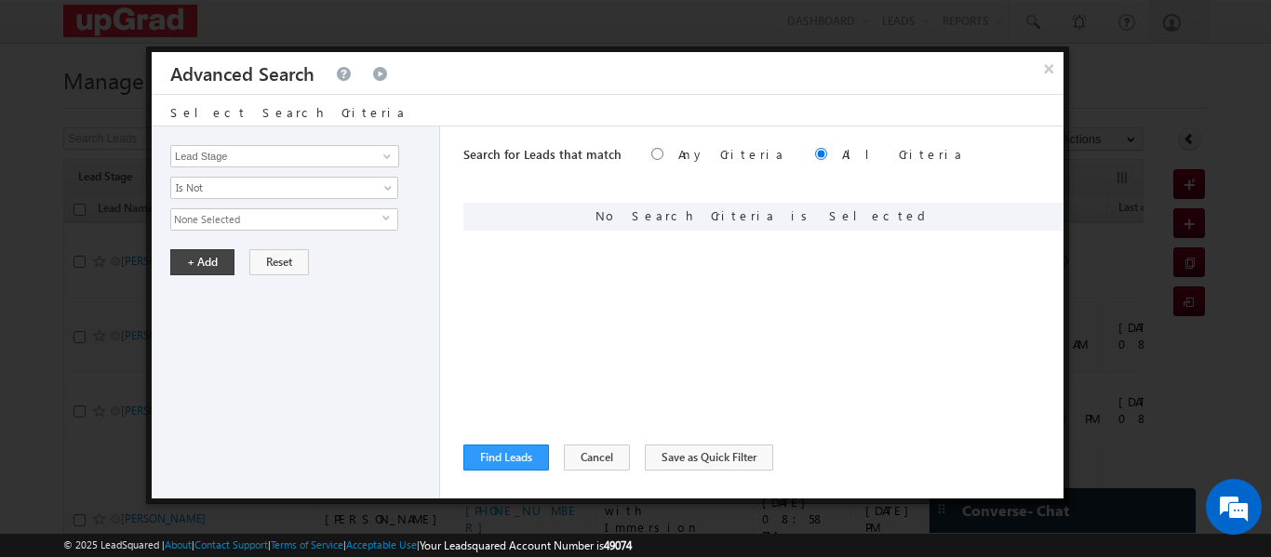
click at [270, 223] on span "None Selected" at bounding box center [276, 219] width 211 height 20
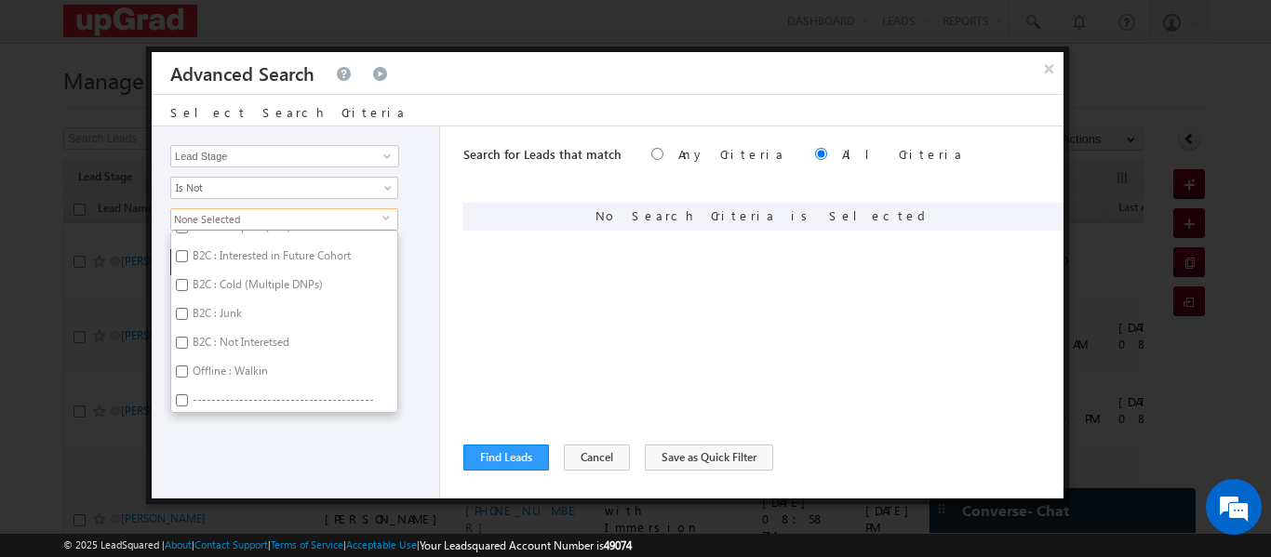
scroll to position [135, 0]
click at [226, 312] on label "B2C : Junk" at bounding box center [215, 315] width 89 height 29
click at [188, 312] on input "B2C : Junk" at bounding box center [182, 312] width 12 height 12
checkbox input "true"
click at [228, 343] on label "B2C : Not Interetsed" at bounding box center [239, 343] width 137 height 29
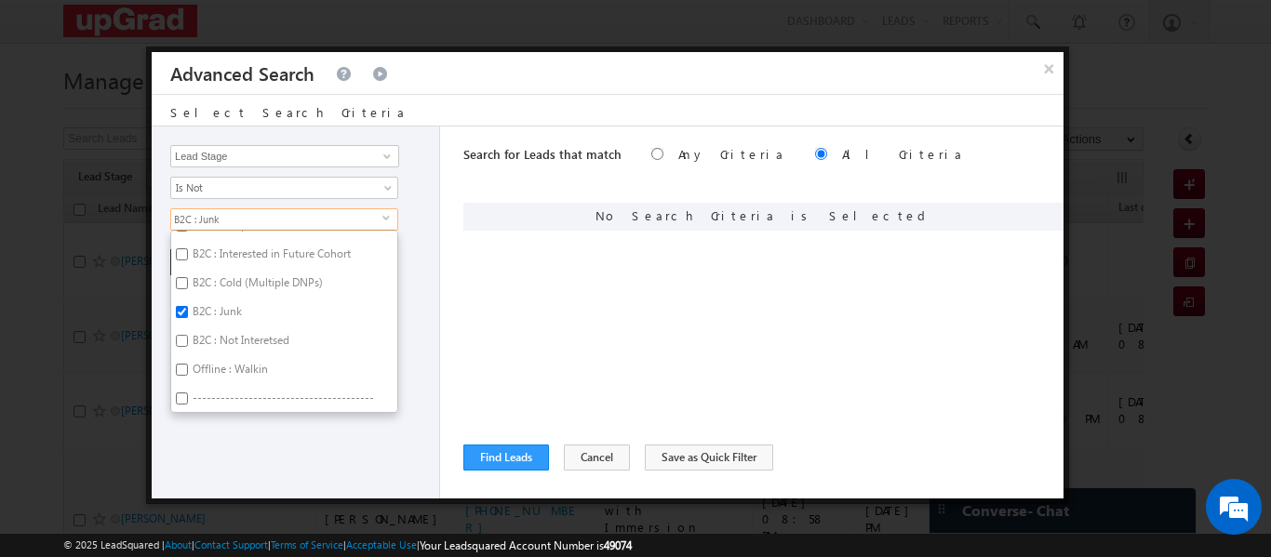
click at [188, 343] on input "B2C : Not Interetsed" at bounding box center [182, 341] width 12 height 12
checkbox input "true"
click at [229, 371] on label "Offline : Walkin" at bounding box center [228, 372] width 115 height 29
click at [188, 371] on input "Offline : Walkin" at bounding box center [182, 370] width 12 height 12
checkbox input "true"
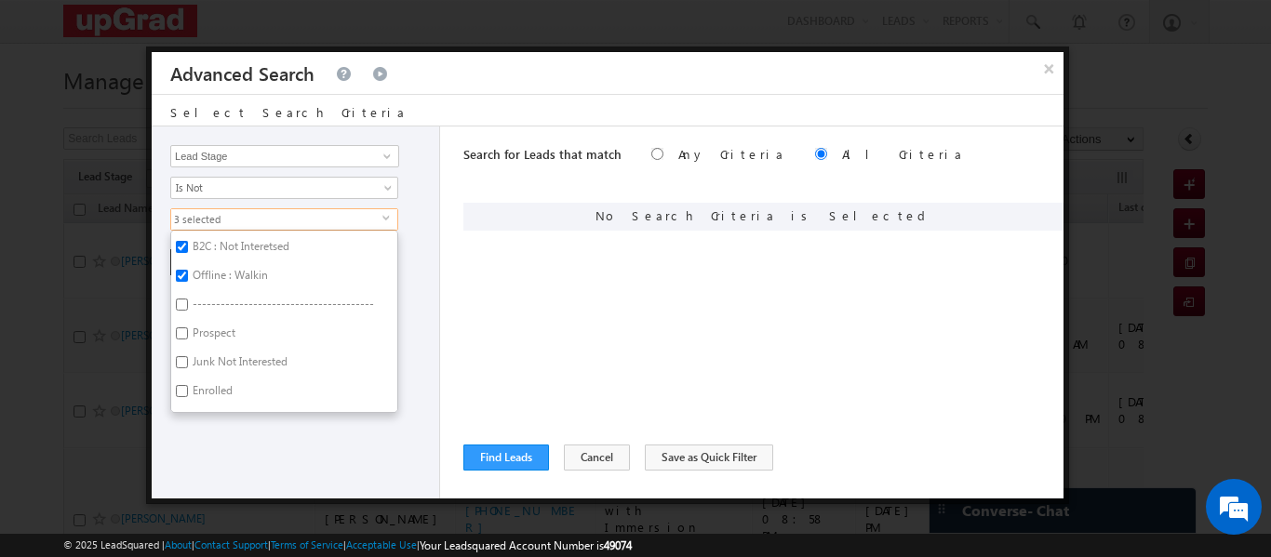
scroll to position [250, 0]
click at [223, 351] on label "Junk Not Interested" at bounding box center [238, 343] width 135 height 29
click at [188, 347] on input "Junk Not Interested" at bounding box center [182, 341] width 12 height 12
checkbox input "true"
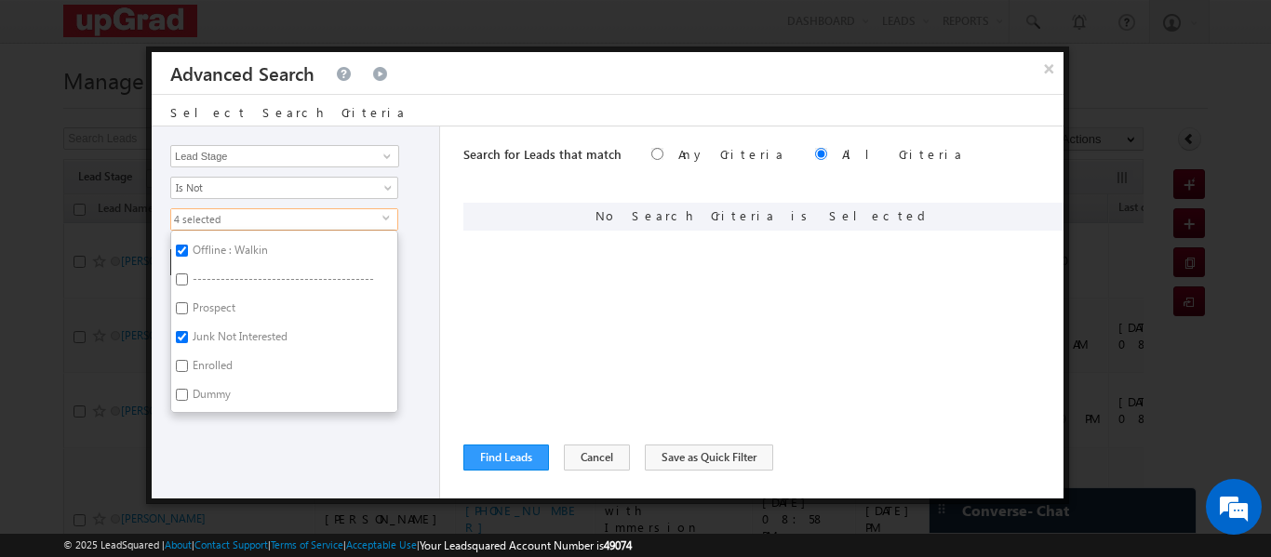
click at [204, 364] on label "Enrolled" at bounding box center [211, 369] width 80 height 29
click at [188, 364] on input "Enrolled" at bounding box center [182, 366] width 12 height 12
checkbox input "true"
click at [207, 391] on label "Dummy" at bounding box center [210, 397] width 78 height 29
click at [188, 391] on input "Dummy" at bounding box center [182, 395] width 12 height 12
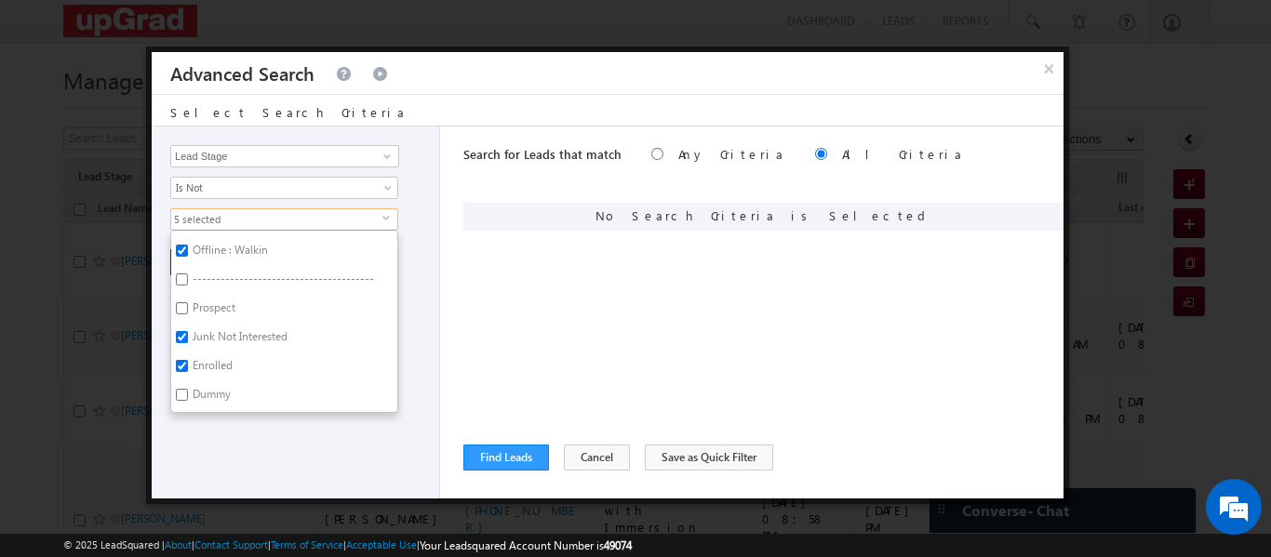
checkbox input "true"
click at [249, 426] on div "Opportunity Type Lead Activity Task Sales Group Callback Consent Given Prospect…" at bounding box center [296, 313] width 289 height 372
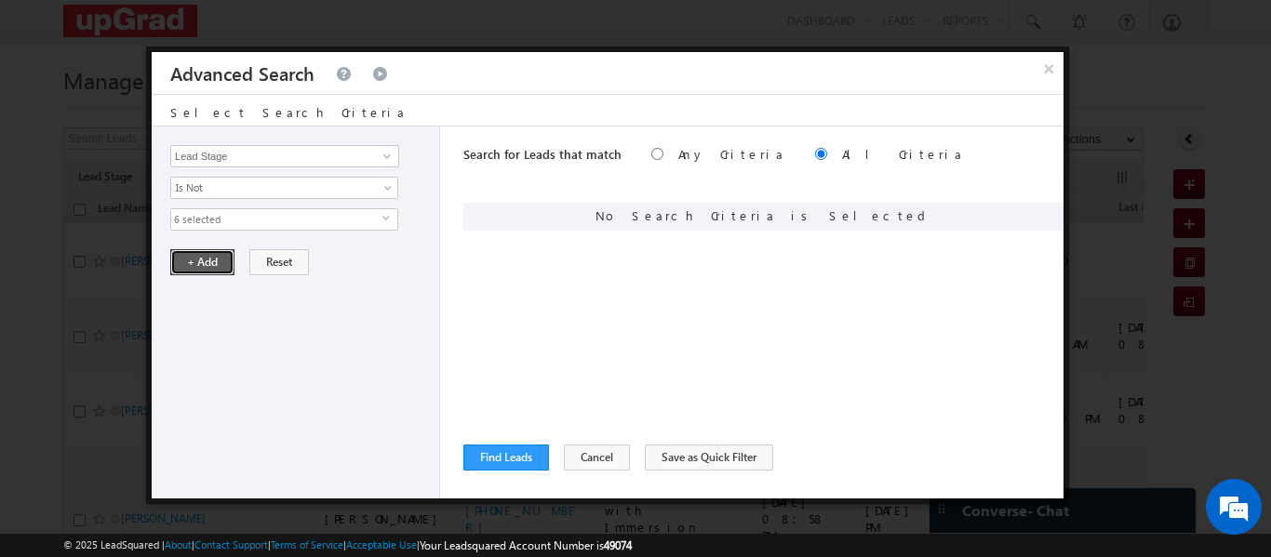
click at [221, 261] on button "+ Add" at bounding box center [202, 262] width 64 height 26
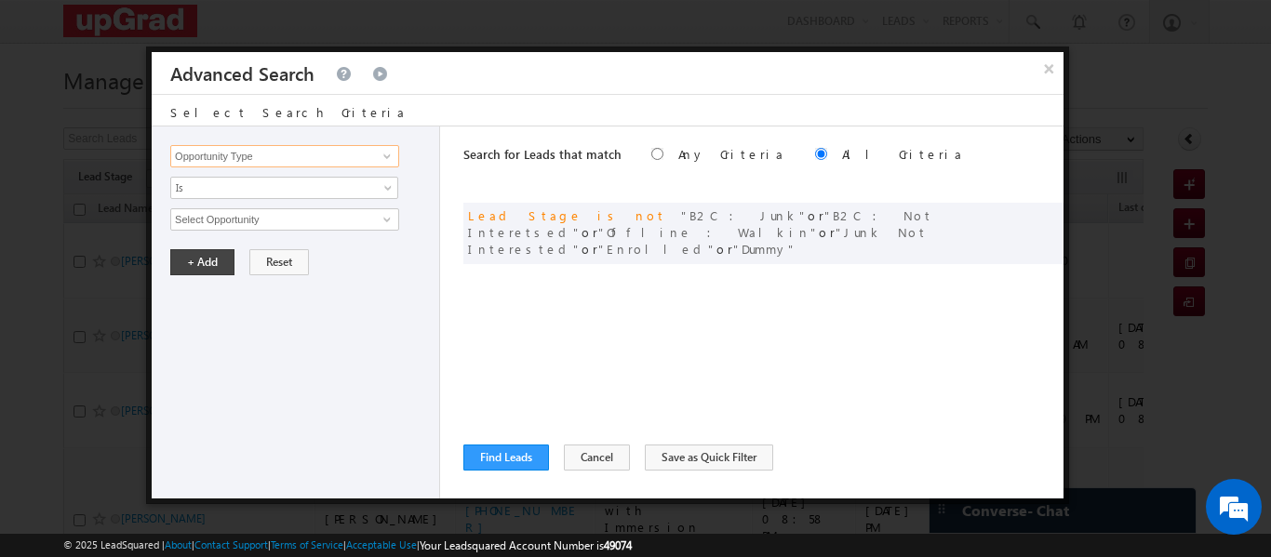
click at [264, 155] on input "Opportunity Type" at bounding box center [284, 156] width 229 height 22
click at [261, 216] on input "Select Opportunity" at bounding box center [284, 219] width 229 height 22
click at [235, 242] on link "Program" at bounding box center [284, 241] width 229 height 21
type input "Program"
click at [244, 262] on div "Opportunity Type Lead Activity Task Sales Group Callback Consent Given Prospect…" at bounding box center [296, 313] width 289 height 372
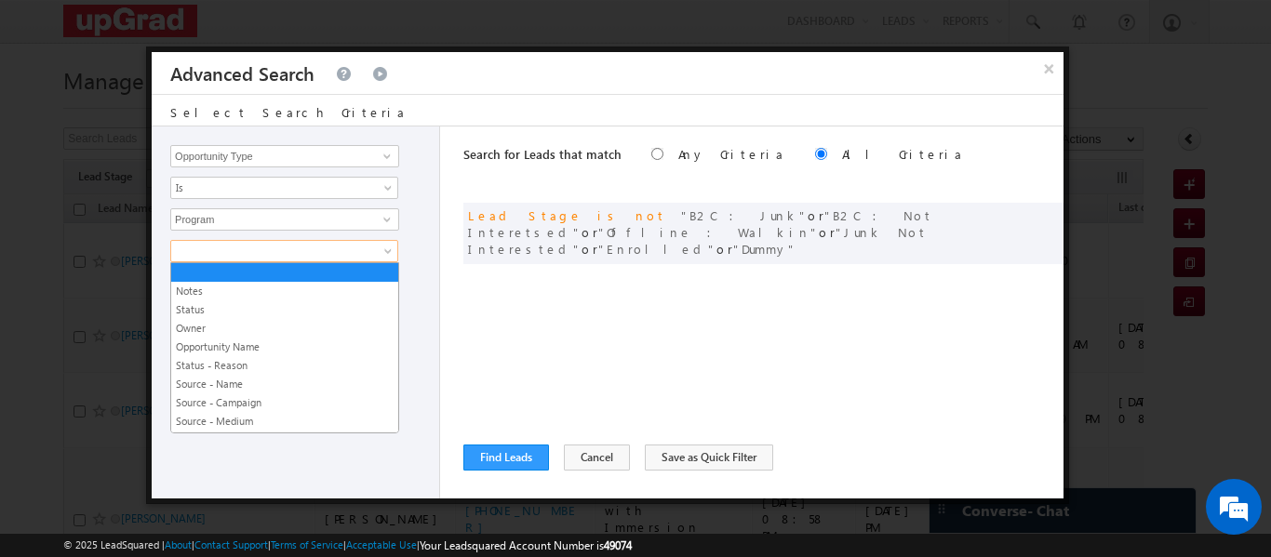
click at [244, 252] on span at bounding box center [272, 251] width 202 height 17
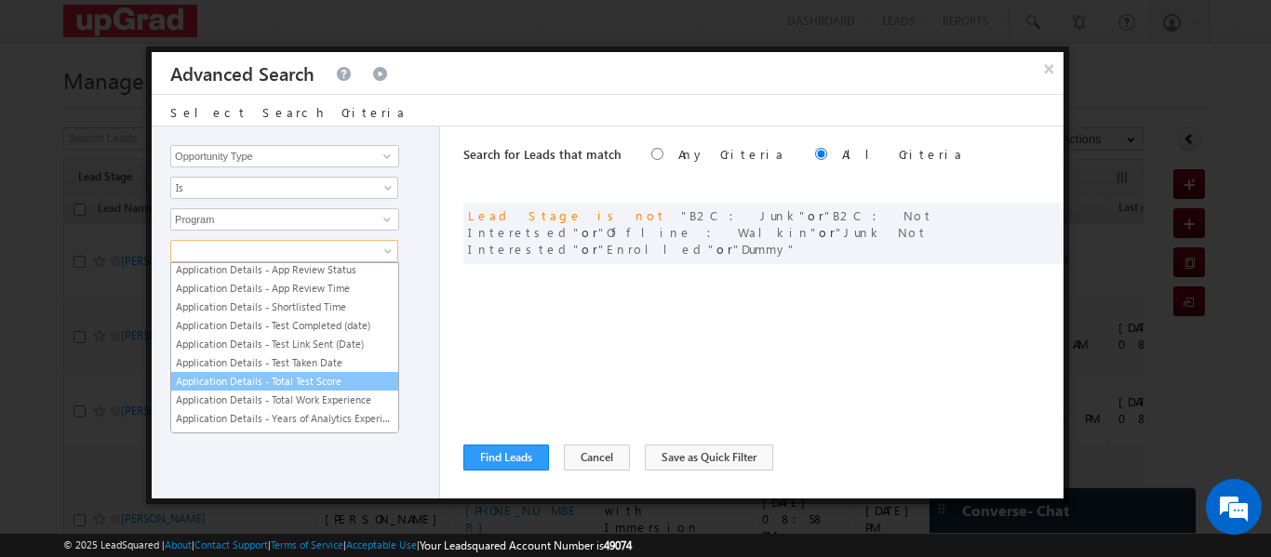
scroll to position [2067, 0]
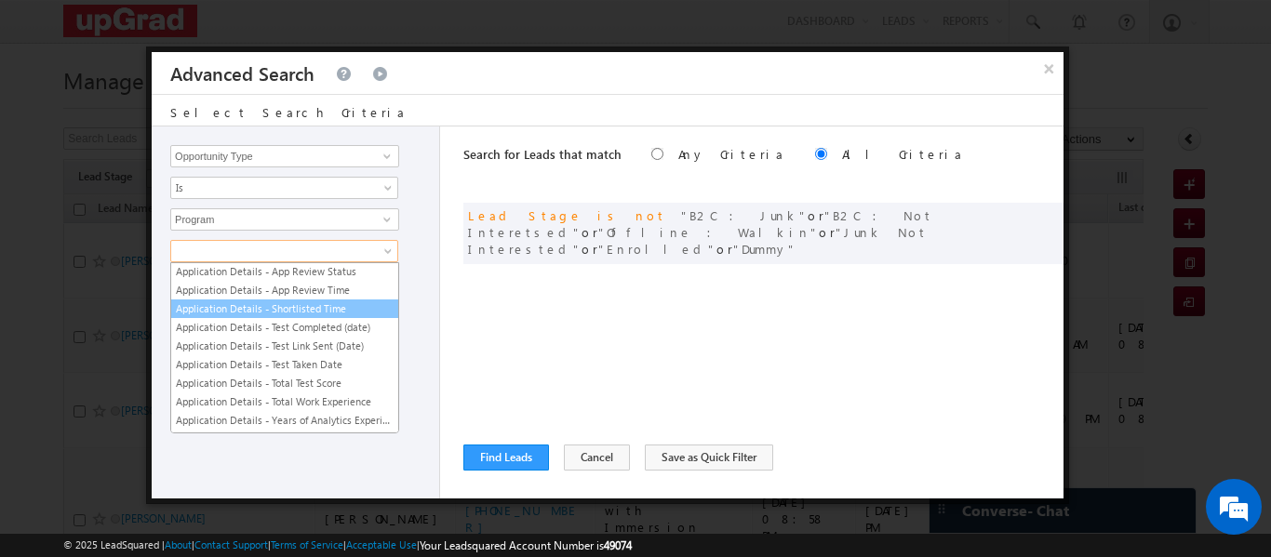
click at [311, 305] on link "Application Details - Shortlisted Time" at bounding box center [284, 309] width 227 height 17
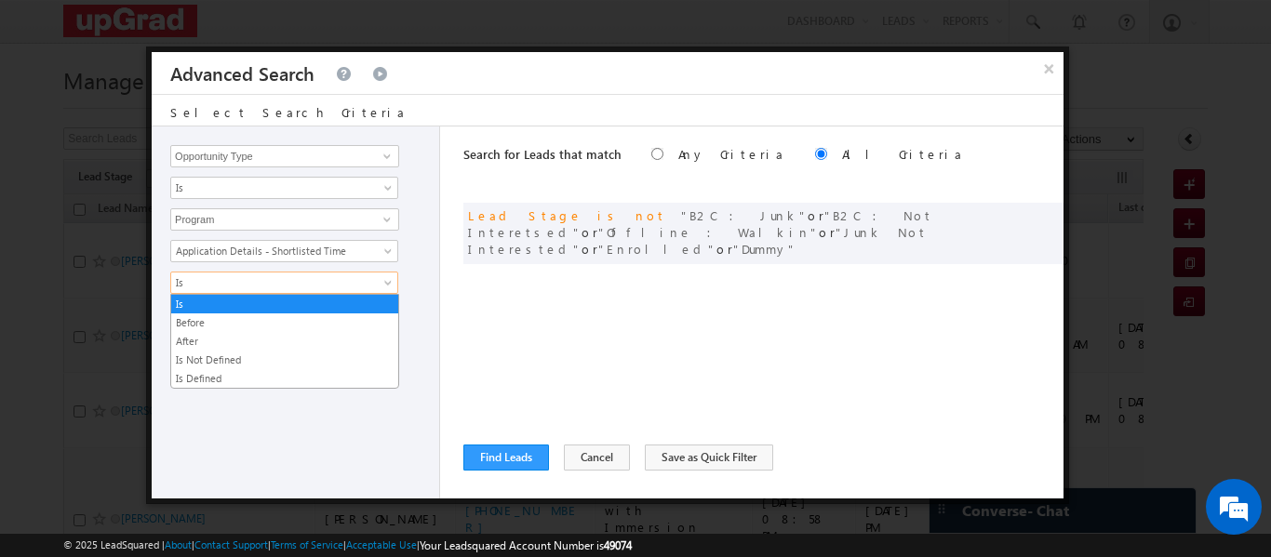
click at [258, 278] on span "Is" at bounding box center [272, 283] width 202 height 17
click at [240, 296] on link "Is" at bounding box center [284, 304] width 227 height 17
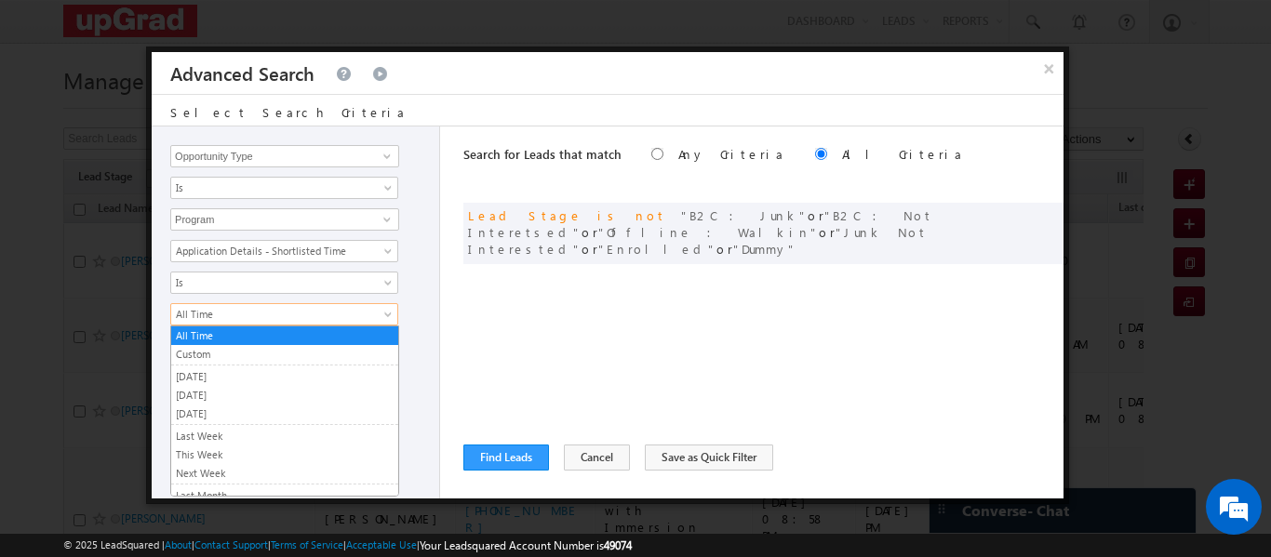
click at [239, 314] on span "All Time" at bounding box center [272, 314] width 202 height 17
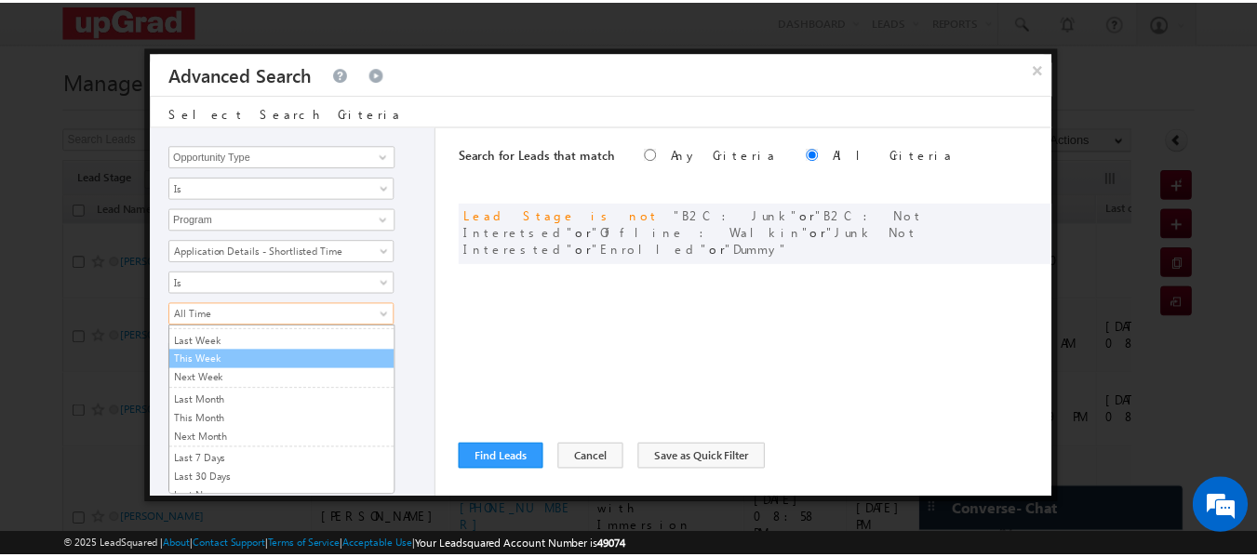
scroll to position [96, 0]
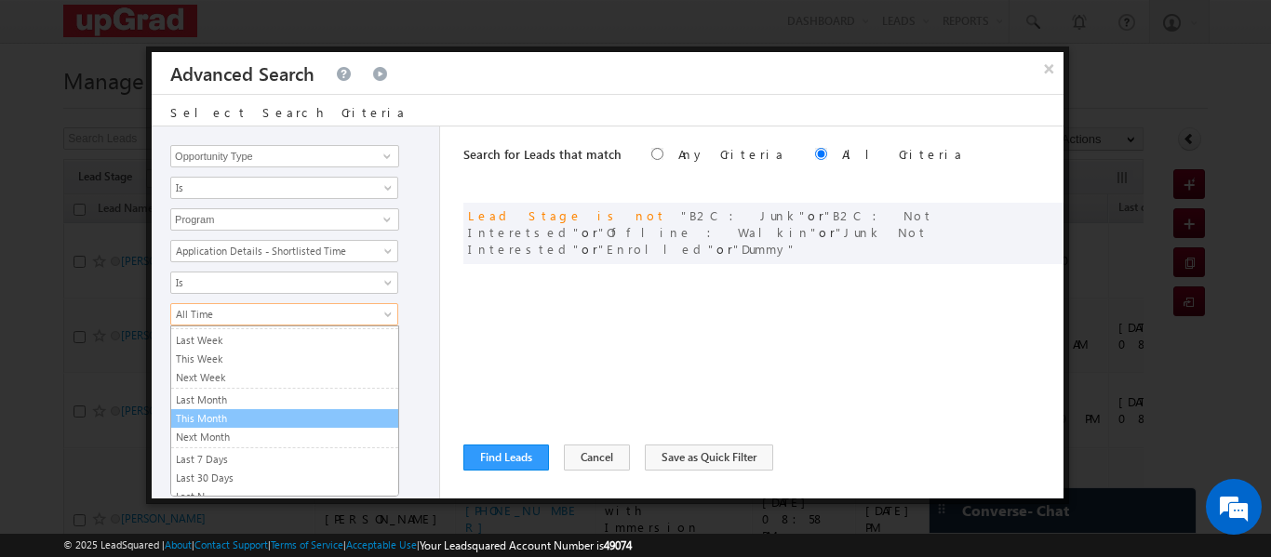
click at [215, 414] on link "This Month" at bounding box center [284, 418] width 227 height 17
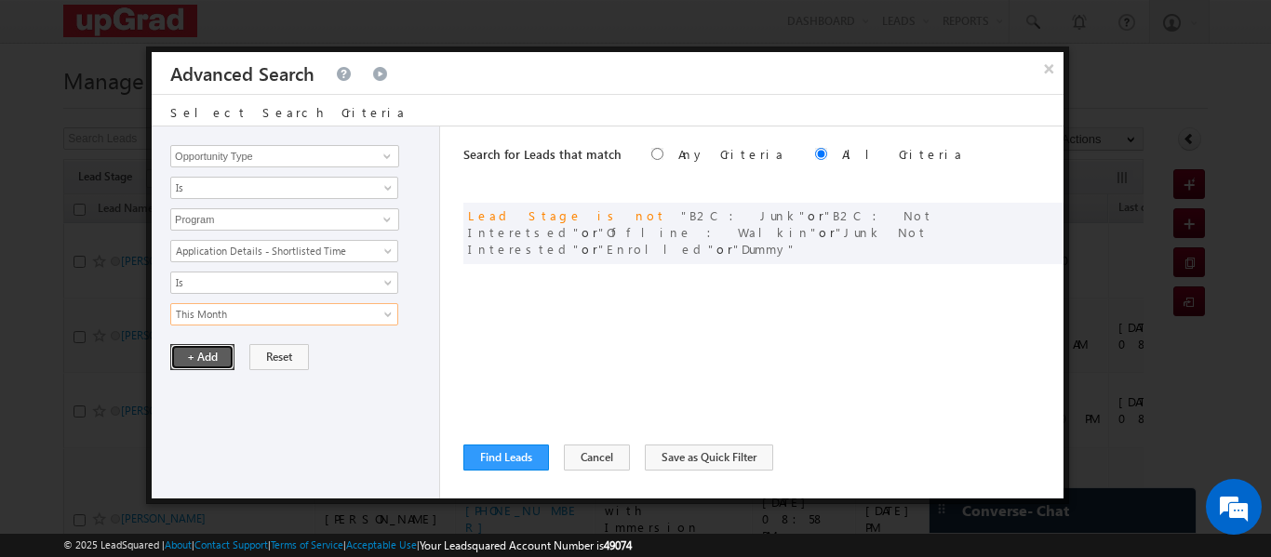
click at [216, 358] on button "+ Add" at bounding box center [202, 357] width 64 height 26
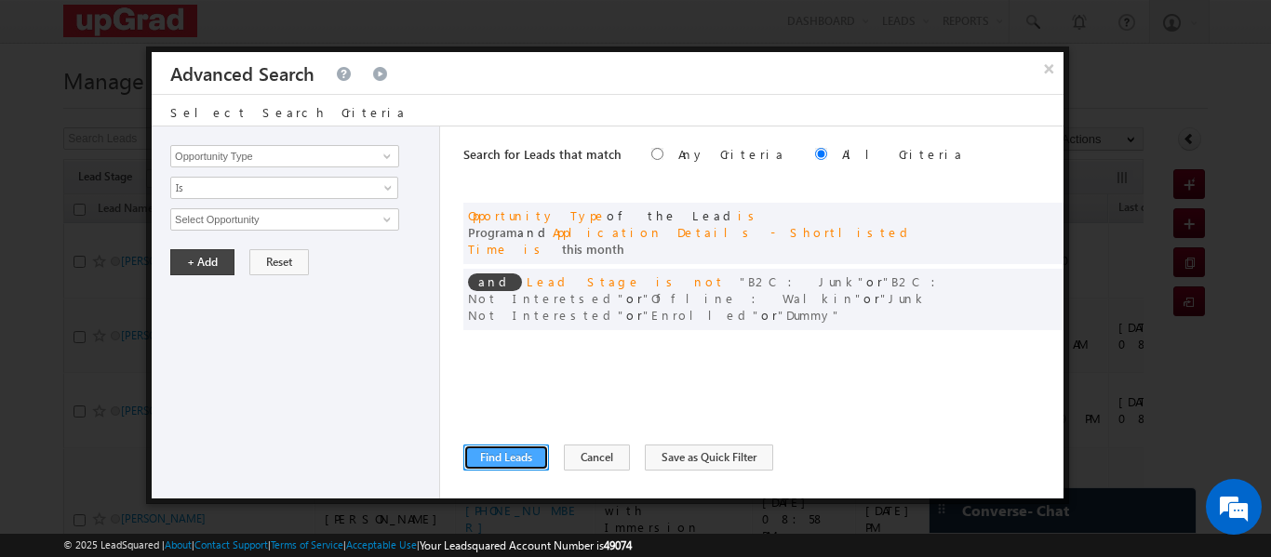
click at [504, 455] on button "Find Leads" at bounding box center [506, 458] width 86 height 26
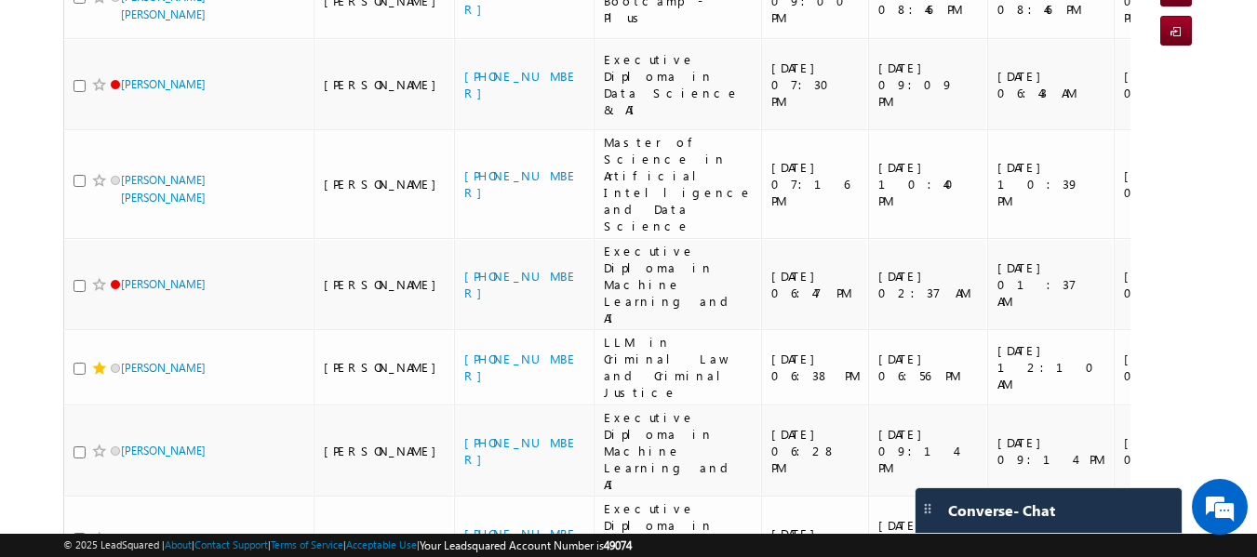
scroll to position [0, 0]
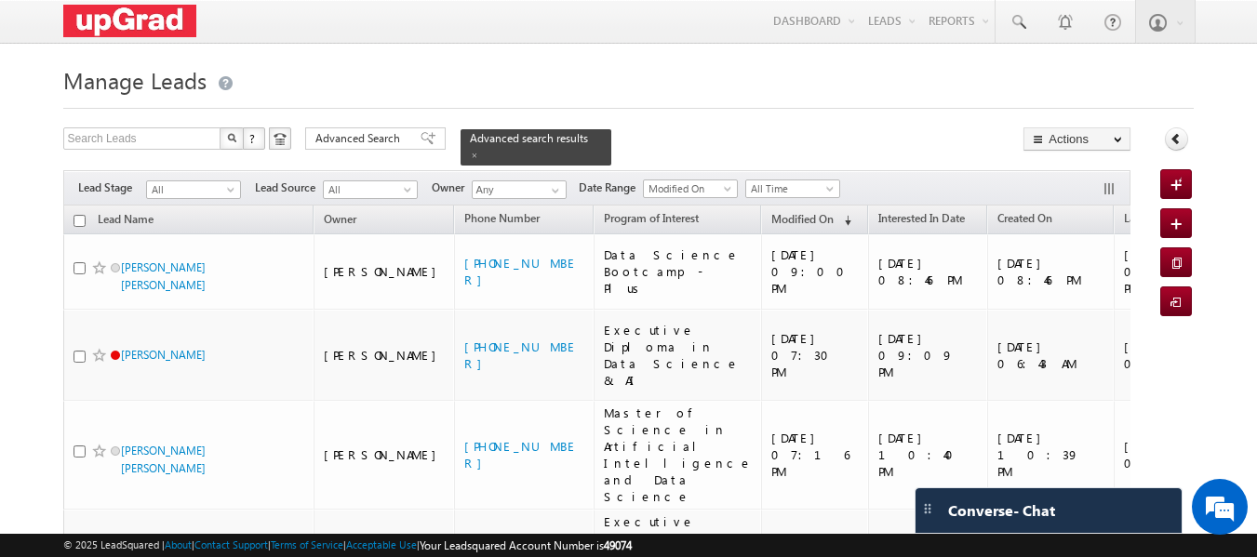
click at [76, 215] on input "checkbox" at bounding box center [80, 221] width 12 height 12
checkbox input "true"
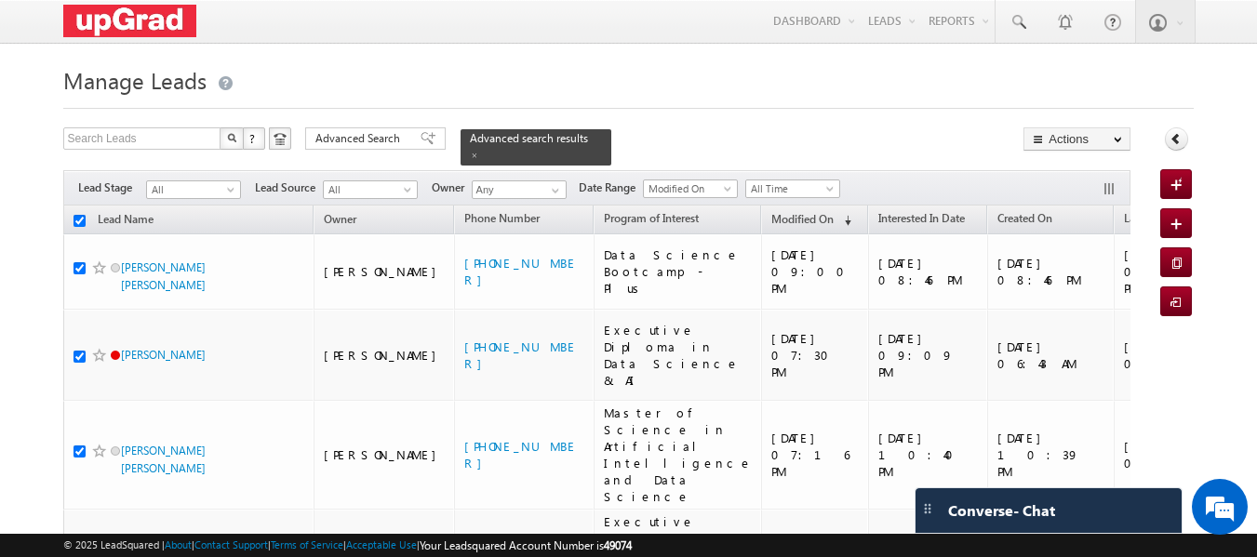
checkbox input "true"
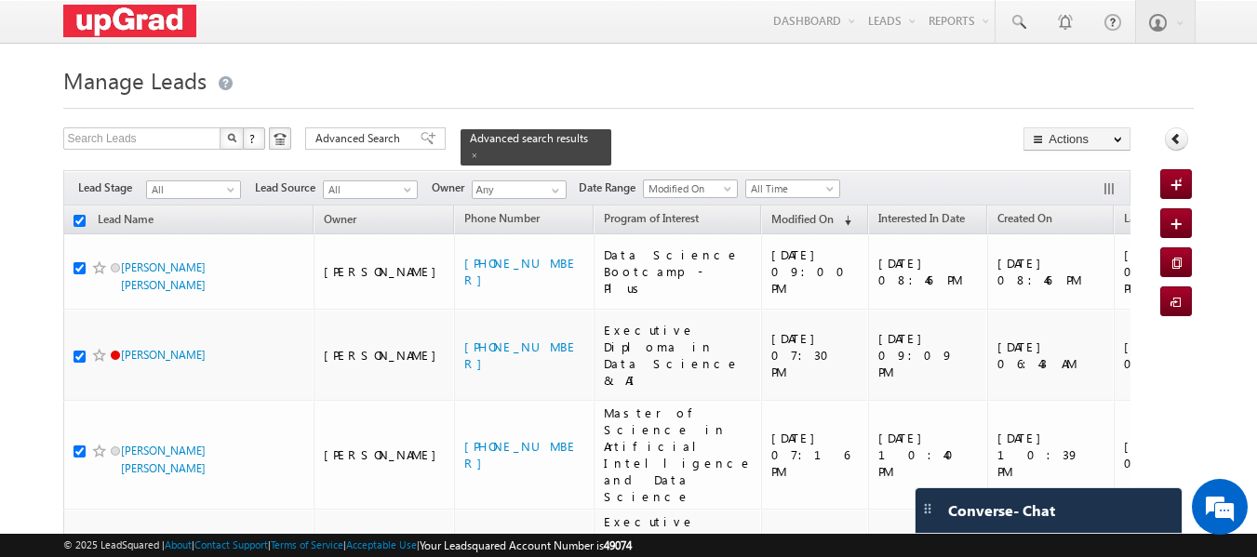
checkbox input "true"
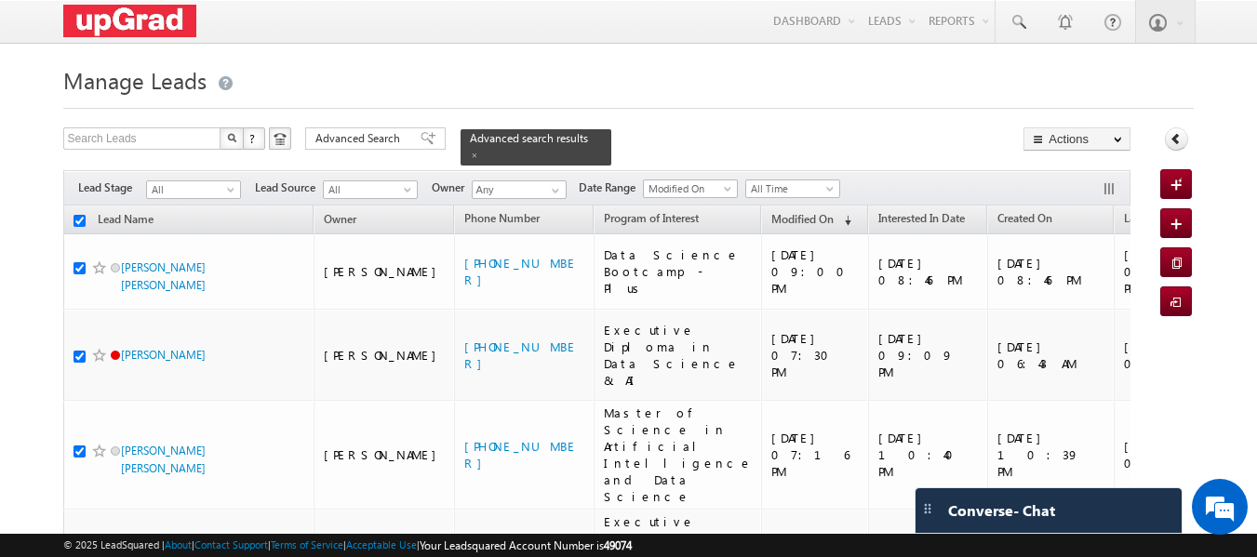
checkbox input "true"
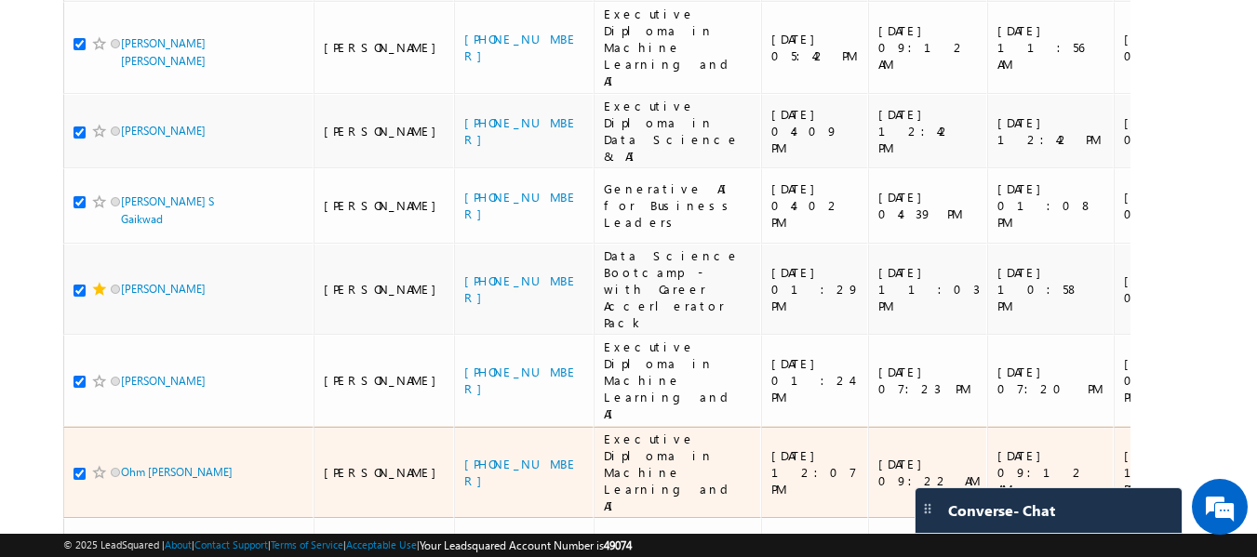
scroll to position [987, 0]
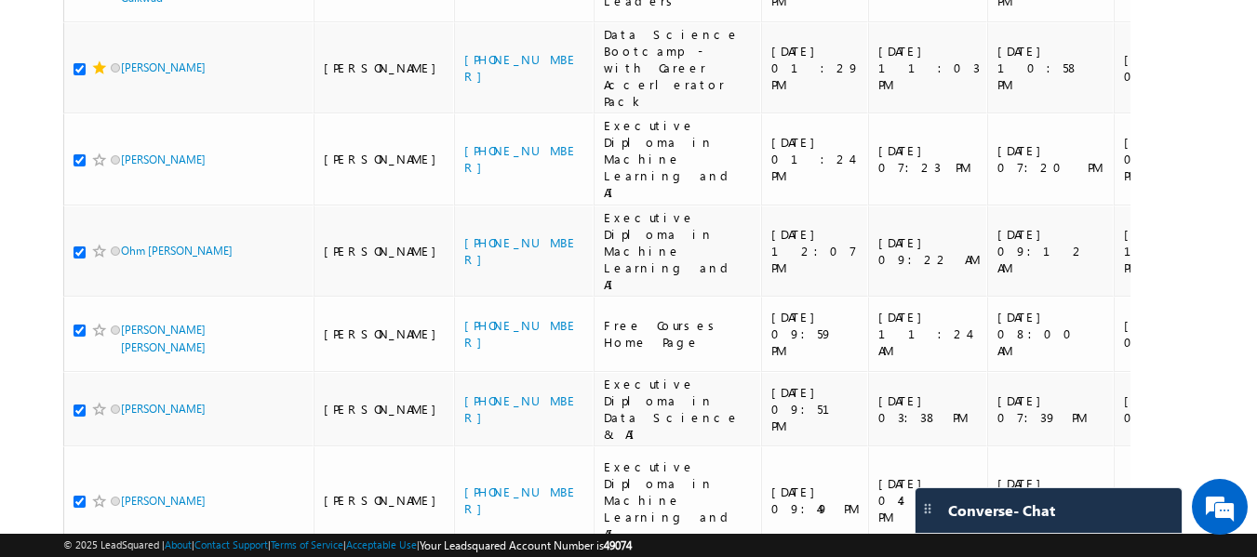
click at [123, 477] on li "25" at bounding box center [126, 472] width 45 height 19
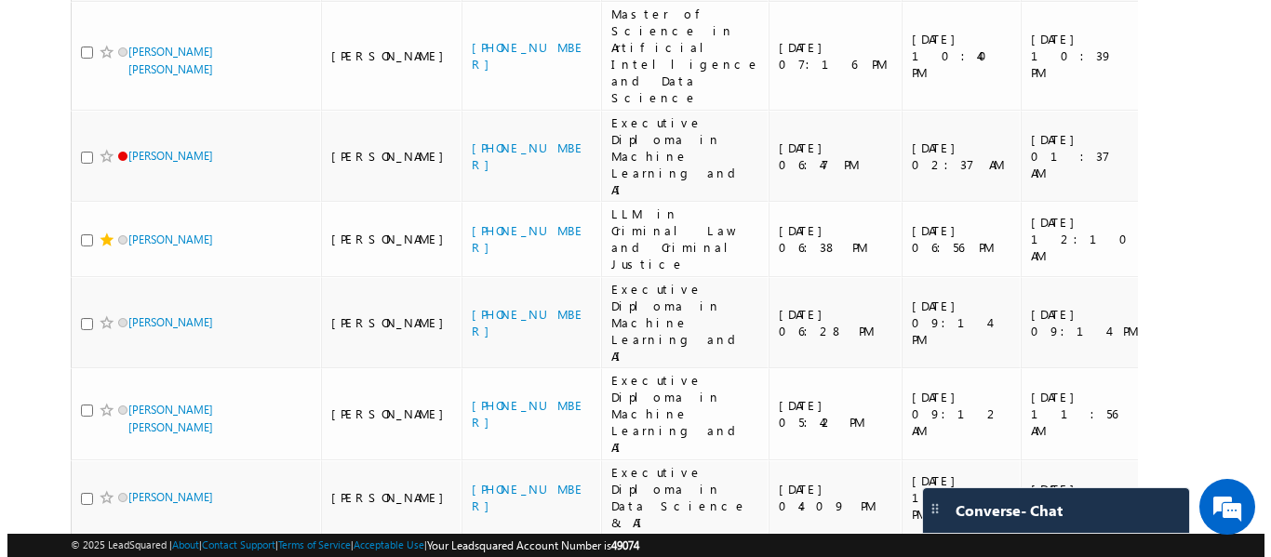
scroll to position [0, 0]
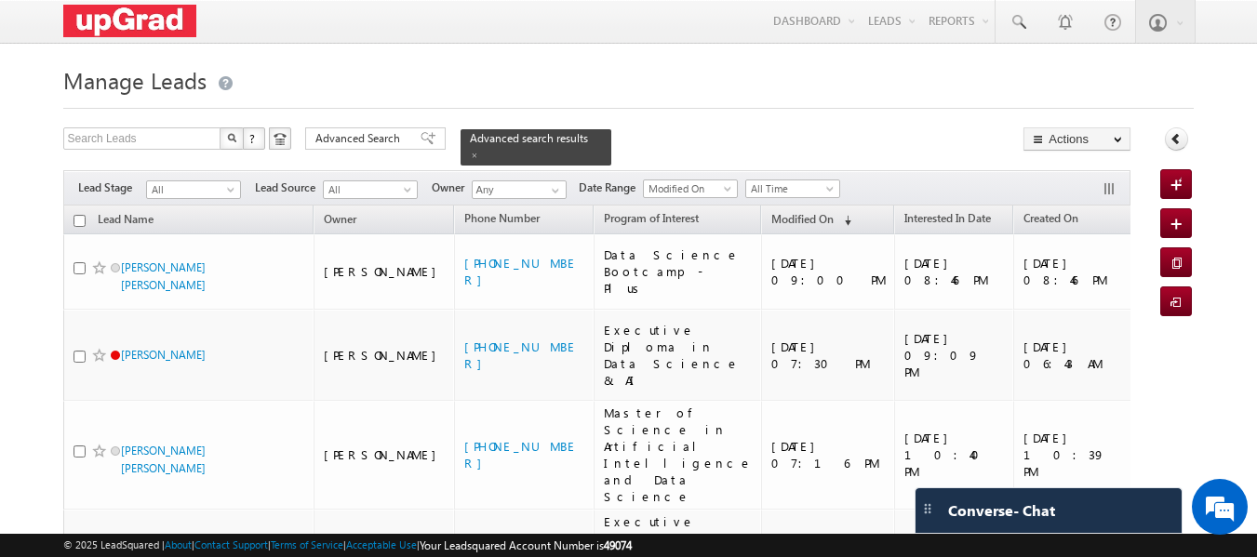
click at [80, 215] on input "checkbox" at bounding box center [80, 221] width 12 height 12
checkbox input "true"
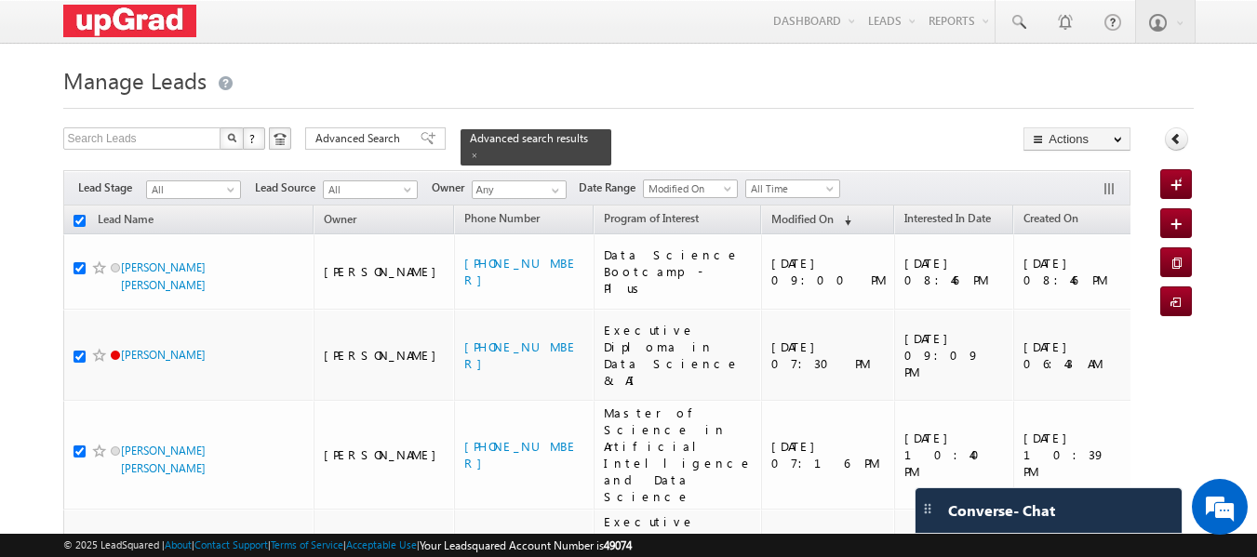
checkbox input "true"
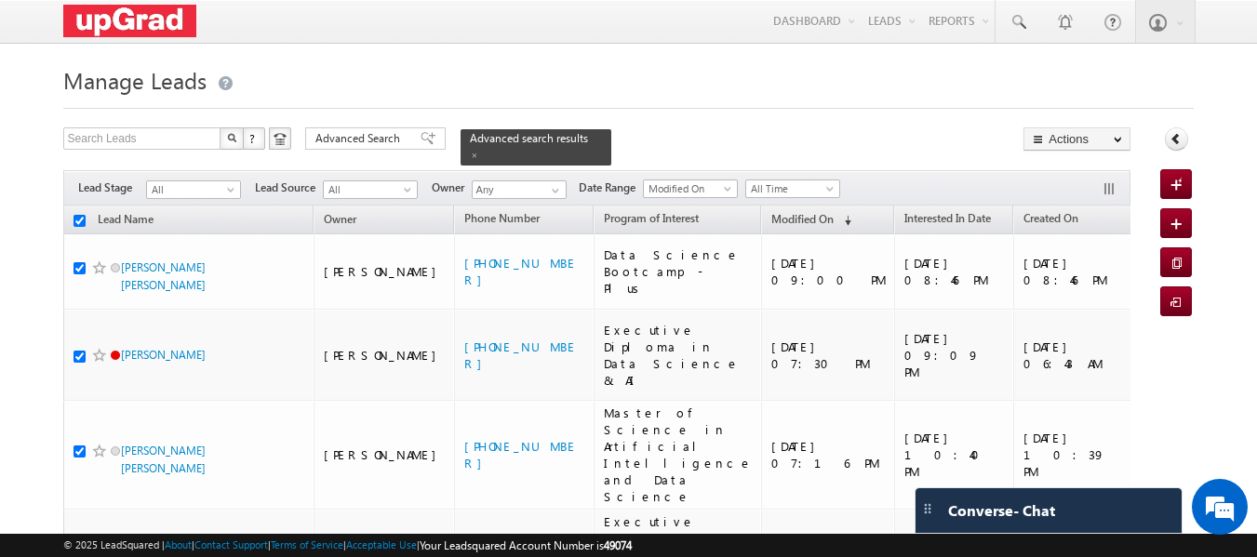
checkbox input "true"
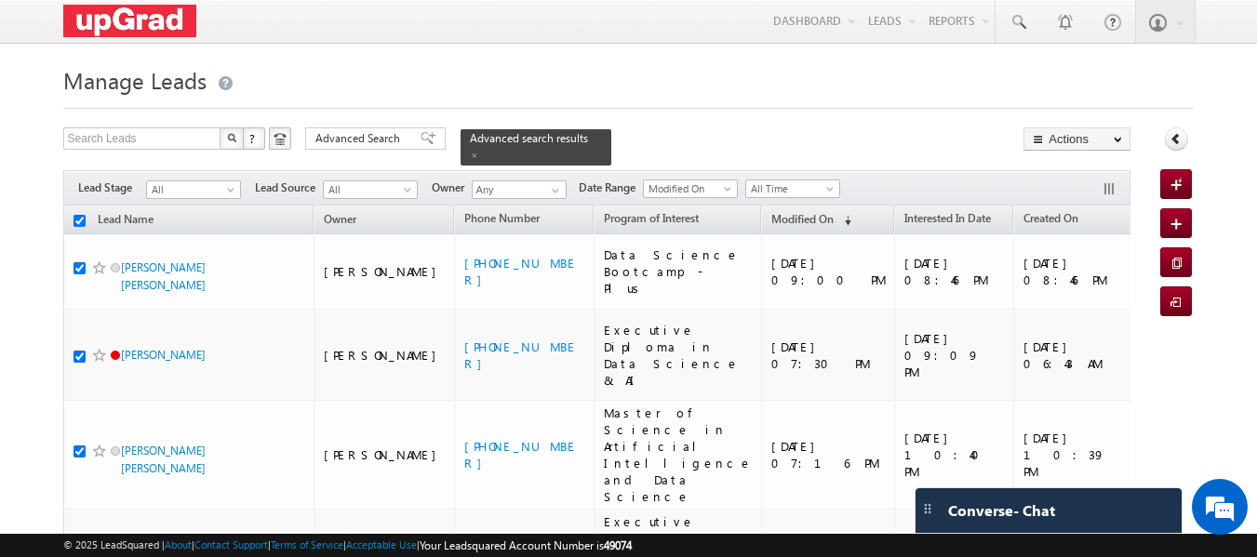
checkbox input "true"
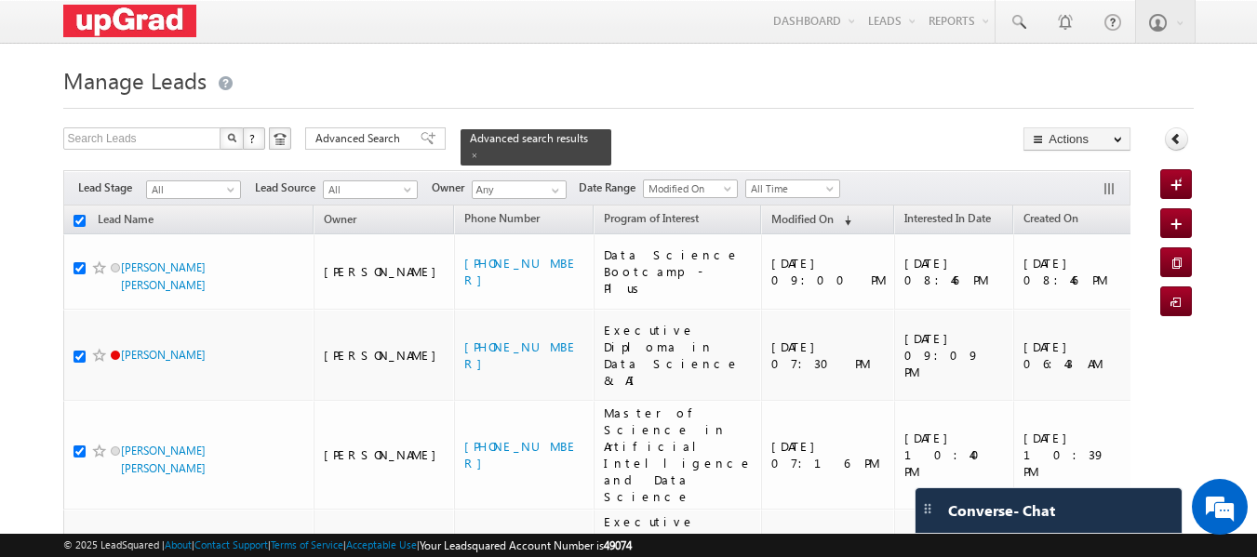
checkbox input "true"
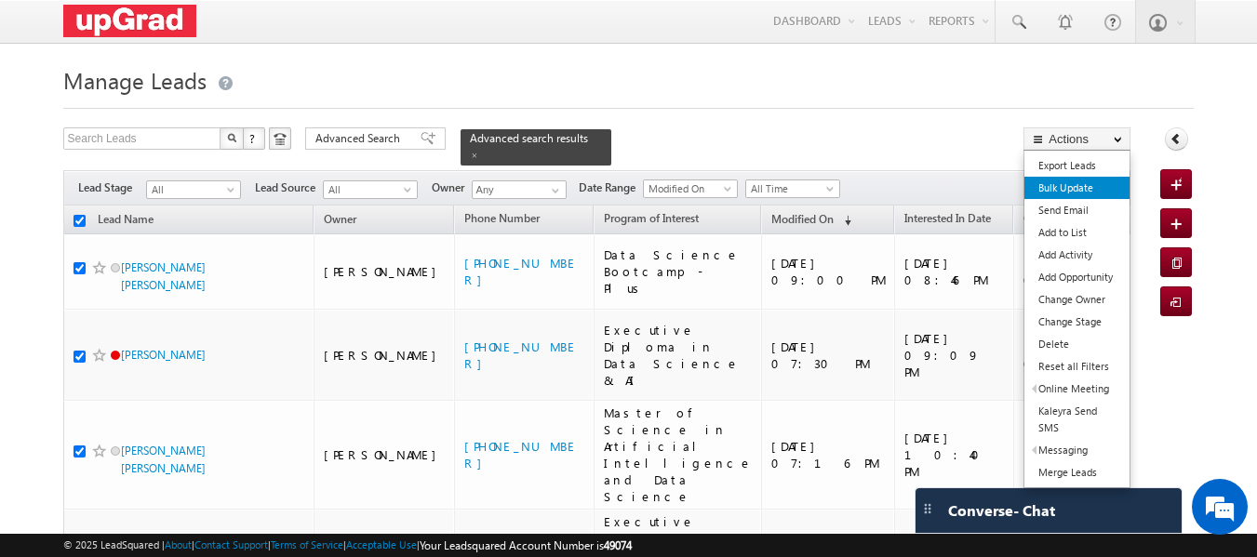
click at [1079, 187] on link "Bulk Update" at bounding box center [1077, 188] width 105 height 22
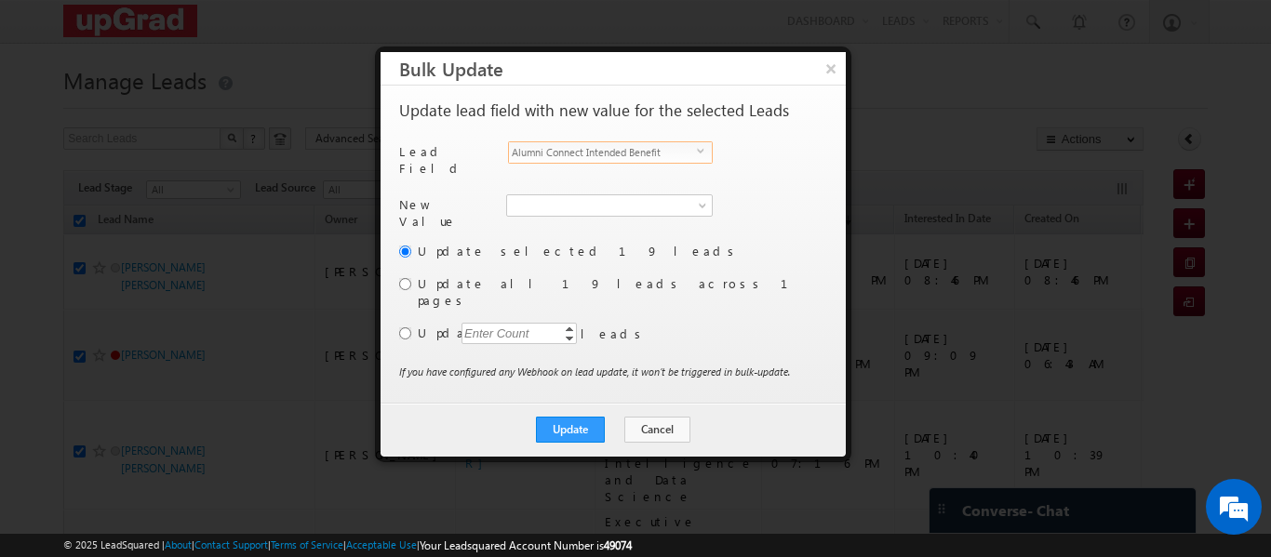
click at [560, 147] on span "Alumni Connect Intended Benefit" at bounding box center [603, 152] width 188 height 20
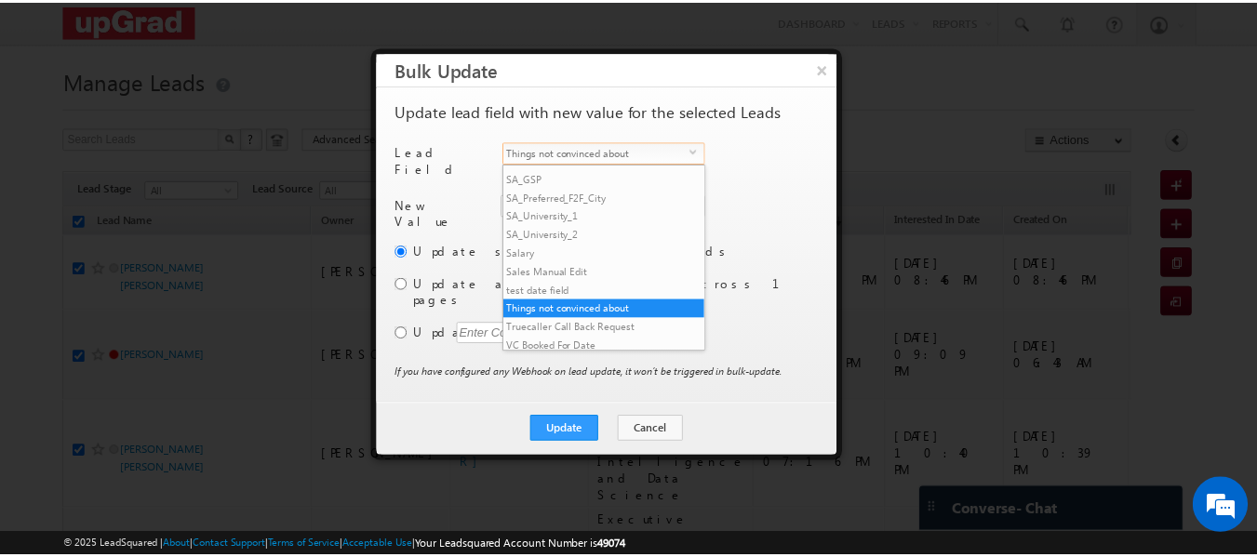
scroll to position [2804, 0]
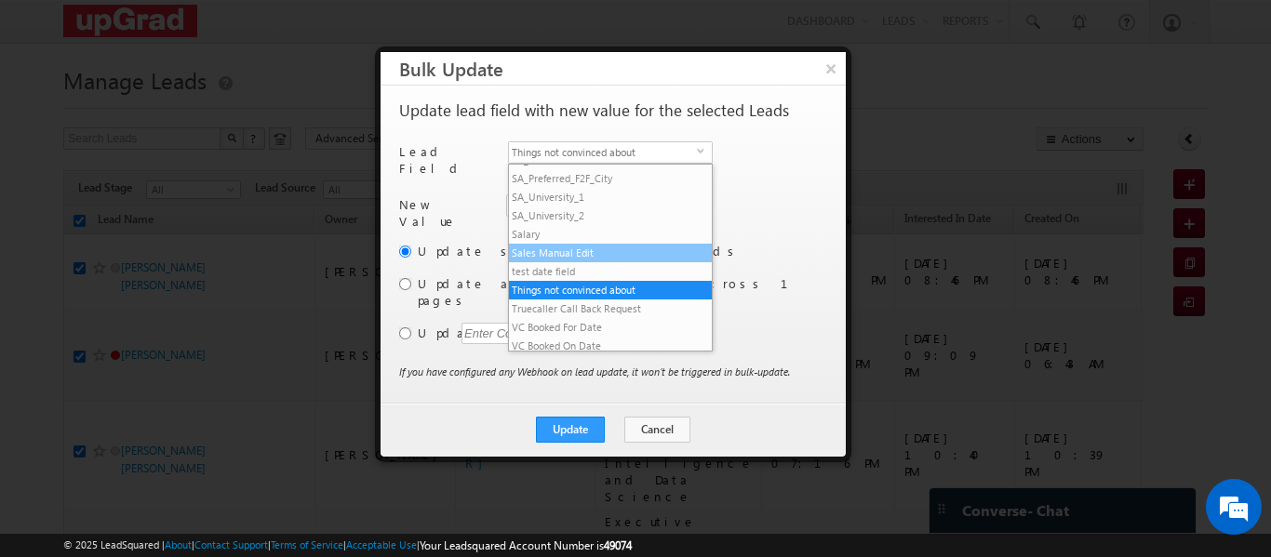
click at [584, 262] on li "Sales Manual Edit" at bounding box center [610, 253] width 203 height 19
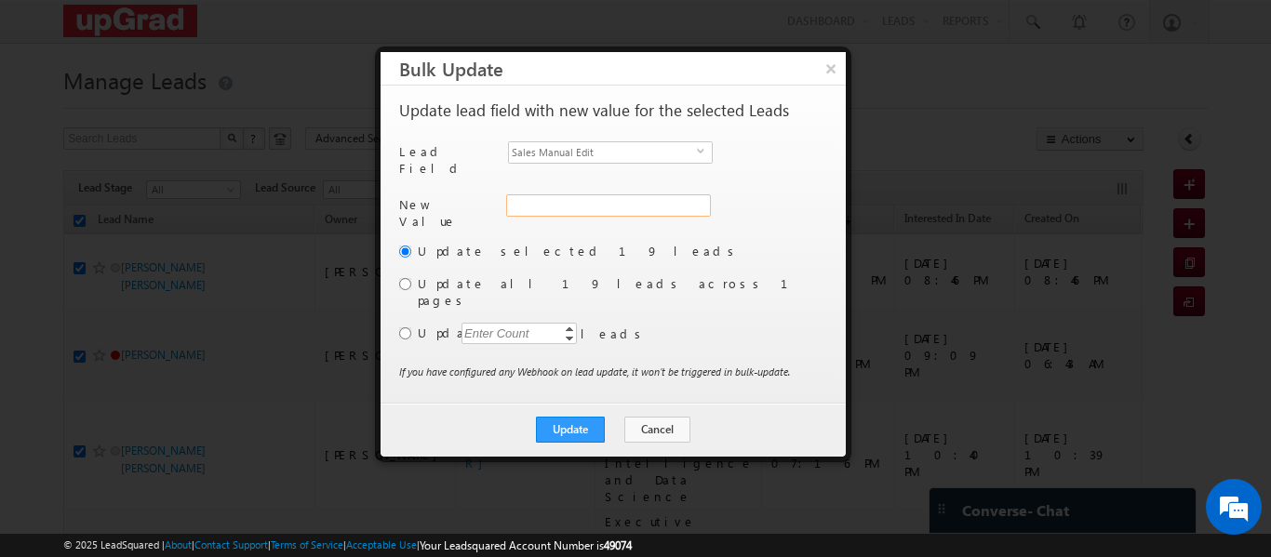
click at [551, 195] on input "Sales Manual Edit" at bounding box center [608, 206] width 205 height 22
type input "This Month SL"
click at [571, 417] on button "Update" at bounding box center [570, 430] width 69 height 26
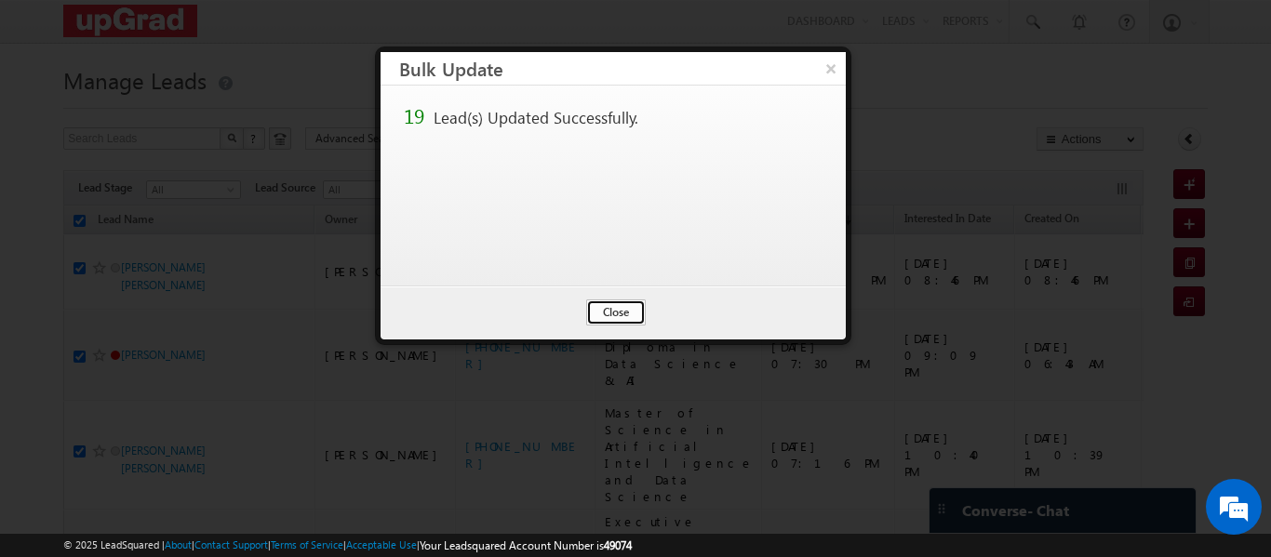
click at [625, 315] on button "Close" at bounding box center [616, 313] width 60 height 26
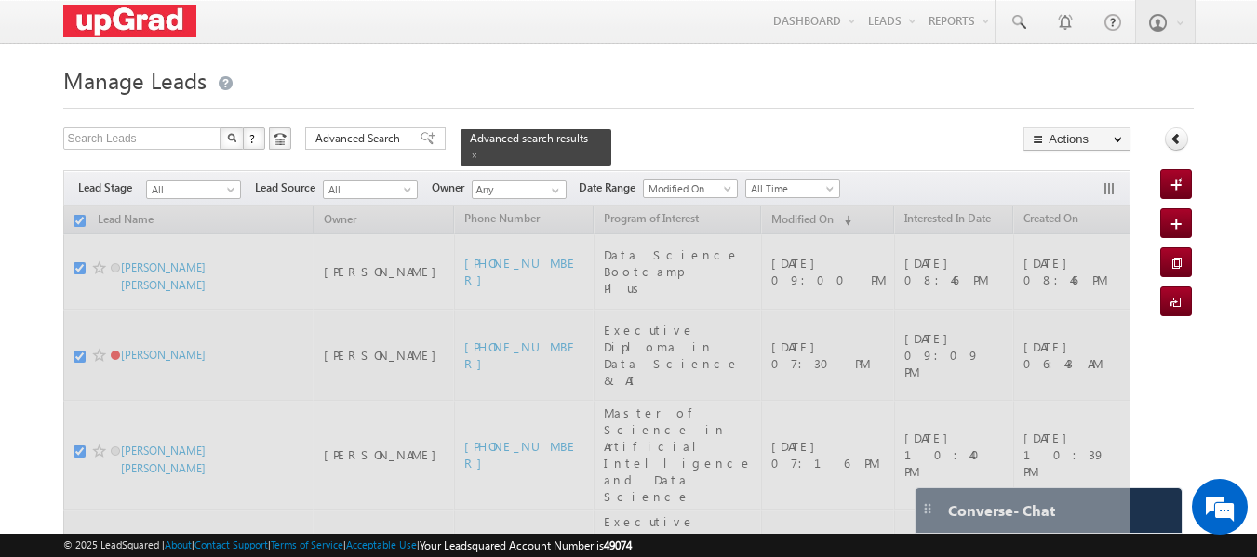
checkbox input "false"
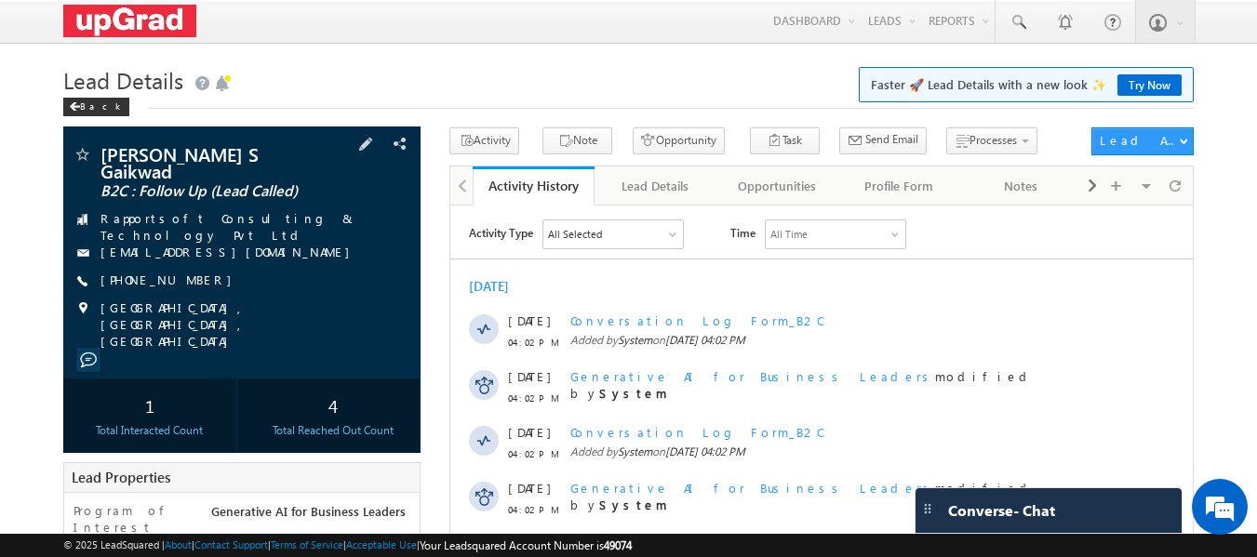
click at [175, 289] on div "[PERSON_NAME] S Gaikwad B2C : Follow Up (Lead Called) Rapportsoft Consulting & …" at bounding box center [243, 247] width 340 height 205
click at [172, 287] on div "[PERSON_NAME] S Gaikwad B2C : Follow Up (Lead Called) Rapportsoft Consulting & …" at bounding box center [243, 247] width 340 height 205
click at [161, 274] on link "[PHONE_NUMBER]" at bounding box center [171, 280] width 141 height 16
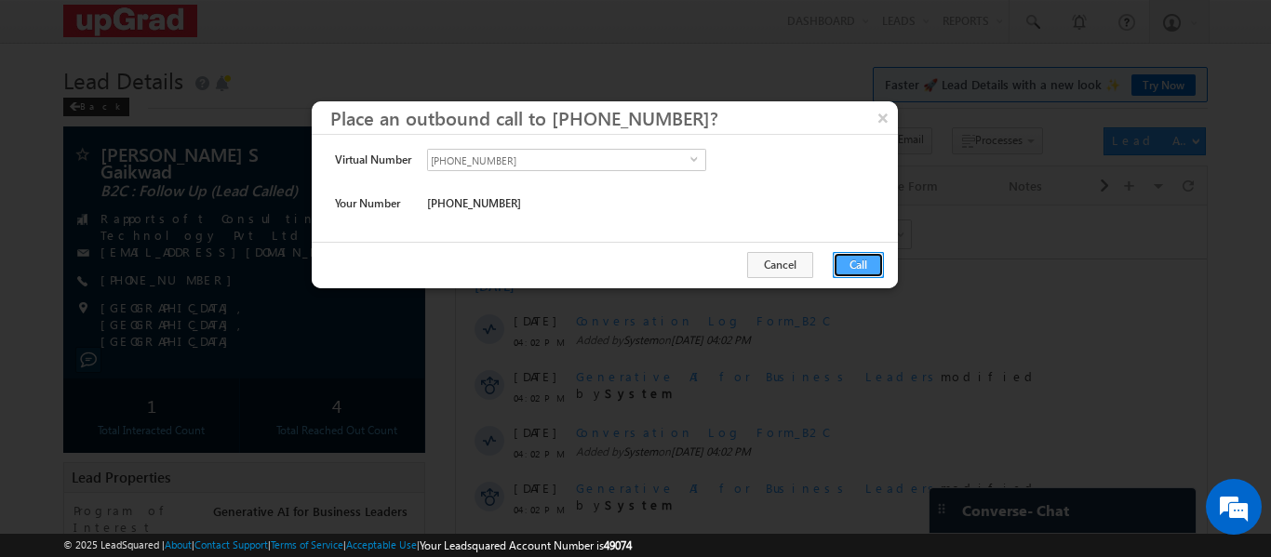
click at [833, 264] on button "Call" at bounding box center [858, 265] width 51 height 26
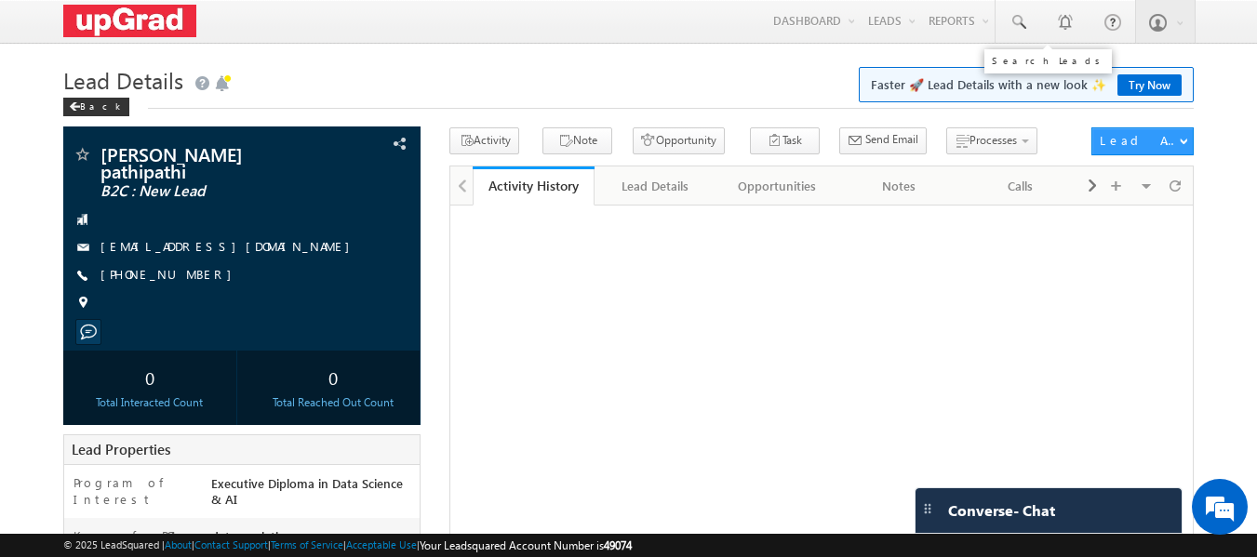
click at [1025, 24] on span at bounding box center [1018, 22] width 19 height 19
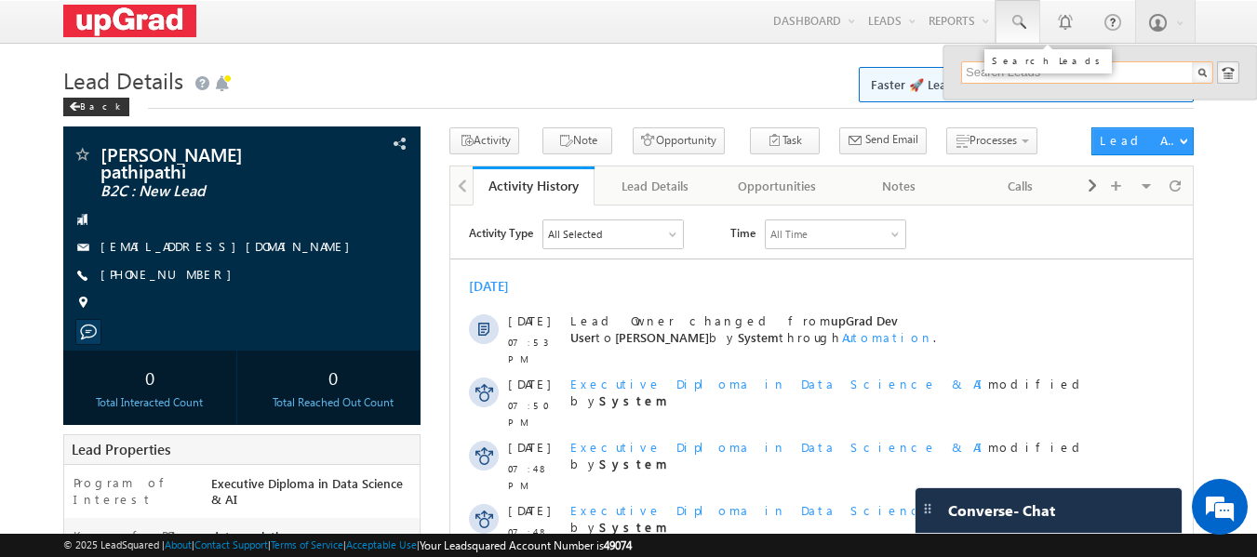
paste input "[EMAIL_ADDRESS][DOMAIN_NAME]"
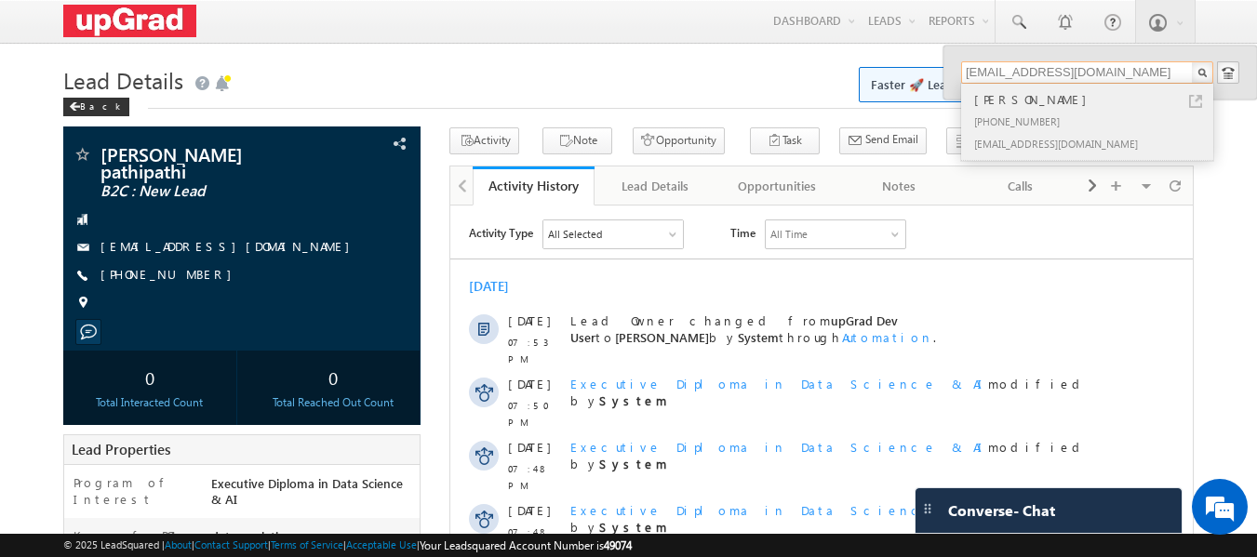
type input "[EMAIL_ADDRESS][DOMAIN_NAME]"
click at [1030, 101] on div "[PERSON_NAME]" at bounding box center [1095, 99] width 249 height 20
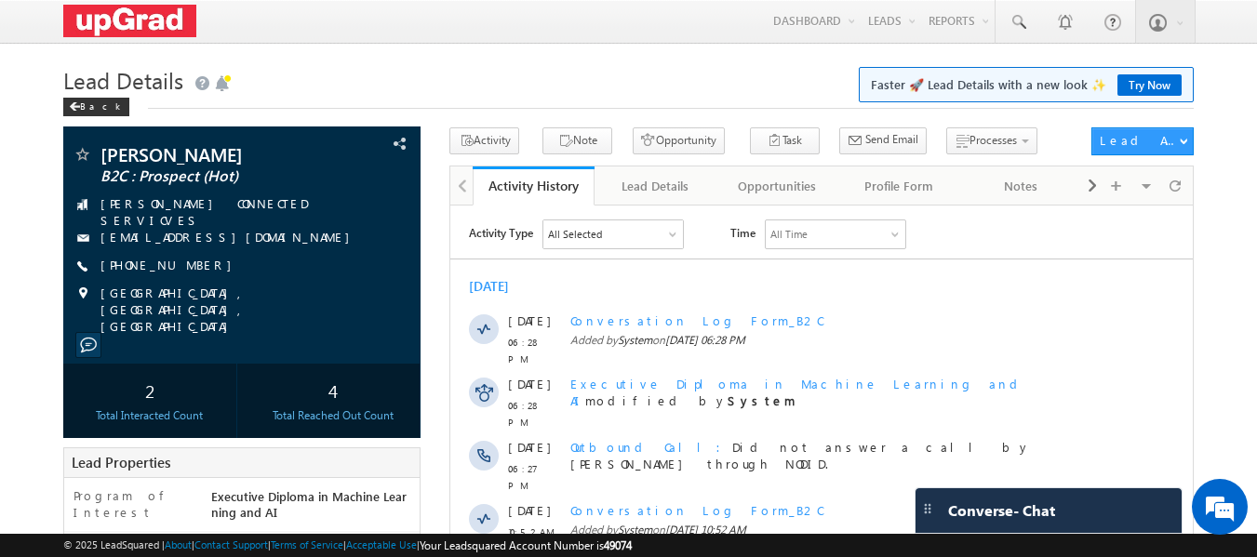
click at [393, 51] on body "Menu [PERSON_NAME] ritu. raj@u pgrad .com" at bounding box center [628, 502] width 1257 height 1005
click at [82, 153] on span at bounding box center [82, 156] width 19 height 19
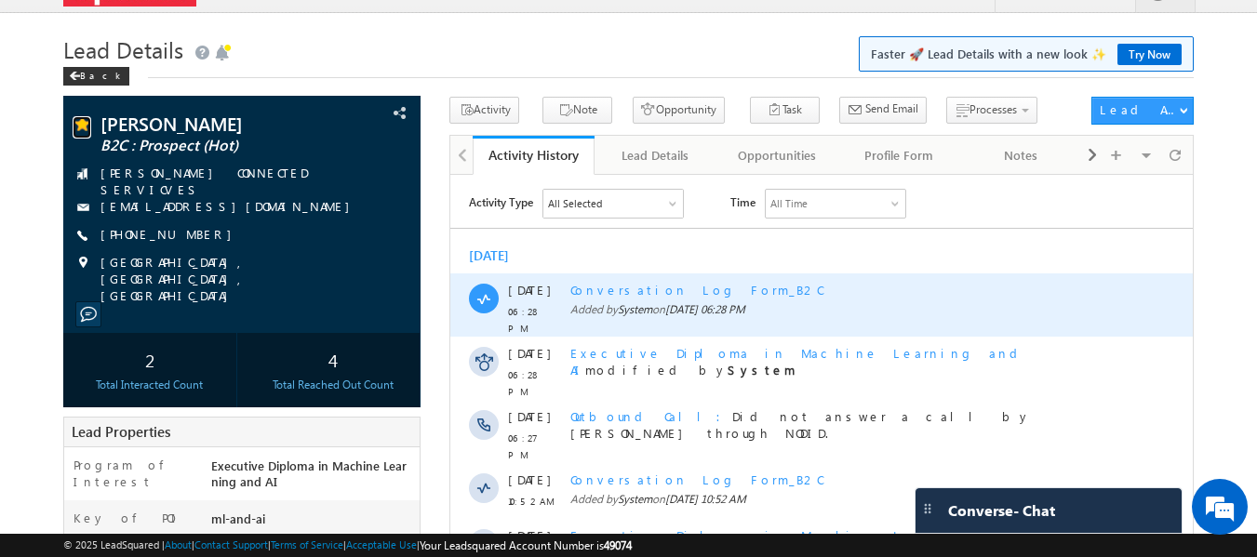
scroll to position [496, 0]
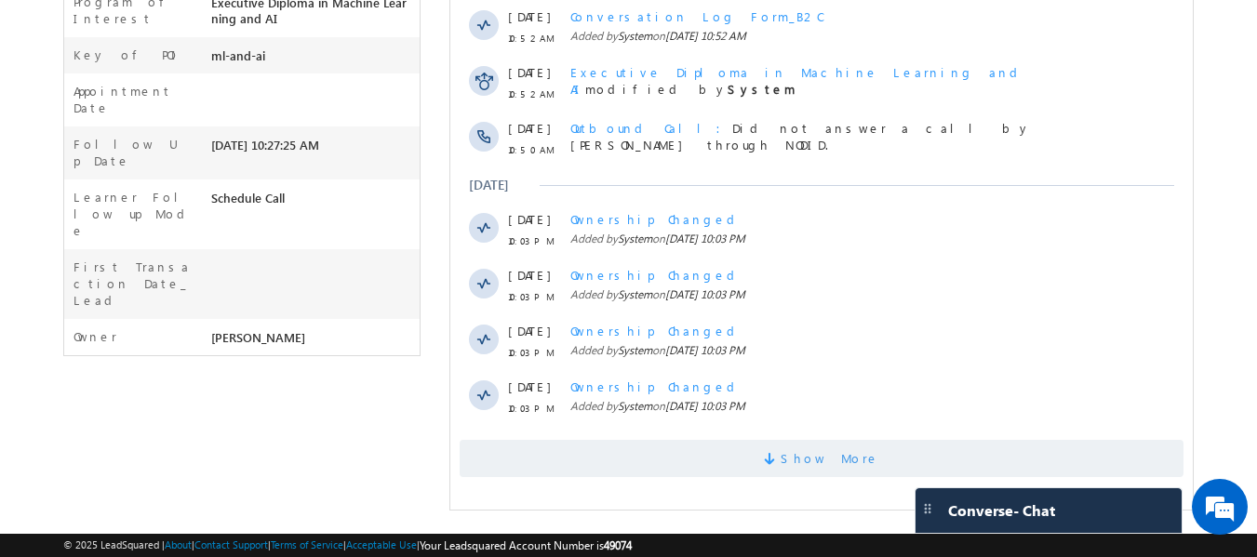
click at [812, 453] on span "Show More" at bounding box center [830, 458] width 99 height 37
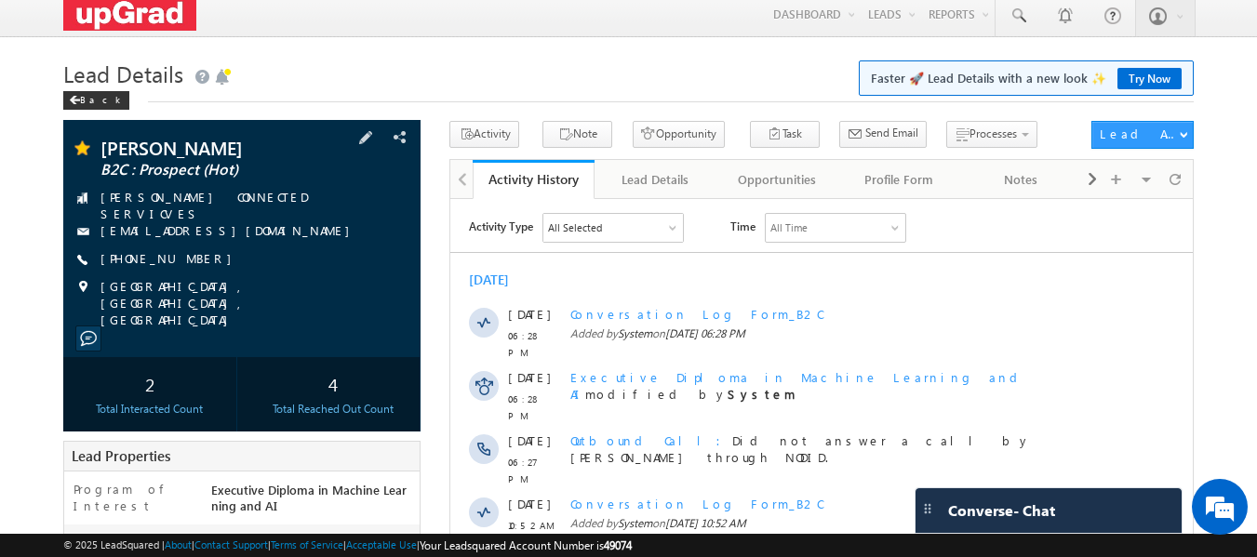
scroll to position [0, 0]
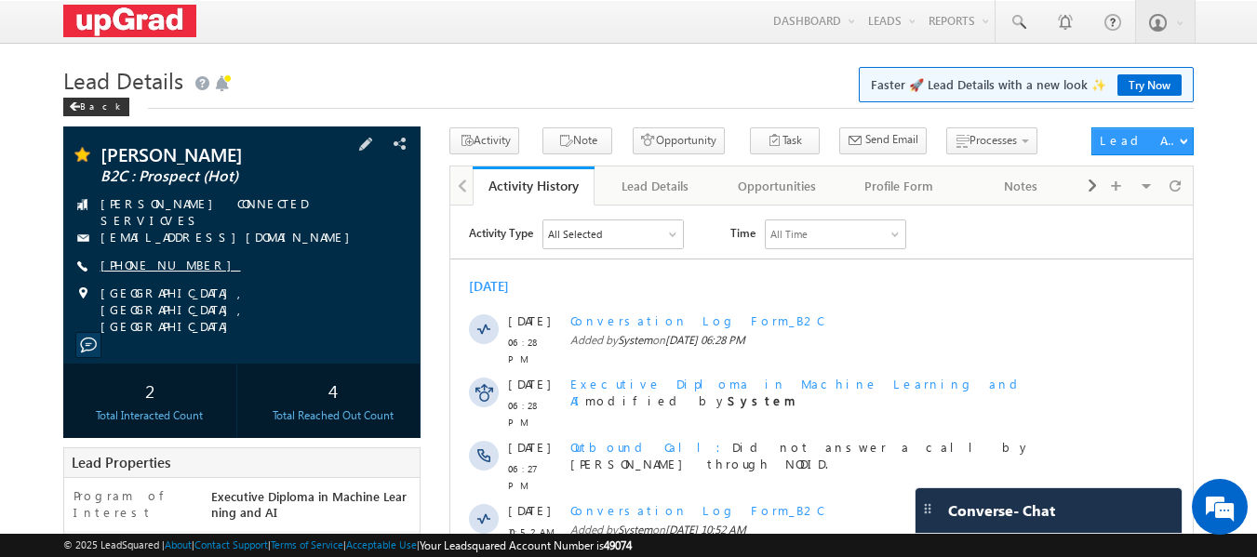
click at [160, 257] on link "[PHONE_NUMBER]" at bounding box center [171, 265] width 141 height 16
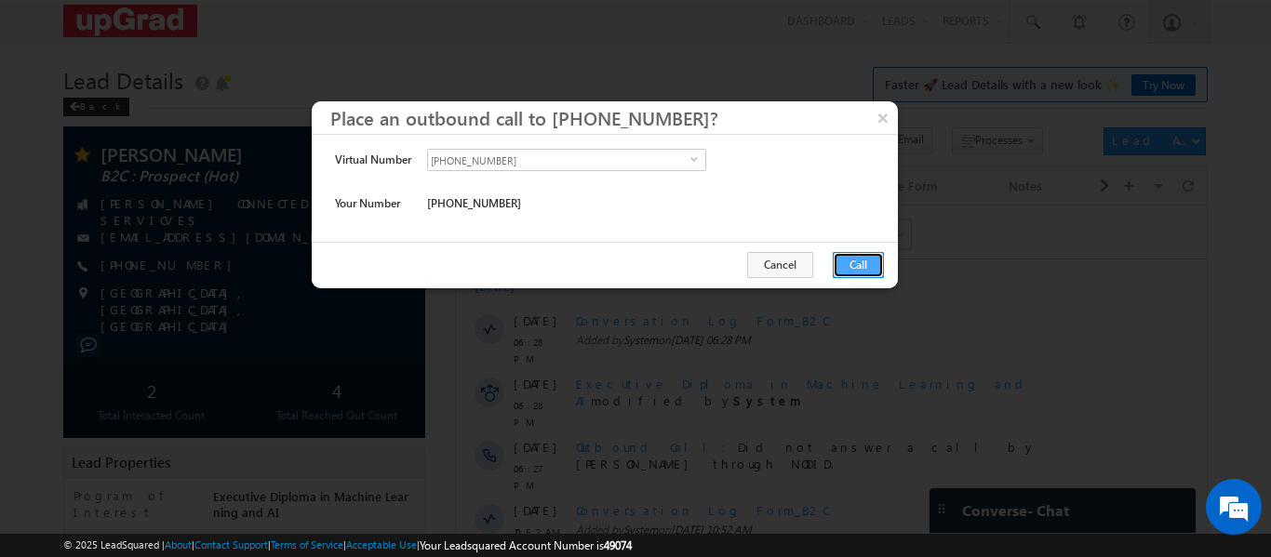
drag, startPoint x: 855, startPoint y: 264, endPoint x: 401, endPoint y: 51, distance: 501.7
click at [855, 264] on button "Call" at bounding box center [858, 265] width 51 height 26
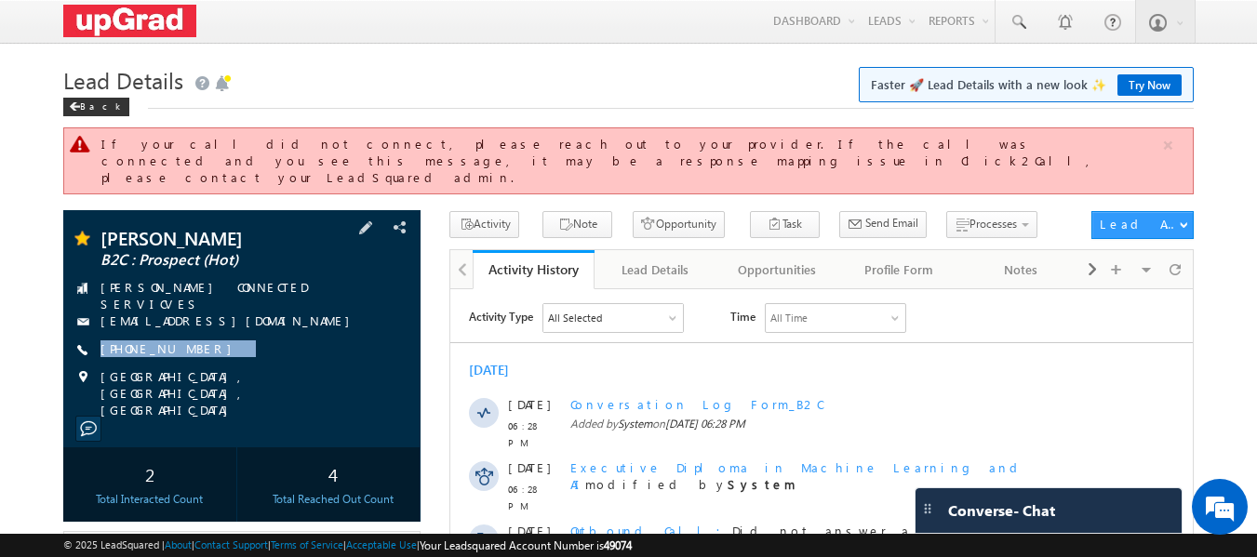
drag, startPoint x: 245, startPoint y: 313, endPoint x: 184, endPoint y: 339, distance: 65.9
click at [184, 339] on div "[PERSON_NAME] B2C : Prospect (Hot) [PERSON_NAME] CONNECTED SERVICVES [EMAIL_ADD…" at bounding box center [243, 324] width 340 height 190
copy div "[PHONE_NUMBER]"
click at [1023, 21] on span at bounding box center [1018, 22] width 19 height 19
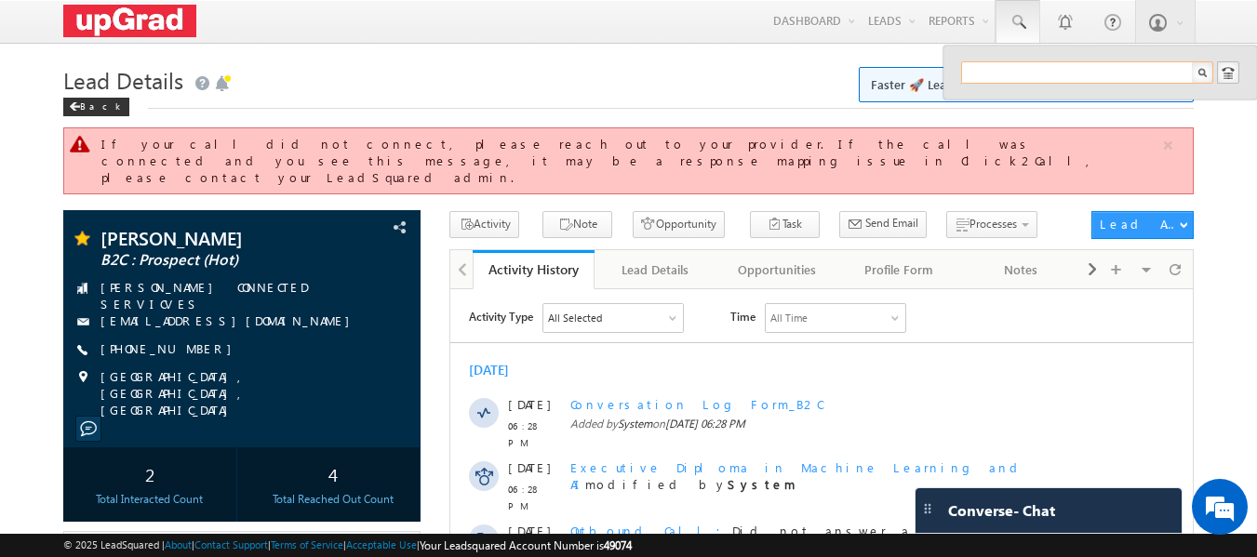
paste input "98453 64056"
click at [1004, 69] on input "98453 64056" at bounding box center [1087, 72] width 252 height 22
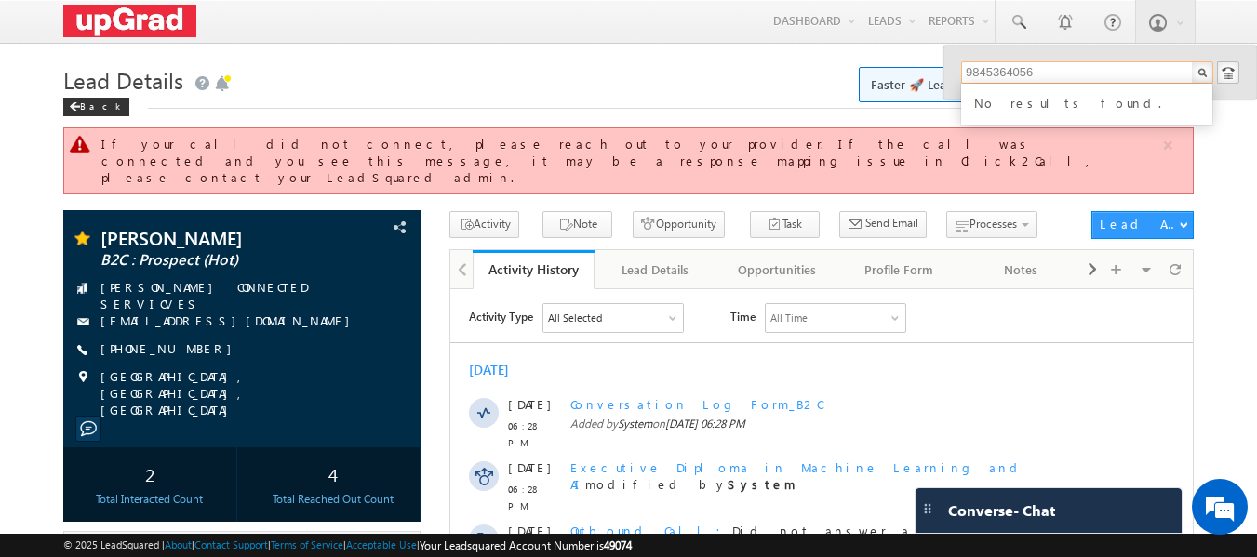
drag, startPoint x: 1041, startPoint y: 72, endPoint x: 947, endPoint y: 73, distance: 94.0
click at [947, 73] on div "9845364056 No results found." at bounding box center [1101, 73] width 314 height 54
type input "9845364056"
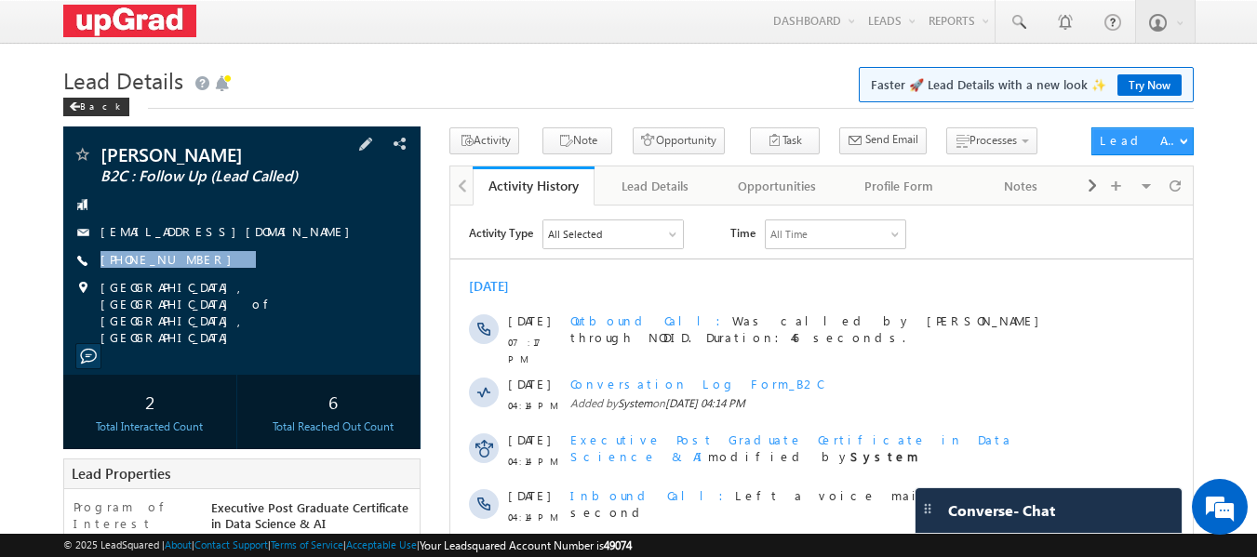
drag, startPoint x: 223, startPoint y: 260, endPoint x: 189, endPoint y: 273, distance: 36.8
click at [189, 273] on div "[PERSON_NAME] B2C : Follow Up (Lead Called) [EMAIL_ADDRESS][DOMAIN_NAME] [PHONE…" at bounding box center [243, 245] width 340 height 201
copy div "[PHONE_NUMBER]"
click at [853, 163] on ul "Send Email View Scheduled Emails" at bounding box center [934, 189] width 190 height 55
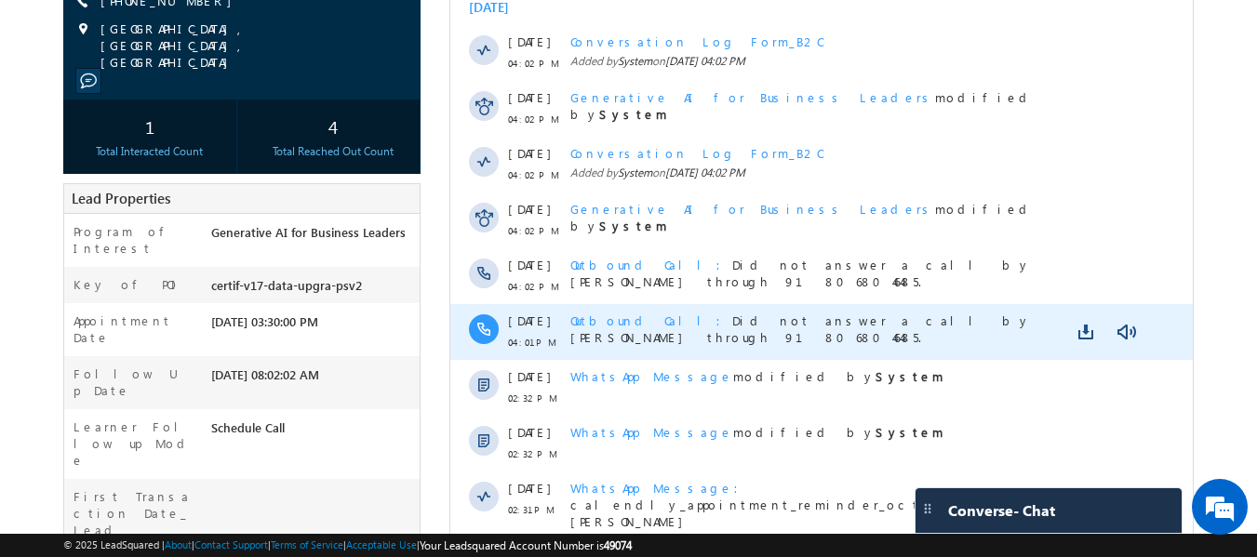
scroll to position [510, 0]
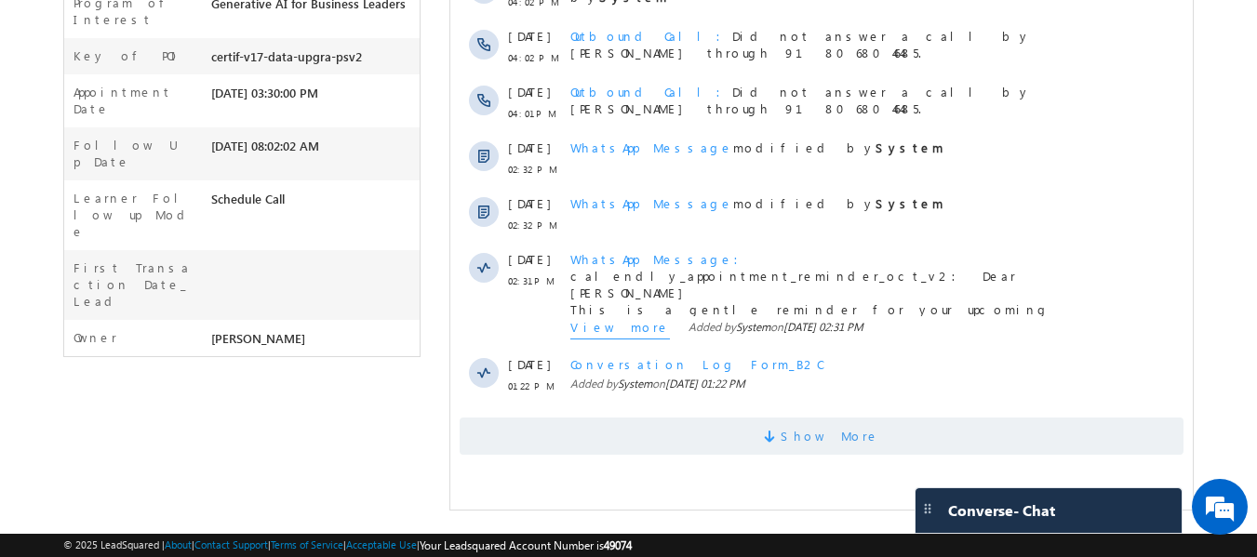
click at [811, 431] on span "Show More" at bounding box center [830, 436] width 99 height 37
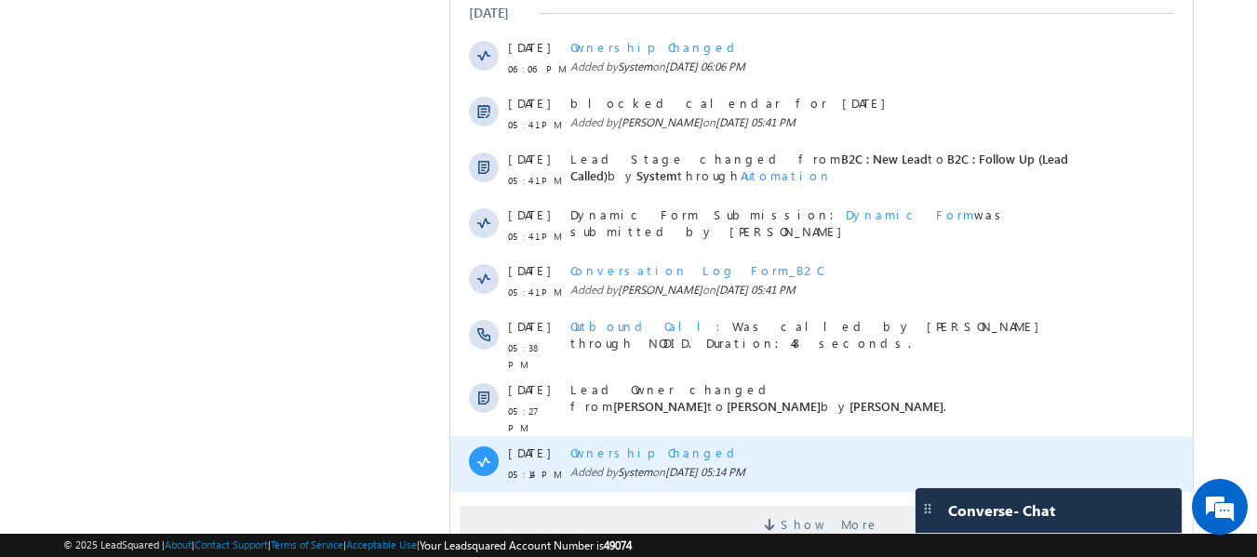
scroll to position [1078, 0]
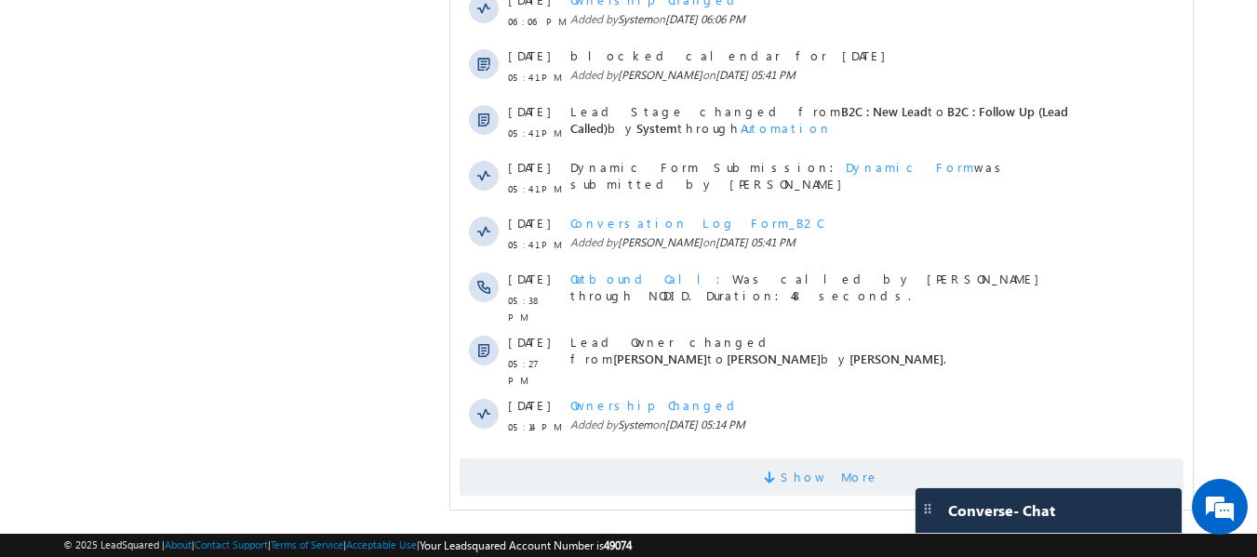
click at [838, 468] on span "Show More" at bounding box center [830, 477] width 99 height 37
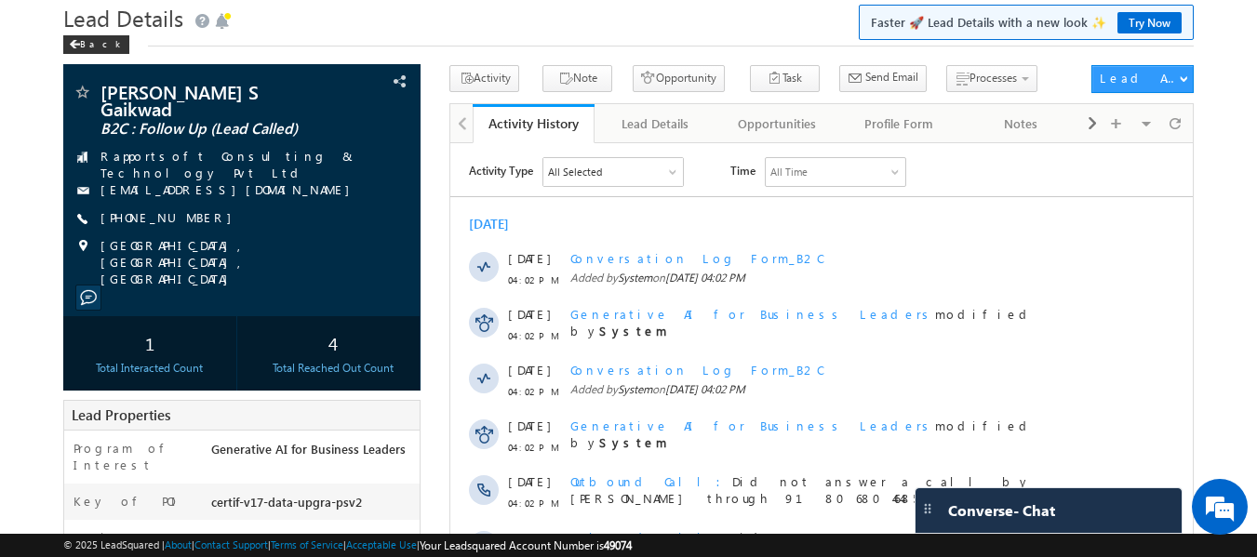
scroll to position [54, 0]
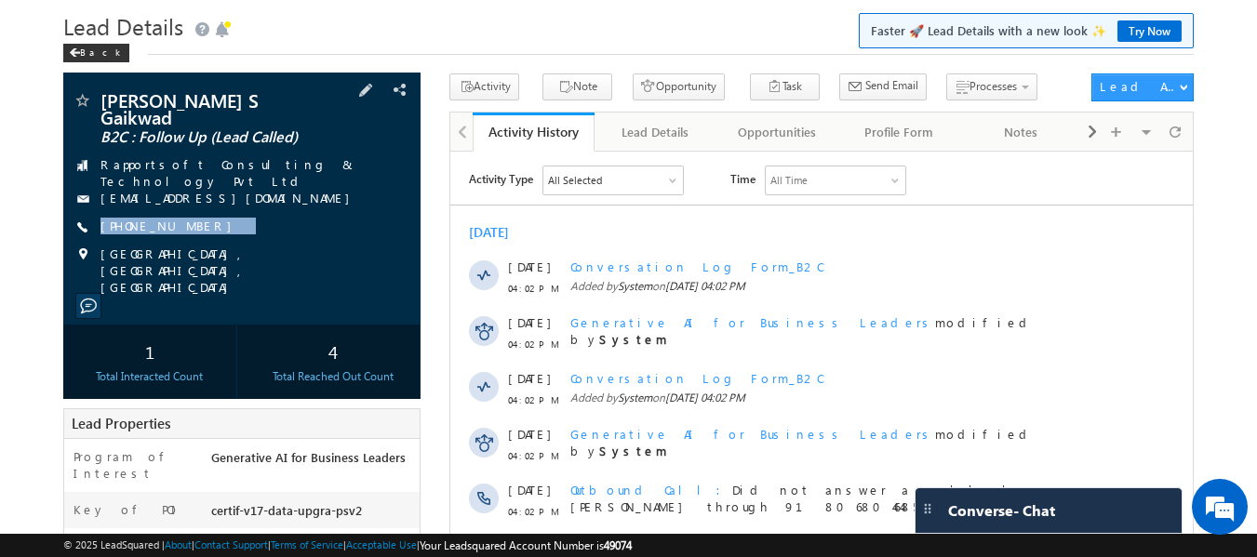
drag, startPoint x: 251, startPoint y: 210, endPoint x: 200, endPoint y: 232, distance: 55.5
click at [200, 232] on div "[PERSON_NAME] S Gaikwad B2C : Follow Up (Lead Called) Rapportsoft Consulting & …" at bounding box center [243, 193] width 340 height 205
copy div "[PHONE_NUMBER]"
click at [315, 246] on div "[GEOGRAPHIC_DATA], [GEOGRAPHIC_DATA], [GEOGRAPHIC_DATA]" at bounding box center [243, 255] width 340 height 19
drag, startPoint x: 283, startPoint y: 221, endPoint x: 208, endPoint y: 239, distance: 77.6
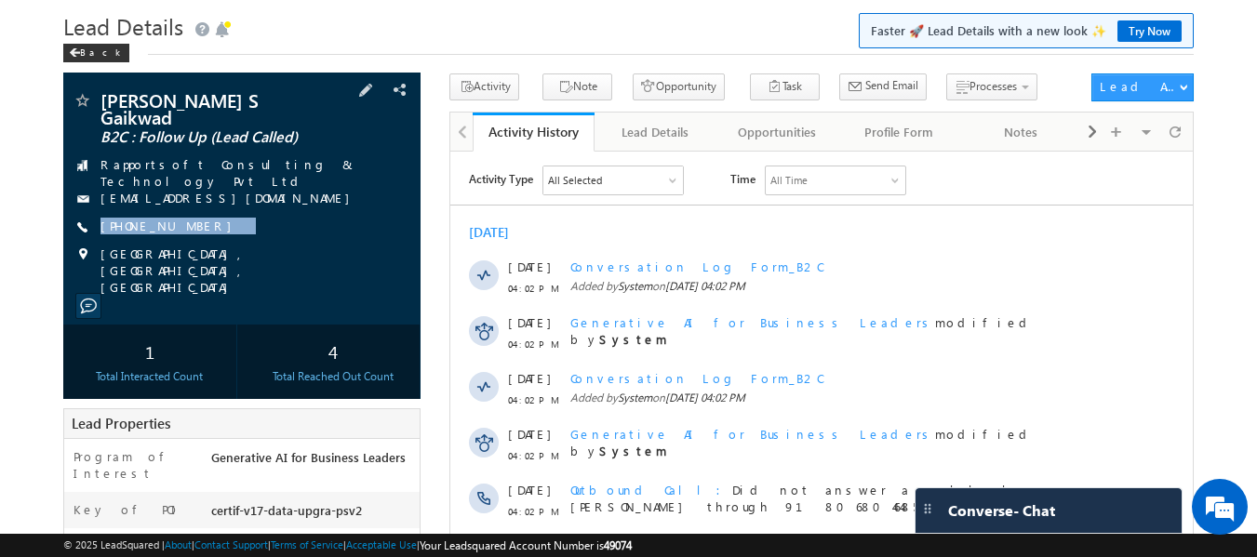
click at [208, 239] on div "[PERSON_NAME] S Gaikwad B2C : Follow Up (Lead Called) Rapportsoft Consulting & …" at bounding box center [243, 193] width 340 height 205
copy div "[PHONE_NUMBER]"
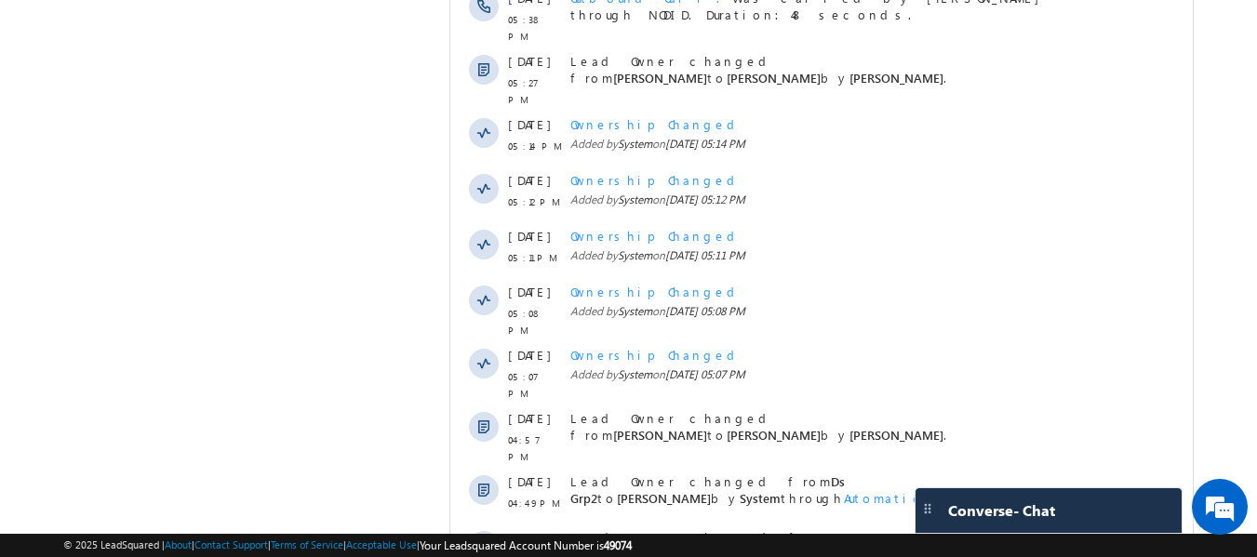
scroll to position [1636, 0]
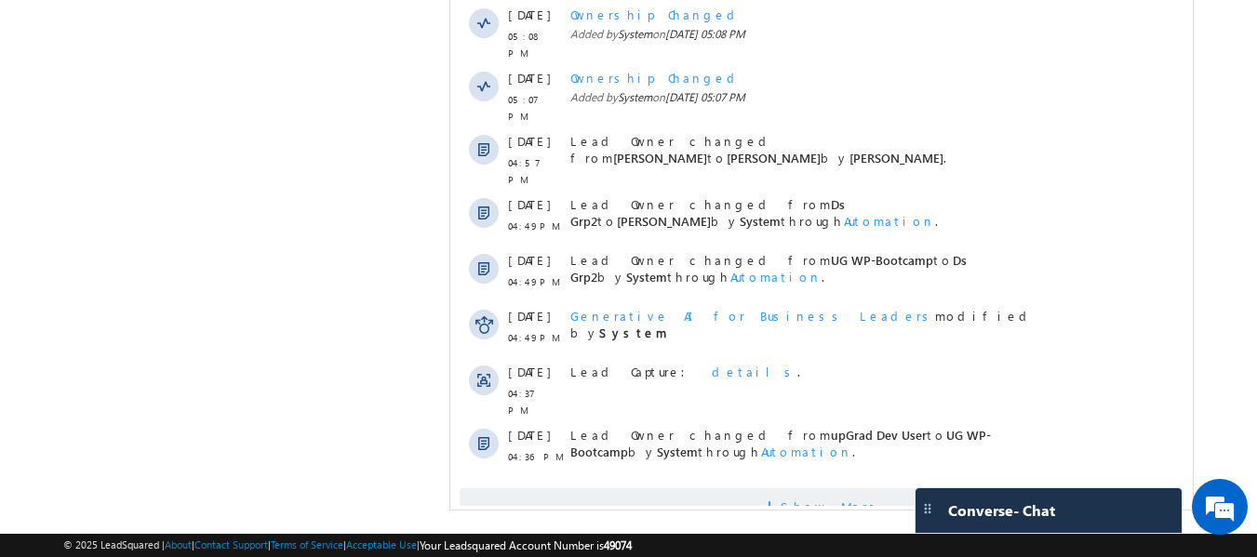
click at [810, 489] on span "Show More" at bounding box center [830, 507] width 99 height 37
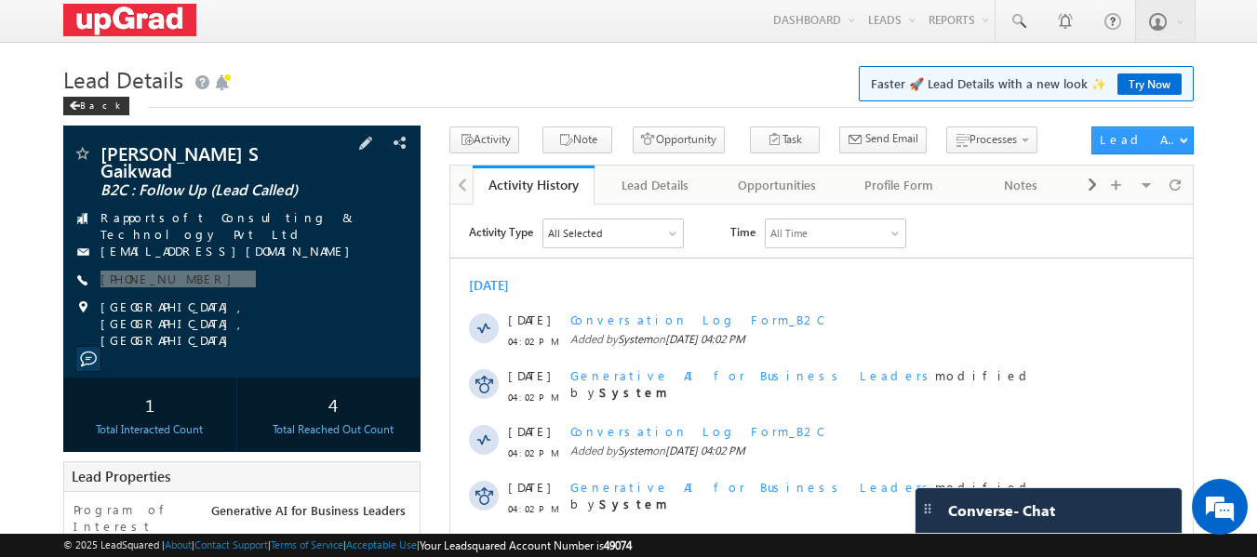
scroll to position [0, 0]
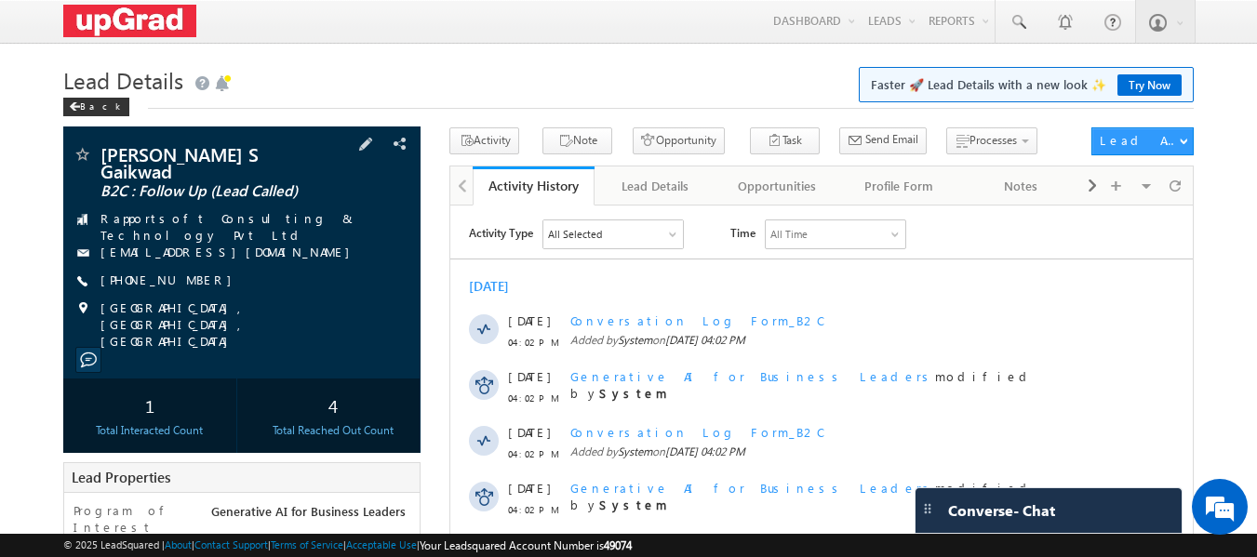
click at [308, 261] on div "[PERSON_NAME] S Gaikwad B2C : Follow Up (Lead Called) Rapportsoft Consulting & …" at bounding box center [243, 247] width 340 height 205
drag, startPoint x: 284, startPoint y: 271, endPoint x: 206, endPoint y: 288, distance: 80.0
click at [206, 288] on div "[PERSON_NAME] S Gaikwad B2C : Follow Up (Lead Called) Rapportsoft Consulting & …" at bounding box center [243, 247] width 340 height 205
copy div "[PHONE_NUMBER]"
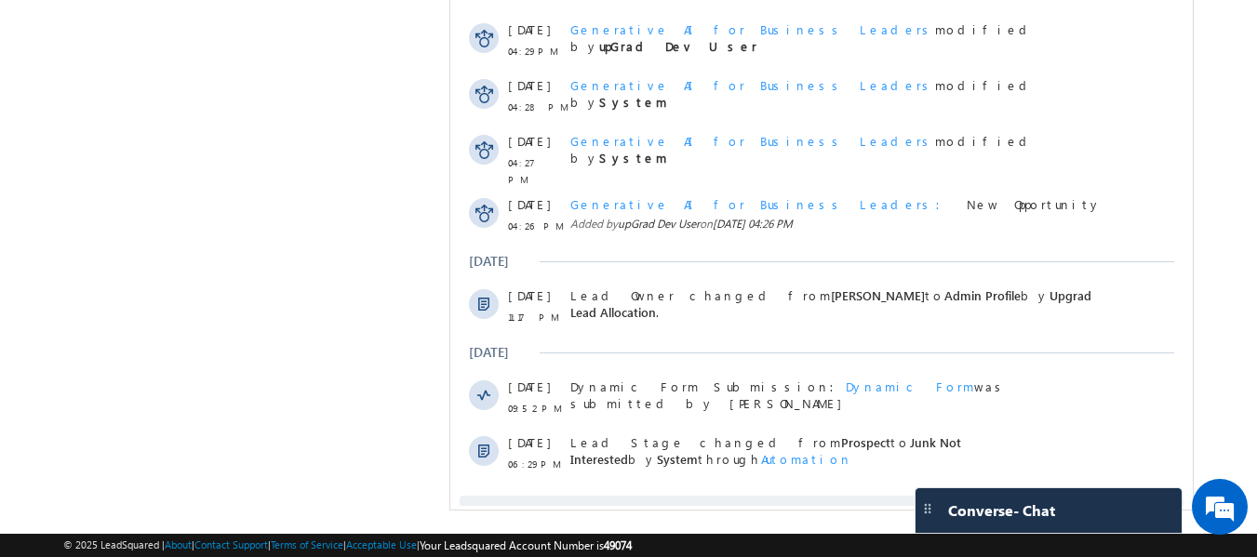
click at [829, 496] on span "Show More" at bounding box center [830, 514] width 99 height 37
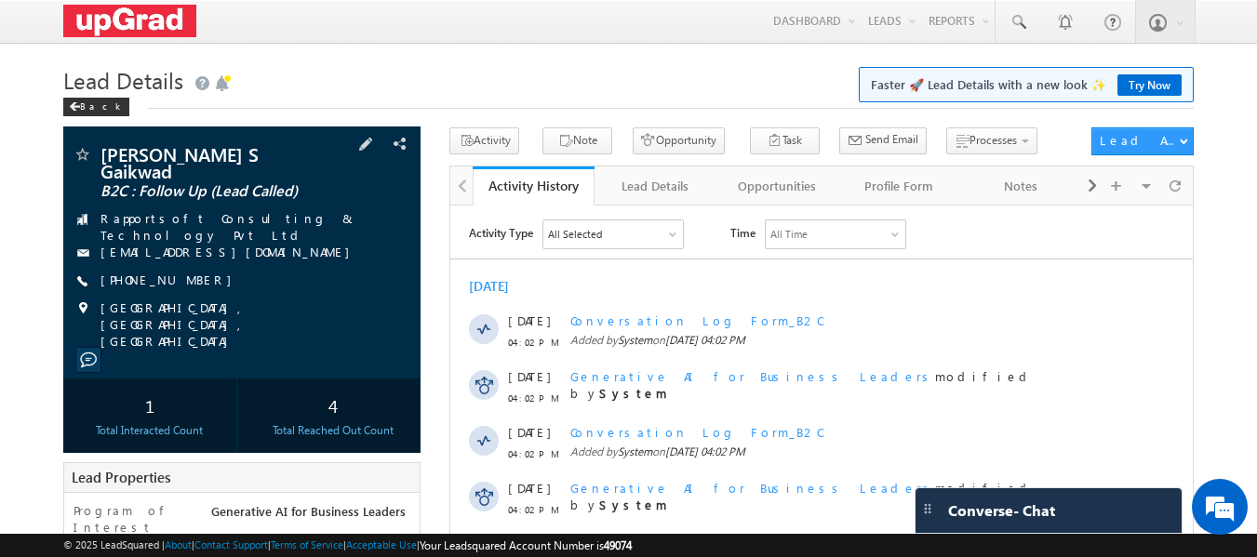
click at [236, 281] on div "[PHONE_NUMBER]" at bounding box center [243, 281] width 340 height 19
drag, startPoint x: 232, startPoint y: 275, endPoint x: 204, endPoint y: 289, distance: 31.6
click at [204, 289] on div "[PERSON_NAME] S Gaikwad B2C : Follow Up (Lead Called) Rapportsoft Consulting & …" at bounding box center [243, 247] width 340 height 205
copy div "[PHONE_NUMBER]"
click at [239, 36] on div "Menu [PERSON_NAME] ritu. raj@u pgrad .com Upgra d" at bounding box center [629, 22] width 1132 height 44
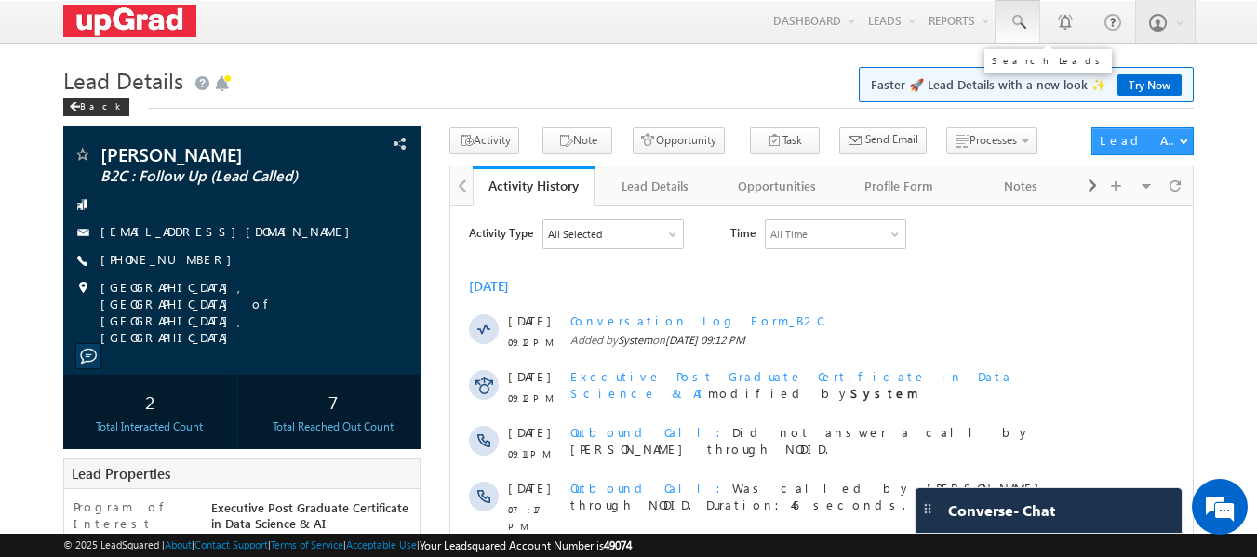
click at [1018, 26] on span at bounding box center [1018, 22] width 19 height 19
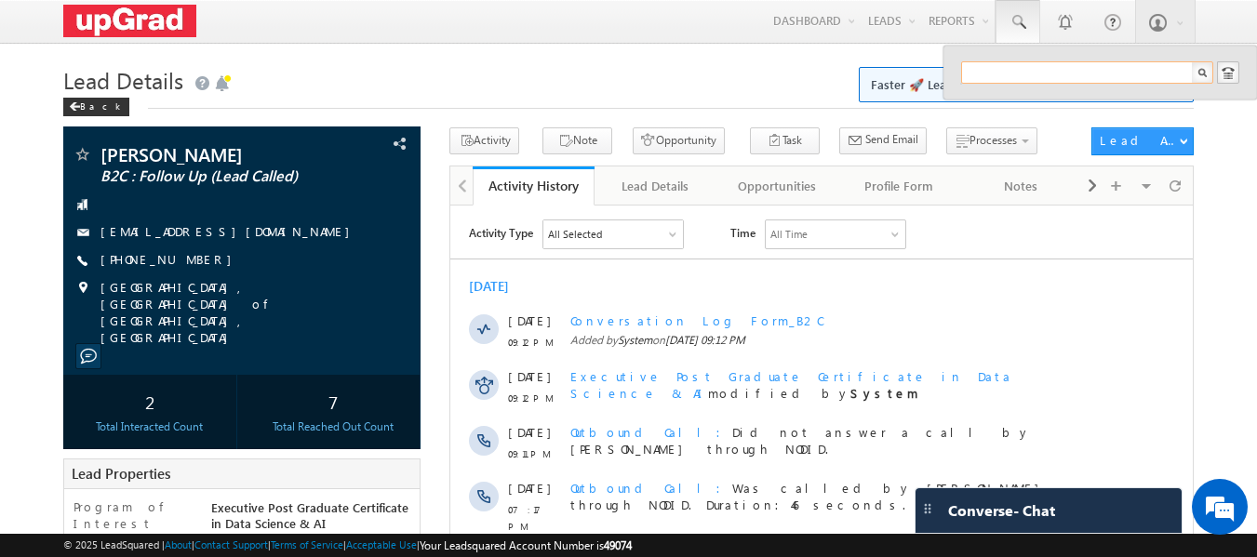
paste input "[EMAIL_ADDRESS][DOMAIN_NAME]"
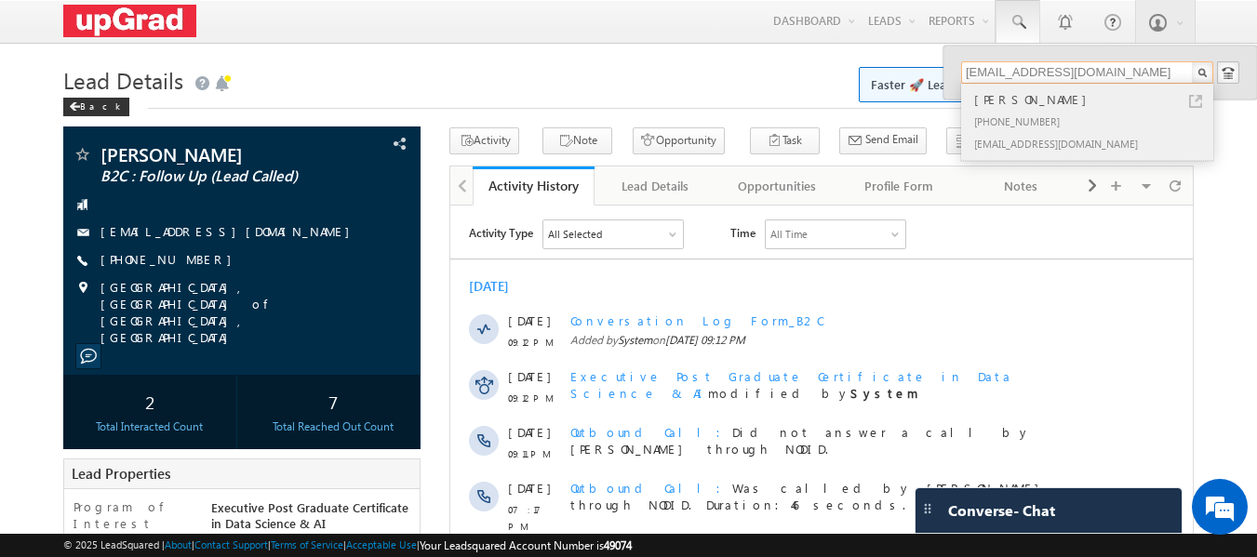
type input "[EMAIL_ADDRESS][DOMAIN_NAME]"
click at [1009, 99] on div "[PERSON_NAME]" at bounding box center [1095, 99] width 249 height 20
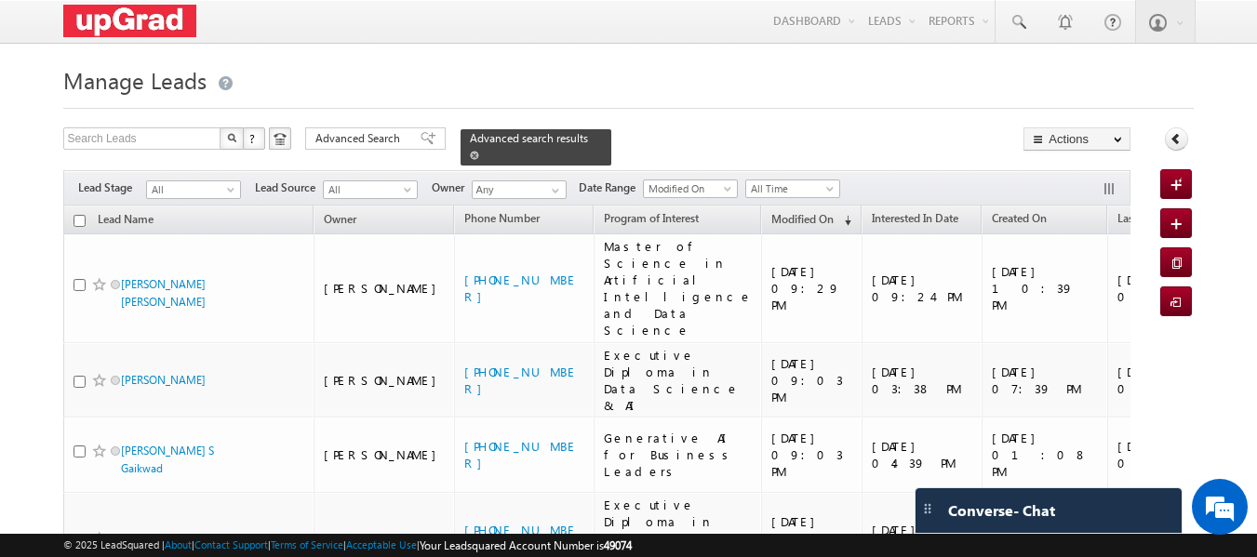
click at [479, 151] on span at bounding box center [474, 155] width 9 height 9
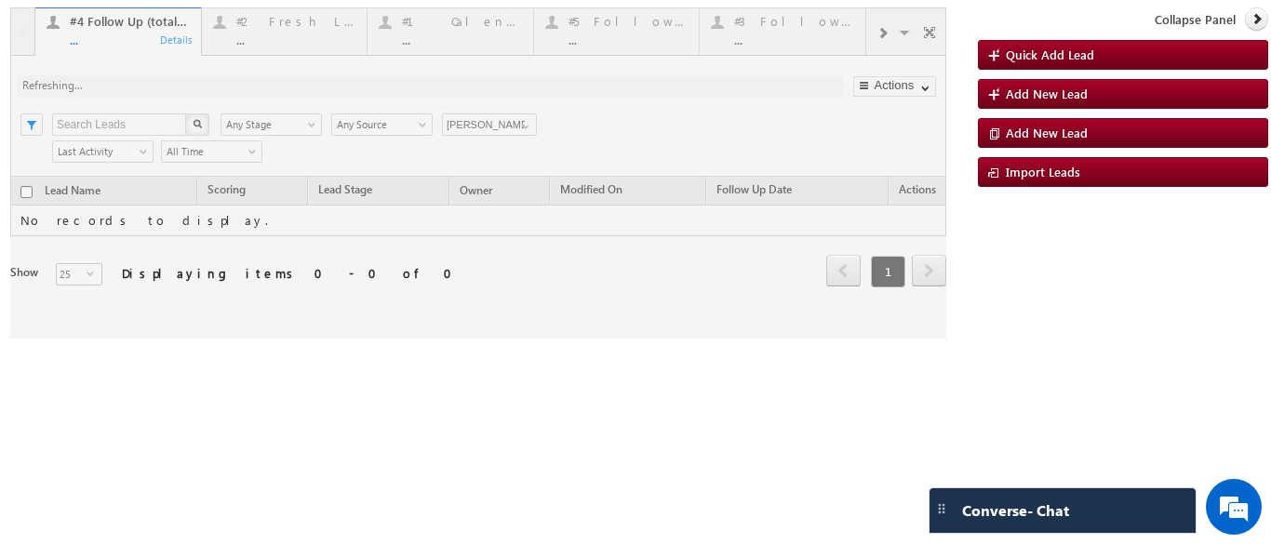
click at [255, 35] on div at bounding box center [478, 172] width 936 height 331
click at [254, 35] on div at bounding box center [478, 172] width 936 height 331
click at [248, 53] on div at bounding box center [478, 172] width 936 height 331
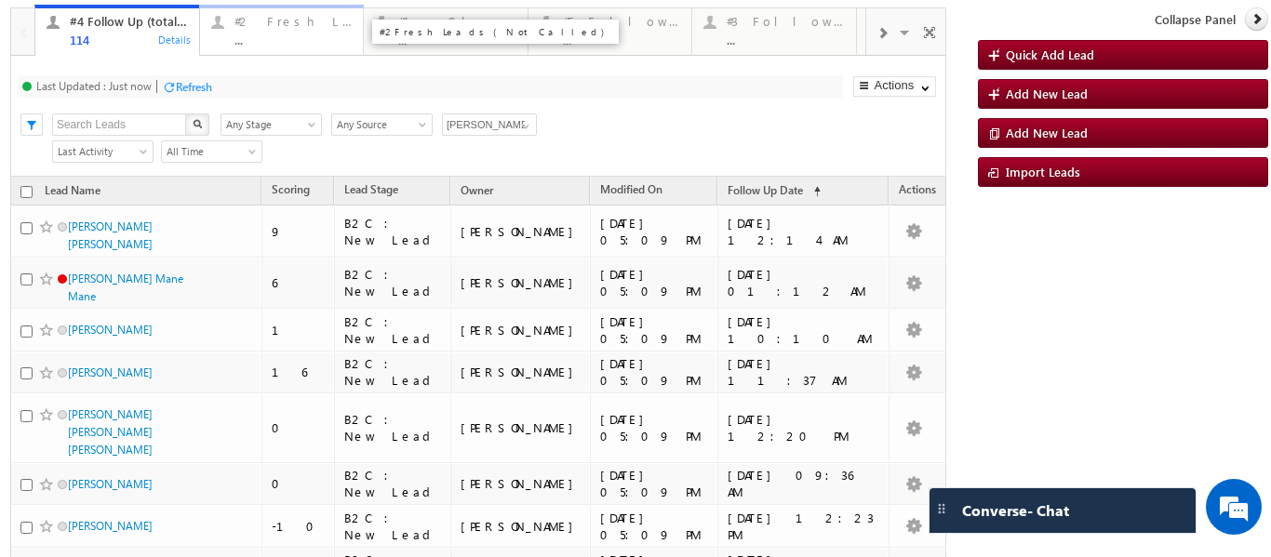
click at [252, 41] on div "..." at bounding box center [294, 40] width 118 height 14
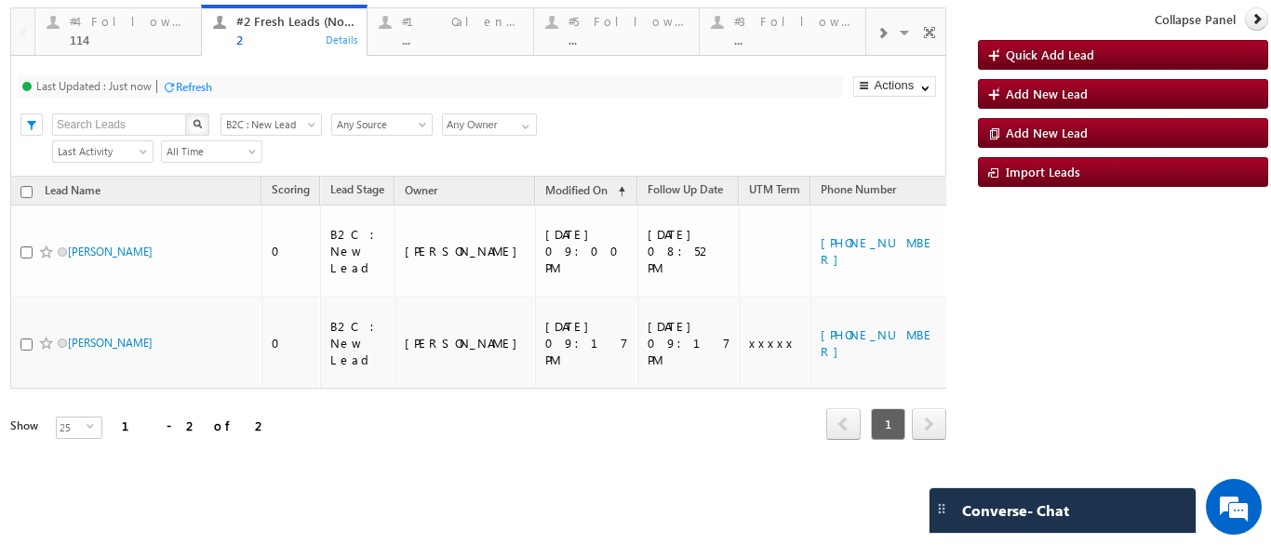
click at [27, 190] on input "checkbox" at bounding box center [26, 192] width 12 height 12
checkbox input "true"
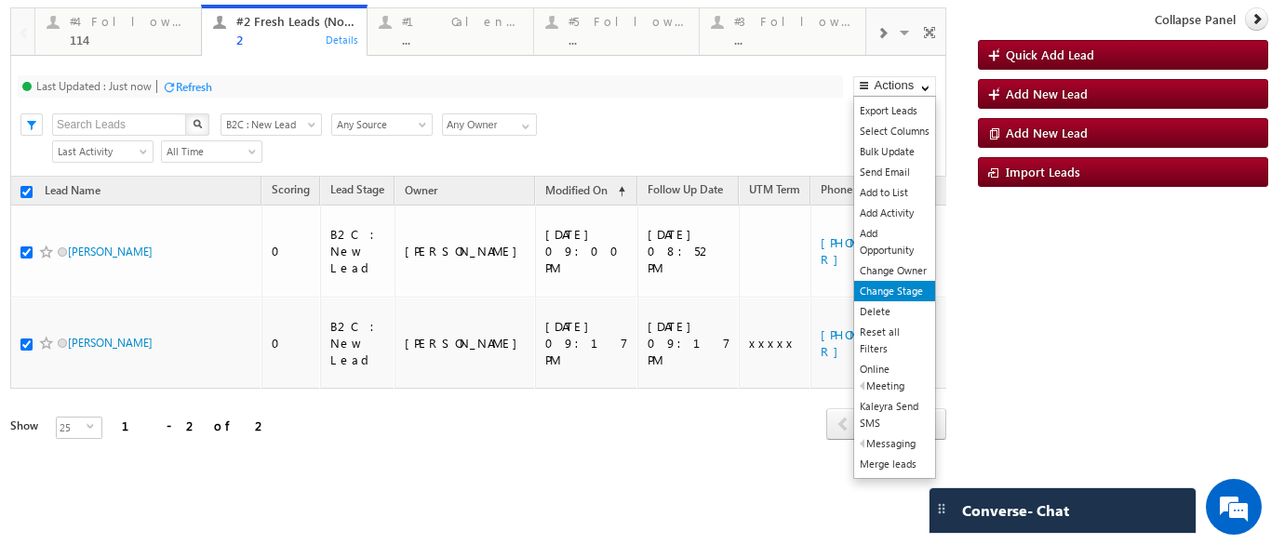
click at [880, 289] on link "Change Stage" at bounding box center [894, 291] width 81 height 20
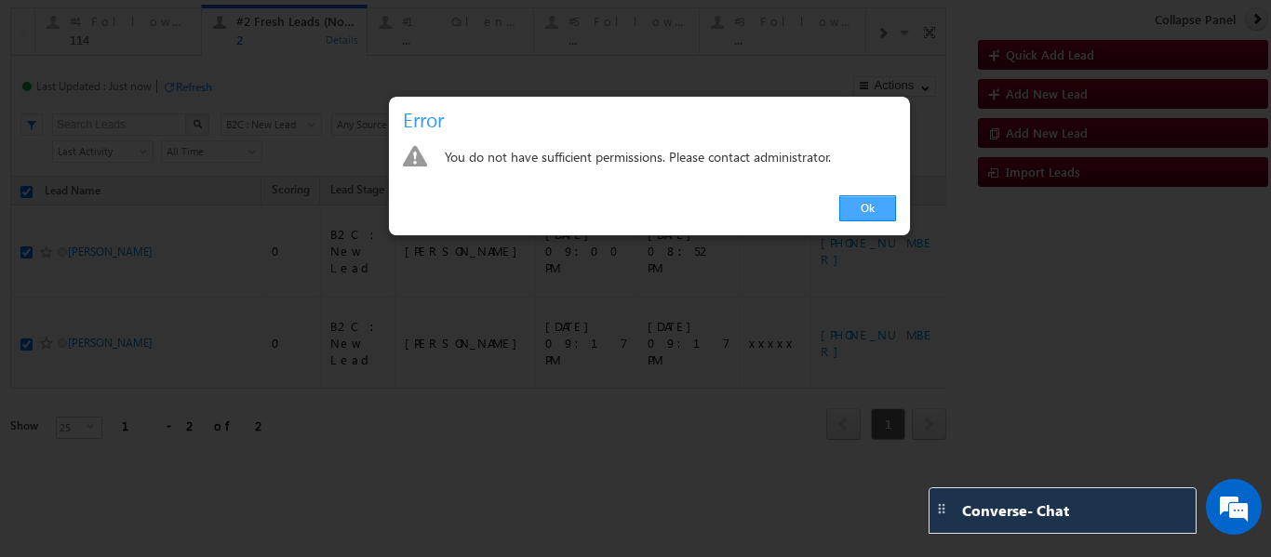
click at [849, 207] on link "Ok" at bounding box center [867, 208] width 57 height 26
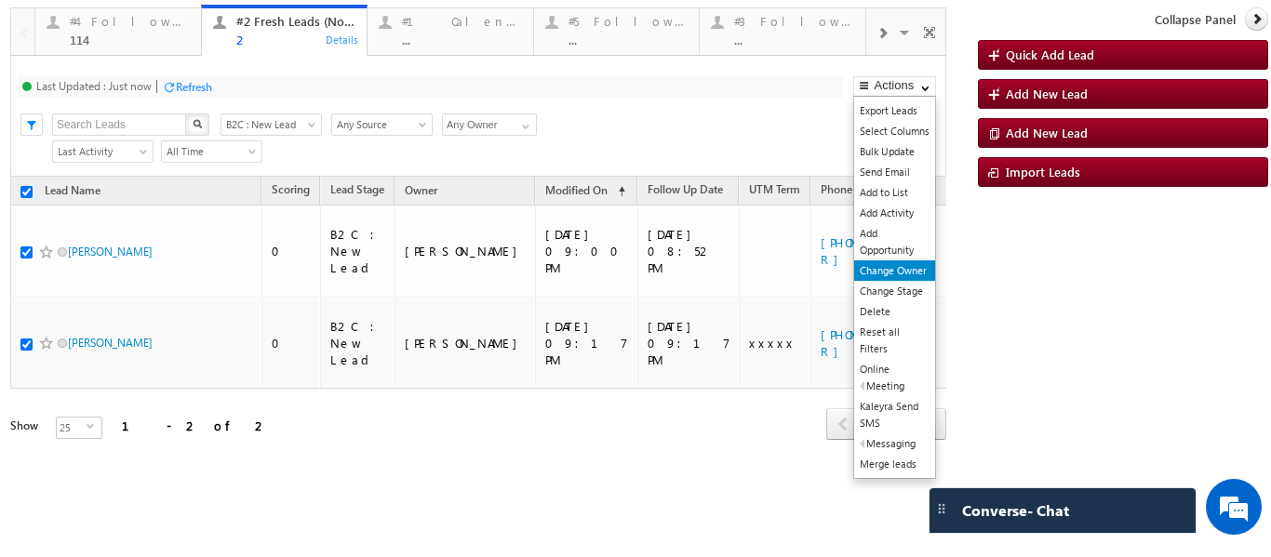
click at [891, 269] on link "Change Owner" at bounding box center [894, 271] width 81 height 20
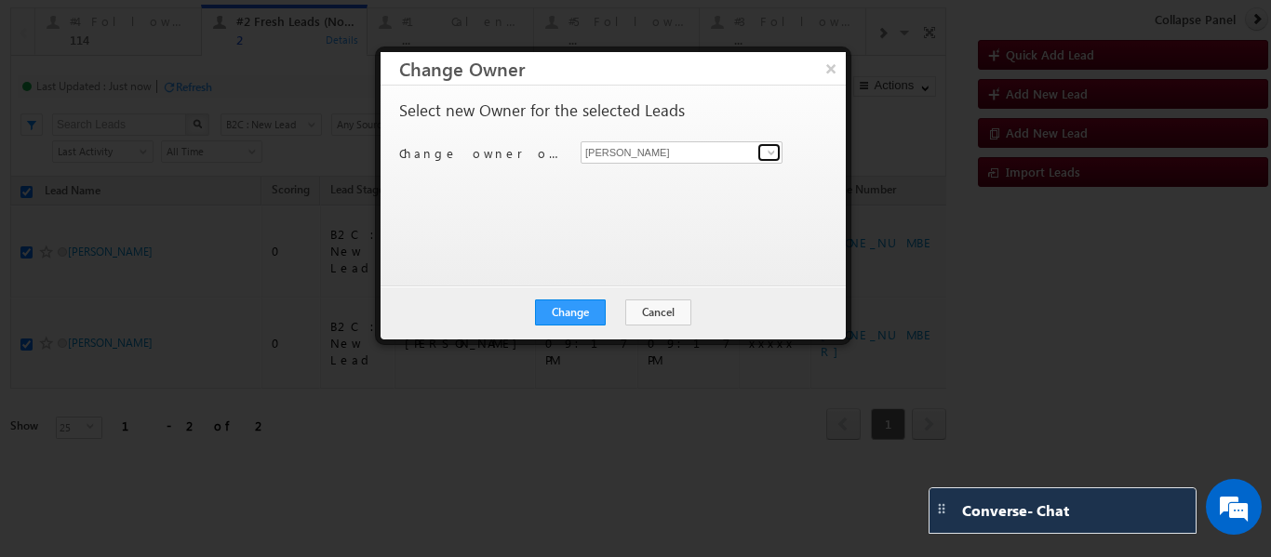
click at [772, 153] on span at bounding box center [771, 152] width 15 height 15
click at [772, 152] on span at bounding box center [771, 152] width 15 height 15
click at [584, 301] on button "Change" at bounding box center [570, 313] width 71 height 26
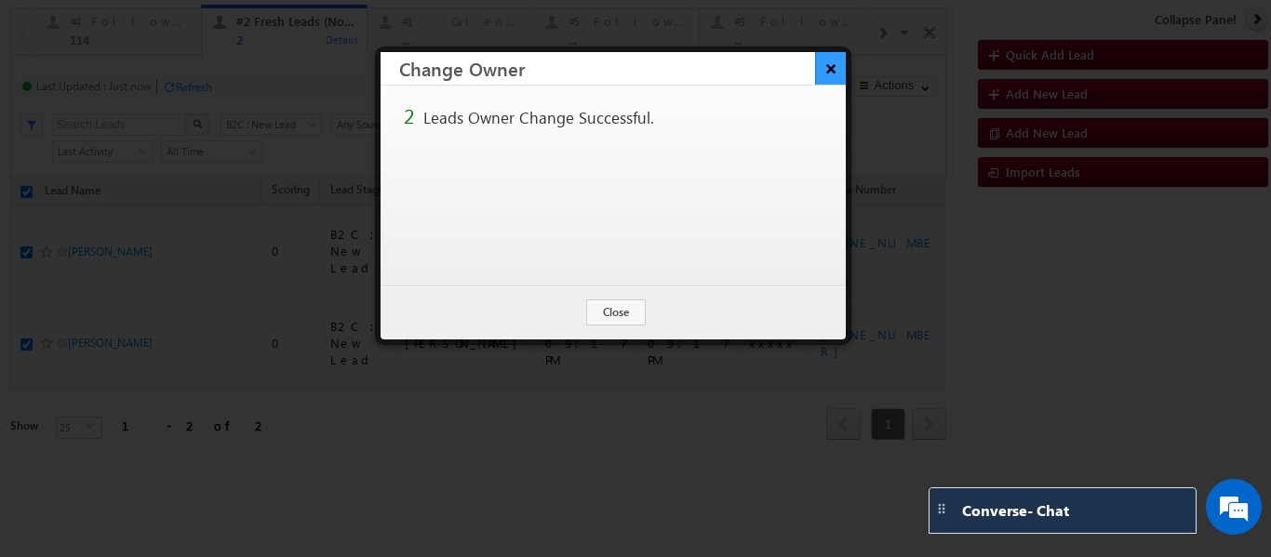
click at [826, 71] on button "×" at bounding box center [830, 68] width 31 height 33
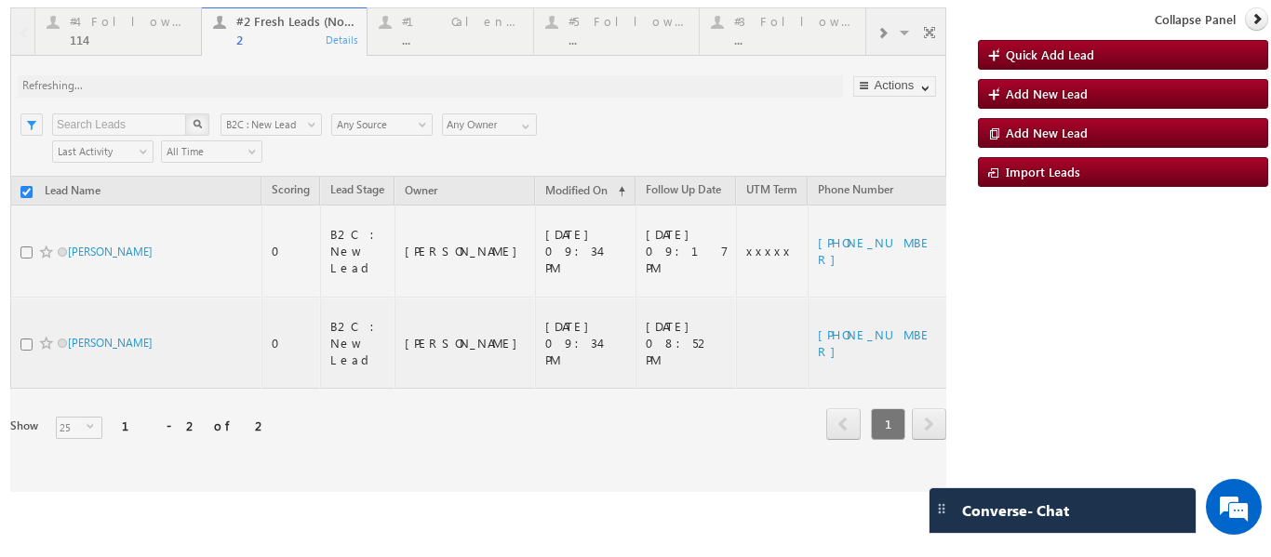
checkbox input "false"
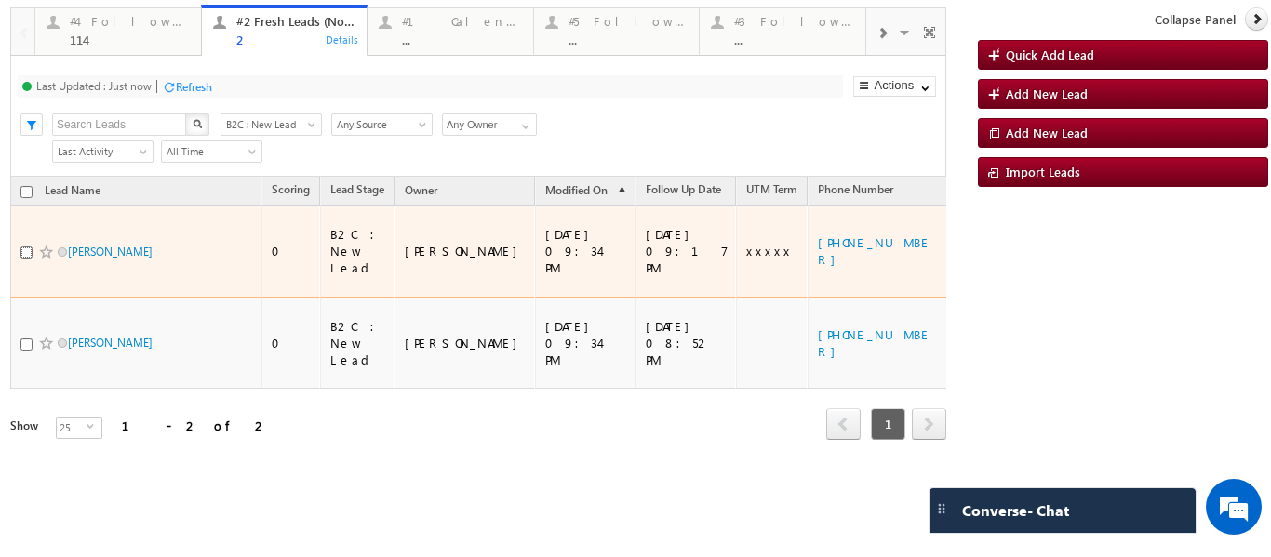
click at [30, 247] on input "checkbox" at bounding box center [26, 253] width 12 height 12
checkbox input "true"
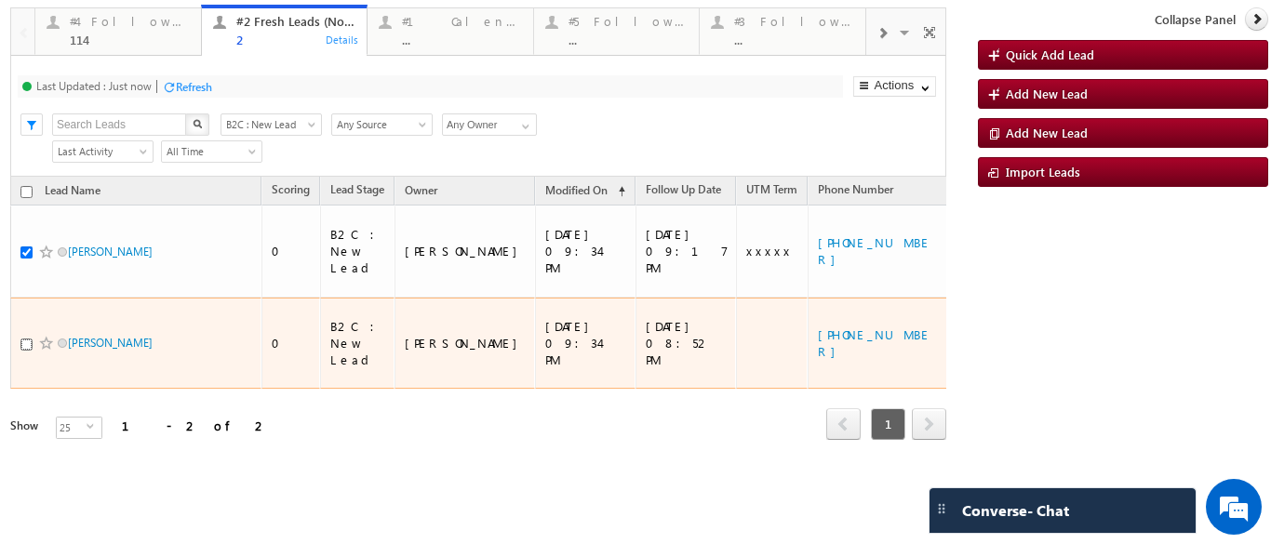
click at [31, 339] on input "checkbox" at bounding box center [26, 345] width 12 height 12
checkbox input "true"
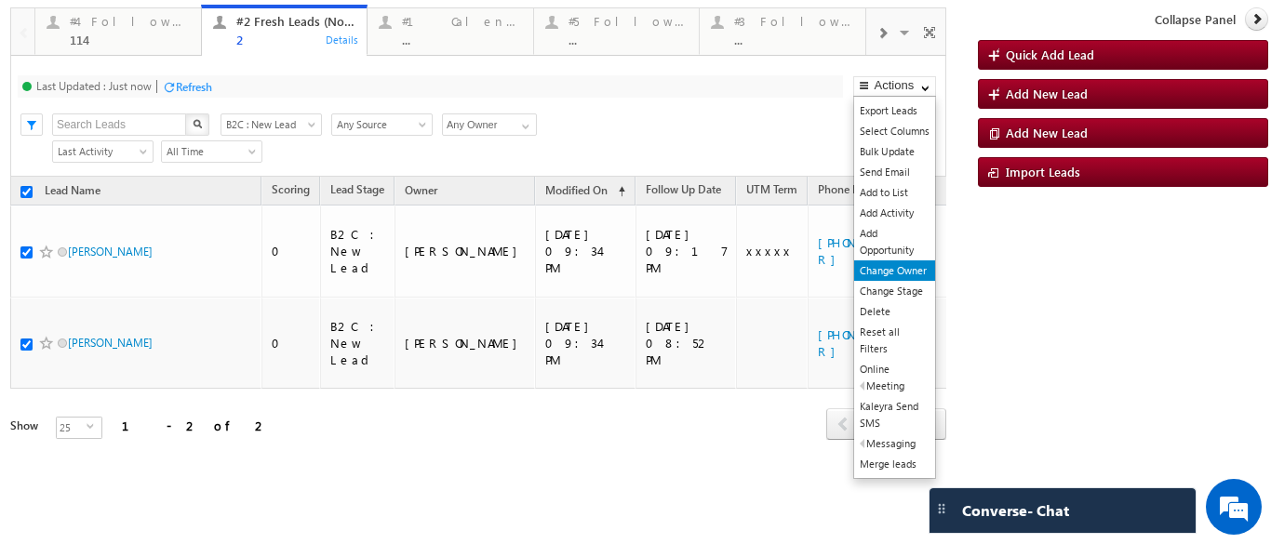
click at [882, 275] on link "Change Owner" at bounding box center [894, 271] width 81 height 20
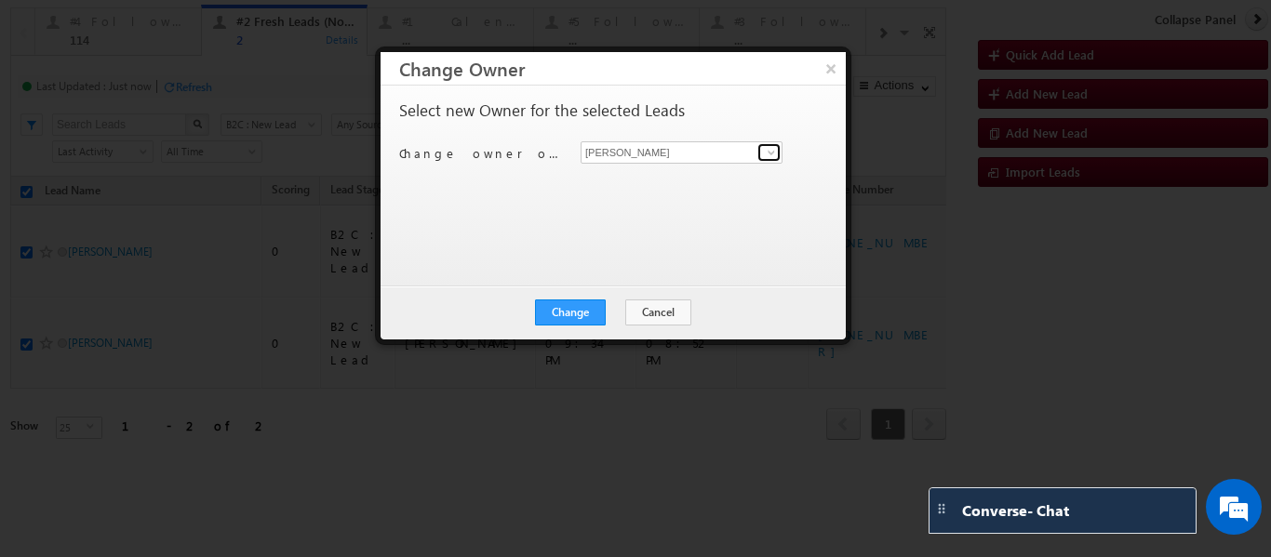
click at [767, 155] on span at bounding box center [771, 152] width 15 height 15
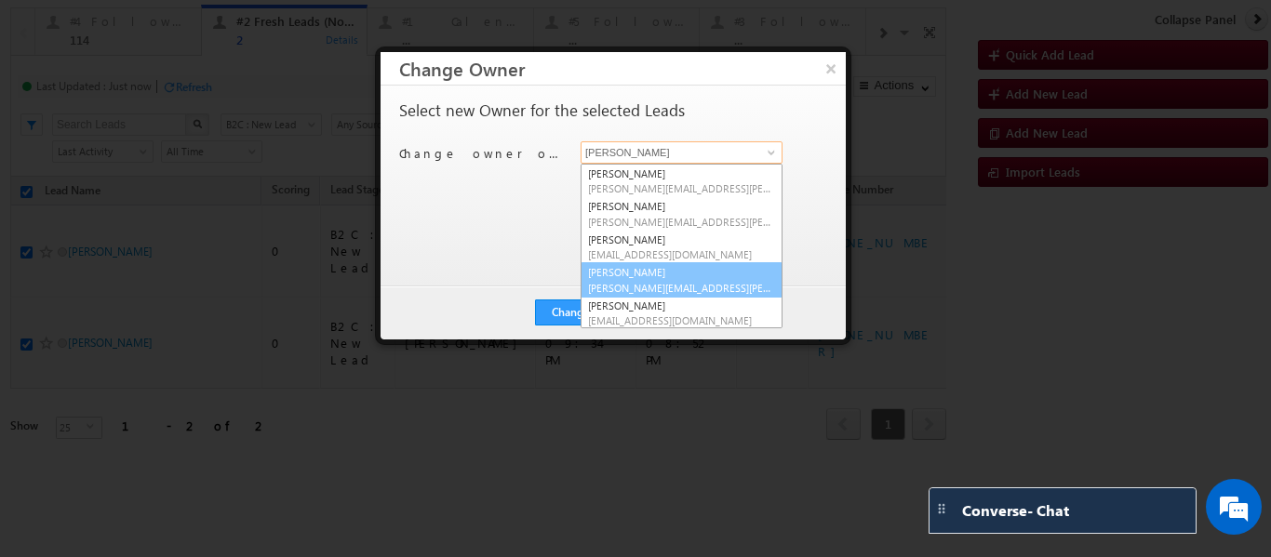
click at [656, 277] on link "Smrita Panday smrita.panday@upgrad.com" at bounding box center [682, 279] width 202 height 35
type input "Smrita Panday"
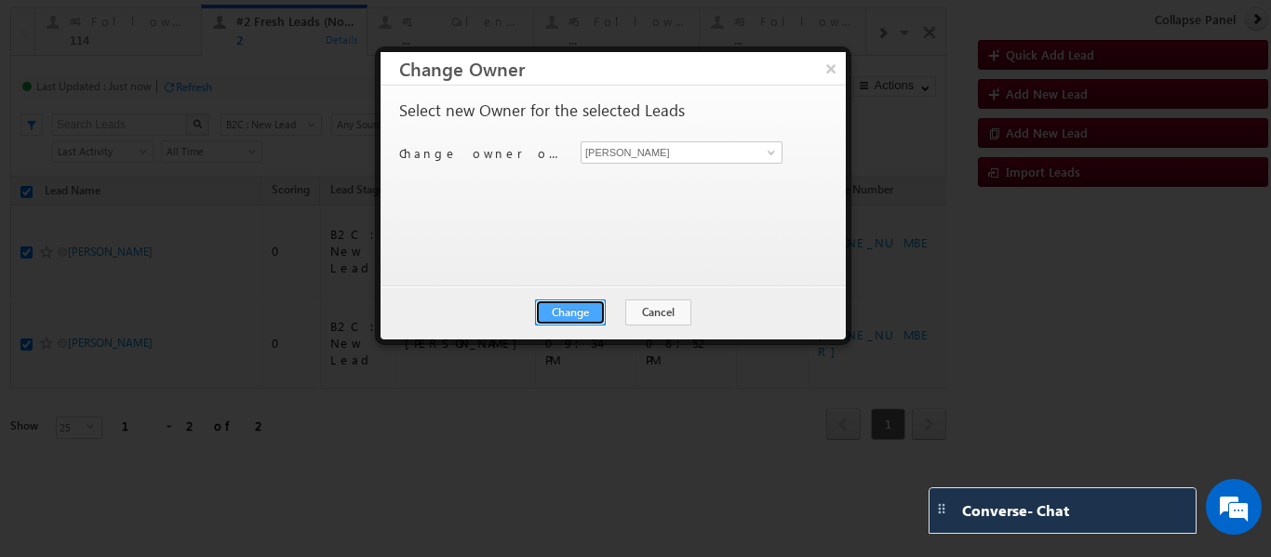
click at [587, 311] on button "Change" at bounding box center [570, 313] width 71 height 26
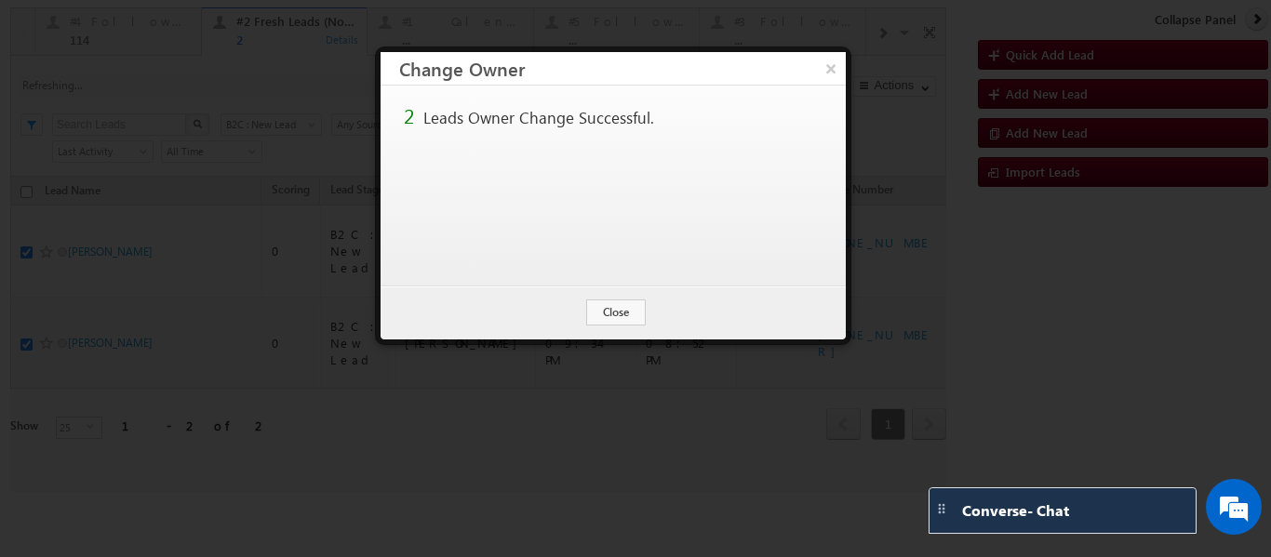
checkbox input "false"
click at [830, 73] on button "×" at bounding box center [830, 68] width 31 height 33
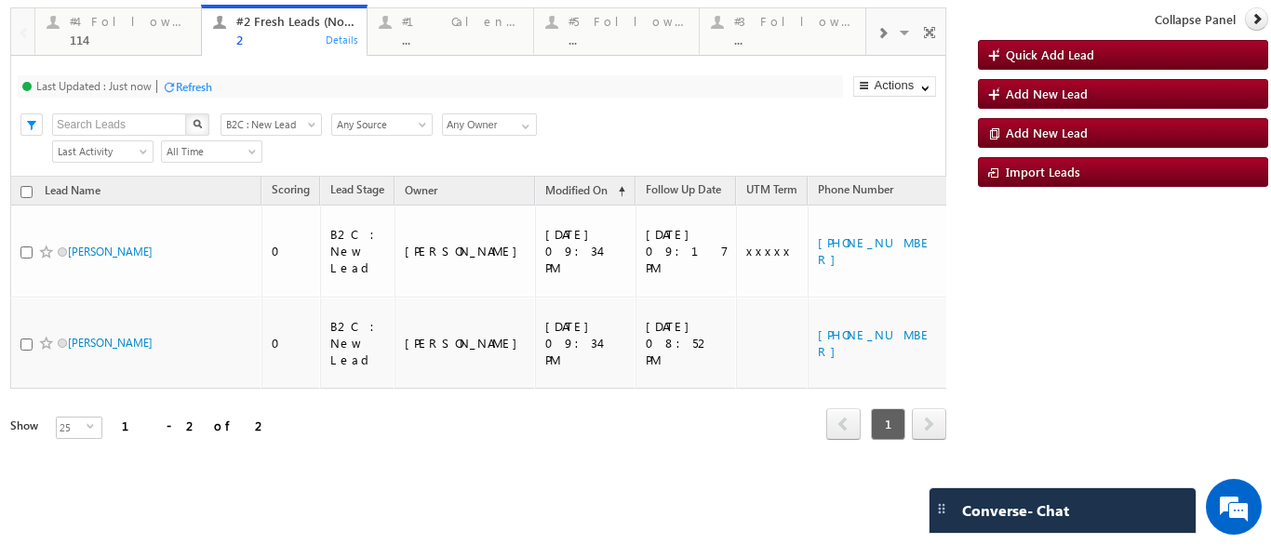
click at [331, 385] on div "Lead Name Scoring Lead Stage Owner Modified On UTM Term" at bounding box center [478, 323] width 936 height 292
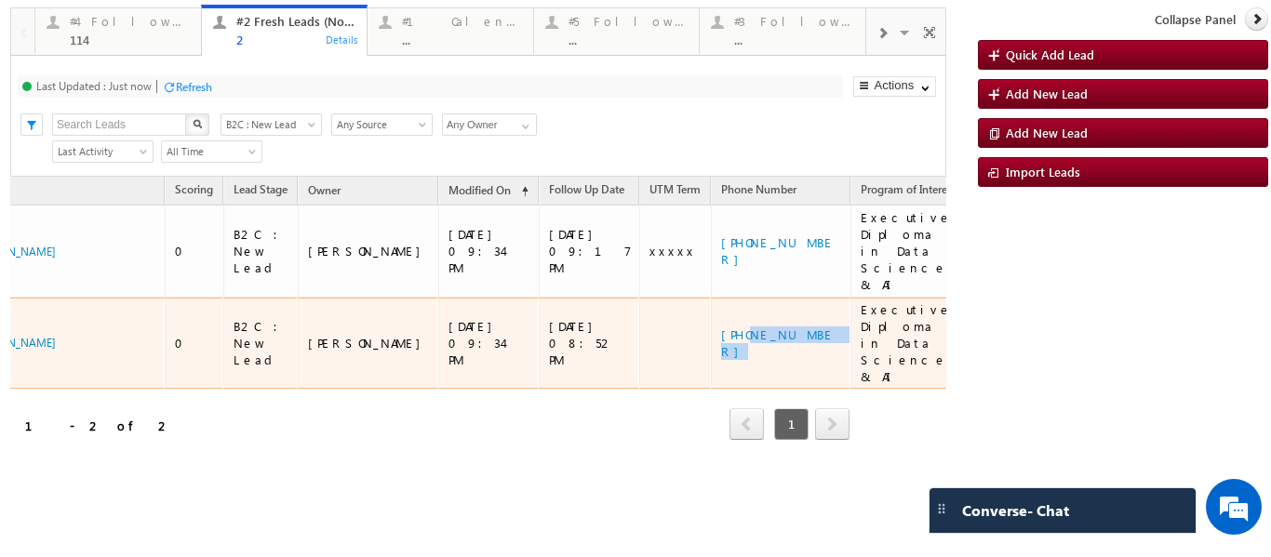
drag, startPoint x: 727, startPoint y: 298, endPoint x: 667, endPoint y: 305, distance: 60.0
click at [711, 305] on td "+91-9315865719" at bounding box center [781, 344] width 140 height 92
copy link "9315865719"
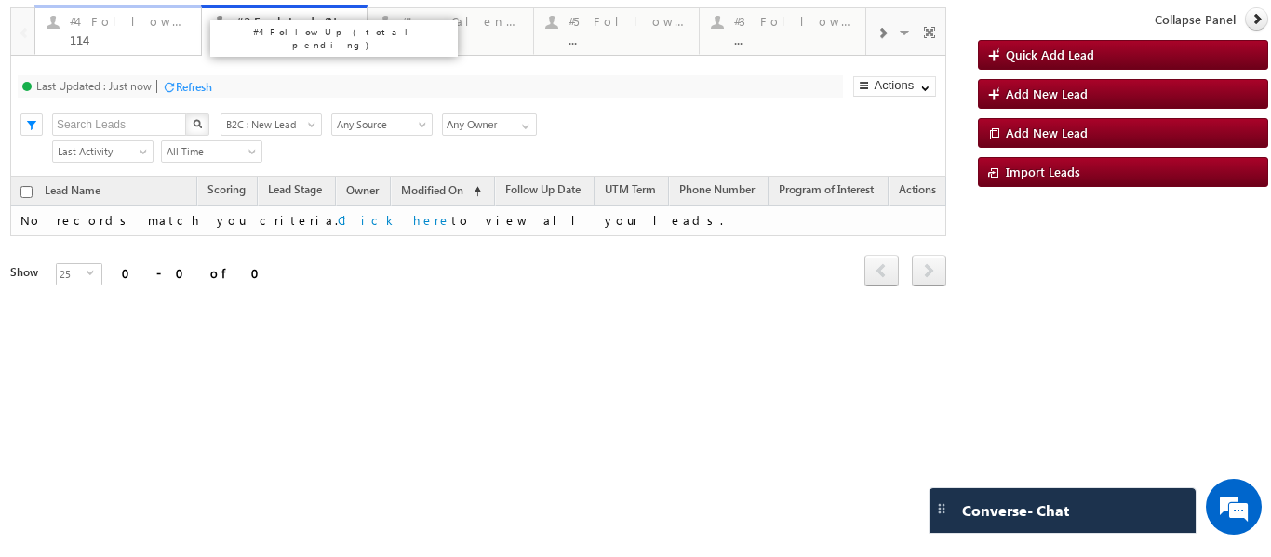
click at [109, 20] on div "#4 Follow Up (total pending)" at bounding box center [130, 21] width 120 height 15
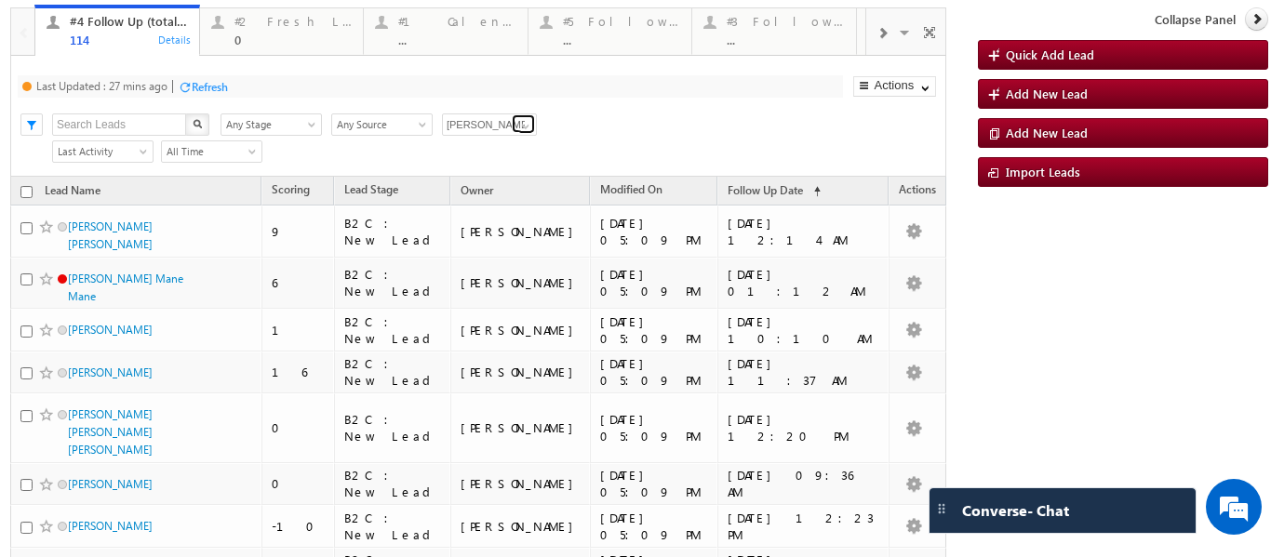
click at [518, 123] on span at bounding box center [525, 126] width 15 height 15
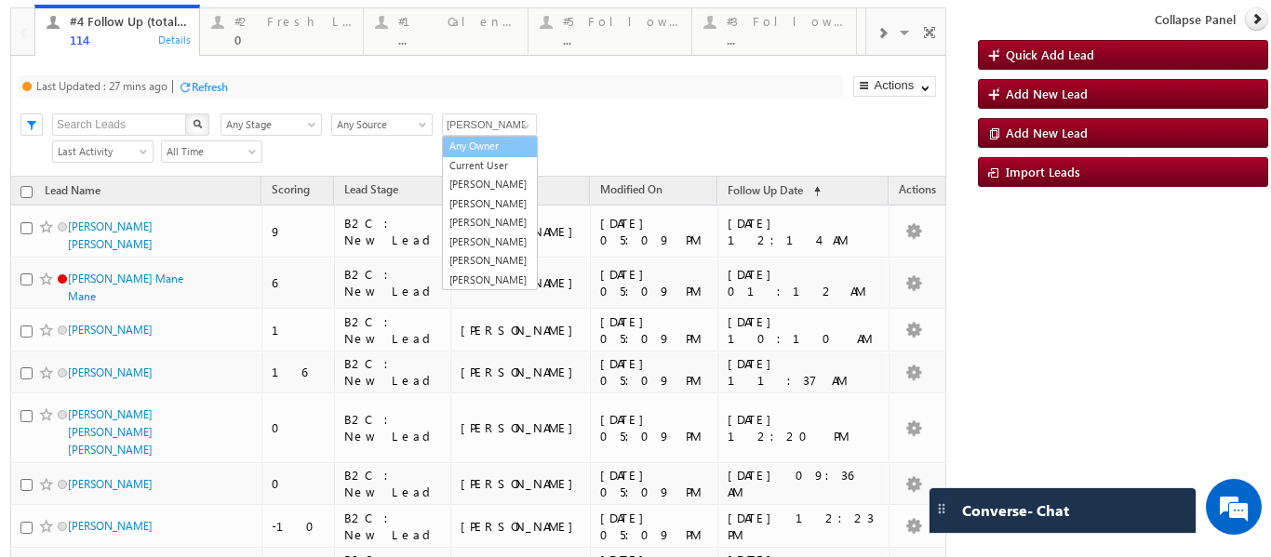
click at [632, 107] on div "Last Updated : 27 mins ago Refresh Refreshing... Search X Lead Stage Any Stage …" at bounding box center [478, 116] width 936 height 121
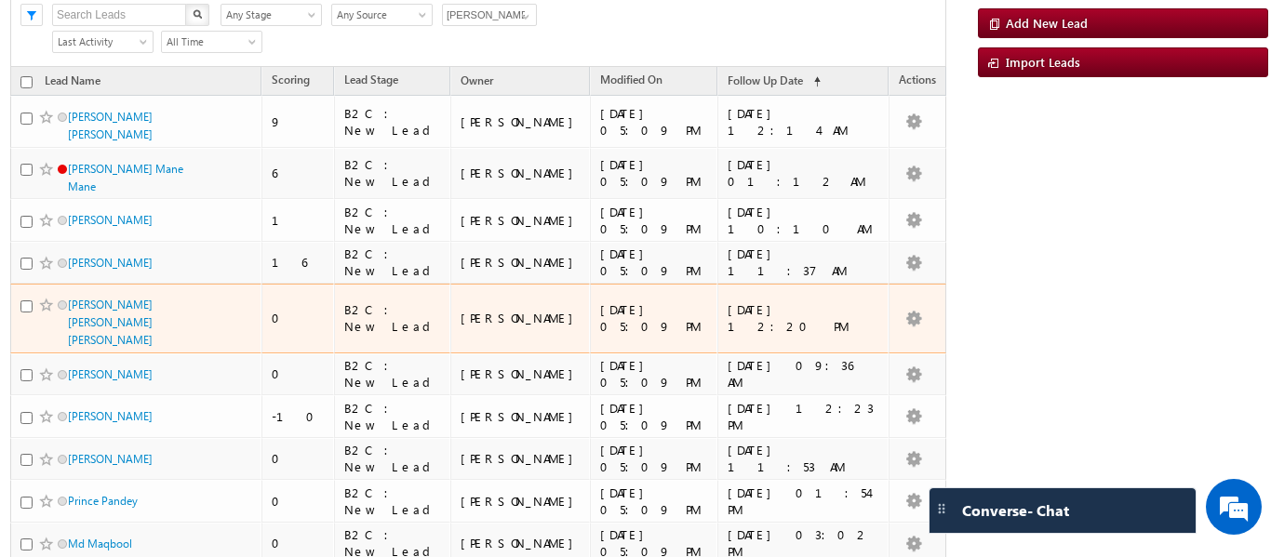
scroll to position [0, 0]
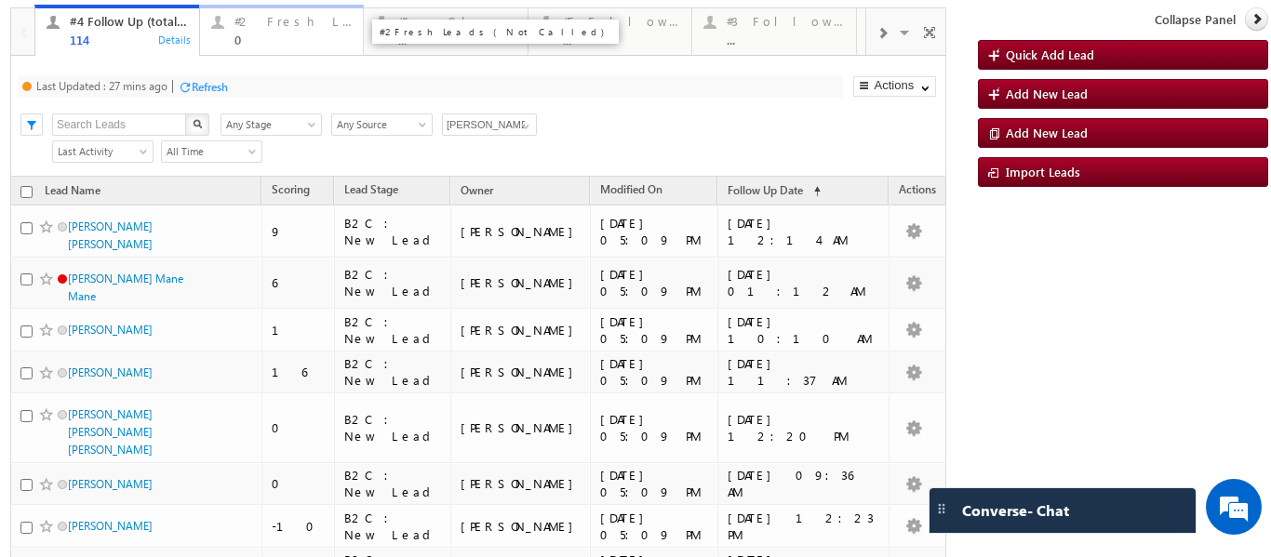
click at [240, 29] on div "#2 Fresh Leads (Not Called) 0" at bounding box center [294, 28] width 118 height 36
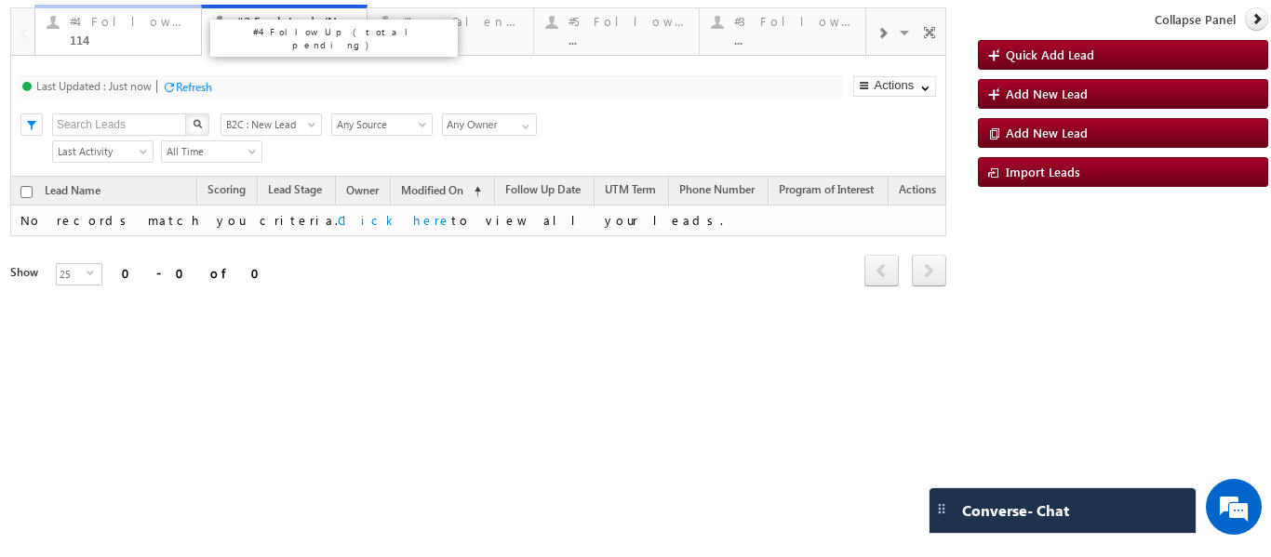
click at [125, 10] on div "#4 Follow Up (total pending) 114" at bounding box center [130, 28] width 120 height 36
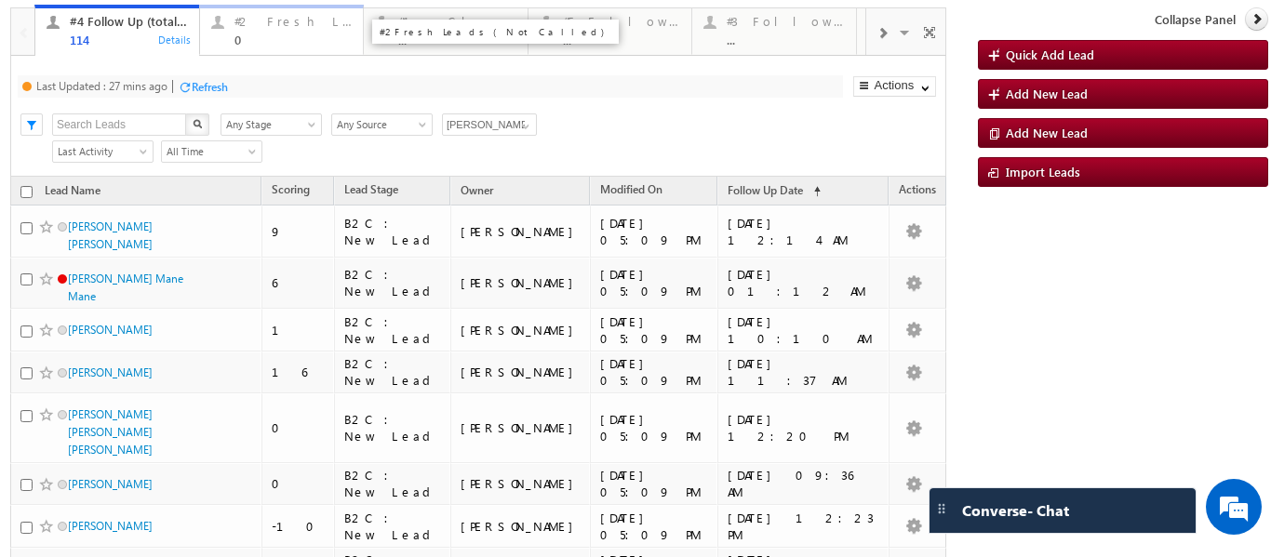
click at [295, 29] on div "#2 Fresh Leads (Not Called) 0" at bounding box center [294, 28] width 118 height 36
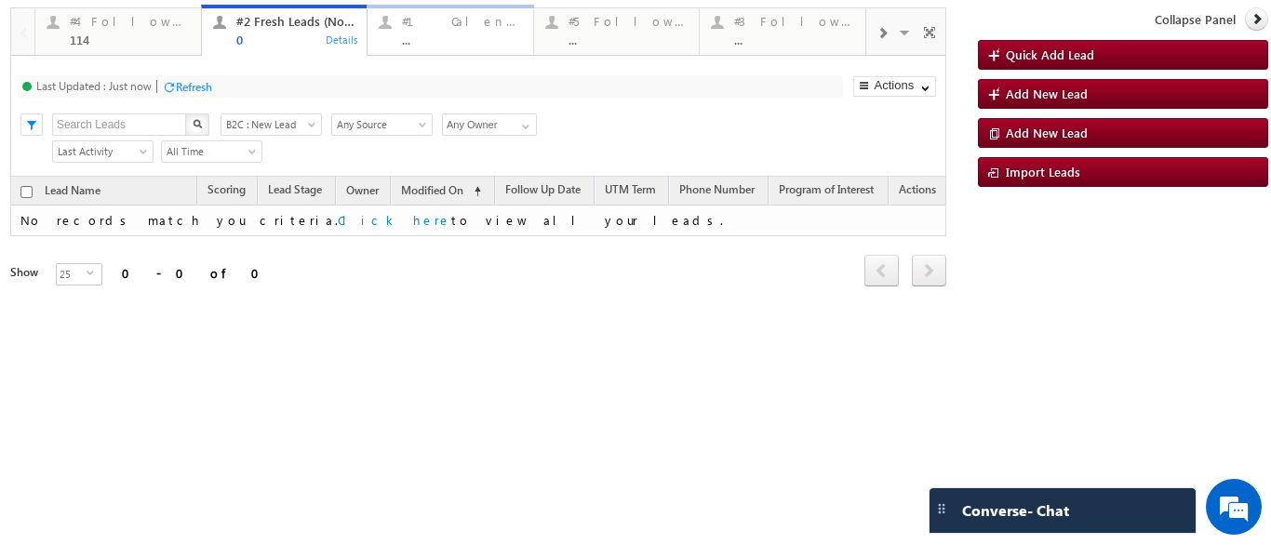
click at [421, 33] on div "..." at bounding box center [462, 40] width 120 height 14
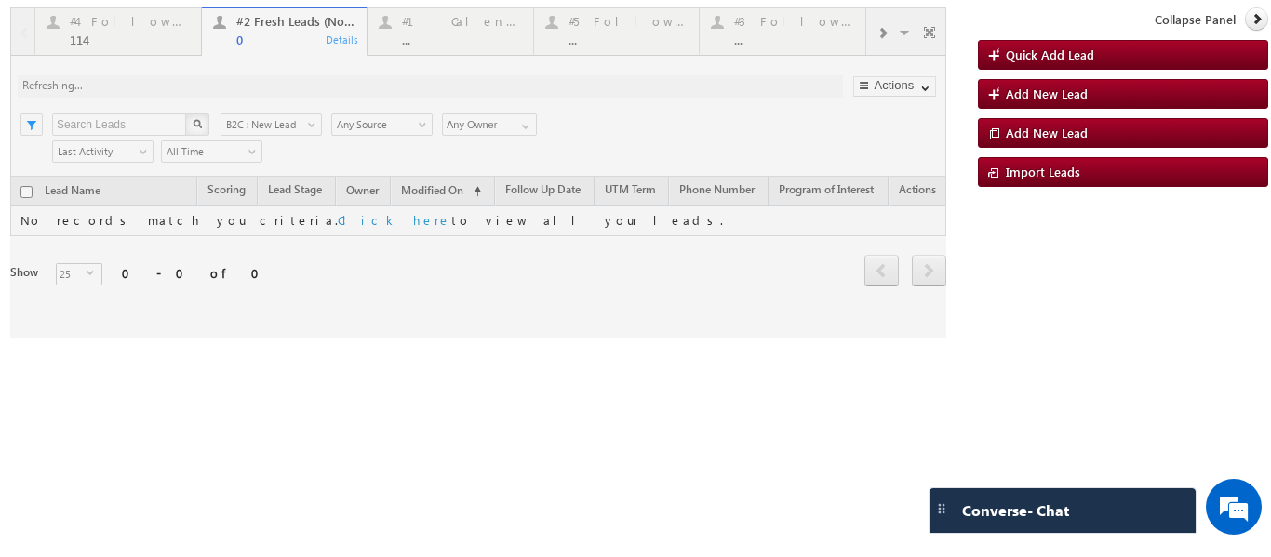
drag, startPoint x: 629, startPoint y: 31, endPoint x: 637, endPoint y: 38, distance: 10.5
click at [629, 31] on div at bounding box center [478, 172] width 936 height 331
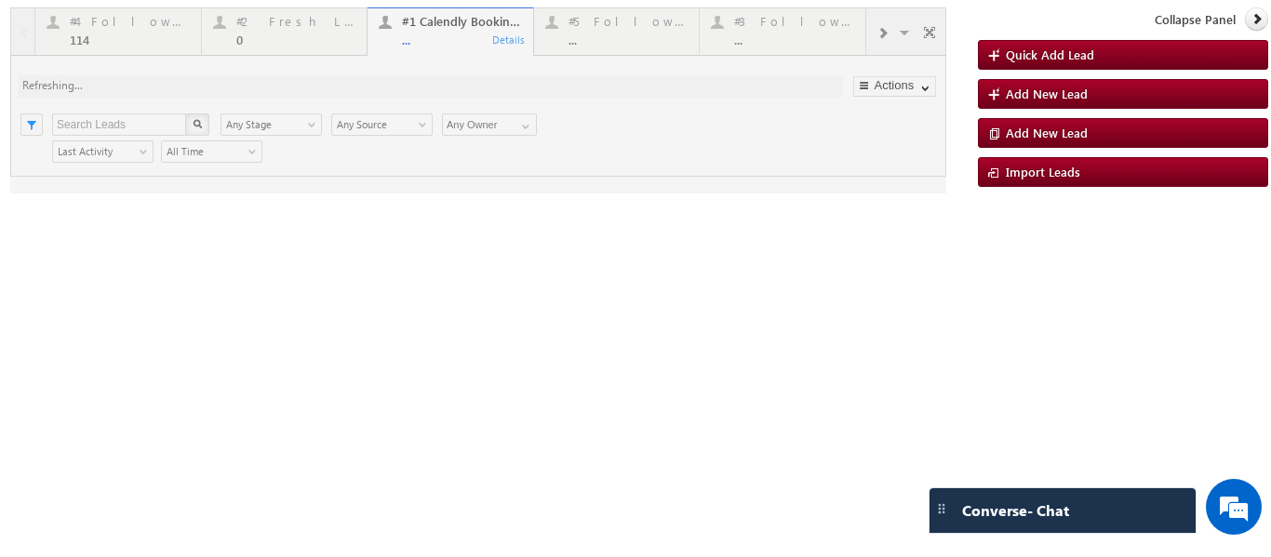
click at [795, 33] on div at bounding box center [478, 100] width 936 height 186
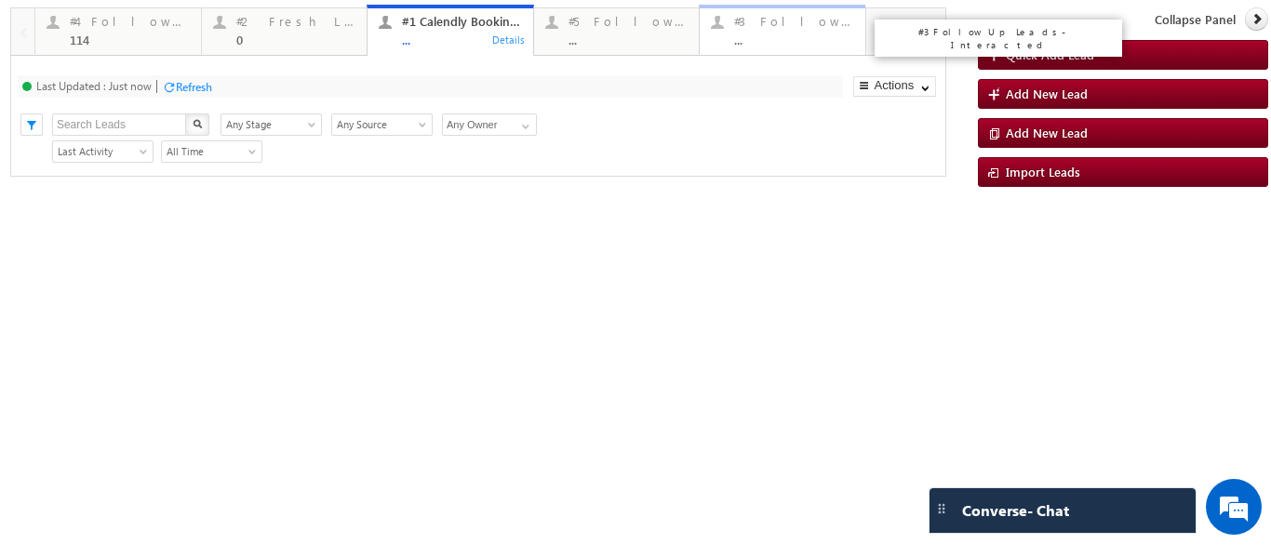
click at [775, 31] on div "#3 Follow Up Leads-Interacted ..." at bounding box center [794, 28] width 120 height 36
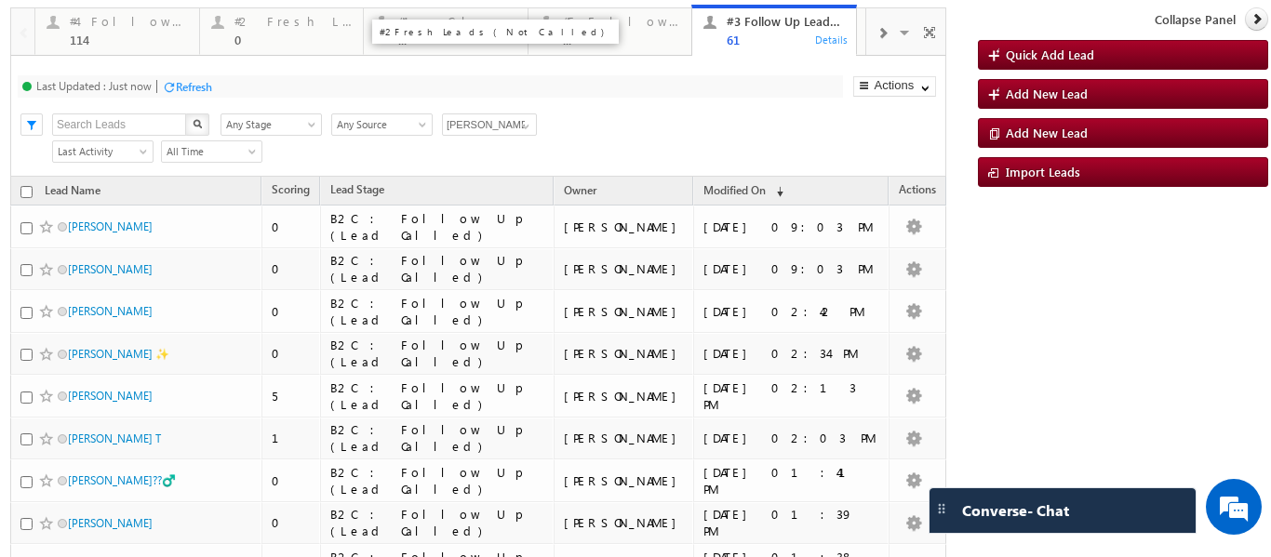
click at [246, 32] on div "#2 Fresh Leads (Not Called) 0" at bounding box center [294, 28] width 118 height 36
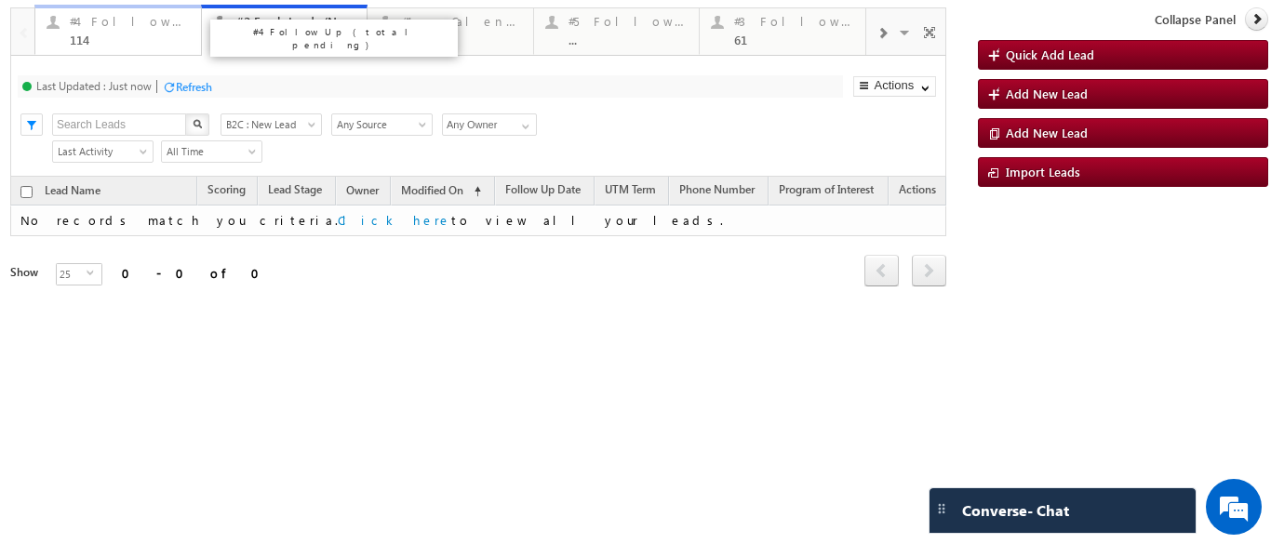
click at [141, 39] on div "114" at bounding box center [130, 40] width 120 height 14
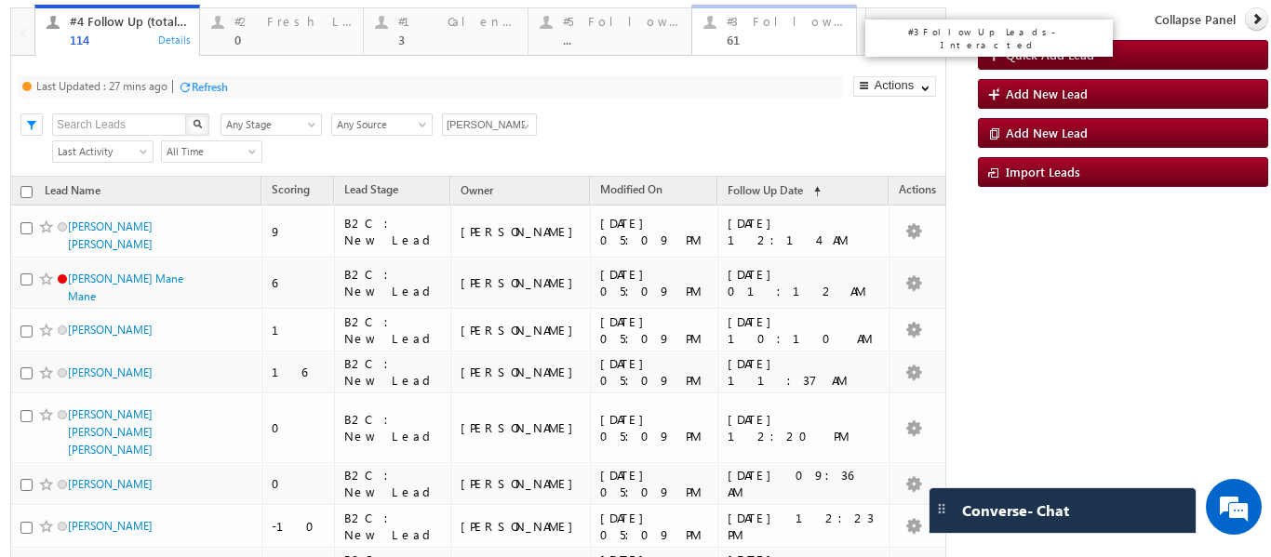
click at [774, 34] on div "61" at bounding box center [786, 40] width 118 height 14
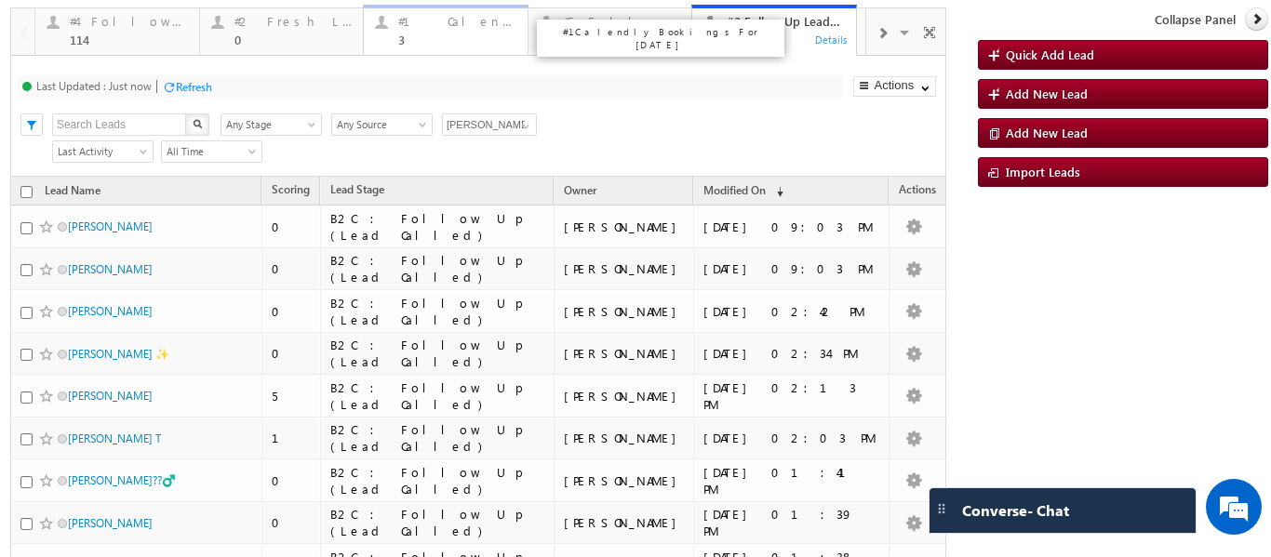
click at [437, 34] on div "3" at bounding box center [457, 40] width 118 height 14
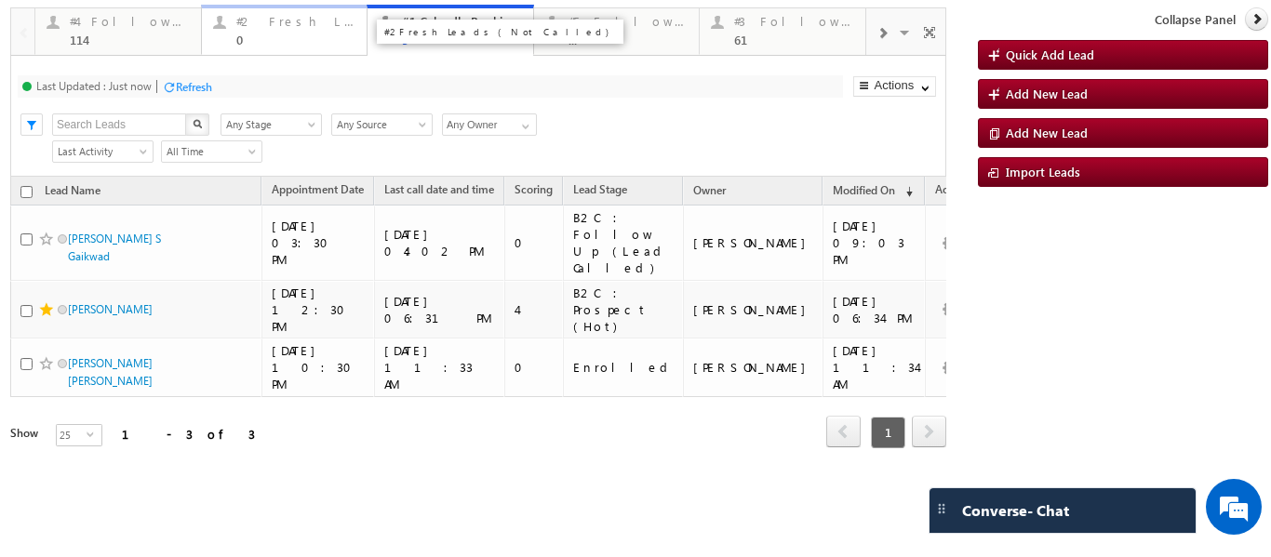
click at [304, 18] on div "#2 Fresh Leads (Not Called)" at bounding box center [296, 21] width 120 height 15
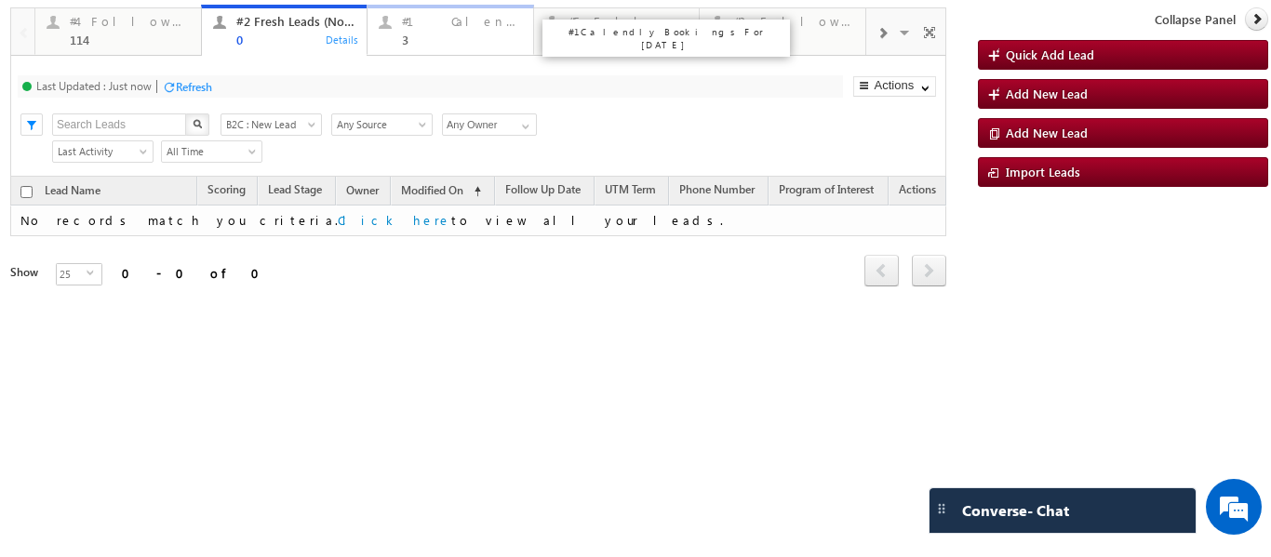
click at [424, 32] on div "#1 Calendly Bookings For Today 3" at bounding box center [462, 28] width 120 height 36
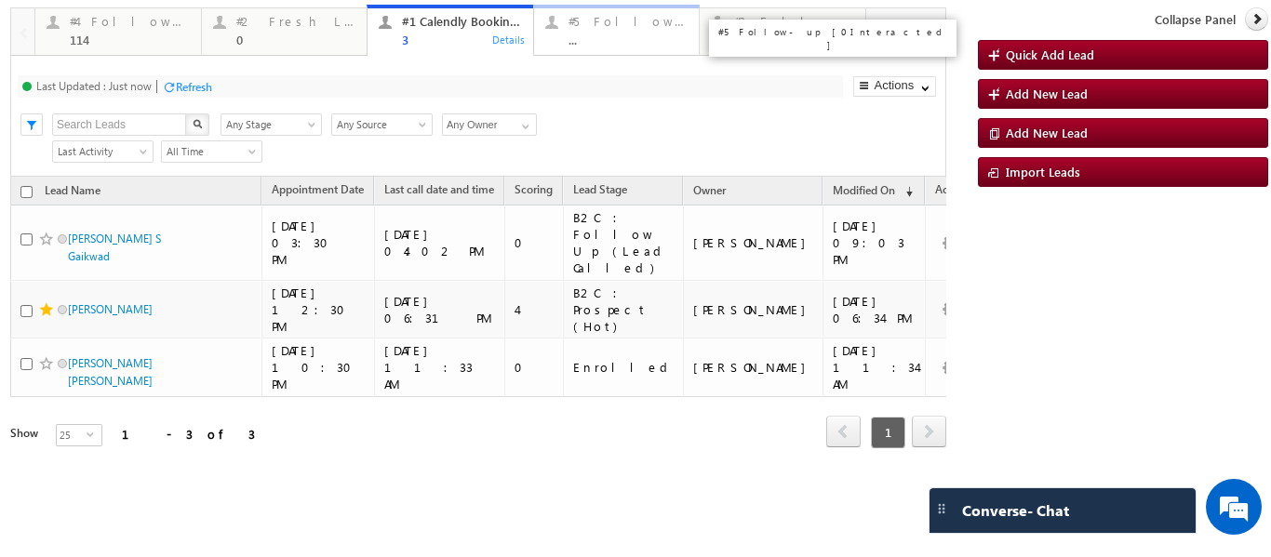
click at [582, 31] on div "#5 Follow-up [ 0 Interacted ] ..." at bounding box center [629, 28] width 120 height 36
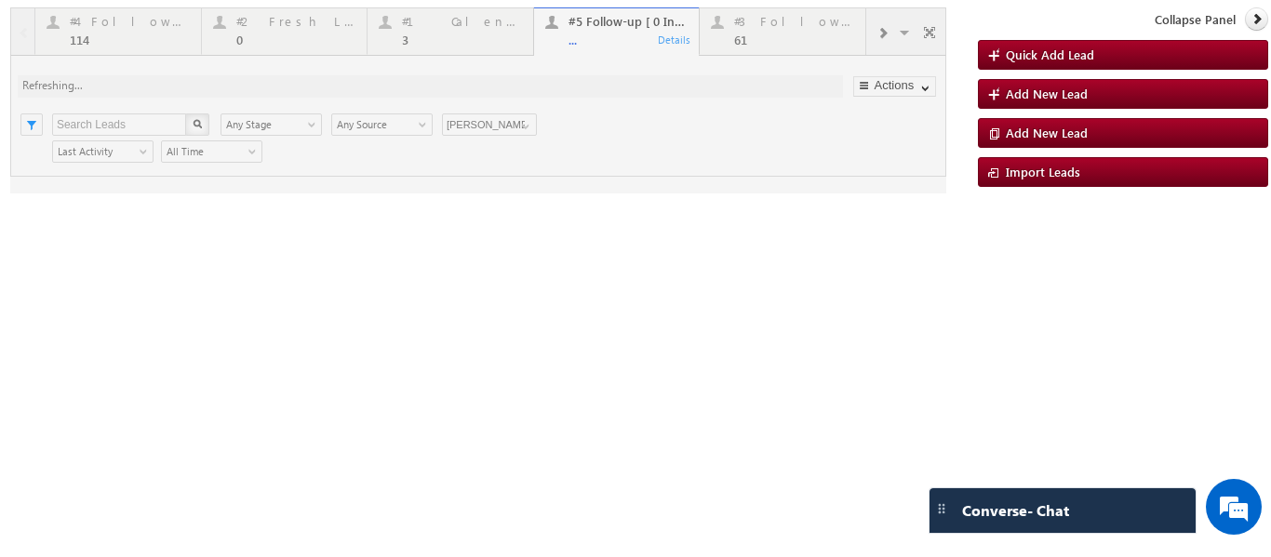
click at [747, 19] on div at bounding box center [478, 100] width 936 height 186
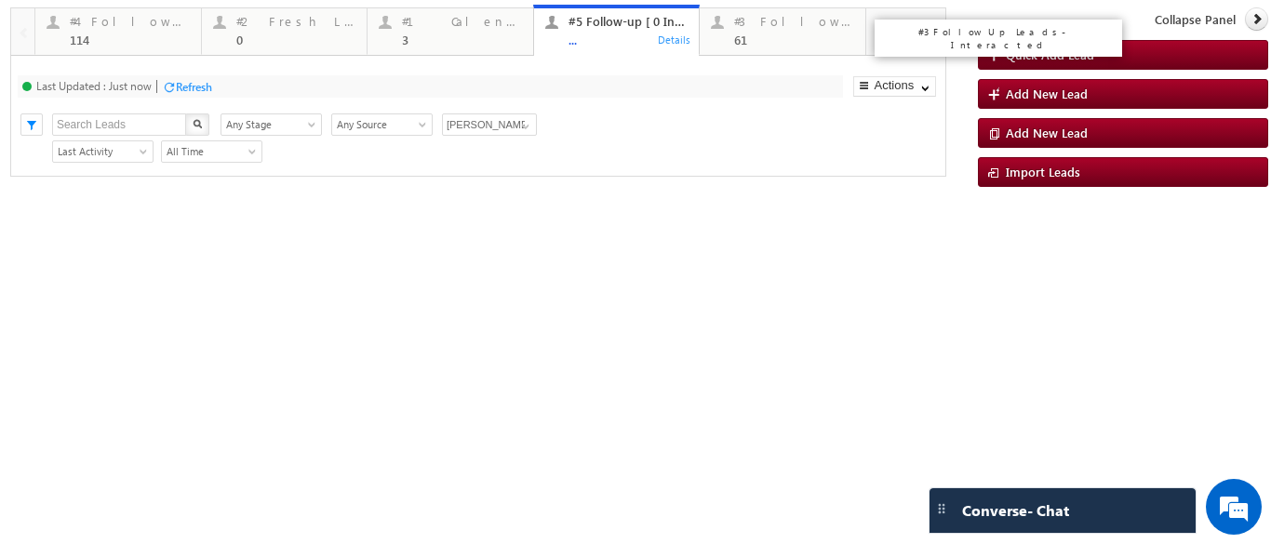
click at [749, 41] on div "61" at bounding box center [794, 40] width 120 height 14
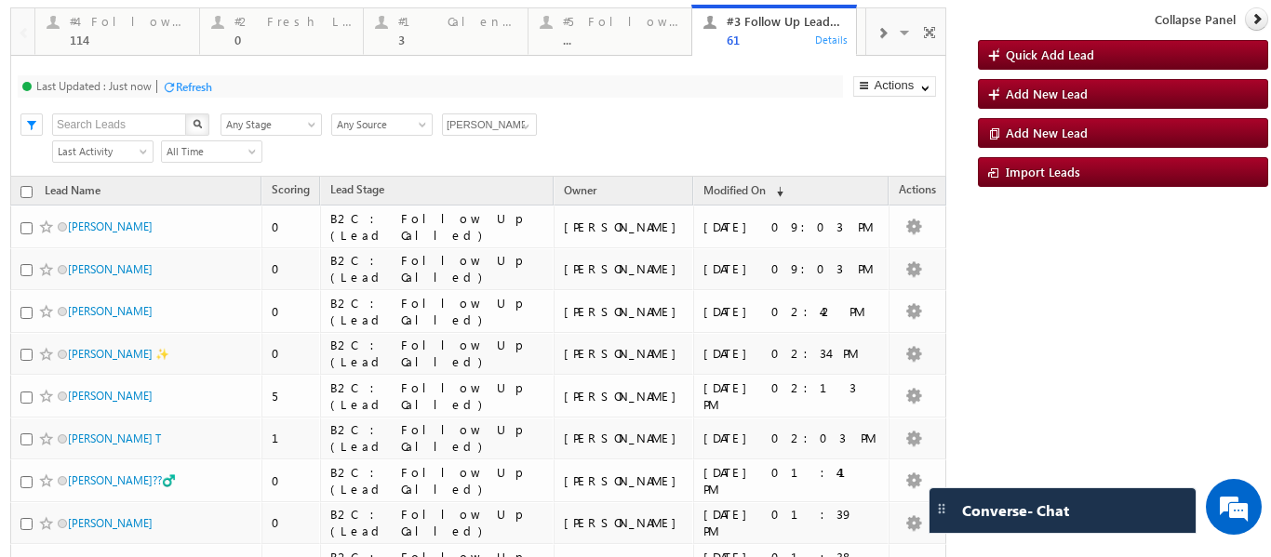
click at [866, 31] on div at bounding box center [881, 32] width 31 height 42
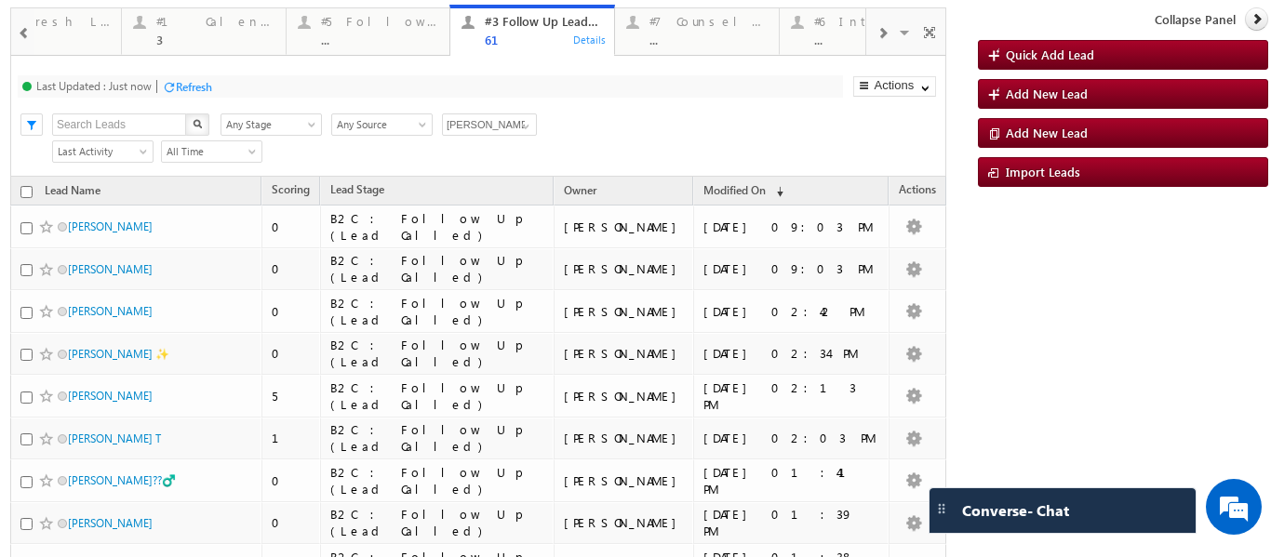
click at [866, 31] on div at bounding box center [881, 32] width 31 height 42
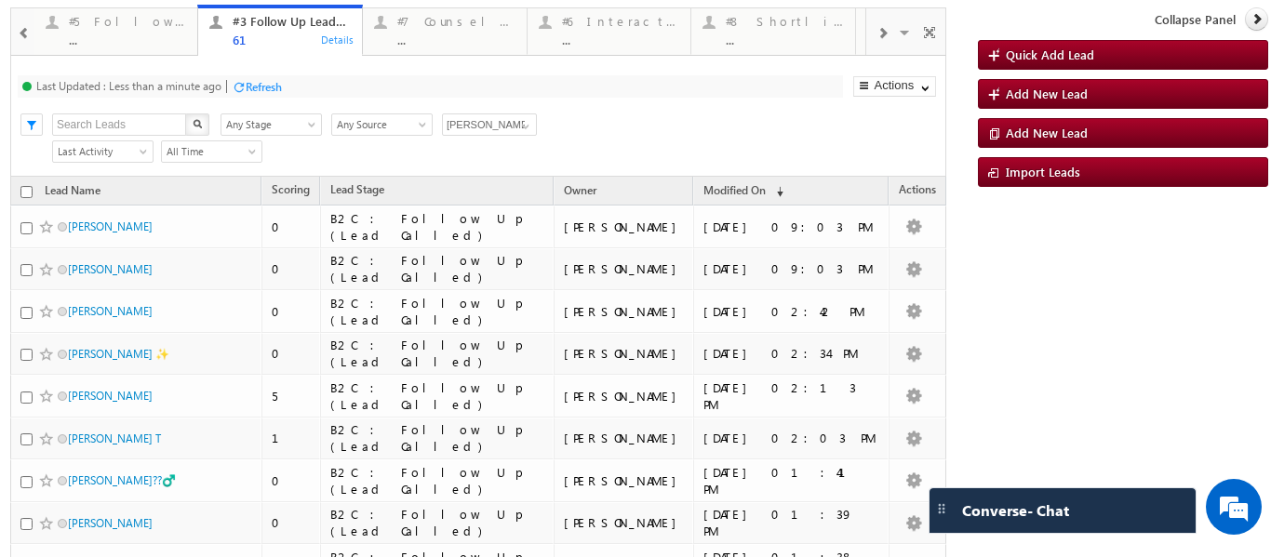
click at [709, 34] on p "#6 Interacted Not Counseled" at bounding box center [822, 31] width 231 height 13
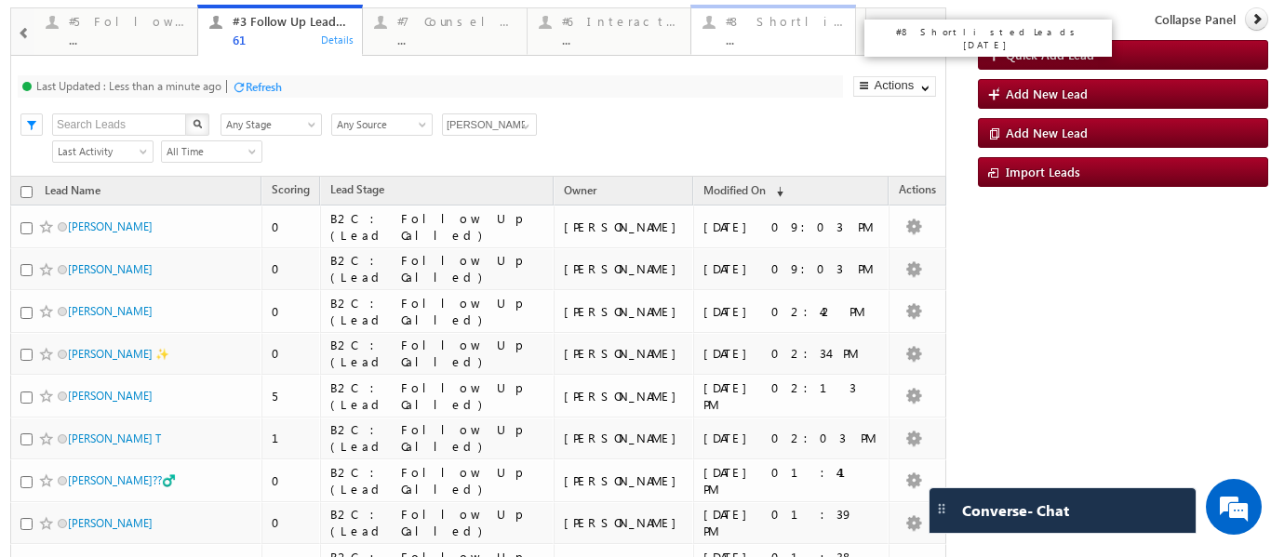
click at [733, 43] on div "..." at bounding box center [785, 40] width 118 height 14
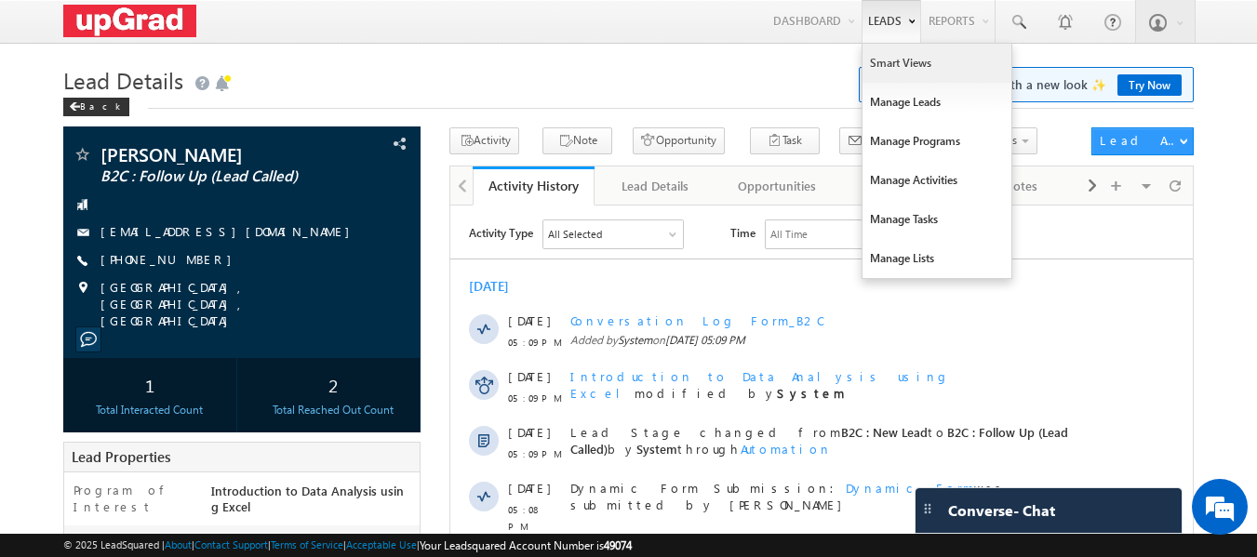
drag, startPoint x: 911, startPoint y: 61, endPoint x: 900, endPoint y: 60, distance: 11.2
click at [911, 61] on link "Smart Views" at bounding box center [937, 63] width 149 height 39
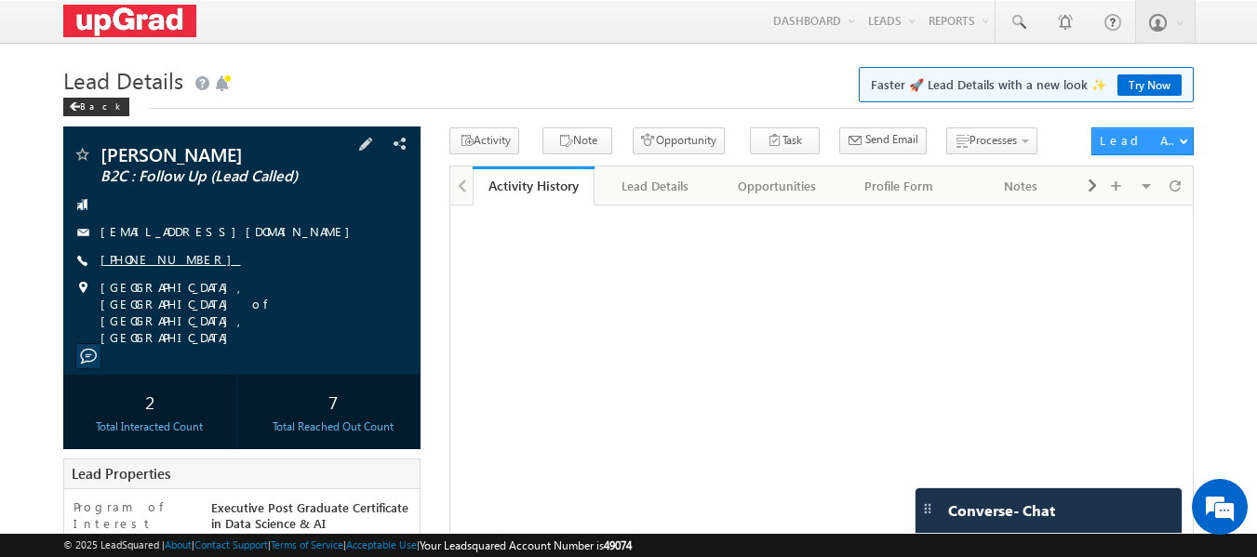
click at [155, 258] on link "[PHONE_NUMBER]" at bounding box center [171, 259] width 141 height 16
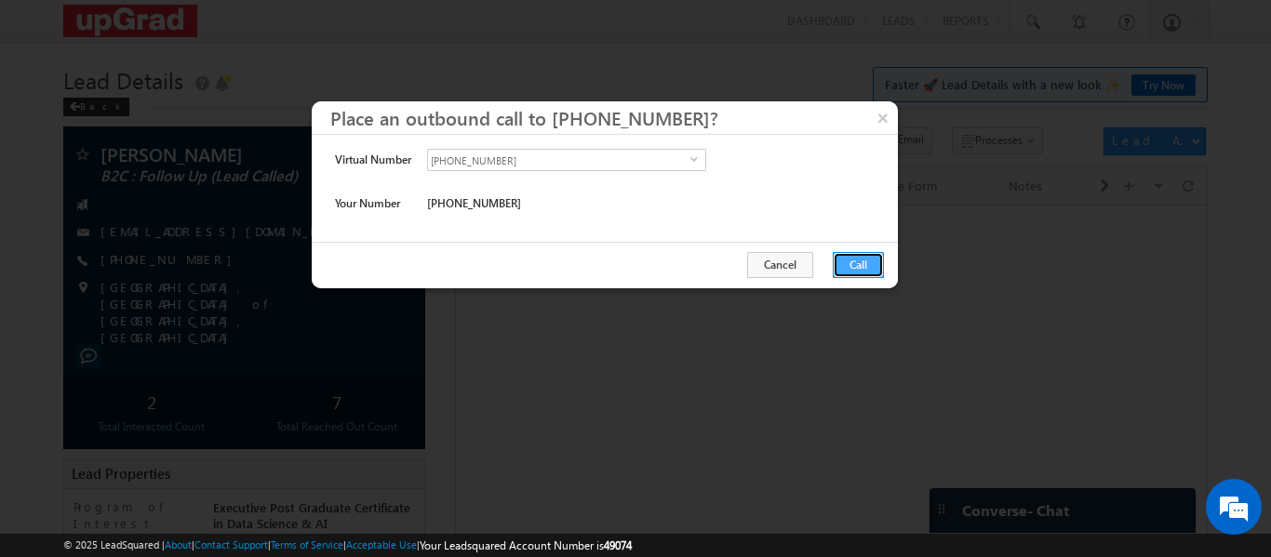
click at [843, 263] on button "Call" at bounding box center [858, 265] width 51 height 26
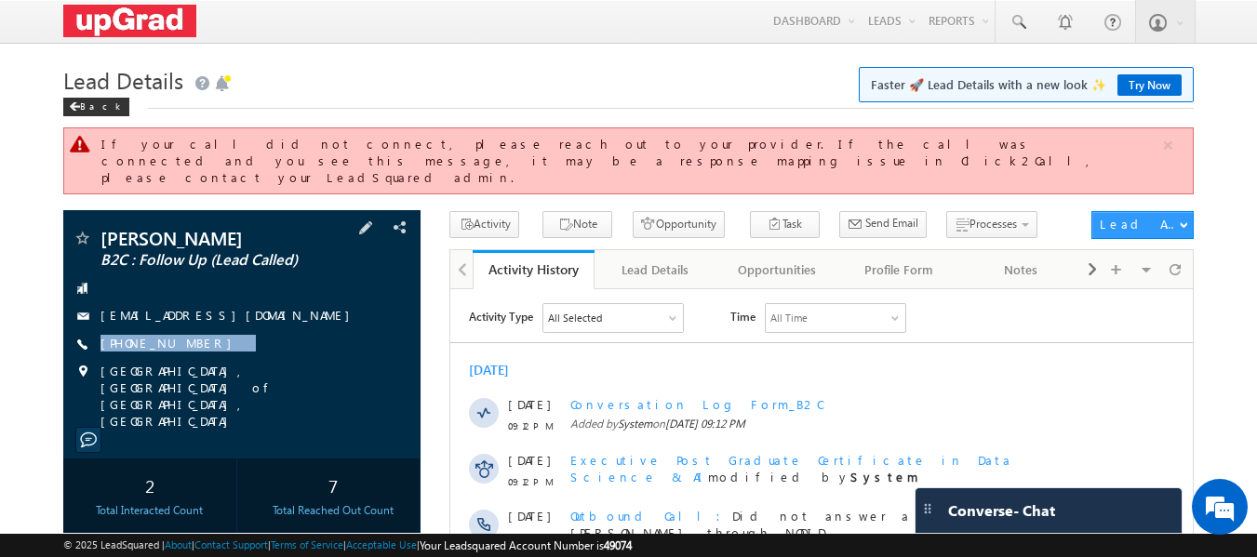
drag, startPoint x: 248, startPoint y: 317, endPoint x: 231, endPoint y: 328, distance: 19.6
click at [208, 339] on div "[PERSON_NAME] B2C : Follow Up (Lead Called) [EMAIL_ADDRESS][DOMAIN_NAME] [PHONE…" at bounding box center [243, 329] width 340 height 201
copy div "[PHONE_NUMBER]"
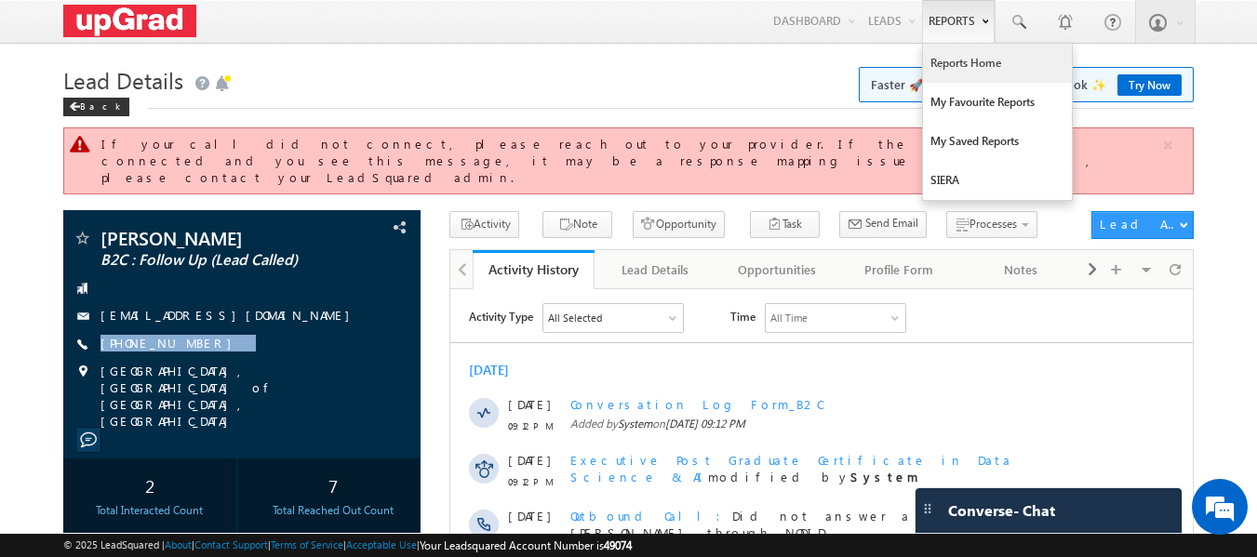
click at [948, 67] on link "Reports Home" at bounding box center [997, 63] width 149 height 39
